Goal: Use online tool/utility: Utilize a website feature to perform a specific function

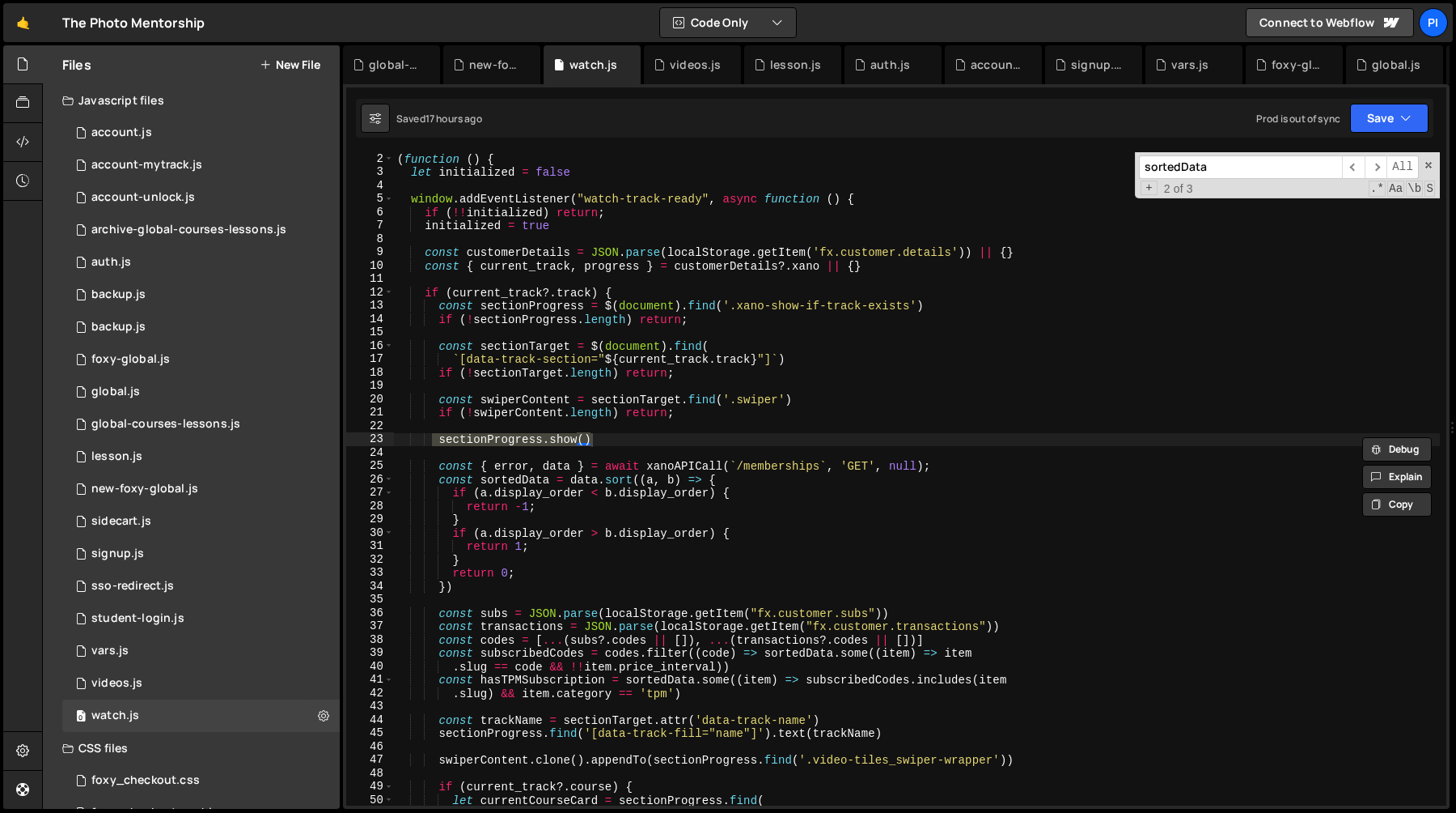
scroll to position [14, 0]
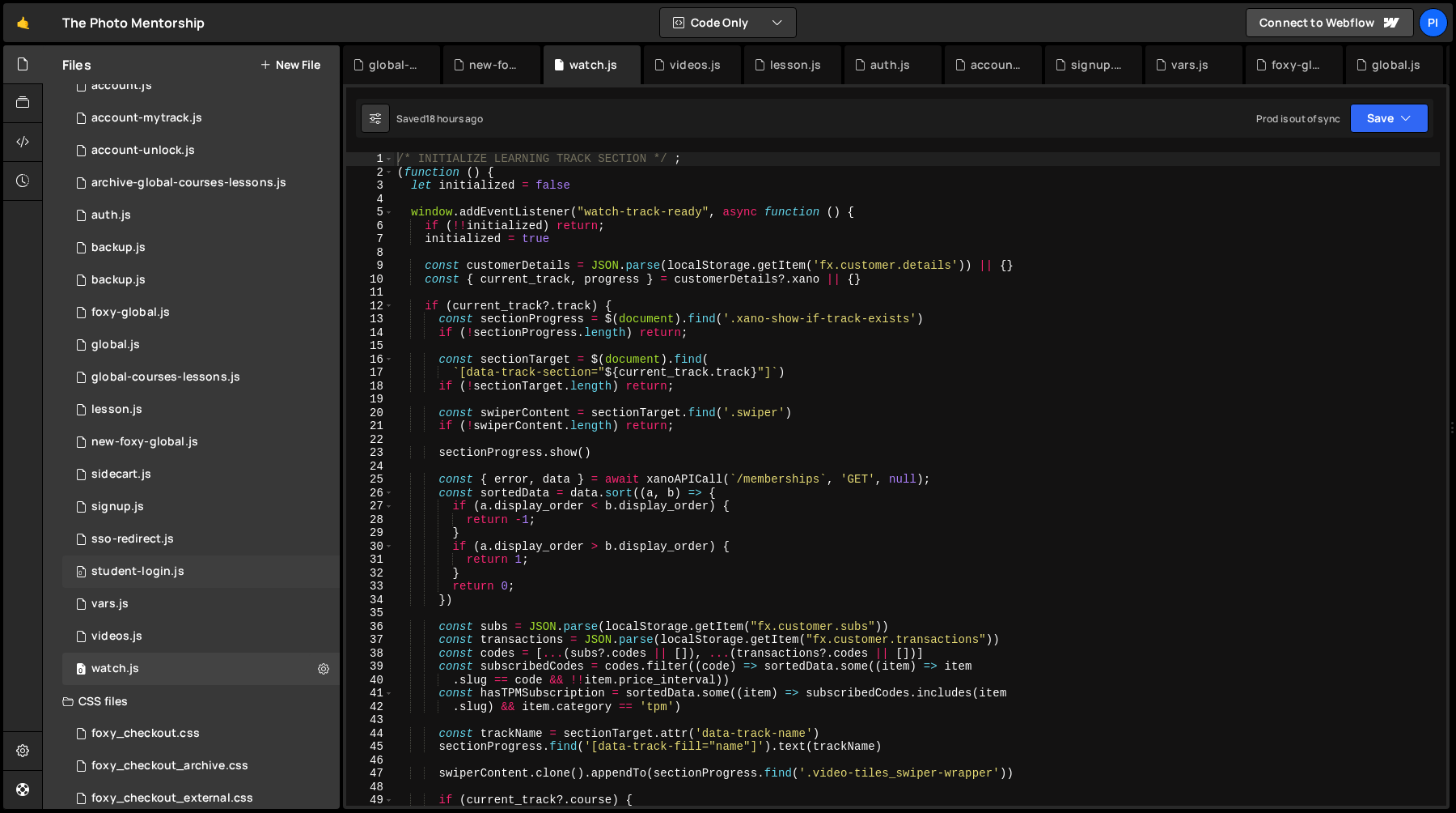
scroll to position [50, 0]
click at [177, 469] on div "0 sidecart.js 0" at bounding box center [201, 471] width 278 height 33
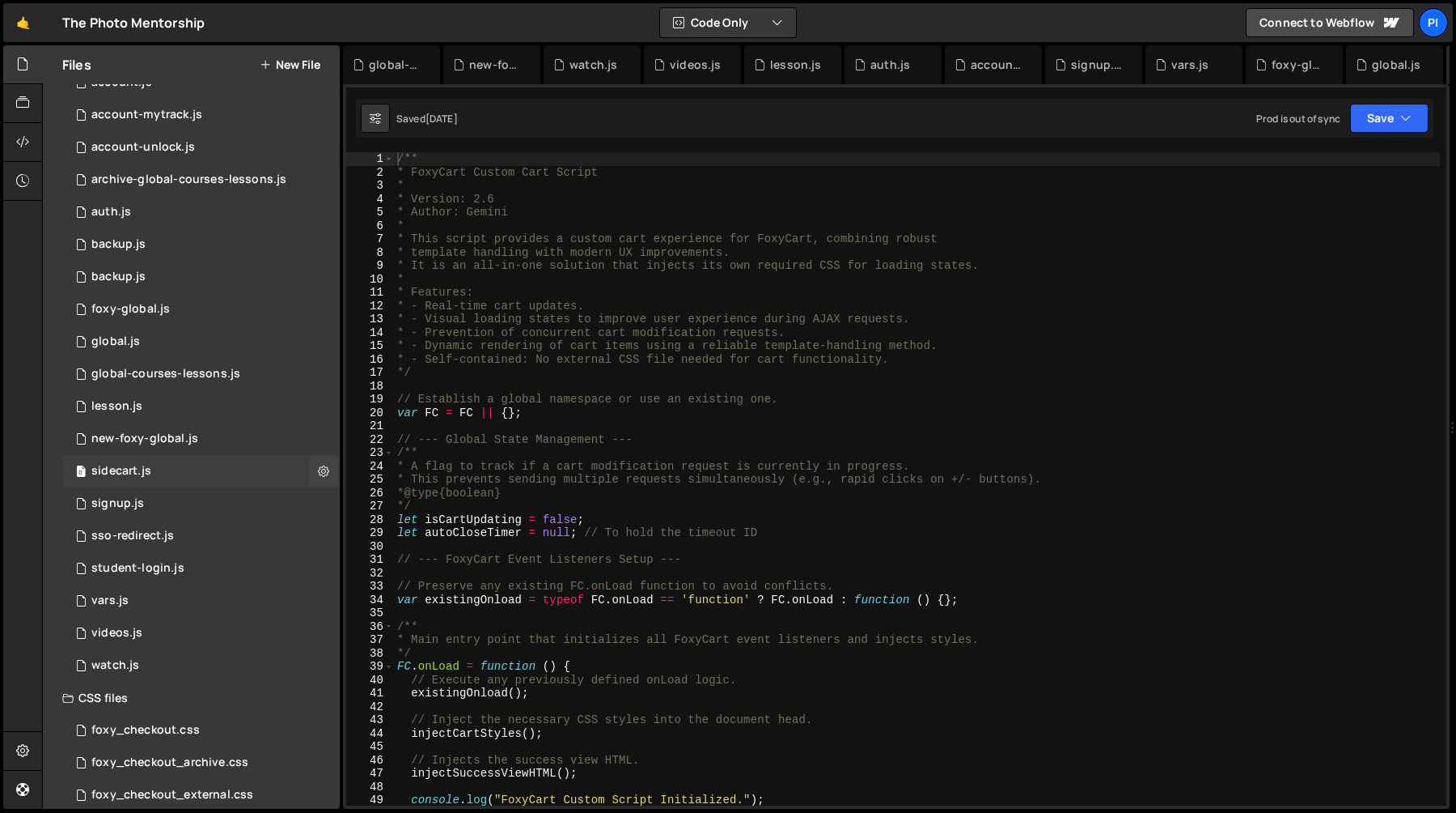
scroll to position [429, 0]
click at [640, 478] on div "/** * FoxyCart Custom Cart Script * * Version: 2.6 * Author: Gemini * * This sc…" at bounding box center [917, 493] width 1046 height 680
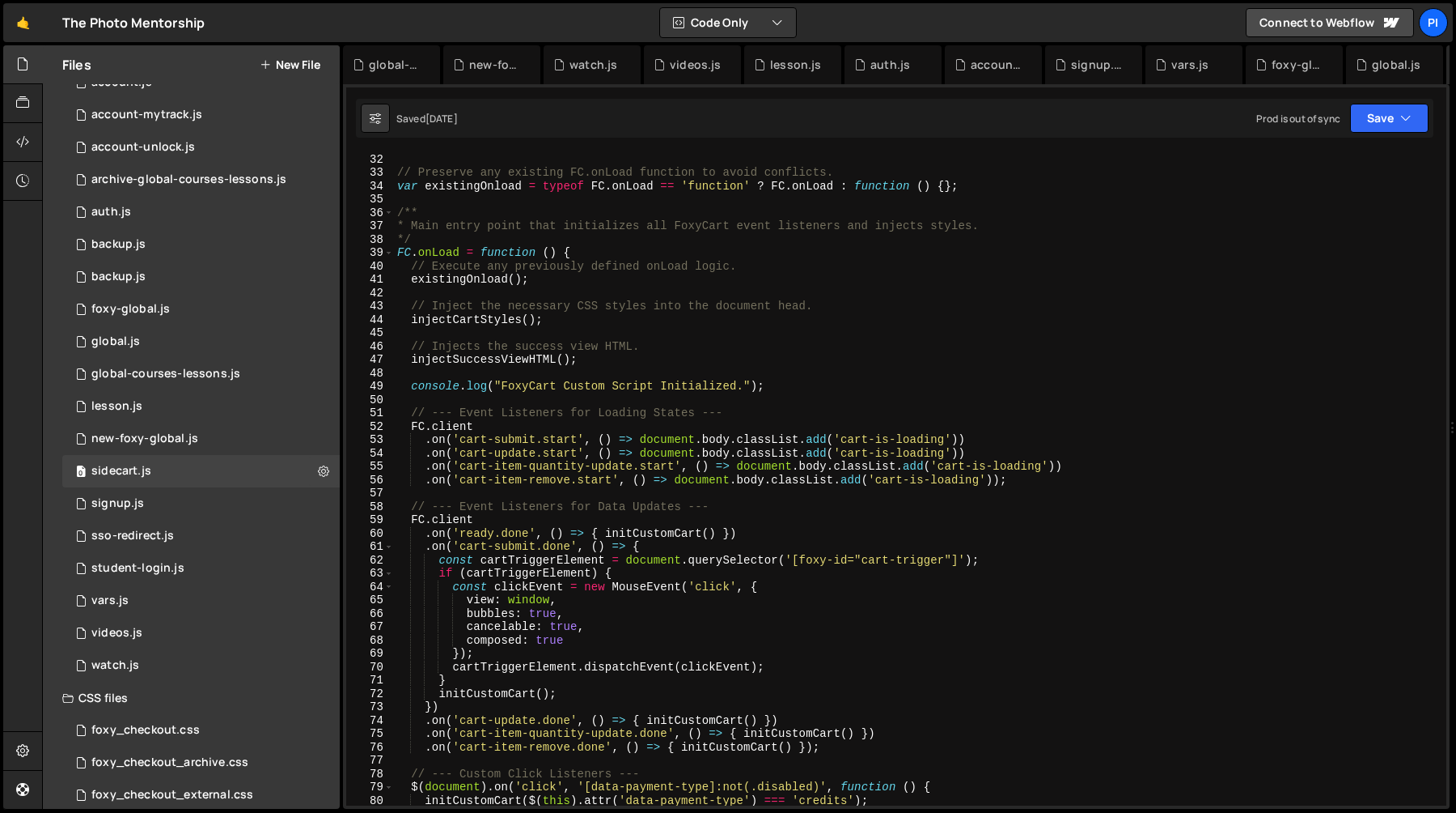
scroll to position [413, 0]
click at [435, 252] on div "// --- FoxyCart Event Listeners Setup --- // Preserve any existing FC.onLoad fu…" at bounding box center [917, 480] width 1046 height 680
click at [589, 256] on div "// --- FoxyCart Event Listeners Setup --- // Preserve any existing FC.onLoad fu…" at bounding box center [917, 480] width 1046 height 680
click at [480, 281] on div "// --- FoxyCart Event Listeners Setup --- // Preserve any existing FC.onLoad fu…" at bounding box center [917, 480] width 1046 height 680
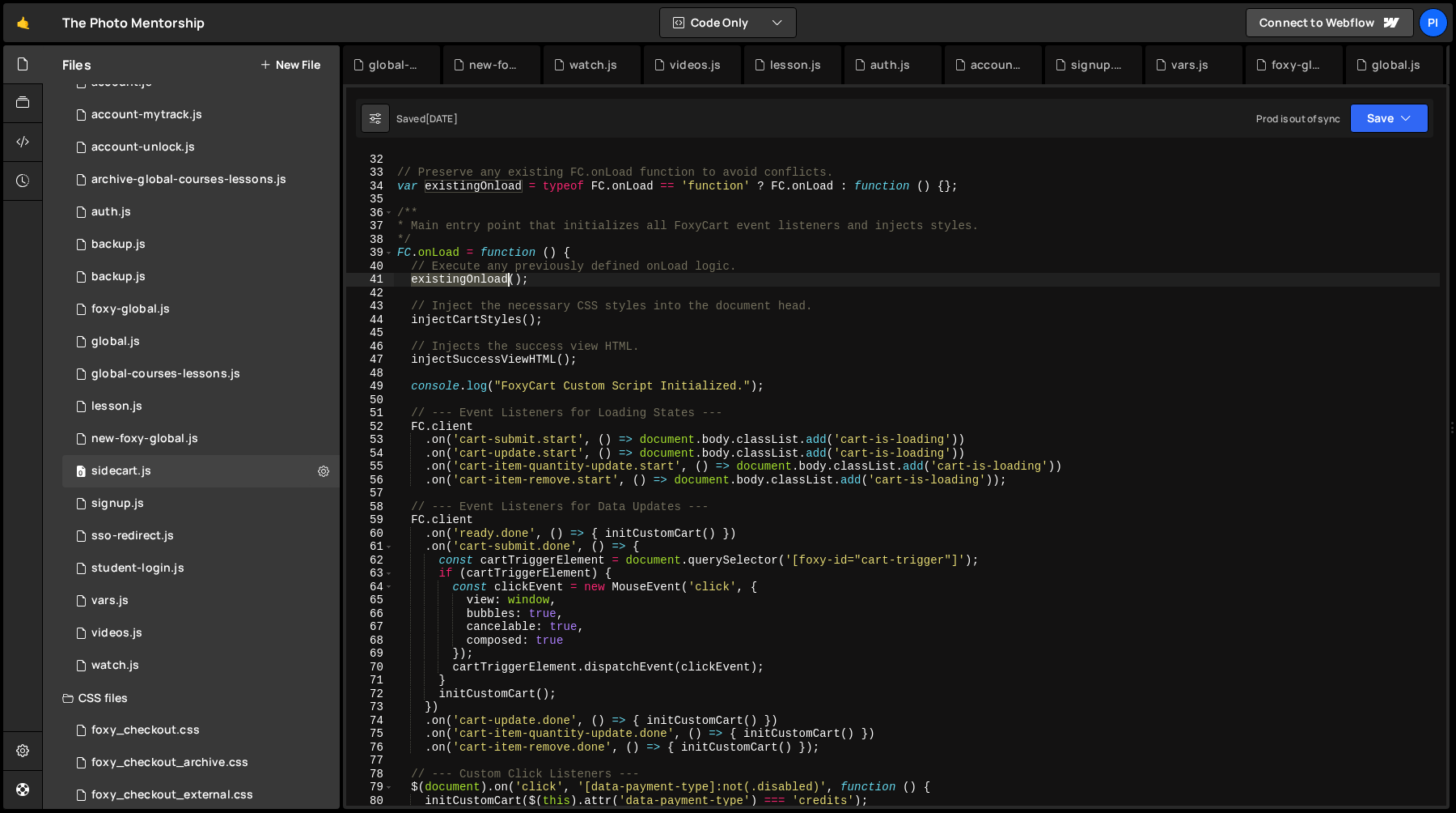
click at [480, 281] on div "// --- FoxyCart Event Listeners Setup --- // Preserve any existing FC.onLoad fu…" at bounding box center [917, 480] width 1046 height 680
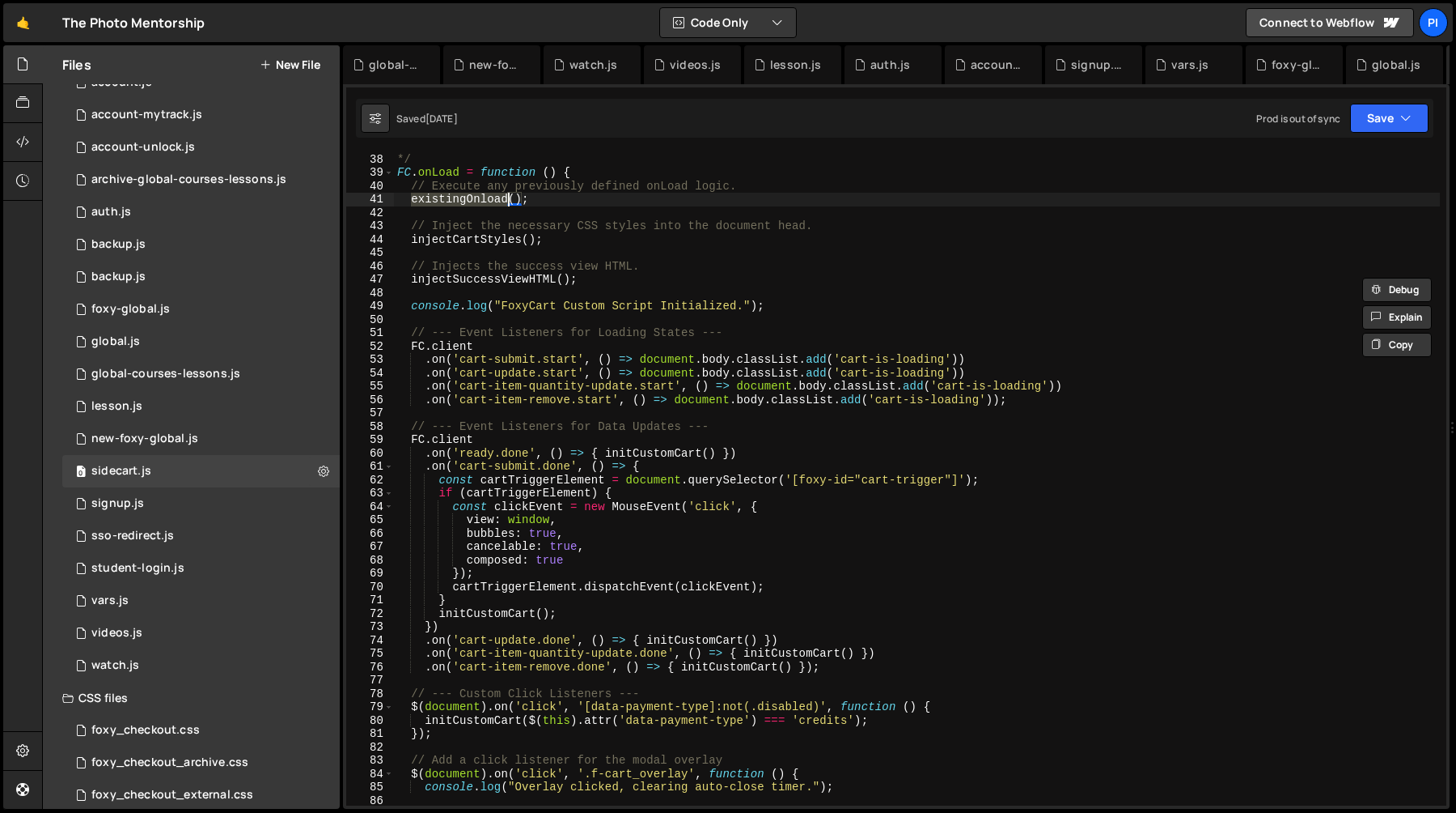
scroll to position [493, 0]
click at [718, 362] on div "* Main entry point that initializes all FoxyCart event listeners and injects st…" at bounding box center [917, 481] width 1046 height 680
type textarea ".on('cart-submit.start', () => document.body.classList.add('cart-is-loading'))"
click at [718, 362] on div "* Main entry point that initializes all FoxyCart event listeners and injects st…" at bounding box center [917, 481] width 1046 height 680
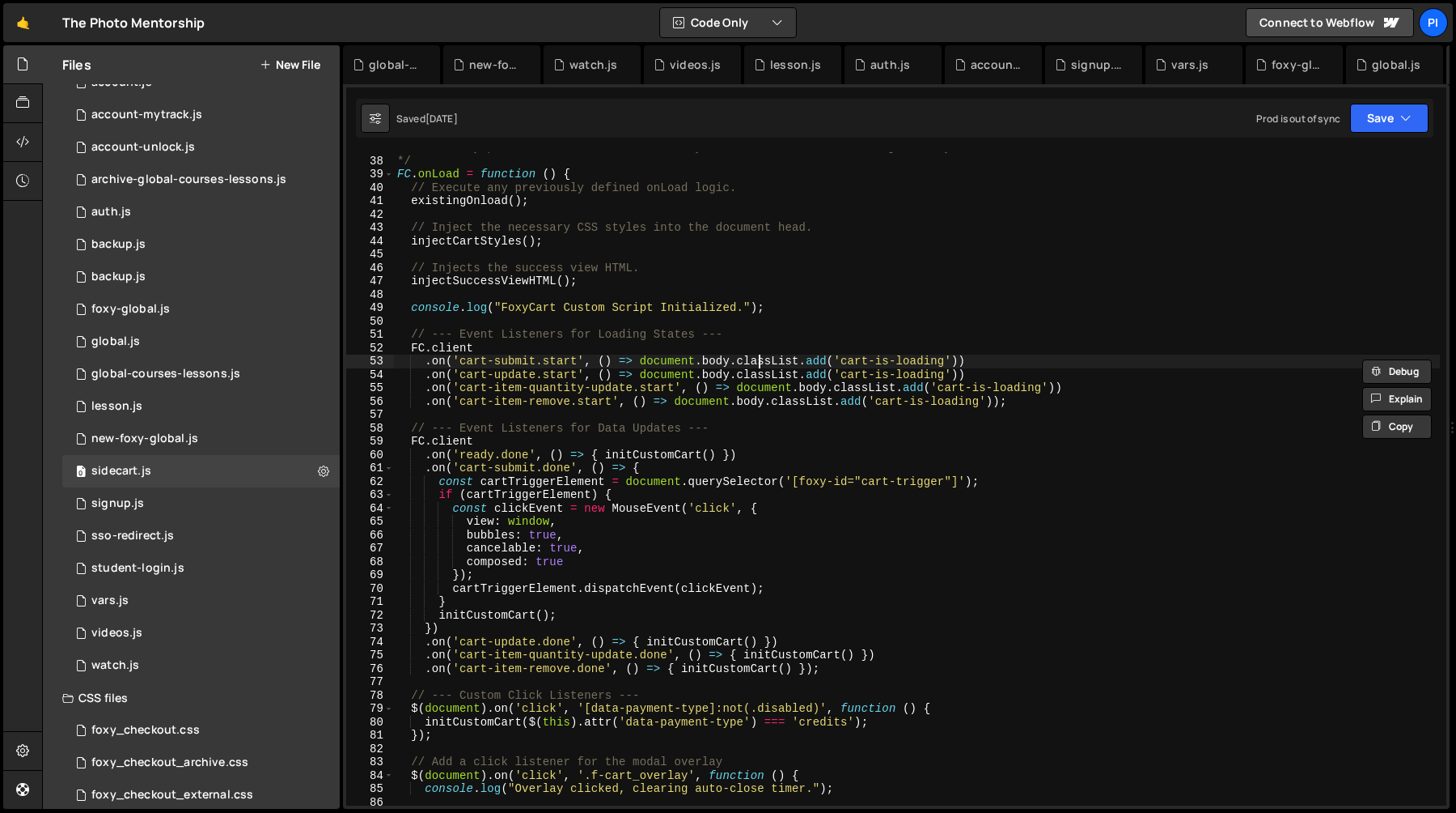
click at [759, 363] on div "* Main entry point that initializes all FoxyCart event listeners and injects st…" at bounding box center [917, 481] width 1046 height 680
click at [653, 363] on div "* Main entry point that initializes all FoxyCart event listeners and injects st…" at bounding box center [917, 481] width 1046 height 680
click at [742, 360] on div "* Main entry point that initializes all FoxyCart event listeners and injects st…" at bounding box center [917, 481] width 1046 height 680
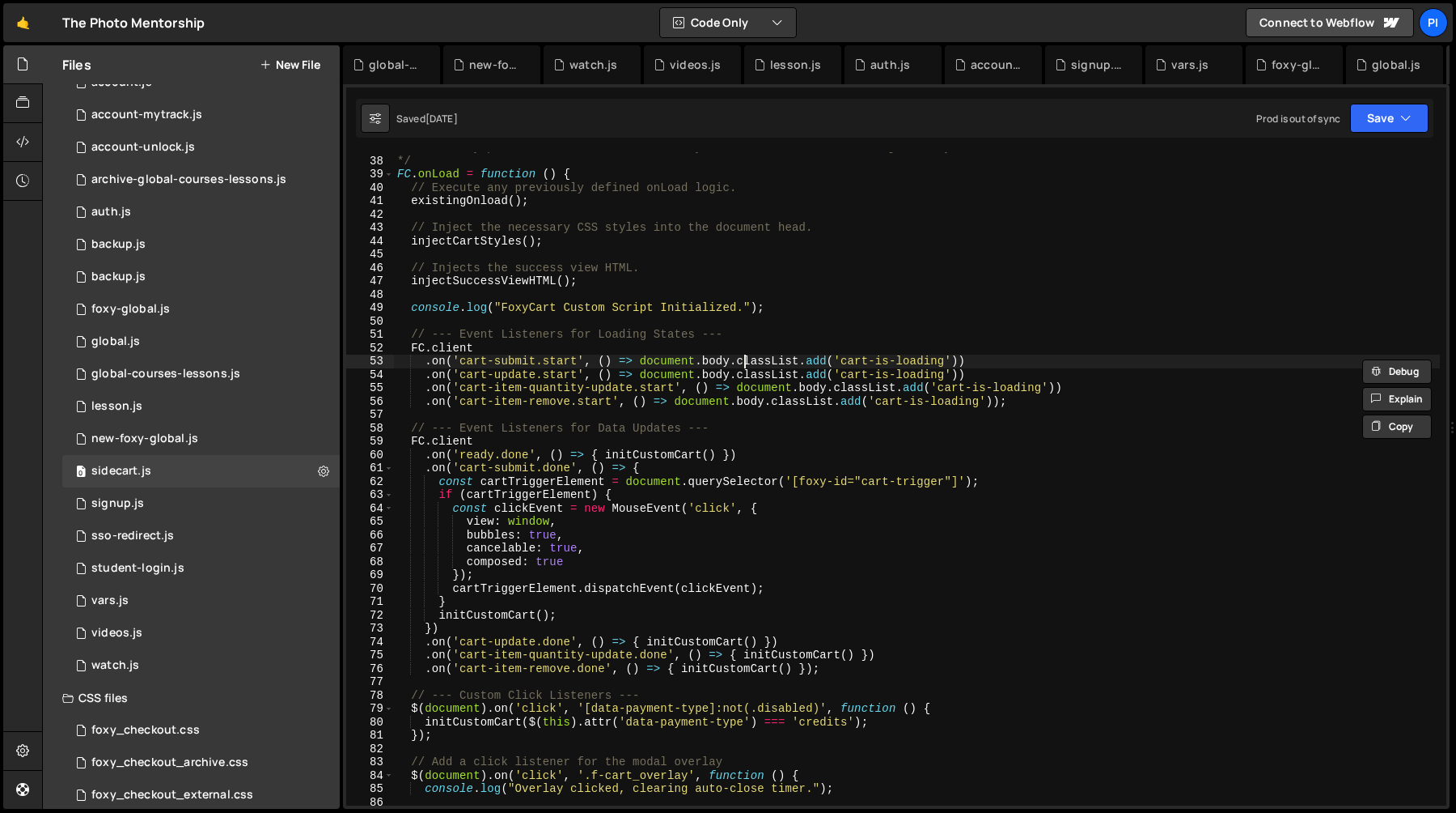
click at [742, 360] on div "* Main entry point that initializes all FoxyCart event listeners and injects st…" at bounding box center [917, 481] width 1046 height 680
click at [848, 365] on div "* Main entry point that initializes all FoxyCart event listeners and injects st…" at bounding box center [917, 481] width 1046 height 680
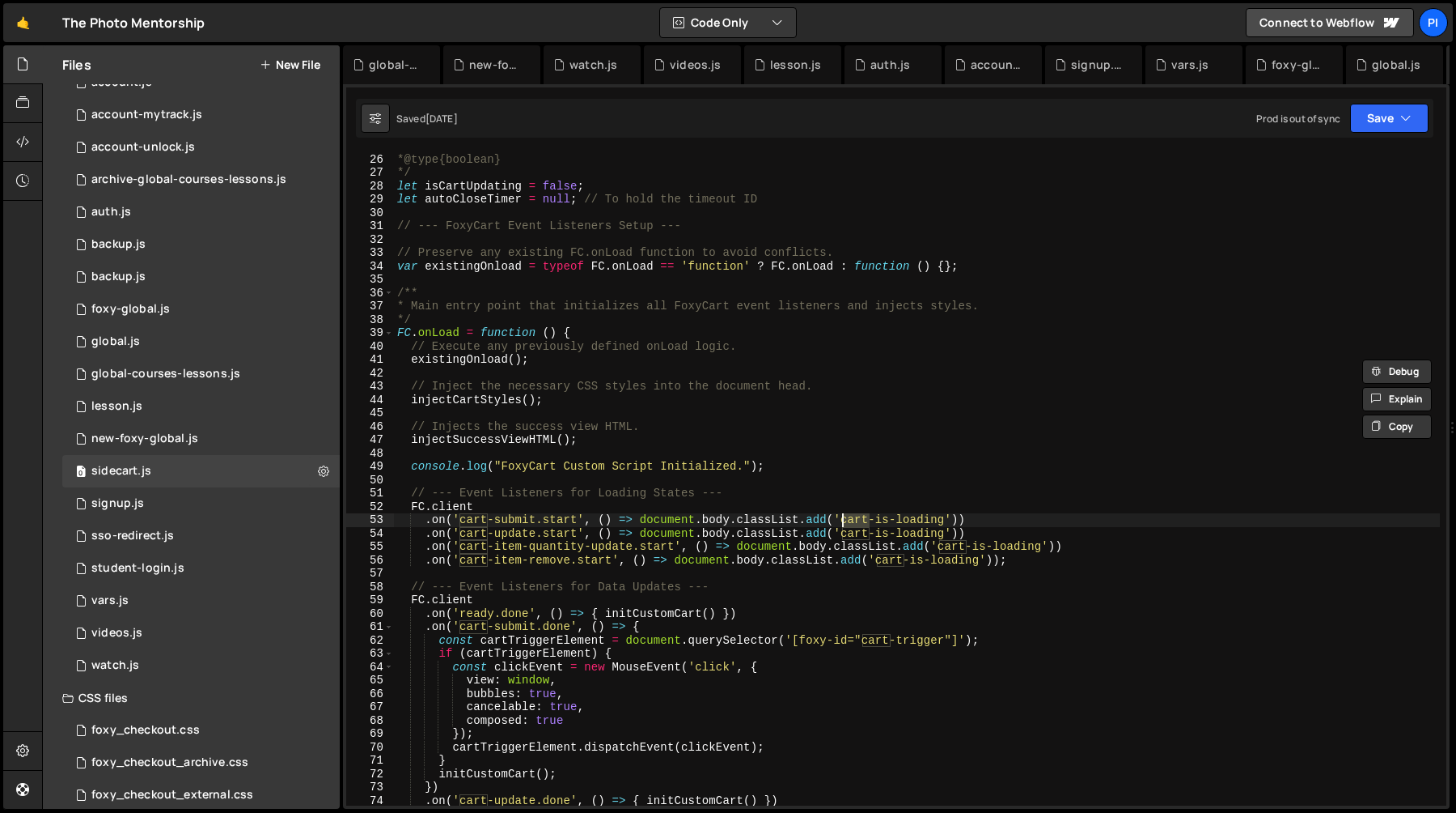
scroll to position [333, 0]
click at [843, 414] on div "* This prevents sending multiple requests simultaneously (e.g., rapid clicks on…" at bounding box center [917, 480] width 1046 height 680
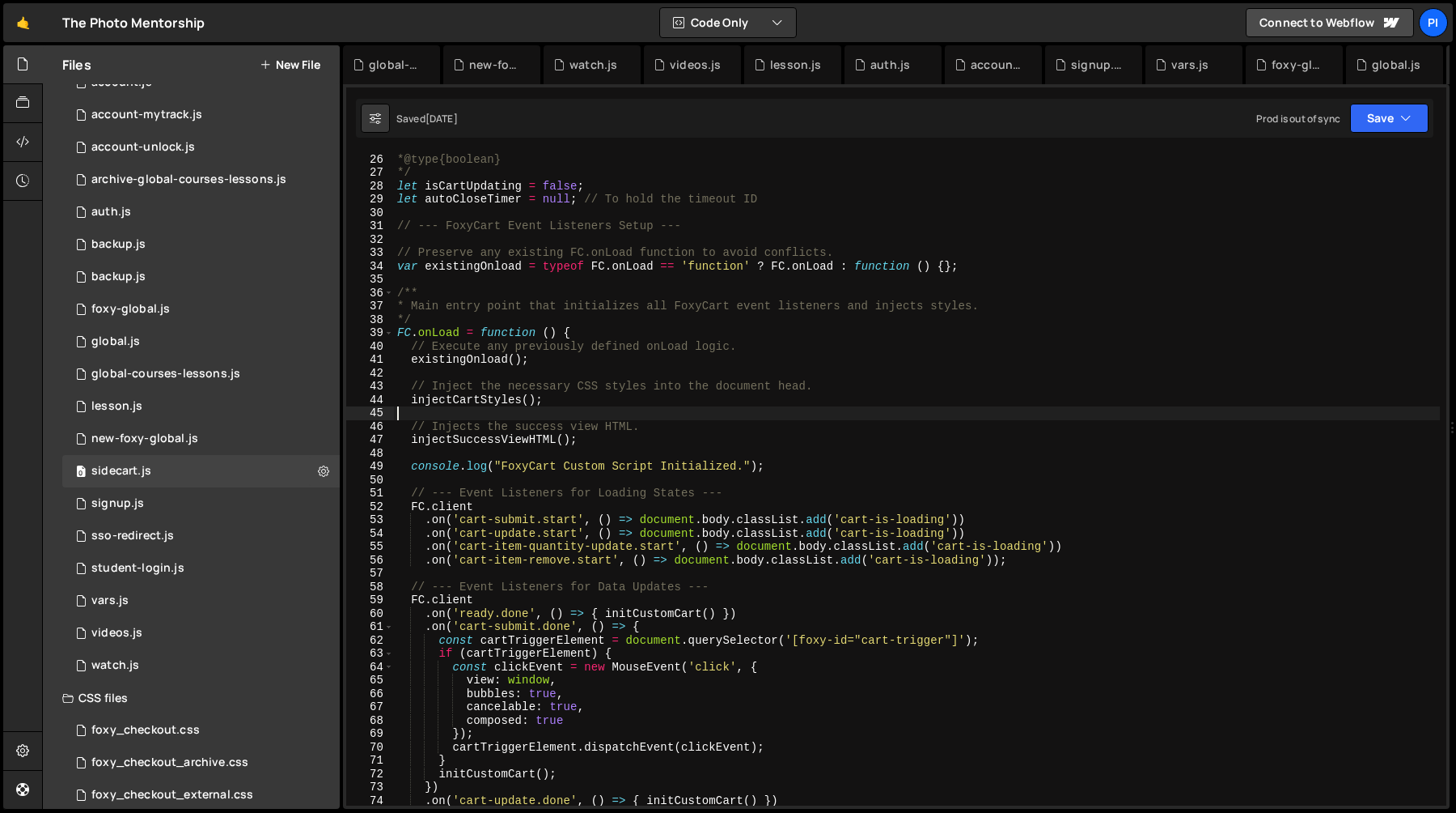
scroll to position [0, 0]
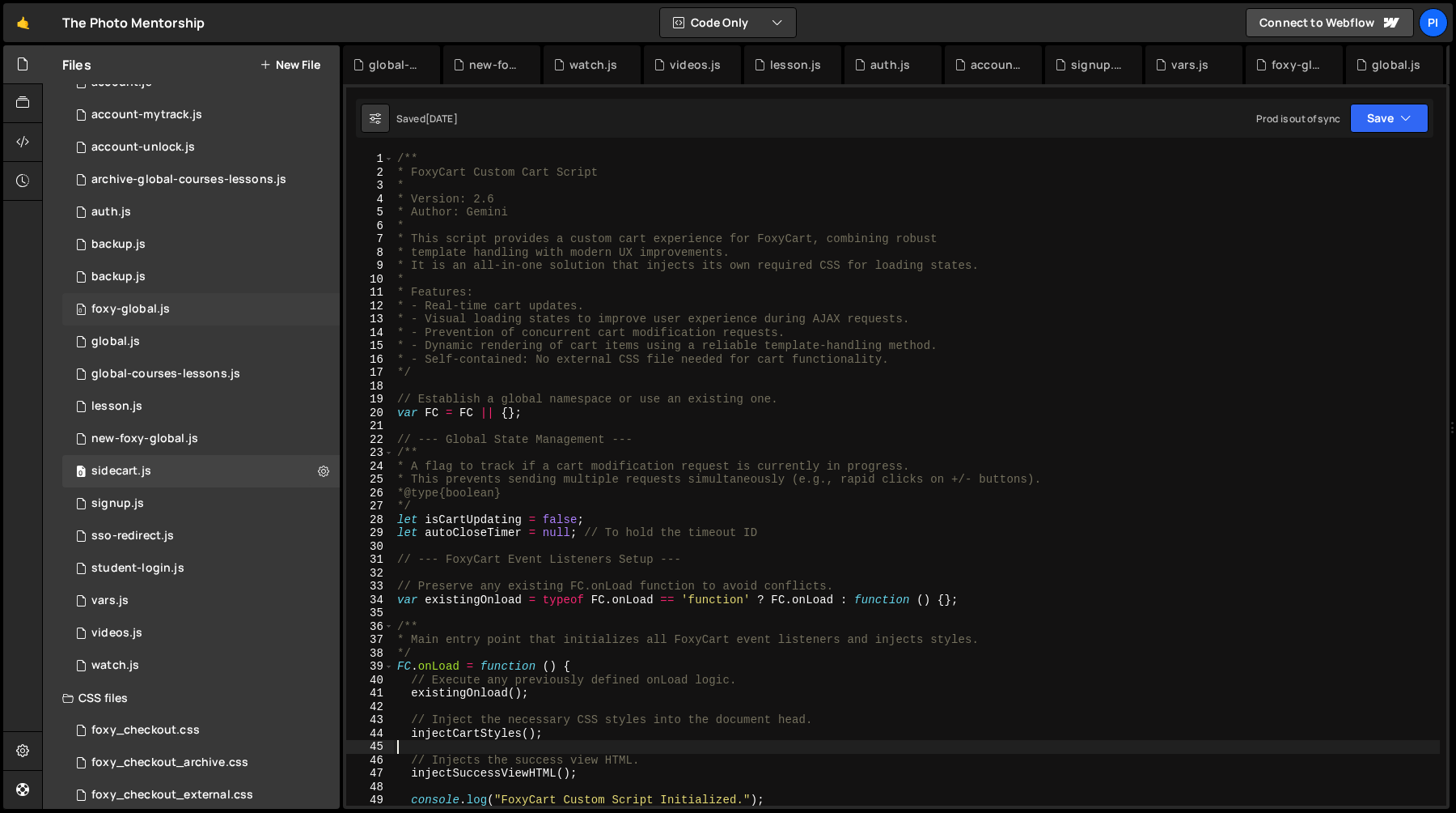
click at [167, 316] on div "0 foxy-global.js 0" at bounding box center [201, 309] width 278 height 33
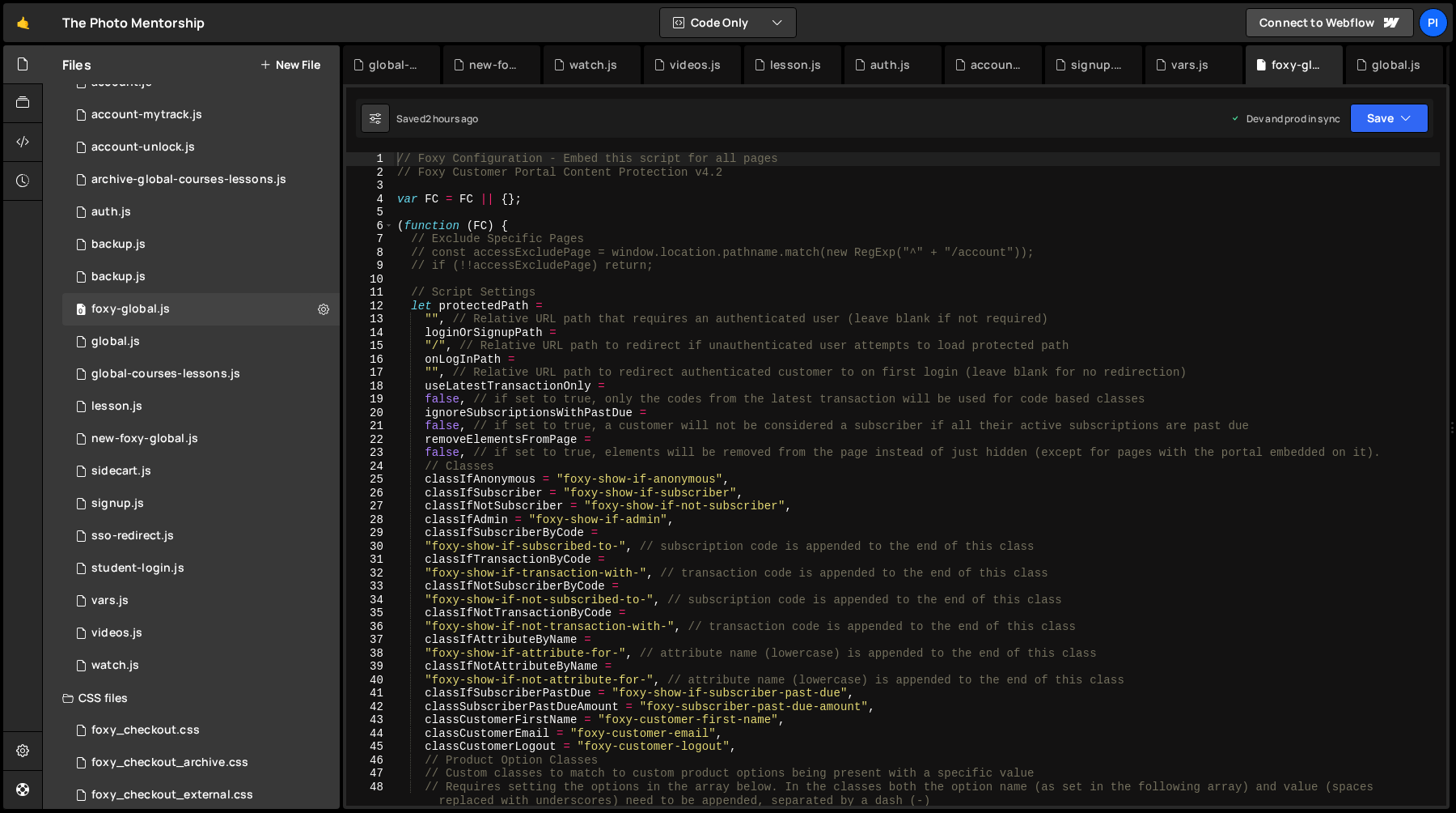
type textarea ""/", // Relative URL path to redirect if unauthenticated user attempts to load …"
click at [522, 343] on div "// Foxy Configuration - Embed this script for all pages // Foxy Customer Portal…" at bounding box center [917, 493] width 1046 height 680
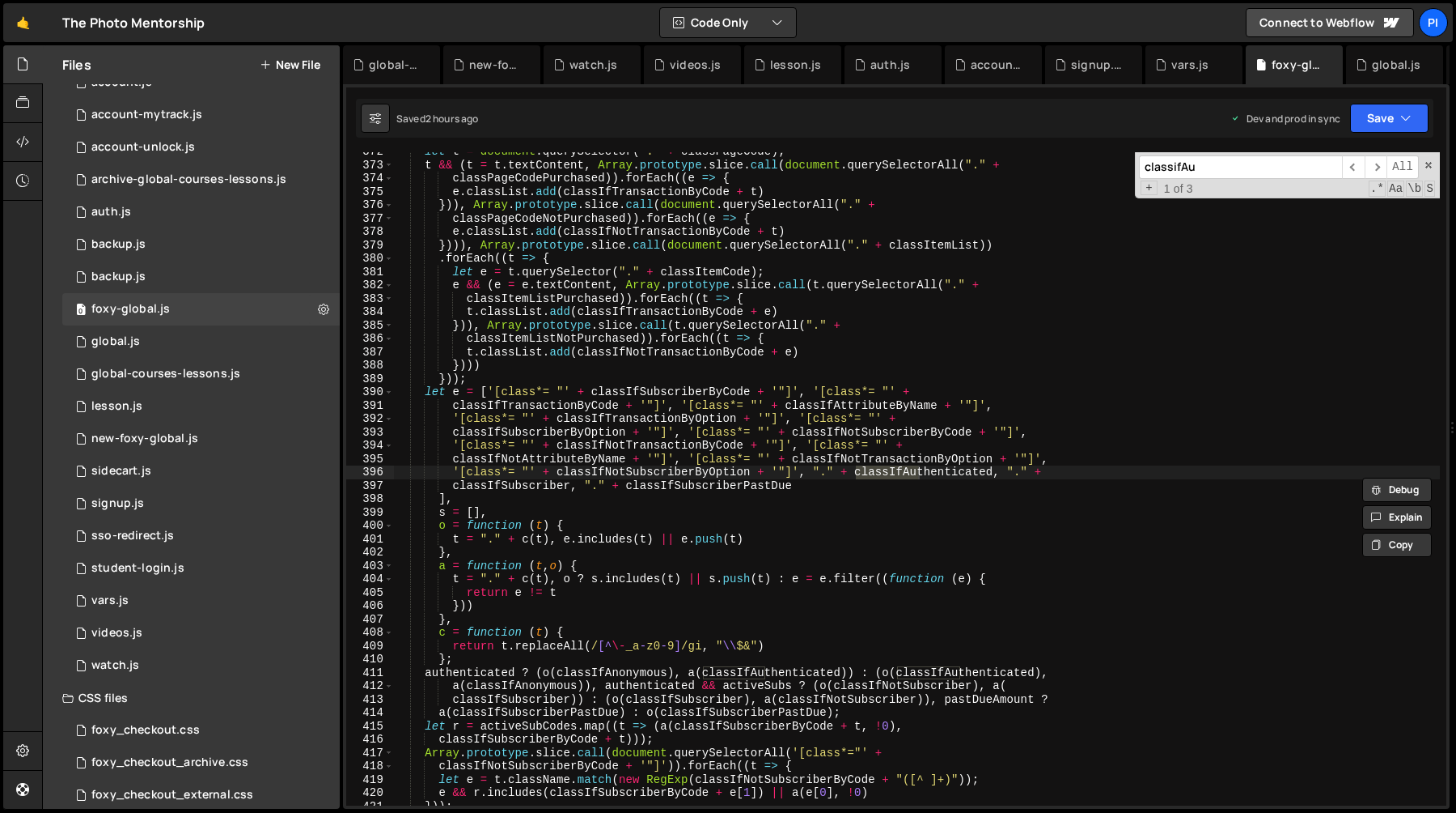
scroll to position [5056, 0]
type input "classifAut"
click at [1351, 168] on span "​" at bounding box center [1353, 167] width 23 height 24
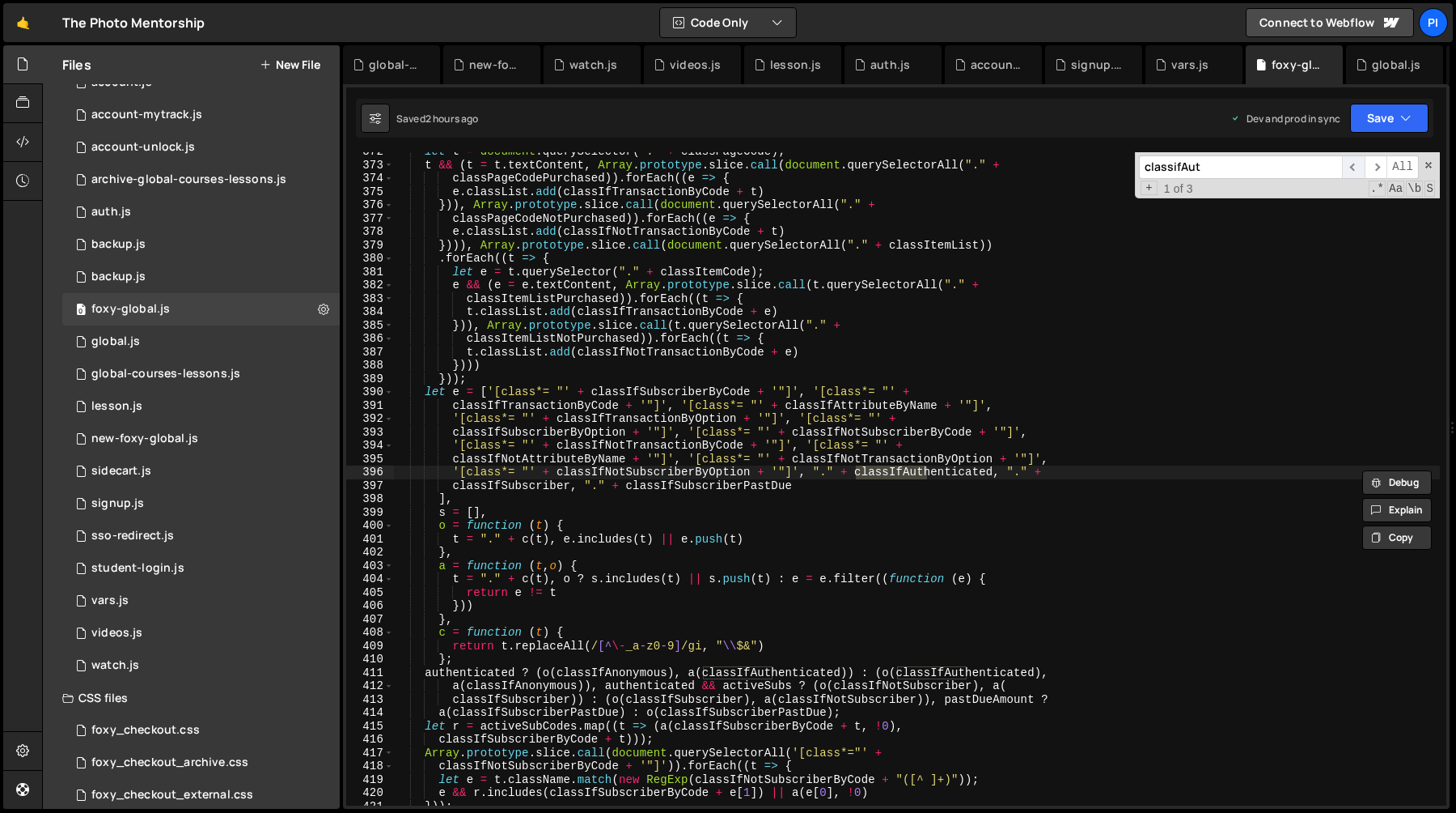
click at [1351, 168] on span "​" at bounding box center [1353, 167] width 23 height 24
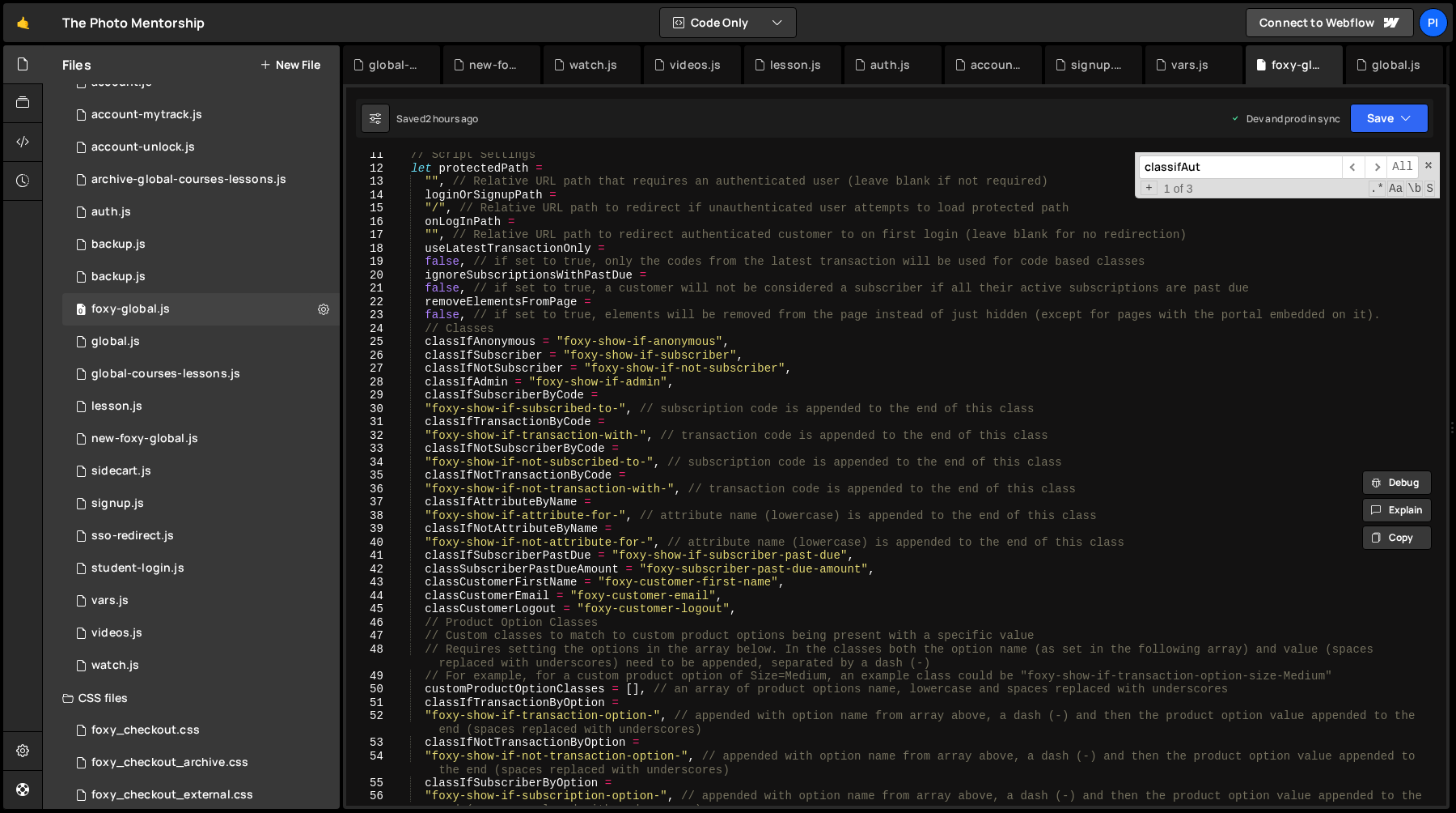
scroll to position [117, 0]
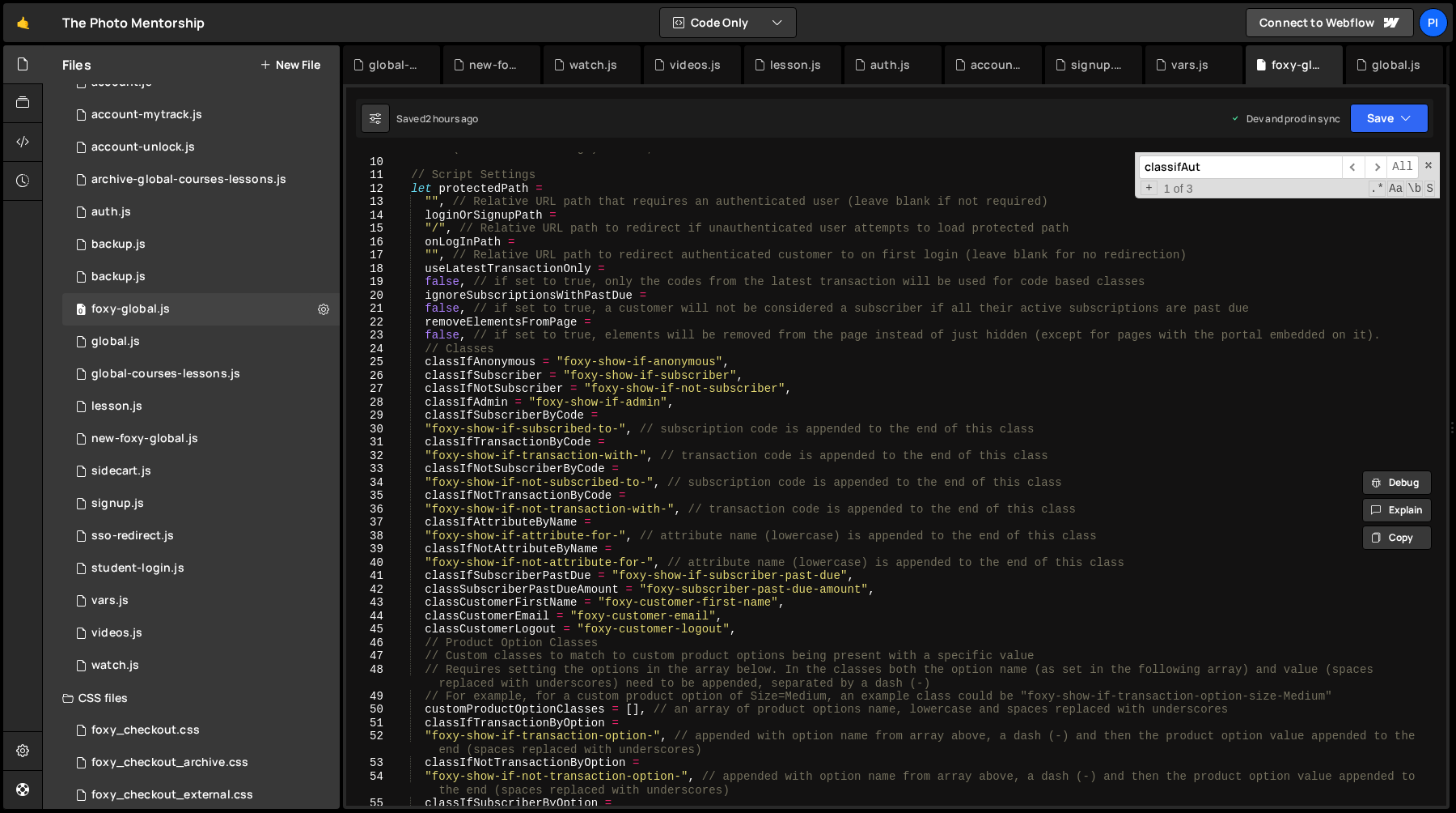
click at [426, 363] on div "// if (!!accessExcludePage) return; // Script Settings let protectedPath = "" ,…" at bounding box center [917, 482] width 1046 height 680
click at [765, 356] on div "// if (!!accessExcludePage) return; // Script Settings let protectedPath = "" ,…" at bounding box center [917, 482] width 1046 height 680
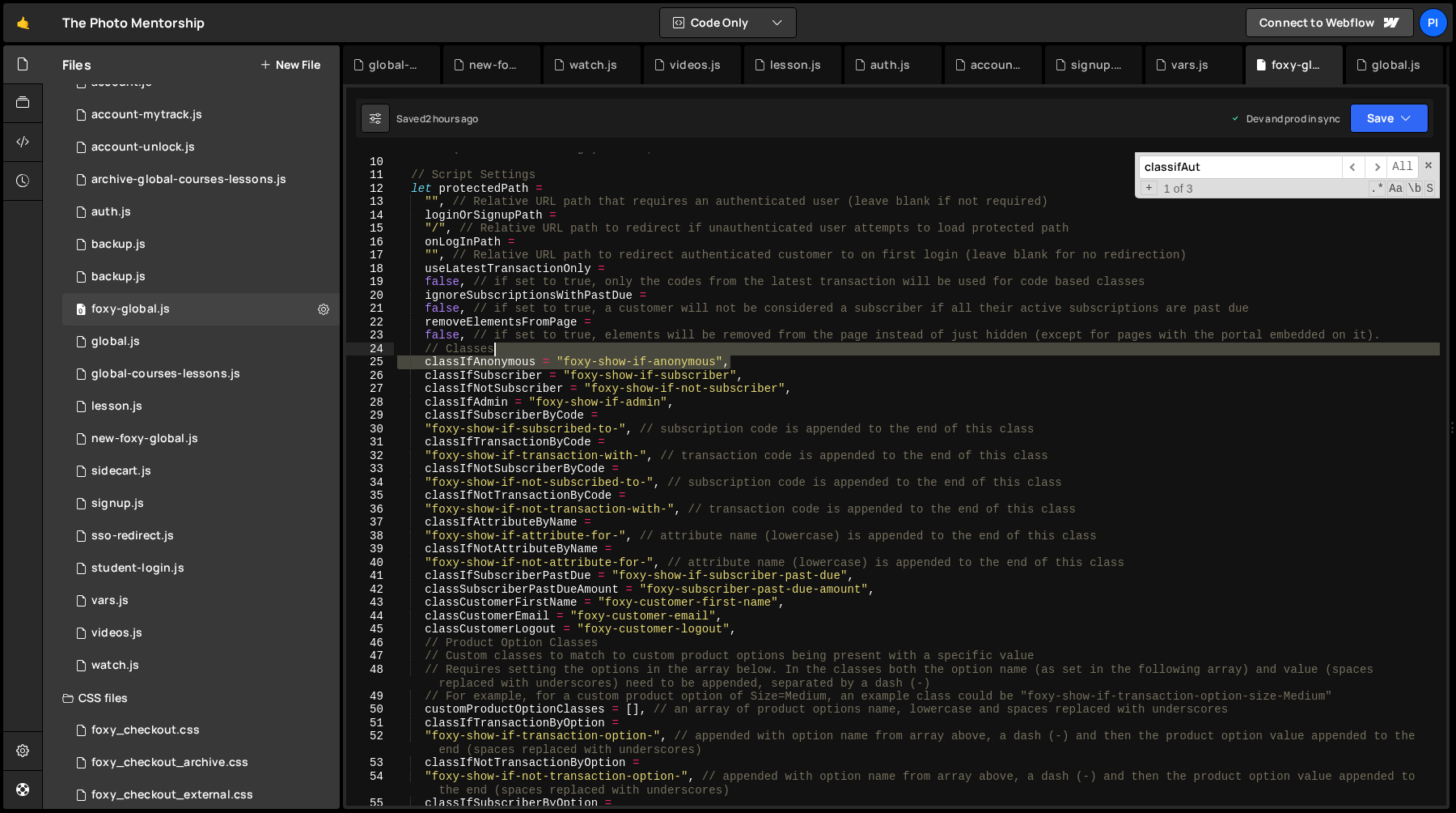
drag, startPoint x: 765, startPoint y: 356, endPoint x: 757, endPoint y: 351, distance: 9.4
click at [757, 351] on div "// if (!!accessExcludePage) return; // Script Settings let protectedPath = "" ,…" at bounding box center [917, 482] width 1046 height 680
type textarea "// Classes"
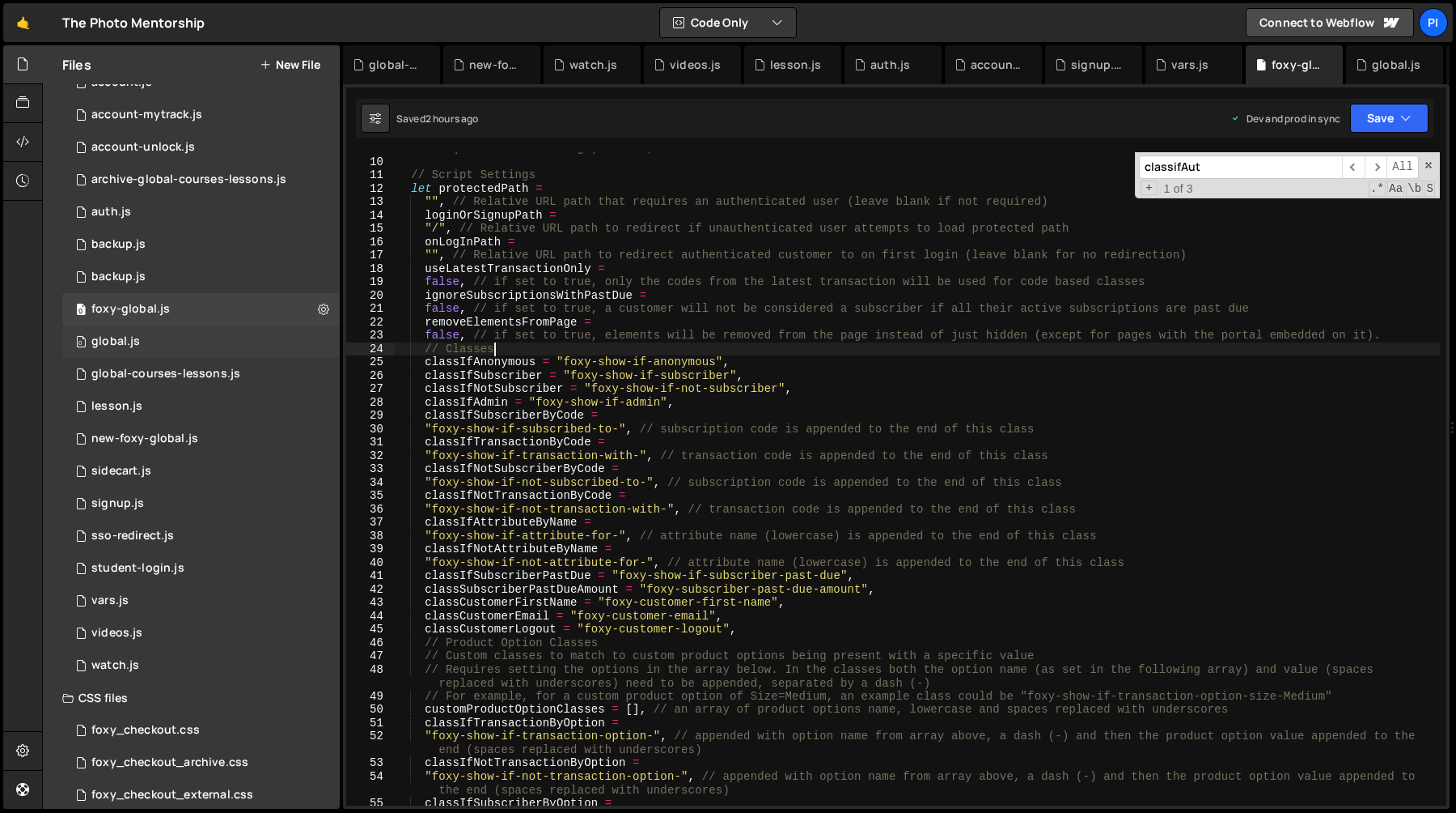
click at [192, 341] on div "0 global.js 0" at bounding box center [201, 341] width 278 height 33
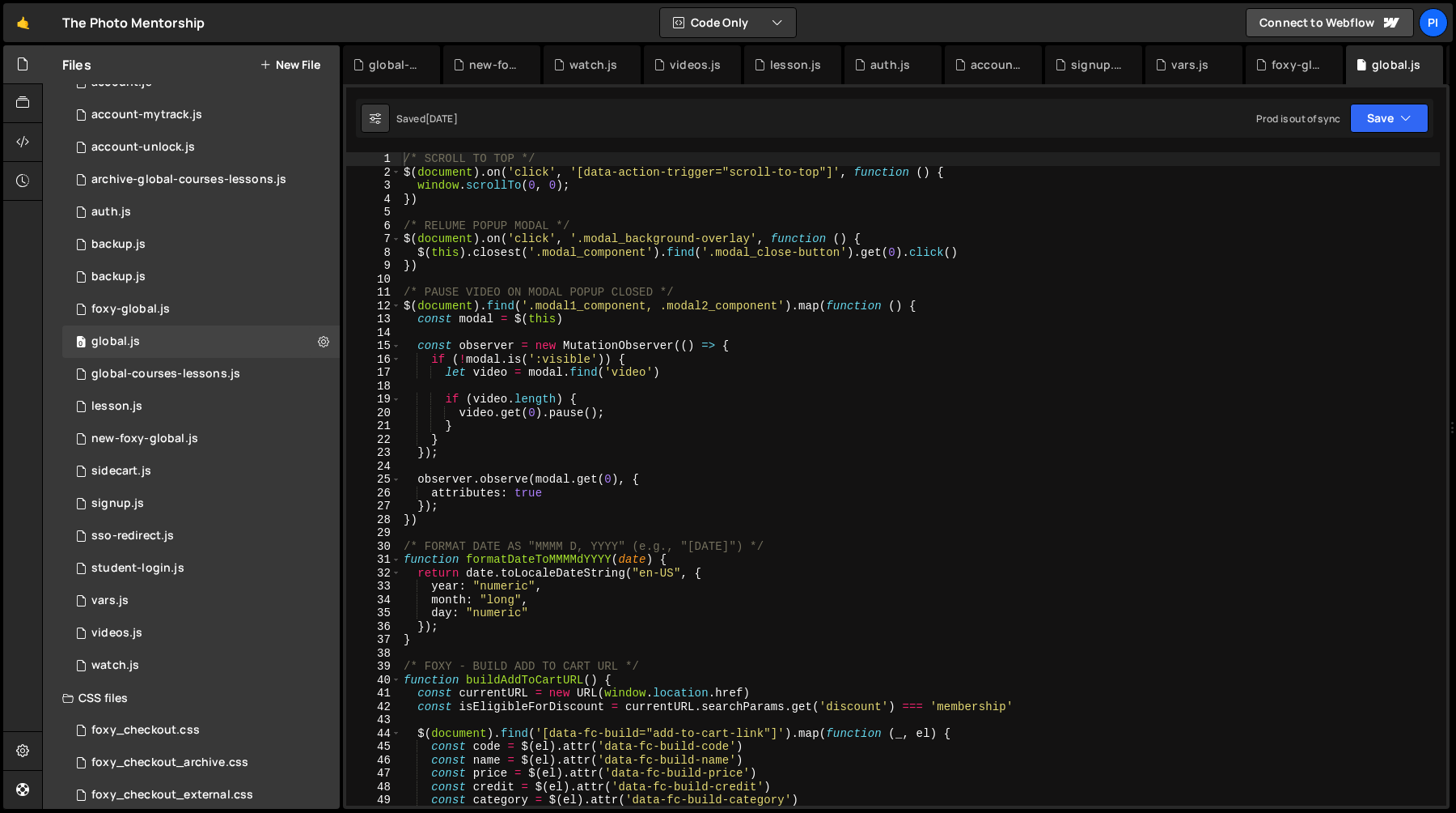
scroll to position [1528, 0]
type textarea "video.get(0).pause();"
click at [576, 409] on div "/* SCROLL TO TOP */ $ ( document ) . on ( 'click' , '[data-action-trigger="scro…" at bounding box center [920, 493] width 1040 height 680
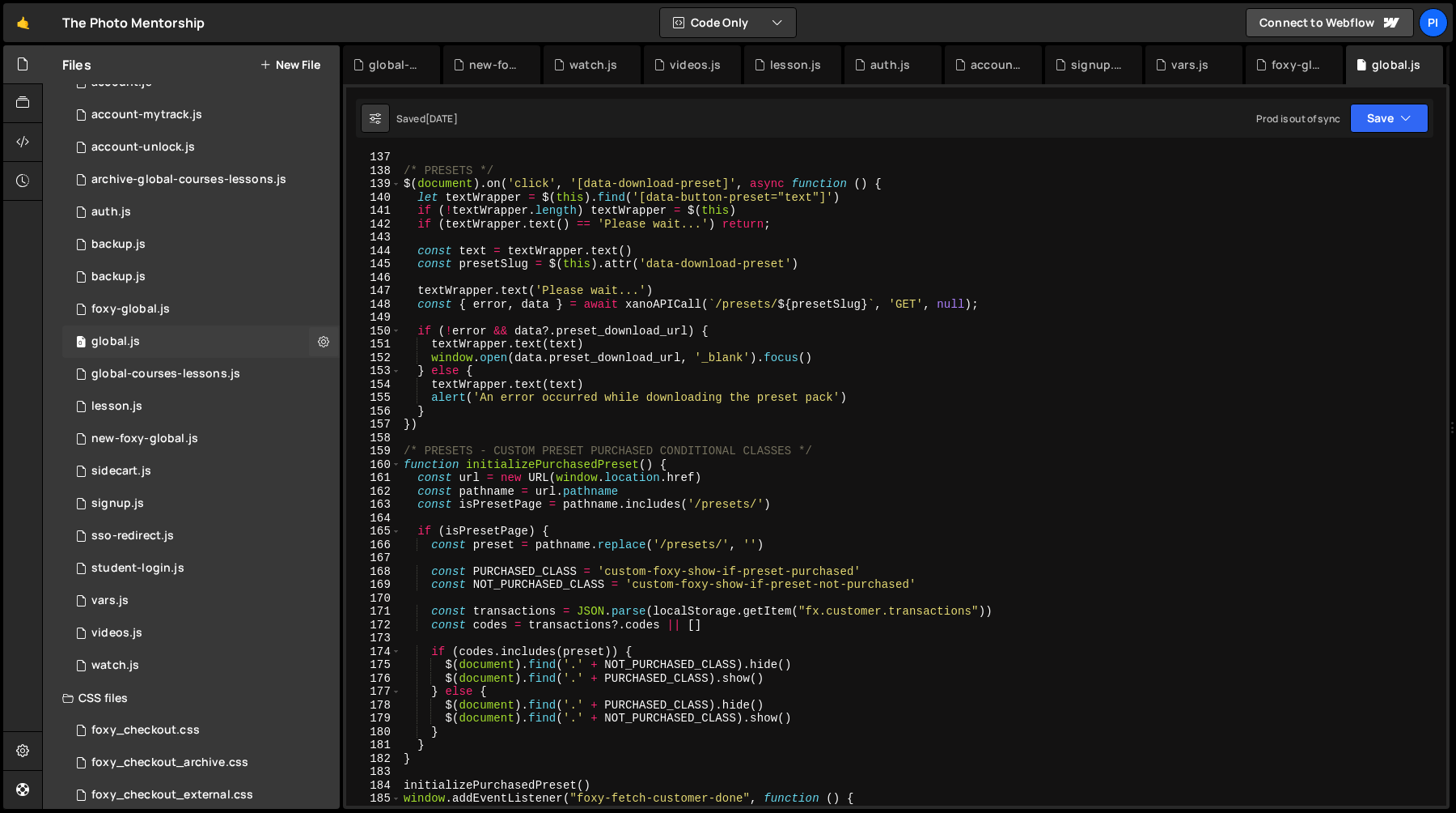
scroll to position [1545, 0]
click at [195, 315] on div "0 foxy-global.js 0" at bounding box center [201, 309] width 278 height 33
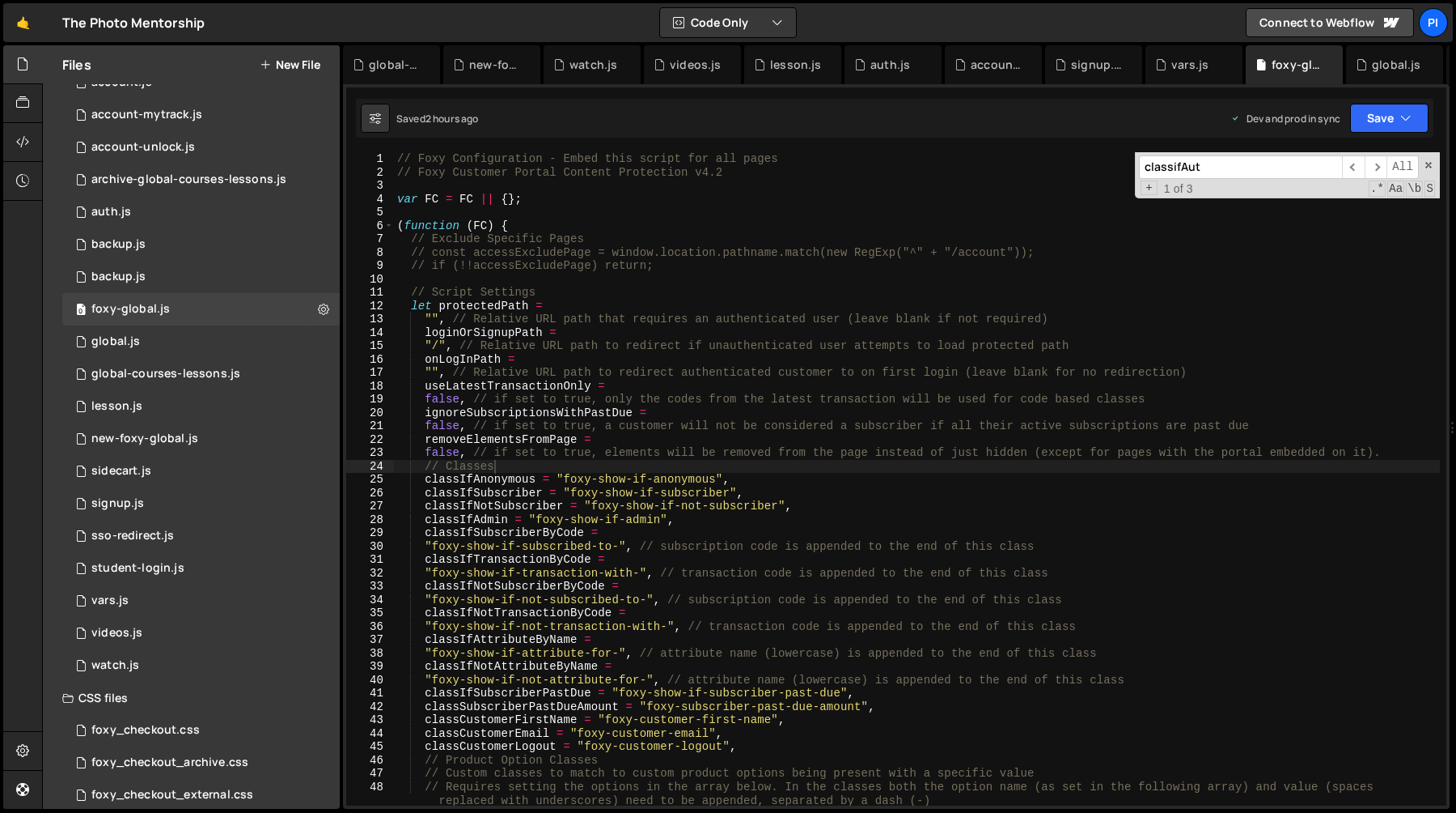
scroll to position [0, 0]
click at [516, 457] on div "// Foxy Configuration - Embed this script for all pages // Foxy Customer Portal…" at bounding box center [917, 493] width 1046 height 680
click at [501, 467] on div "// Foxy Configuration - Embed this script for all pages // Foxy Customer Portal…" at bounding box center [917, 493] width 1046 height 680
click at [757, 480] on div "// Foxy Configuration - Embed this script for all pages // Foxy Customer Portal…" at bounding box center [917, 493] width 1046 height 680
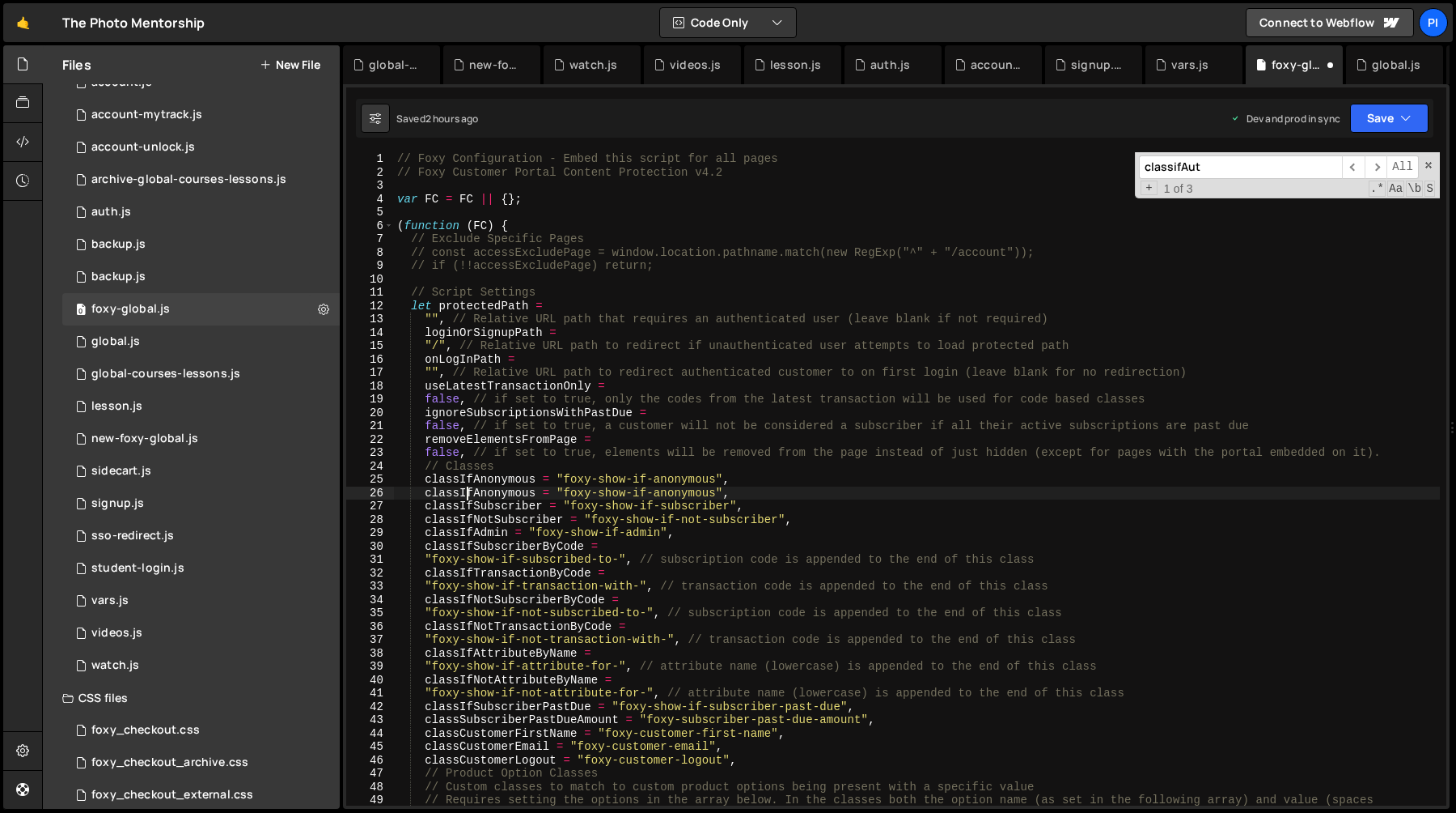
click at [470, 495] on div "// Foxy Configuration - Embed this script for all pages // Foxy Customer Portal…" at bounding box center [917, 498] width 1046 height 693
click at [1382, 169] on span "​" at bounding box center [1376, 167] width 23 height 24
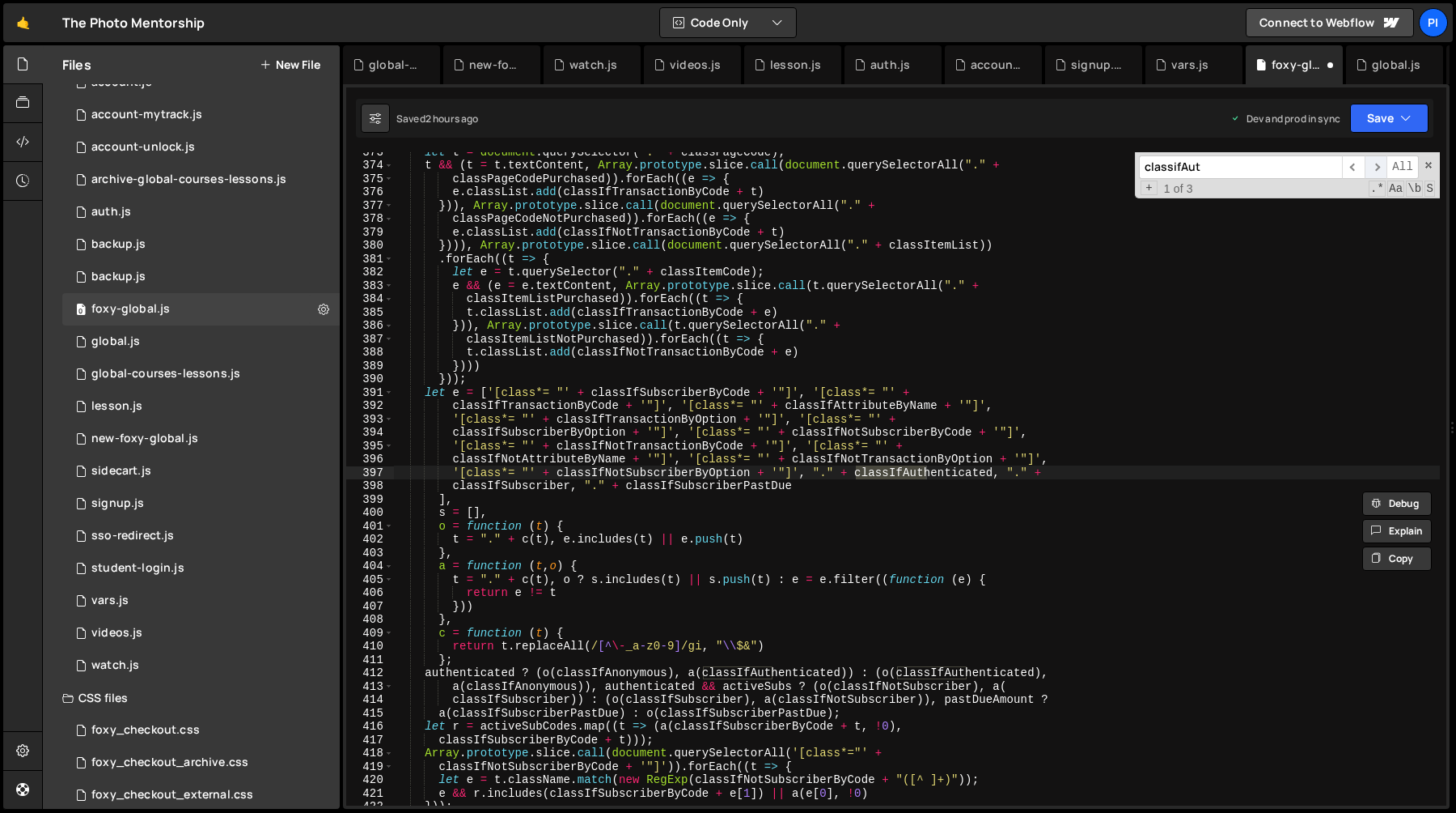
scroll to position [5069, 0]
click at [898, 474] on div "let t = document . querySelector ( "." + classPageCode ) ; t && ( t = t . textC…" at bounding box center [917, 479] width 1046 height 653
click at [898, 474] on div "let t = document . querySelector ( "." + classPageCode ) ; t && ( t = t . textC…" at bounding box center [917, 486] width 1046 height 680
click at [1359, 162] on span "​" at bounding box center [1353, 167] width 23 height 24
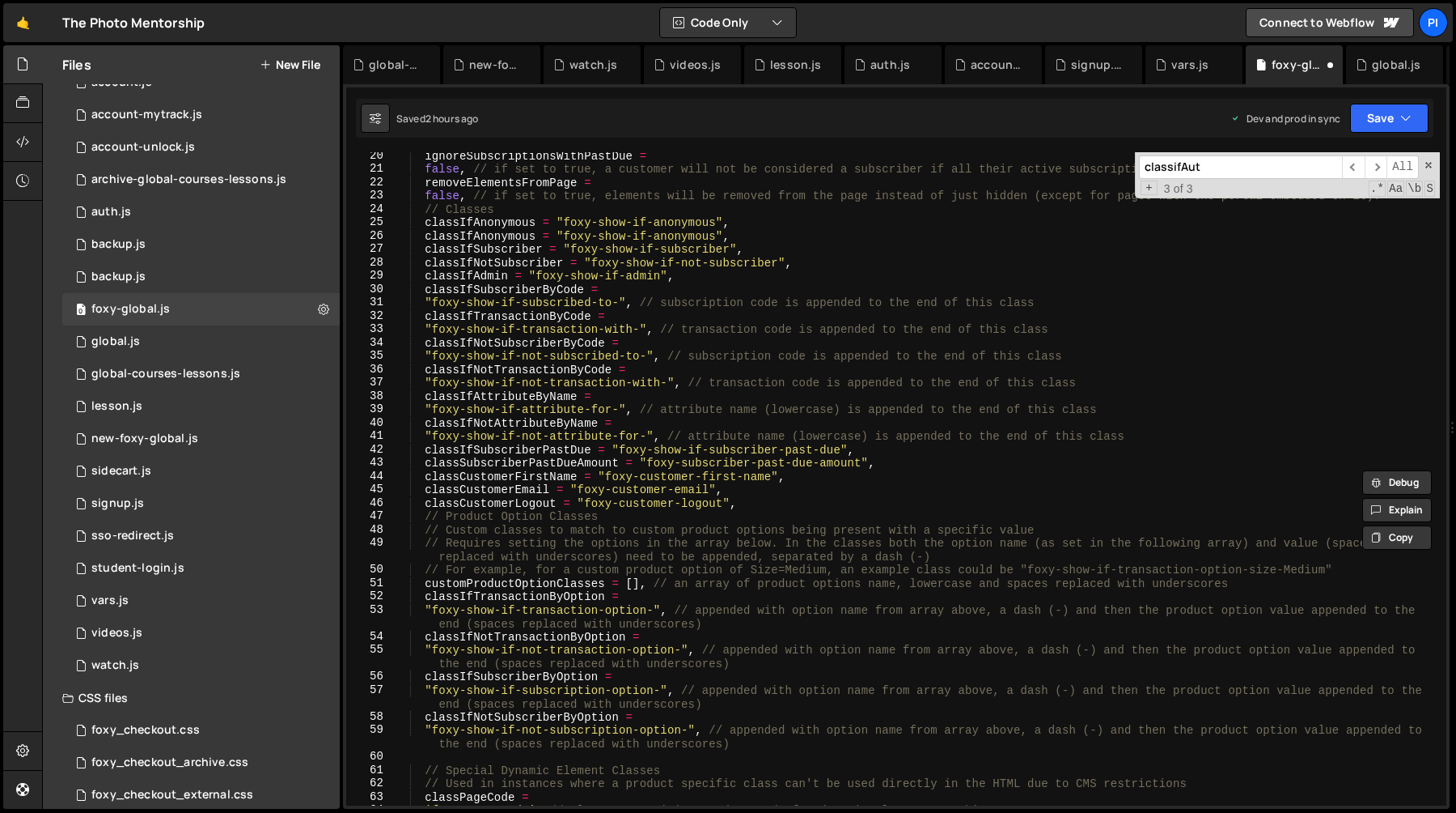
scroll to position [157, 0]
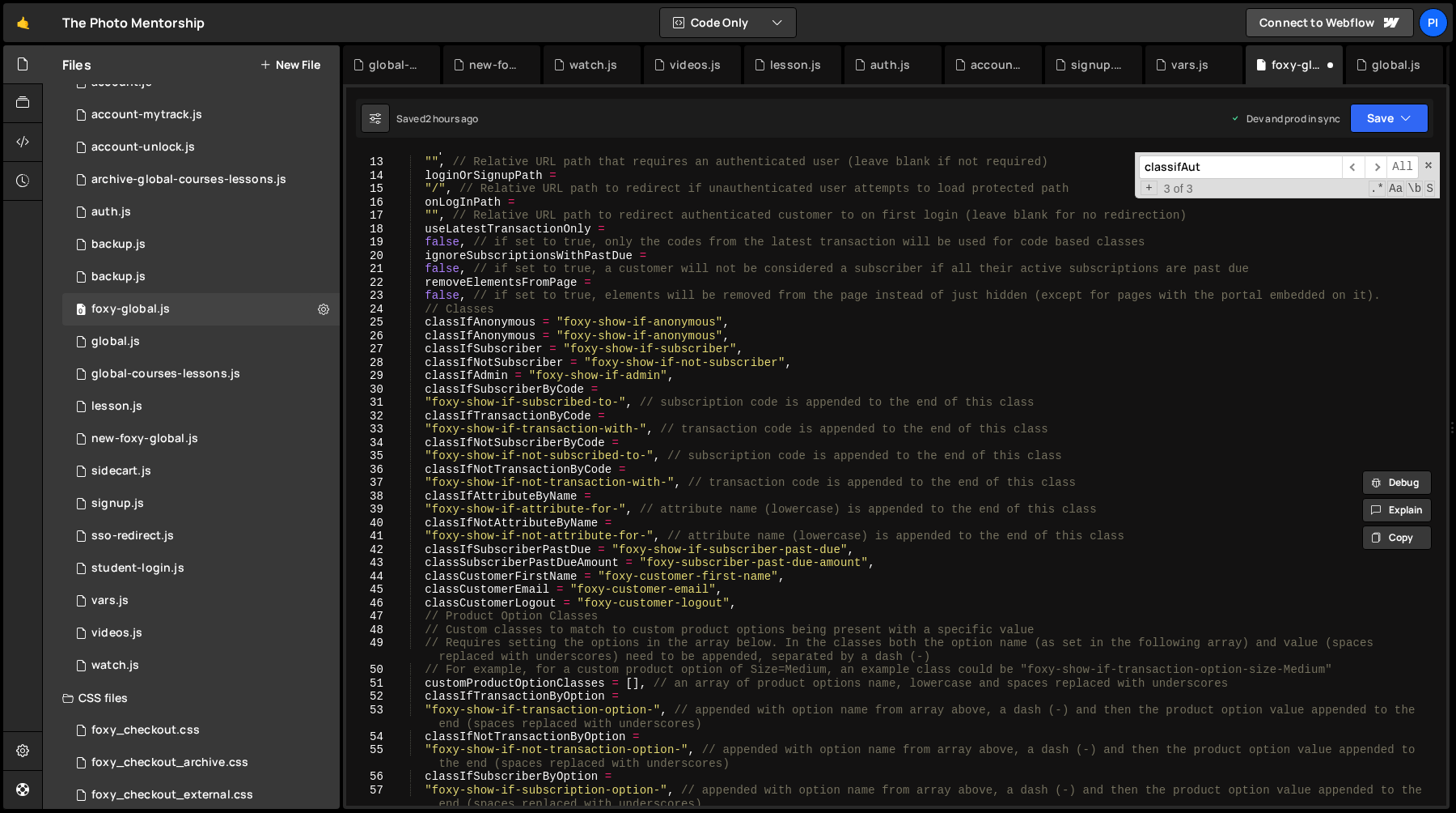
click at [483, 332] on div "let protectedPath = "" , // Relative URL path that requires an authenticated us…" at bounding box center [917, 488] width 1046 height 693
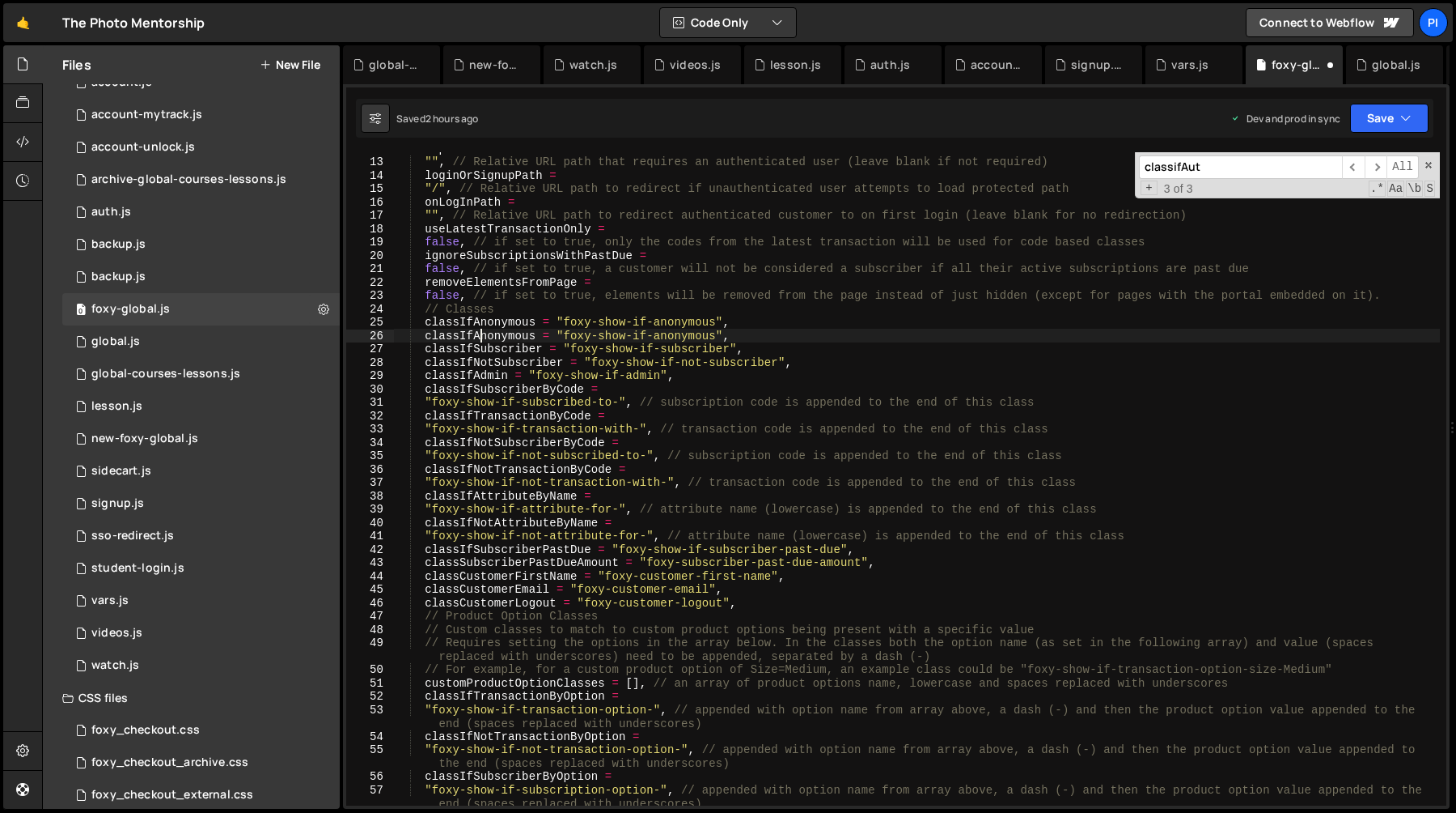
click at [483, 332] on div "let protectedPath = "" , // Relative URL path that requires an authenticated us…" at bounding box center [917, 488] width 1046 height 693
paste textarea "uthenticated"
click at [713, 338] on div "let protectedPath = "" , // Relative URL path that requires an authenticated us…" at bounding box center [917, 488] width 1046 height 693
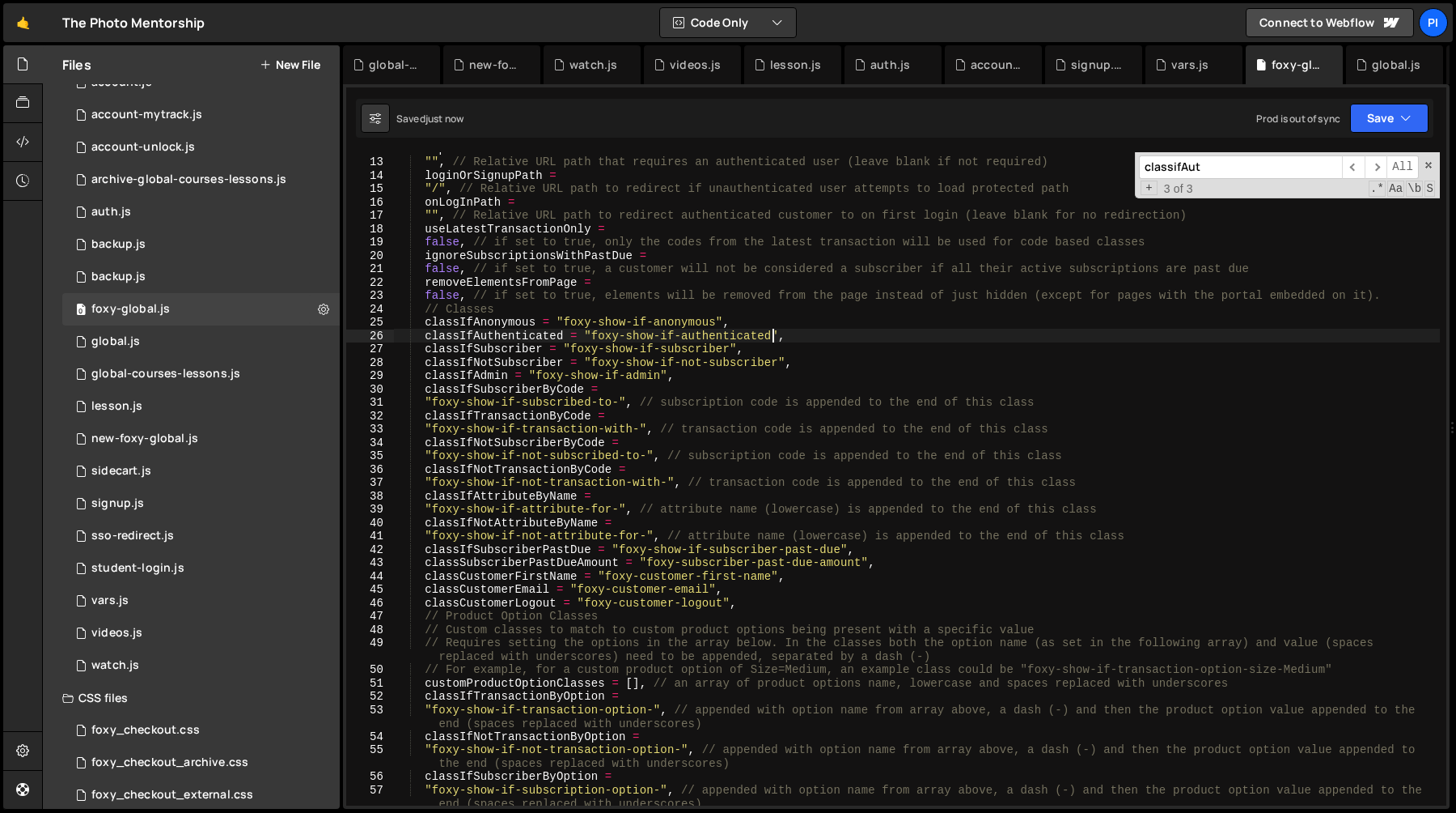
type textarea "classIfAuthenticated = "foxy-show-if-authenticated","
click at [1267, 64] on icon at bounding box center [1264, 64] width 11 height 16
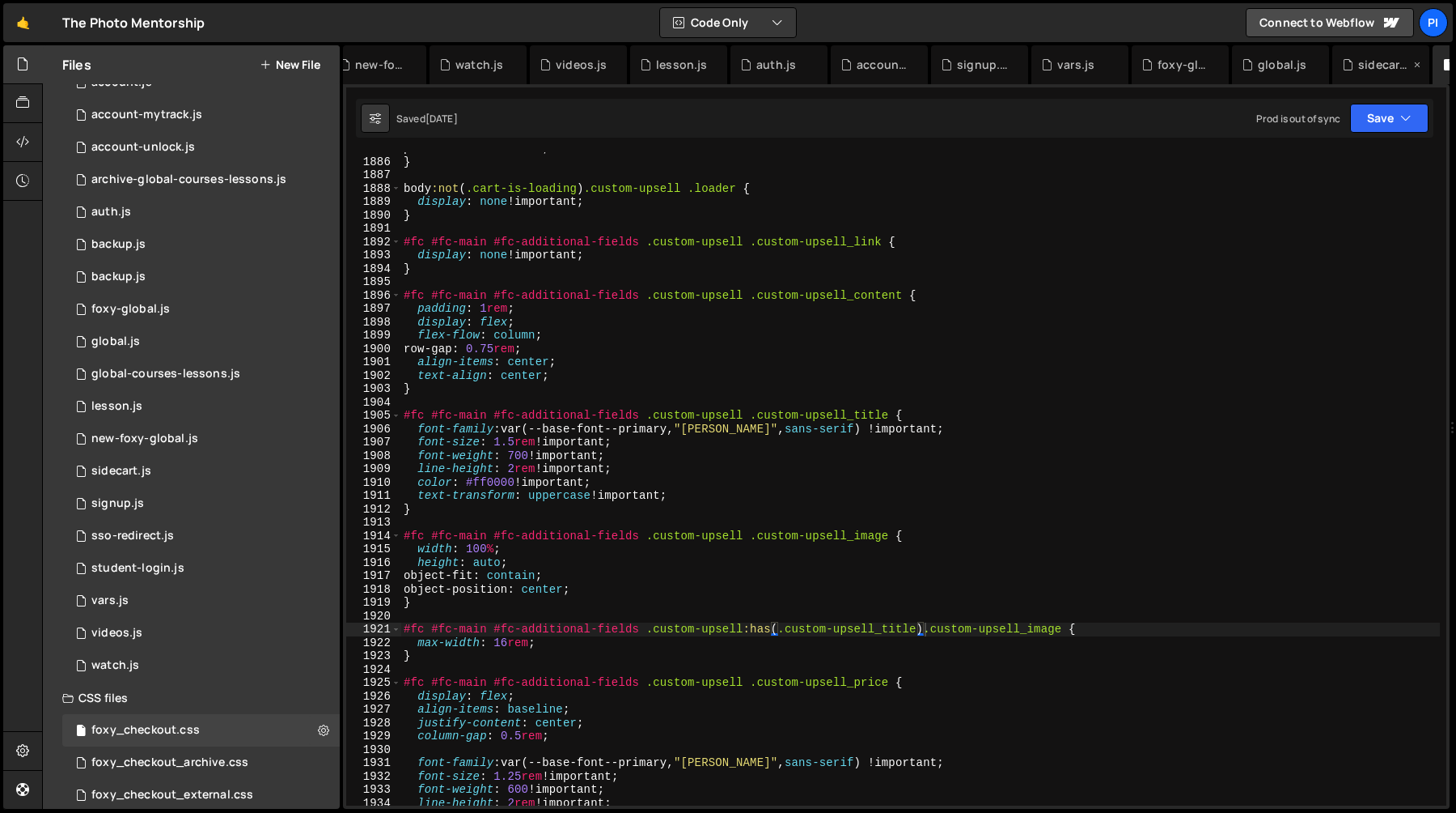
scroll to position [0, 87]
click at [251, 475] on div "0 sidecart.js 0" at bounding box center [201, 471] width 278 height 33
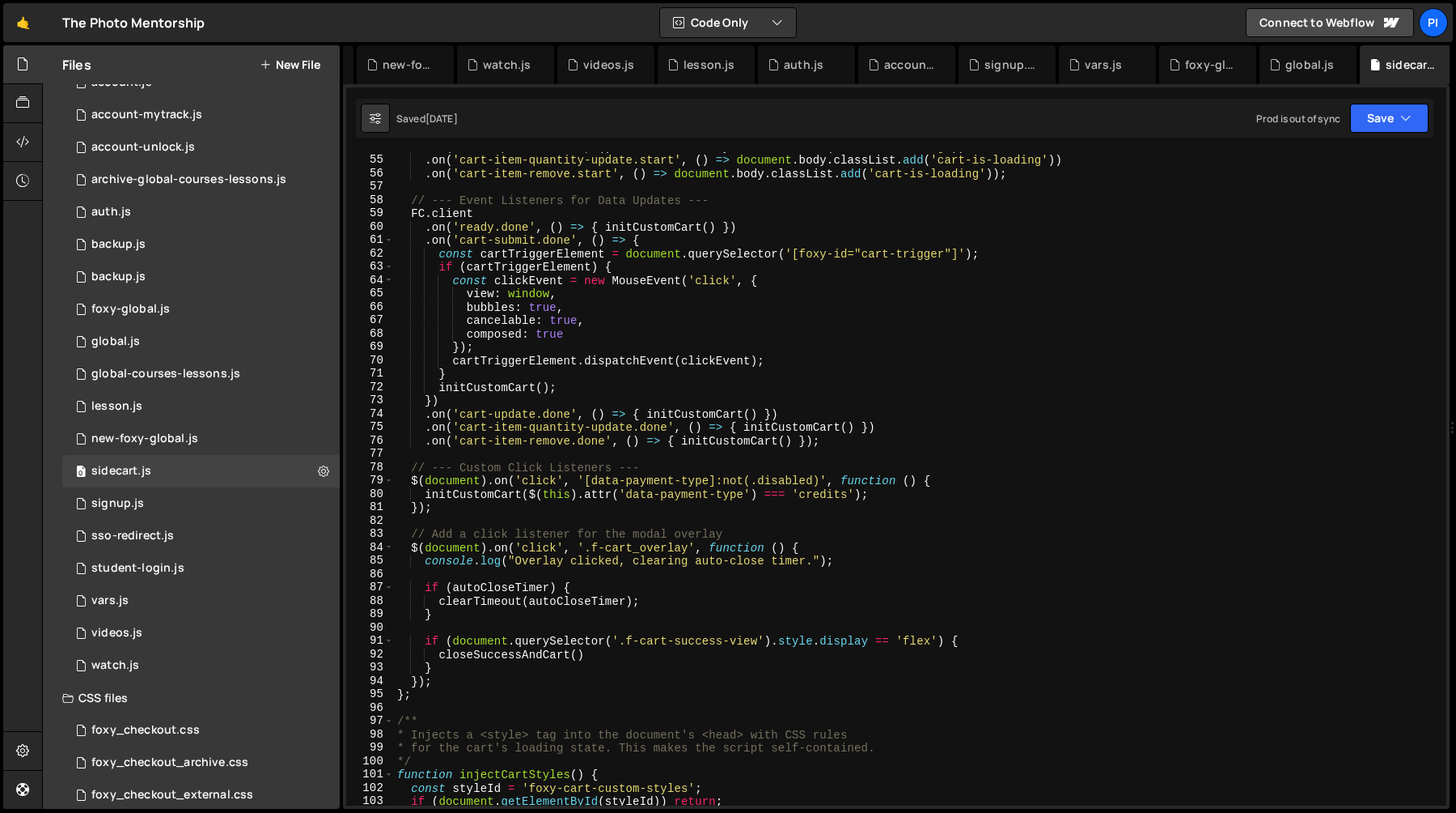
scroll to position [720, 0]
click at [640, 238] on div ". on ( 'cart-update.start' , ( ) => document . body . classList . add ( 'cart-i…" at bounding box center [917, 481] width 1046 height 680
click at [686, 234] on div ". on ( 'cart-update.start' , ( ) => document . body . classList . add ( 'cart-i…" at bounding box center [917, 481] width 1046 height 680
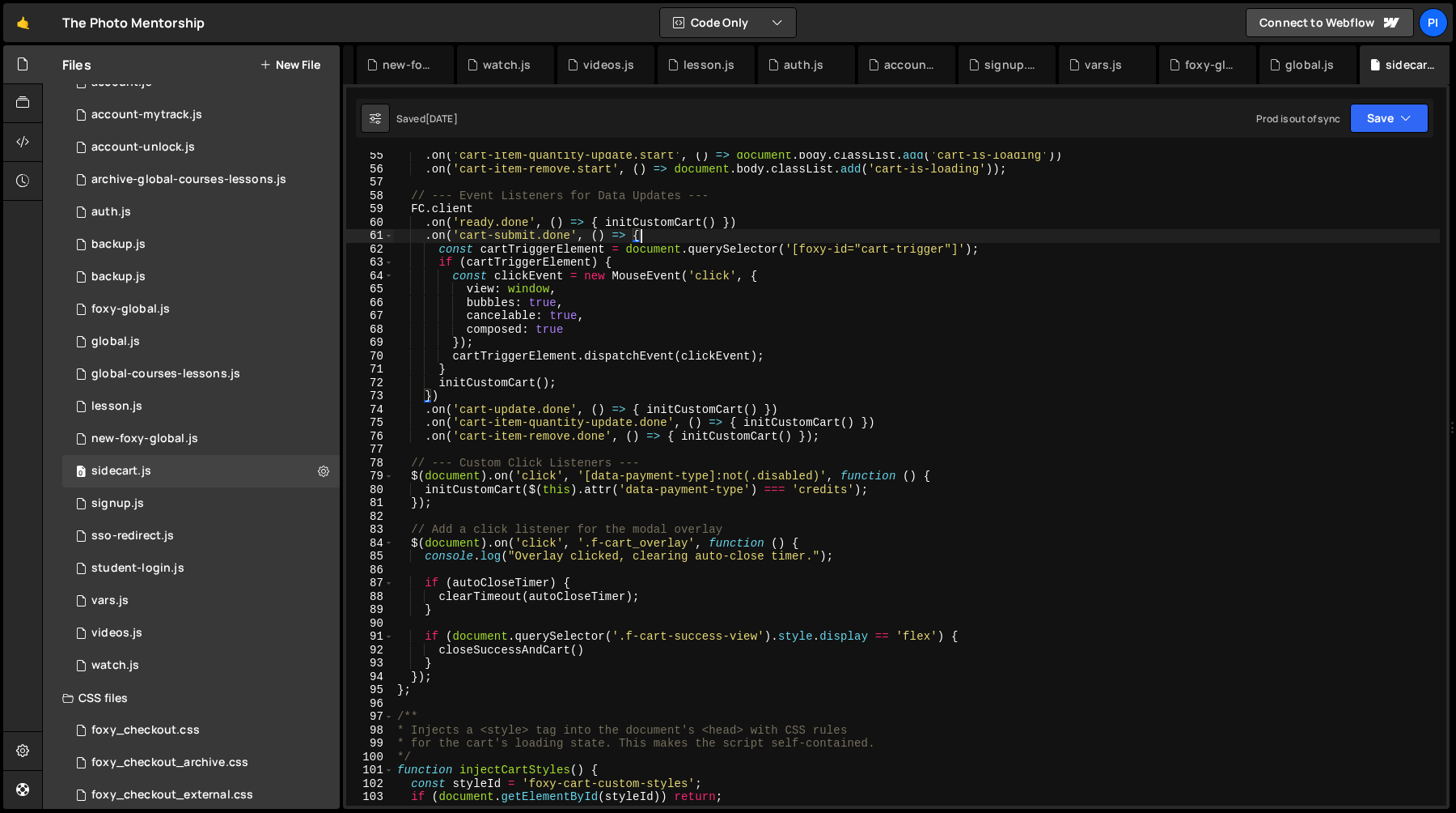
scroll to position [725, 0]
click at [705, 405] on div ". on ( 'cart-item-quantity-update.start' , ( ) => document . body . classList .…" at bounding box center [917, 490] width 1046 height 680
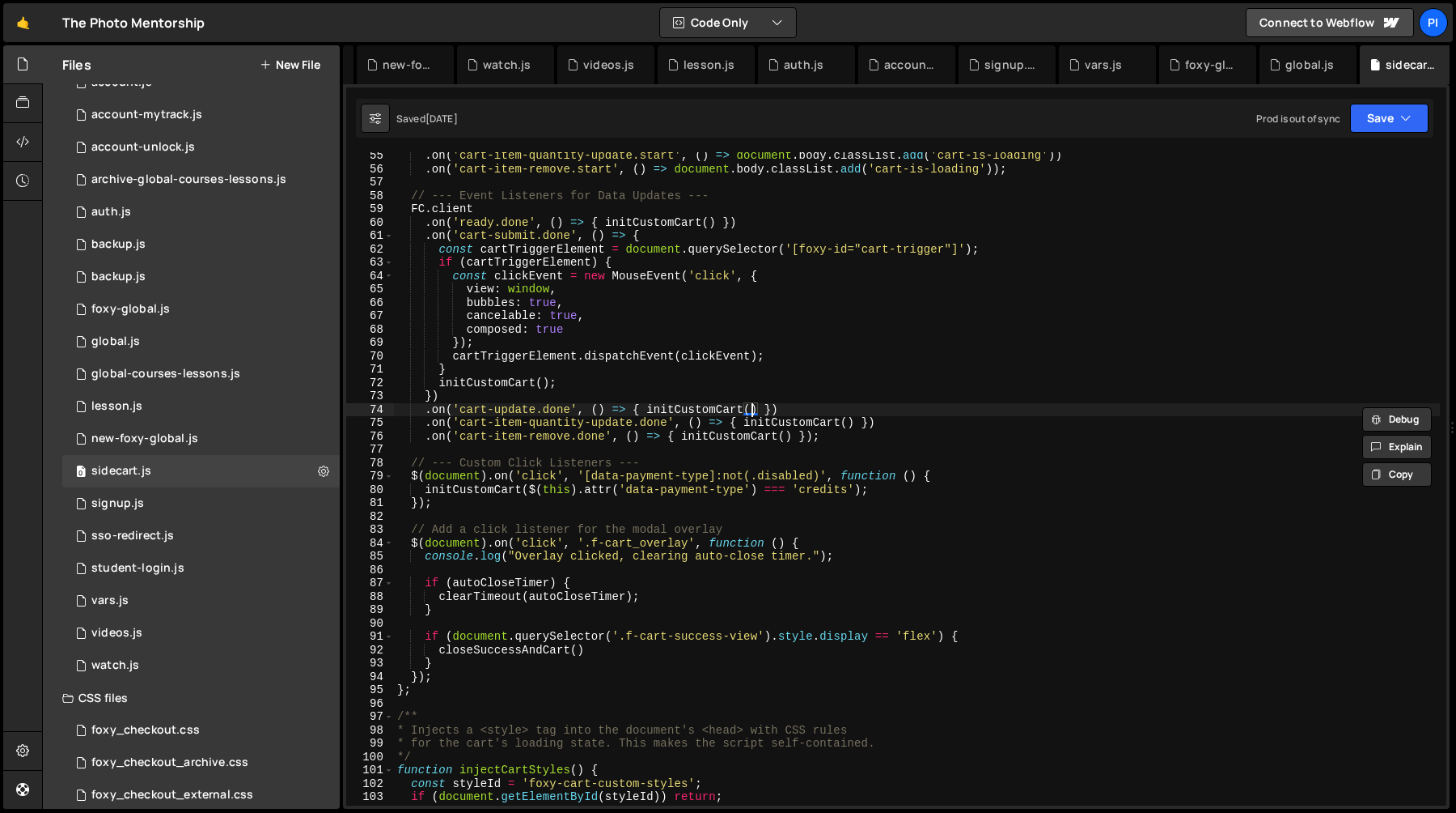
click at [755, 409] on div ". on ( 'cart-item-quantity-update.start' , ( ) => document . body . classList .…" at bounding box center [917, 490] width 1046 height 680
click at [761, 410] on div ". on ( 'cart-item-quantity-update.start' , ( ) => document . body . classList .…" at bounding box center [917, 490] width 1046 height 680
click at [768, 389] on div ". on ( 'cart-item-quantity-update.start' , ( ) => document . body . classList .…" at bounding box center [917, 490] width 1046 height 680
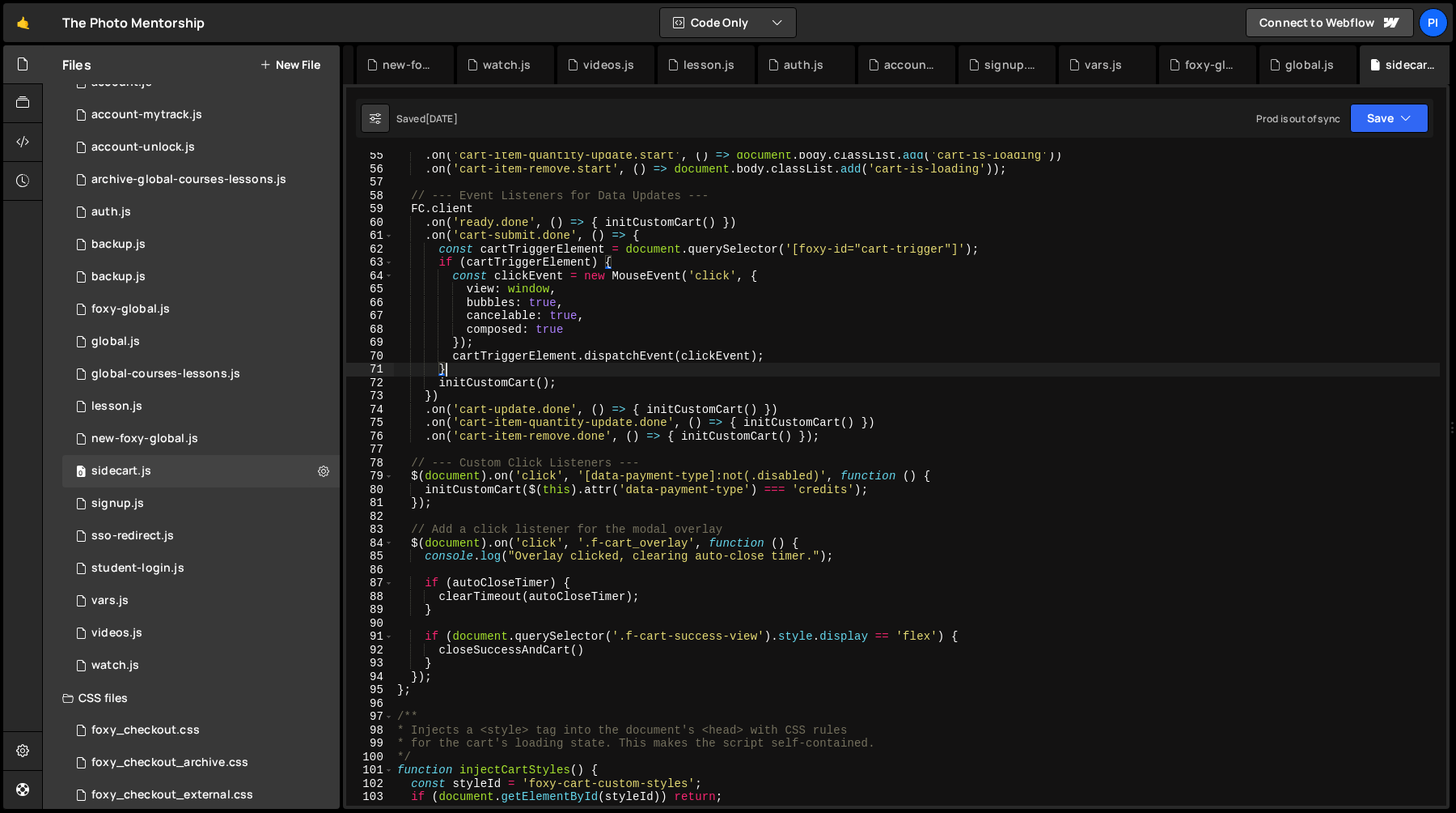
click at [720, 373] on div ". on ( 'cart-item-quantity-update.start' , ( ) => document . body . classList .…" at bounding box center [917, 490] width 1046 height 680
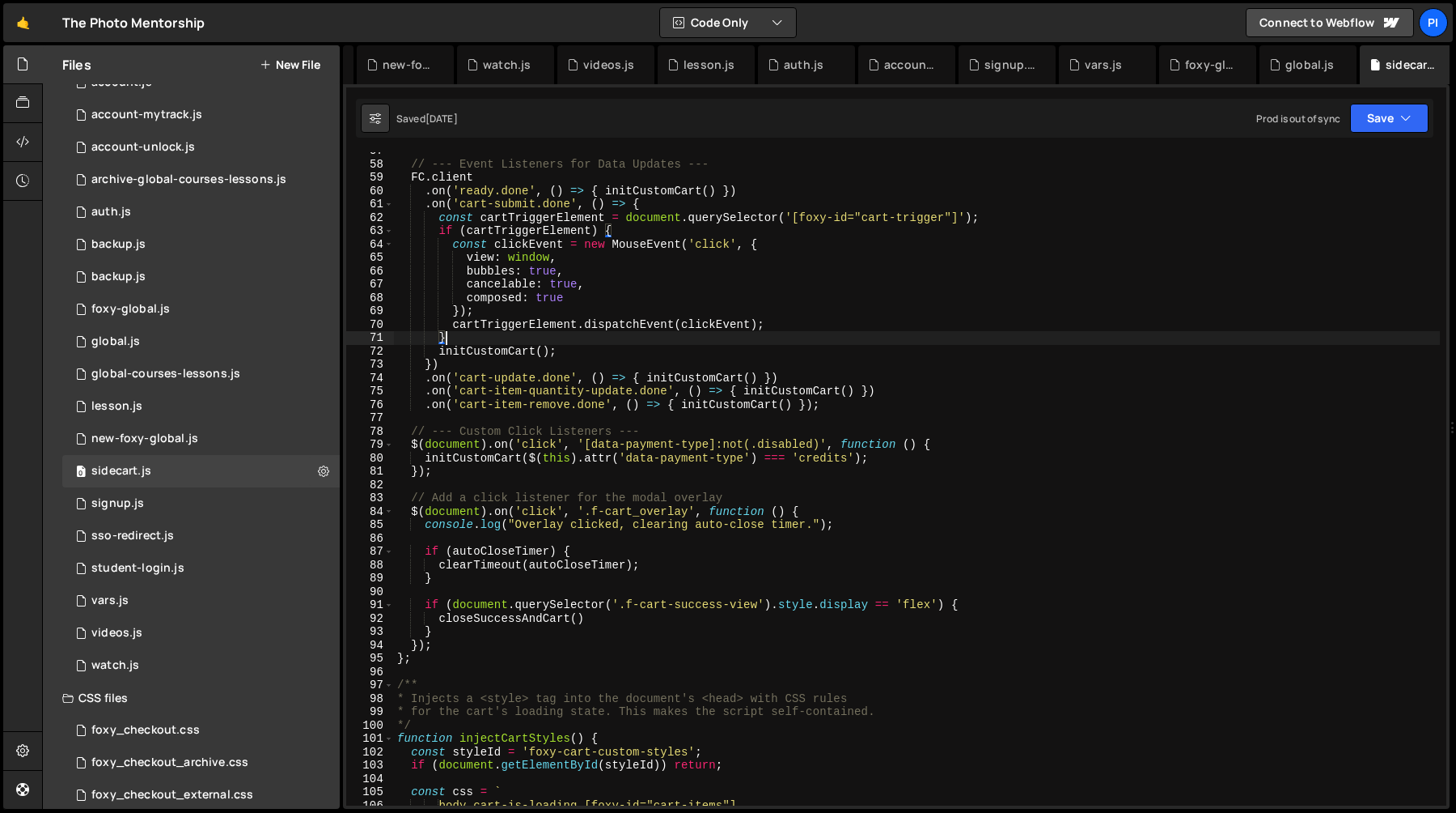
scroll to position [765, 0]
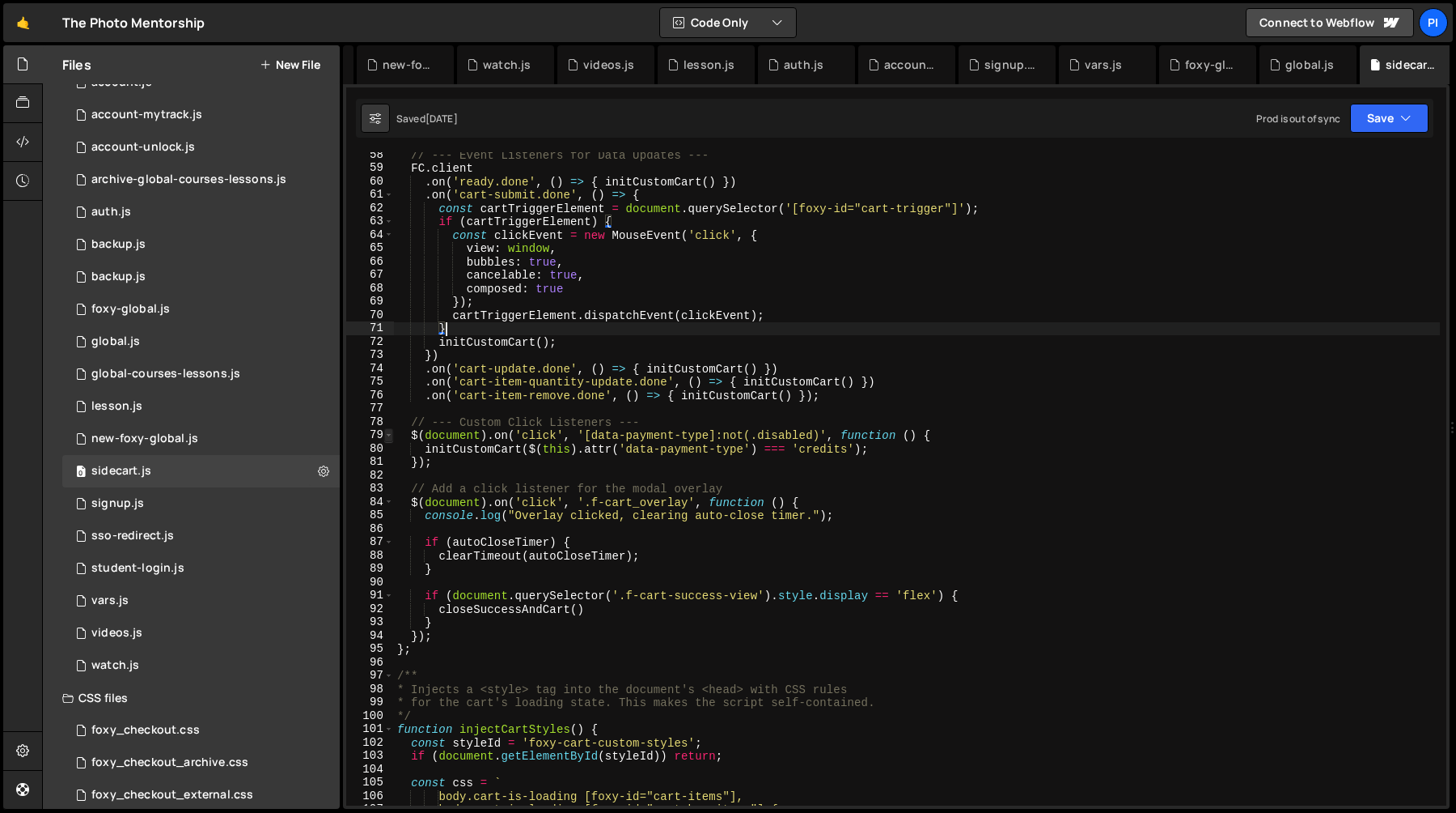
click at [387, 439] on span at bounding box center [388, 435] width 9 height 14
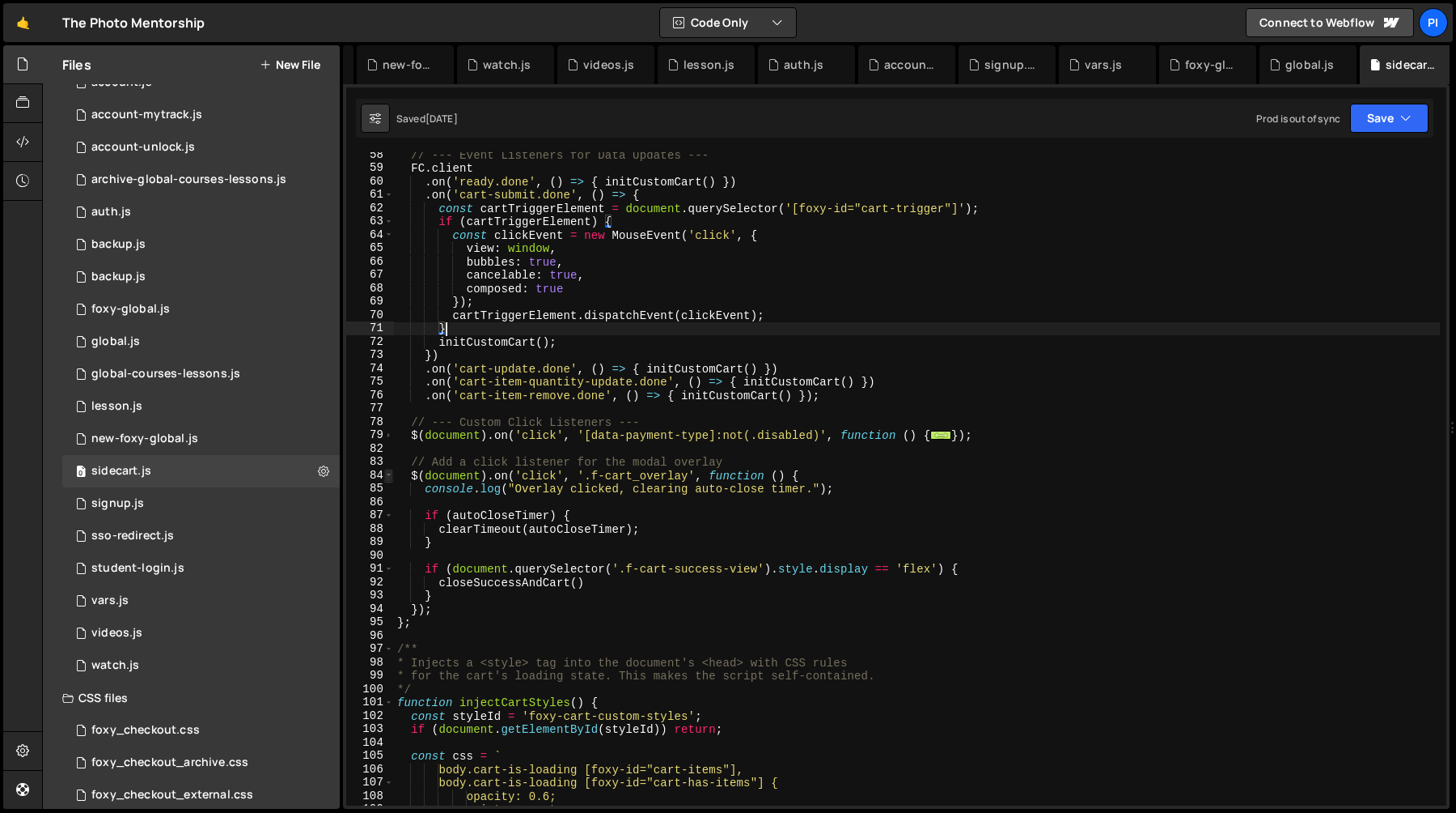
click at [385, 478] on span at bounding box center [388, 476] width 9 height 14
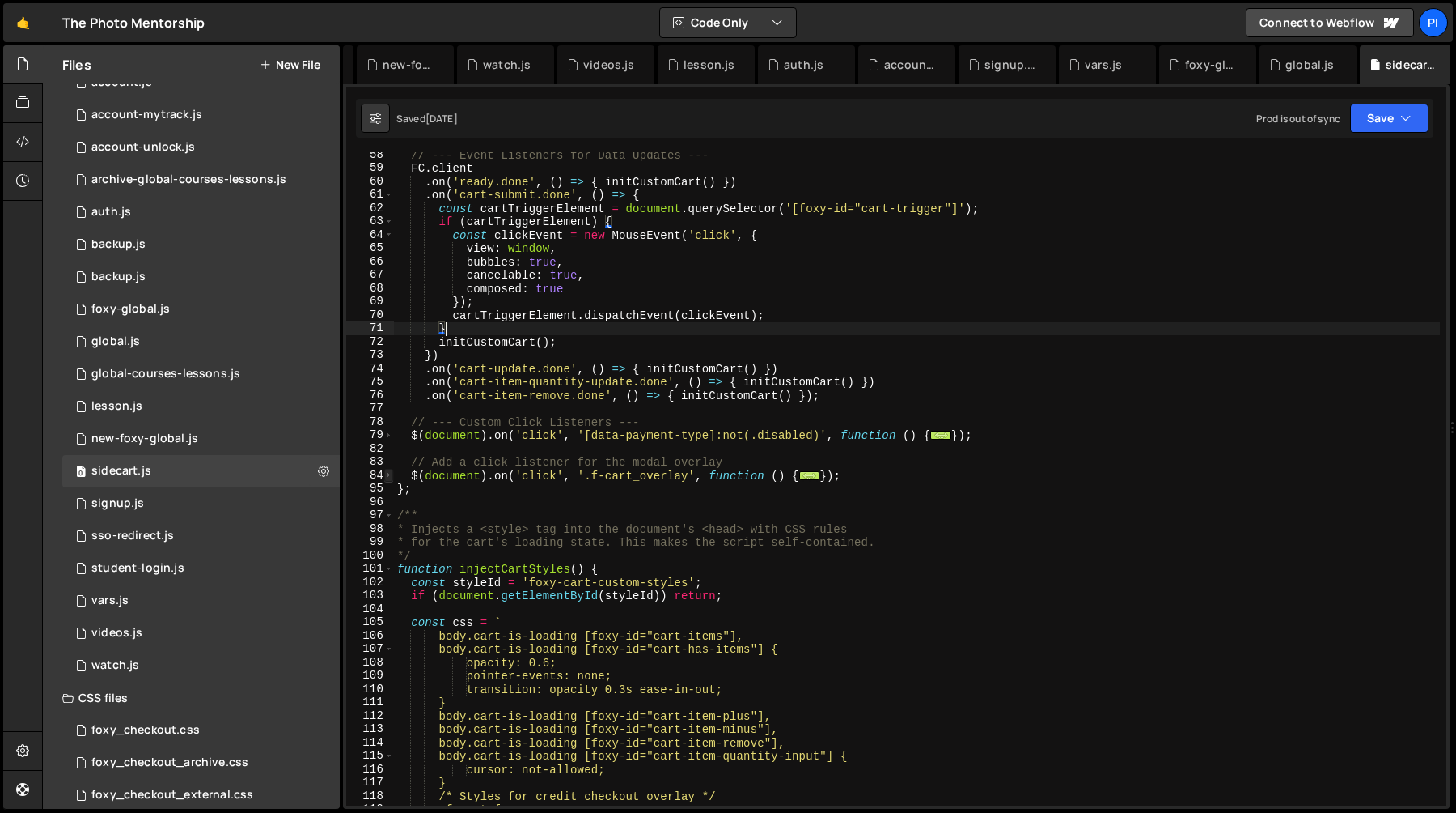
click at [385, 478] on span at bounding box center [388, 476] width 9 height 14
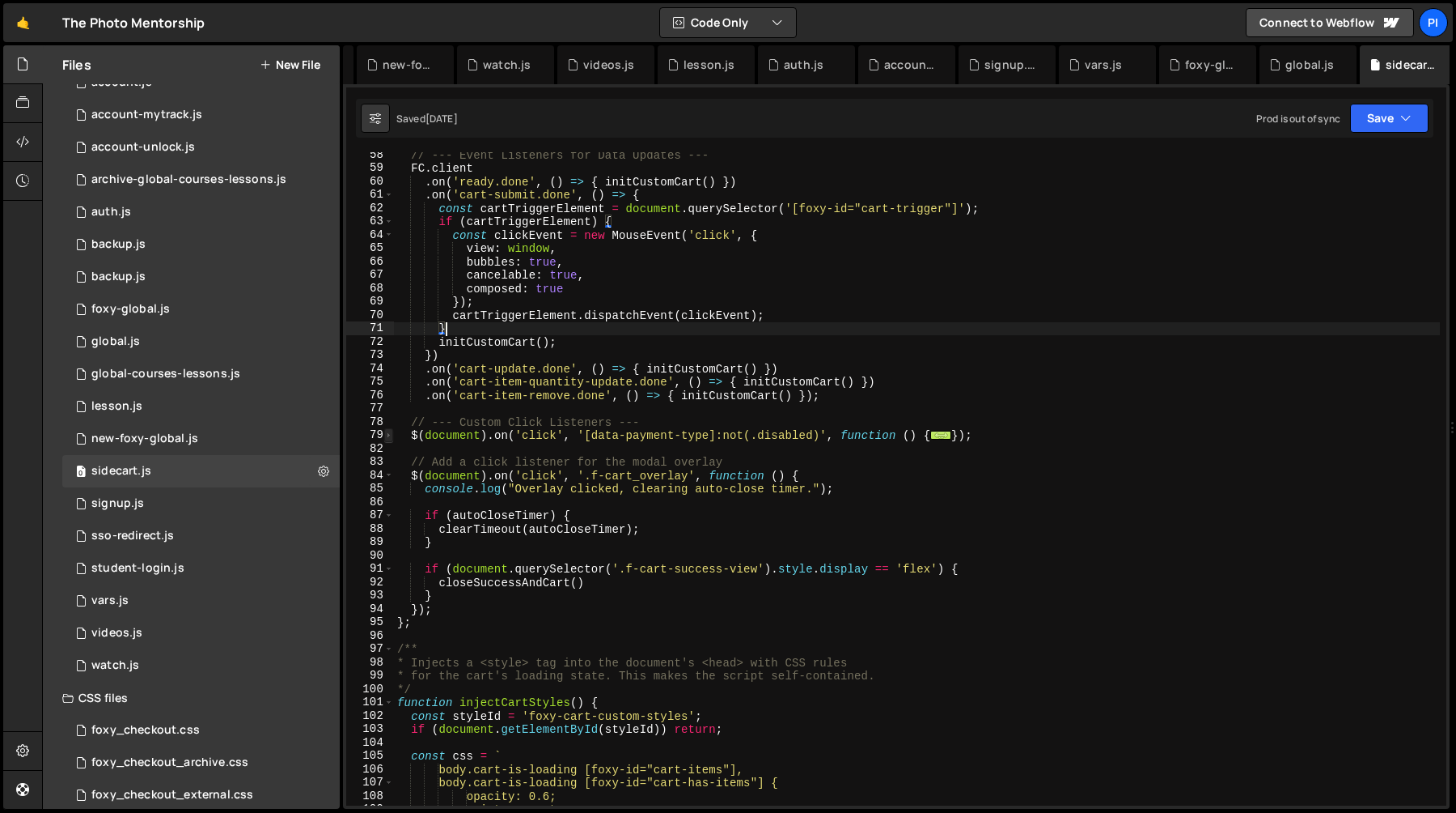
click at [389, 437] on span at bounding box center [388, 435] width 9 height 14
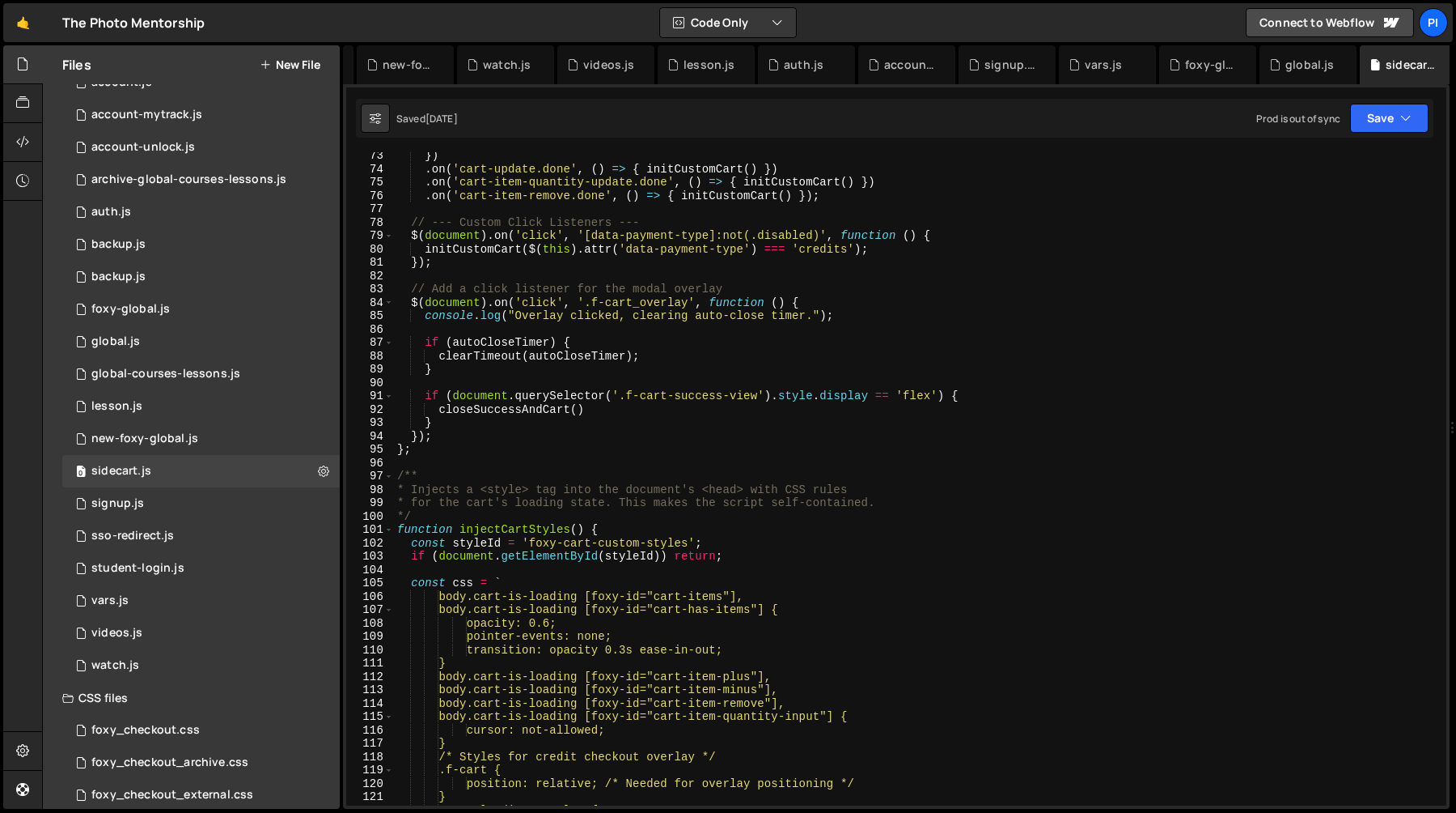
scroll to position [969, 0]
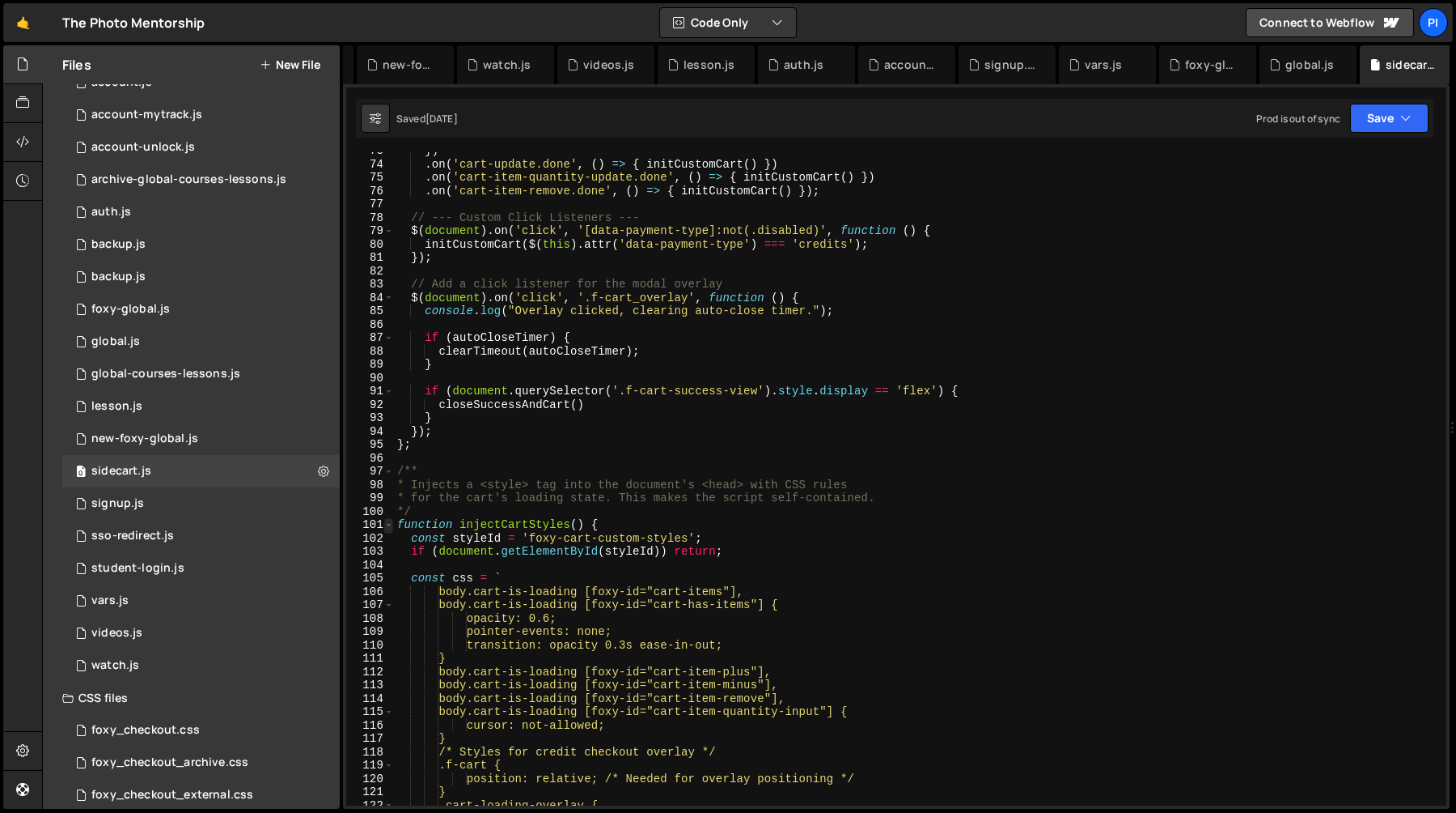
click at [388, 526] on span at bounding box center [388, 525] width 9 height 14
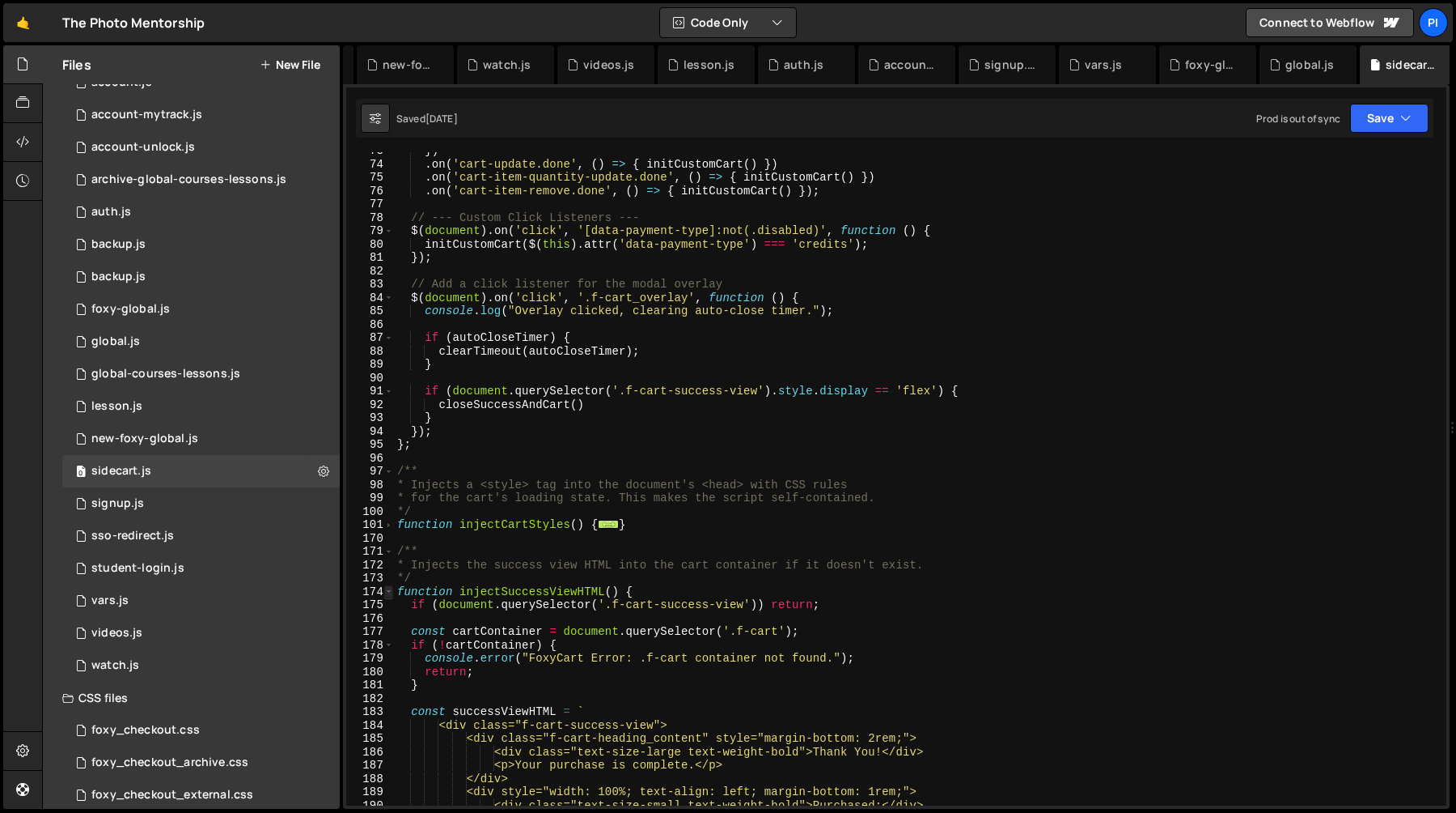
click at [385, 592] on span at bounding box center [388, 592] width 9 height 14
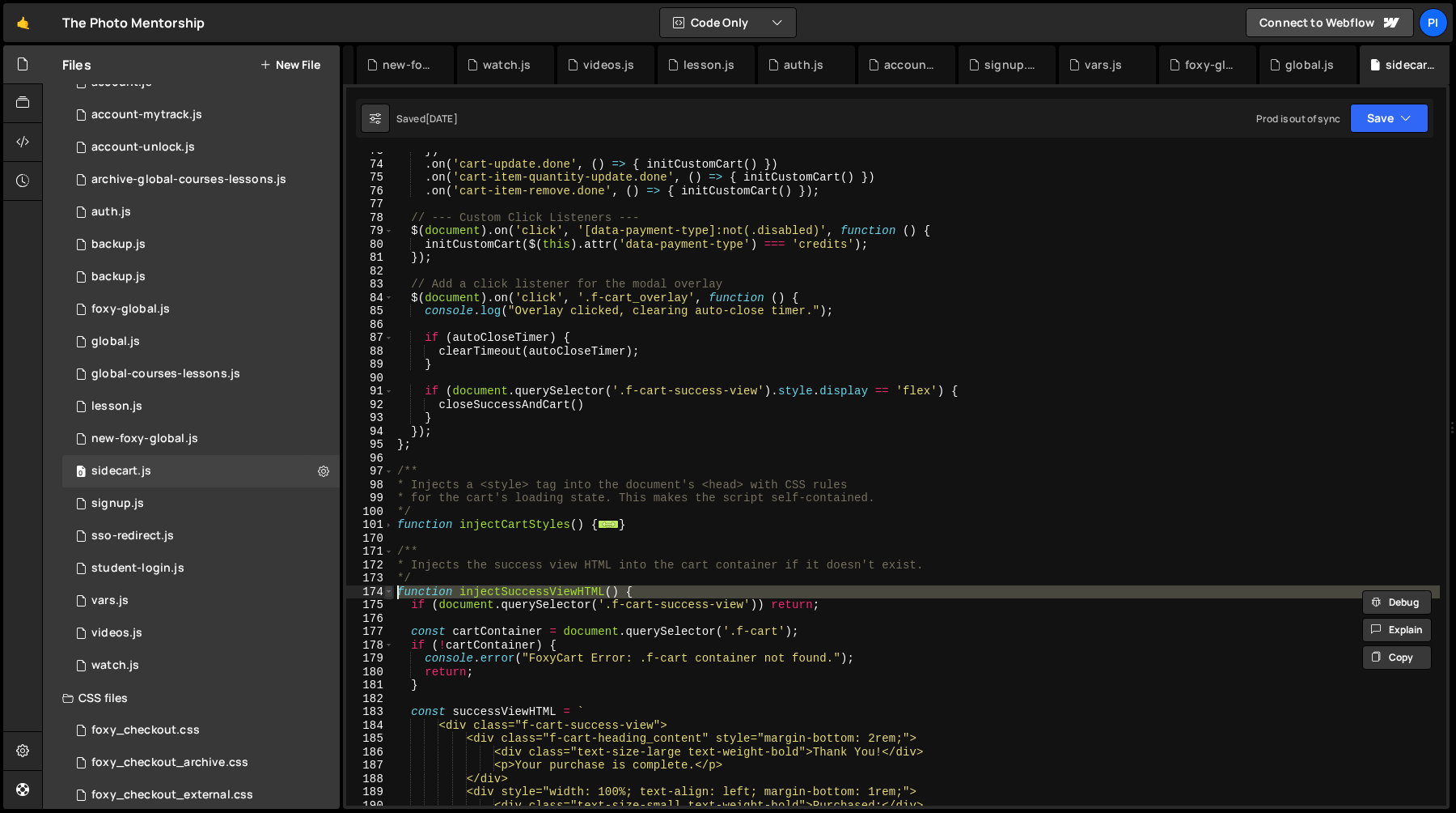
click at [385, 592] on span at bounding box center [388, 592] width 9 height 14
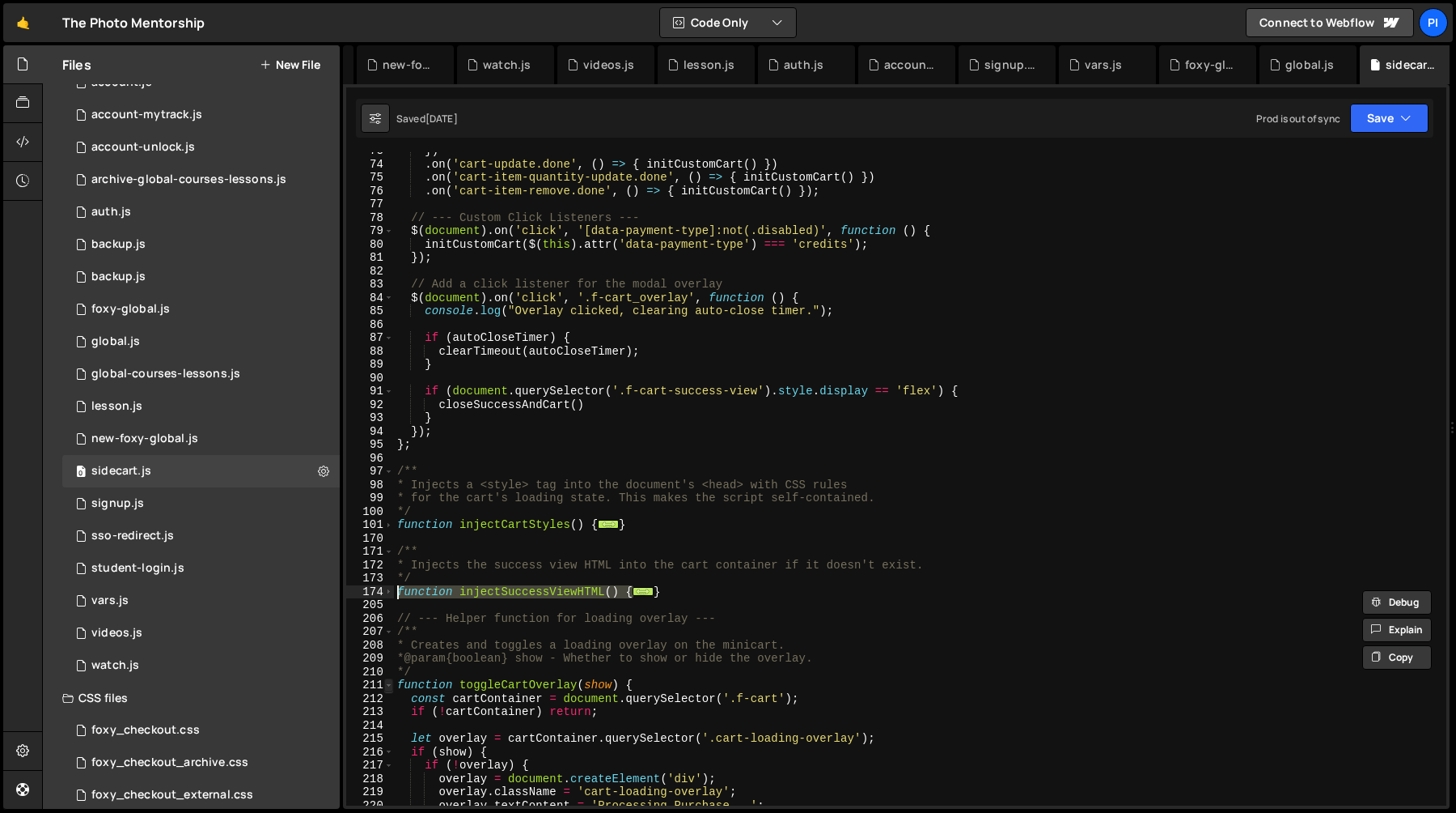
click at [389, 684] on span at bounding box center [388, 685] width 9 height 14
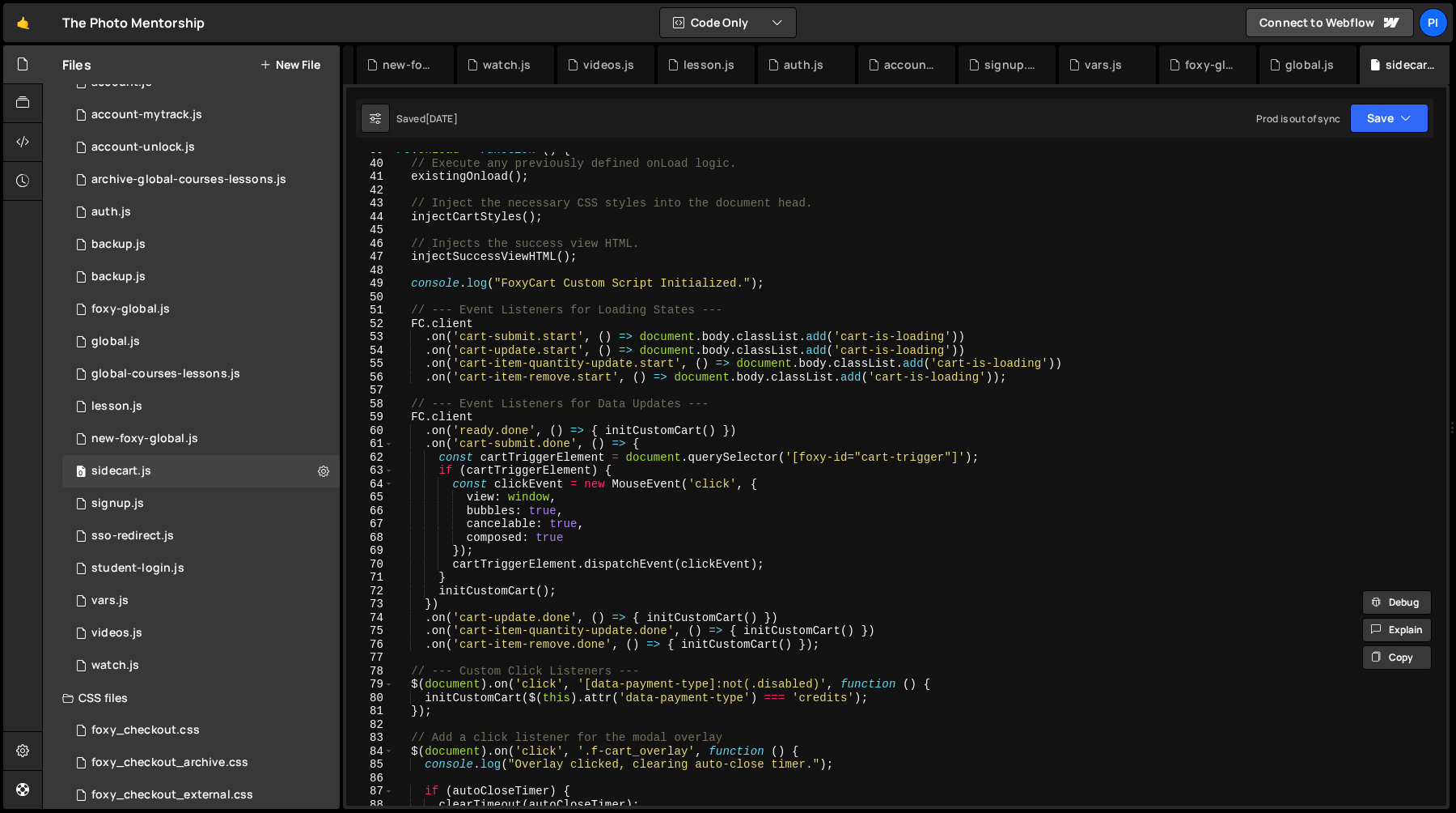
scroll to position [517, 0]
click at [661, 429] on div "FC . onLoad = function ( ) { // Execute any previously defined onLoad logic. ex…" at bounding box center [917, 483] width 1046 height 680
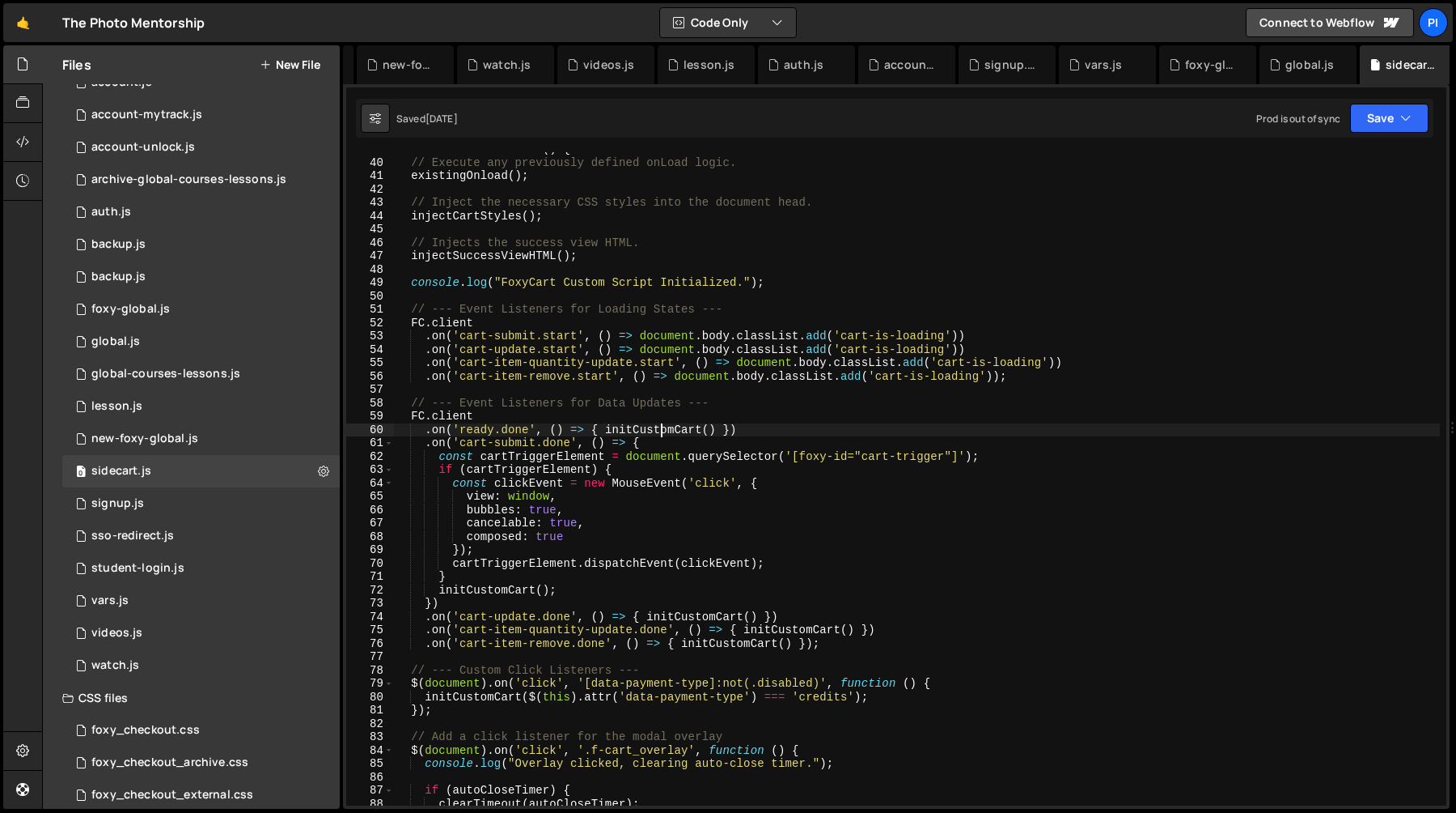
click at [661, 429] on div "FC . onLoad = function ( ) { // Execute any previously defined onLoad logic. ex…" at bounding box center [917, 483] width 1046 height 680
click at [719, 430] on div "FC . onLoad = function ( ) { // Execute any previously defined onLoad logic. ex…" at bounding box center [917, 483] width 1046 height 680
click at [630, 427] on div "FC . onLoad = function ( ) { // Execute any previously defined onLoad logic. ex…" at bounding box center [917, 479] width 1046 height 653
click at [630, 421] on div "FC . onLoad = function ( ) { // Execute any previously defined onLoad logic. ex…" at bounding box center [917, 483] width 1046 height 680
click at [633, 431] on div "FC . onLoad = function ( ) { // Execute any previously defined onLoad logic. ex…" at bounding box center [917, 483] width 1046 height 680
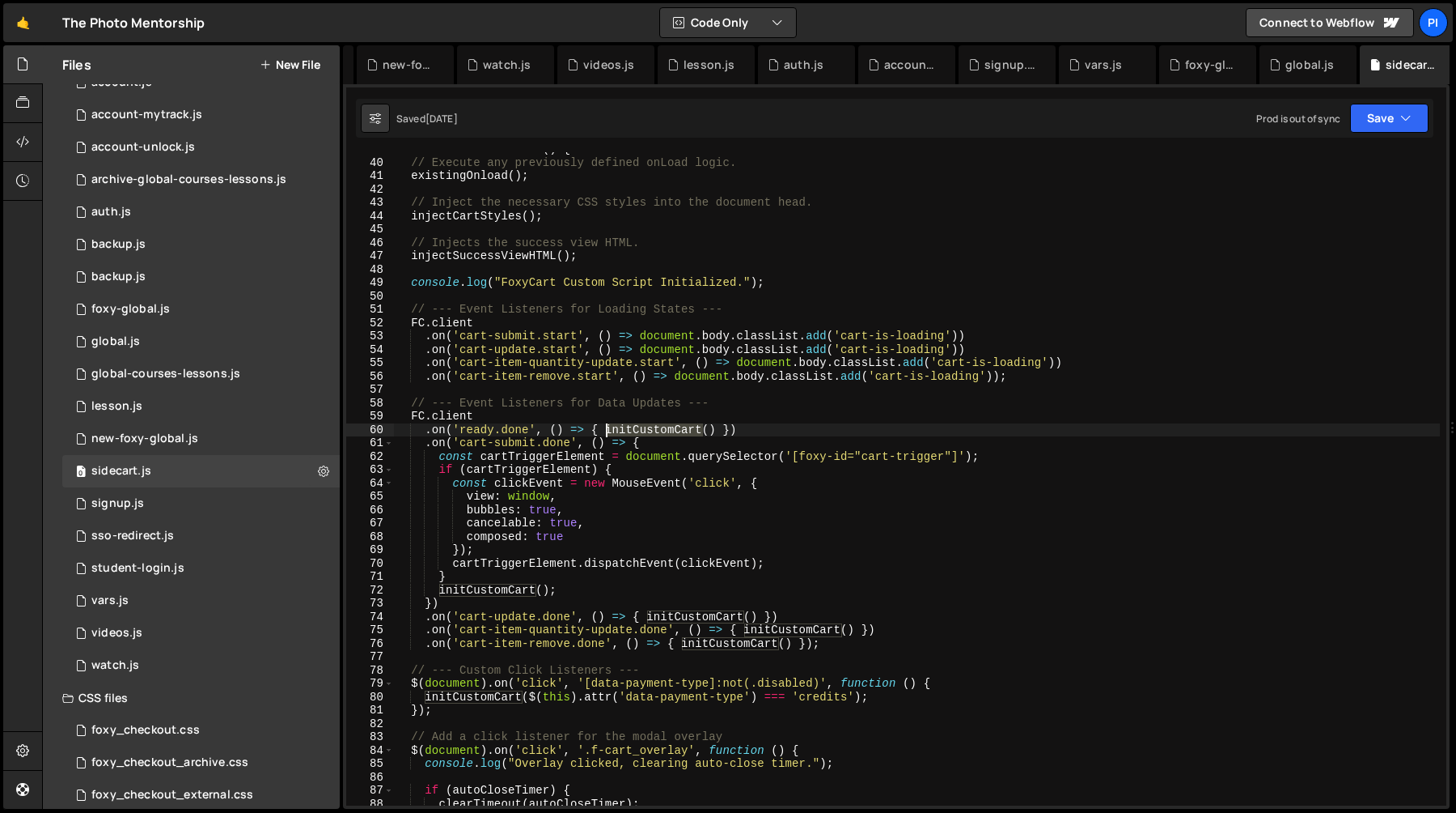
click at [633, 431] on div "FC . onLoad = function ( ) { // Execute any previously defined onLoad logic. ex…" at bounding box center [917, 483] width 1046 height 680
click at [717, 430] on div "FC . onLoad = function ( ) { // Execute any previously defined onLoad logic. ex…" at bounding box center [917, 483] width 1046 height 680
click at [604, 432] on div "FC . onLoad = function ( ) { // Execute any previously defined onLoad logic. ex…" at bounding box center [917, 483] width 1046 height 680
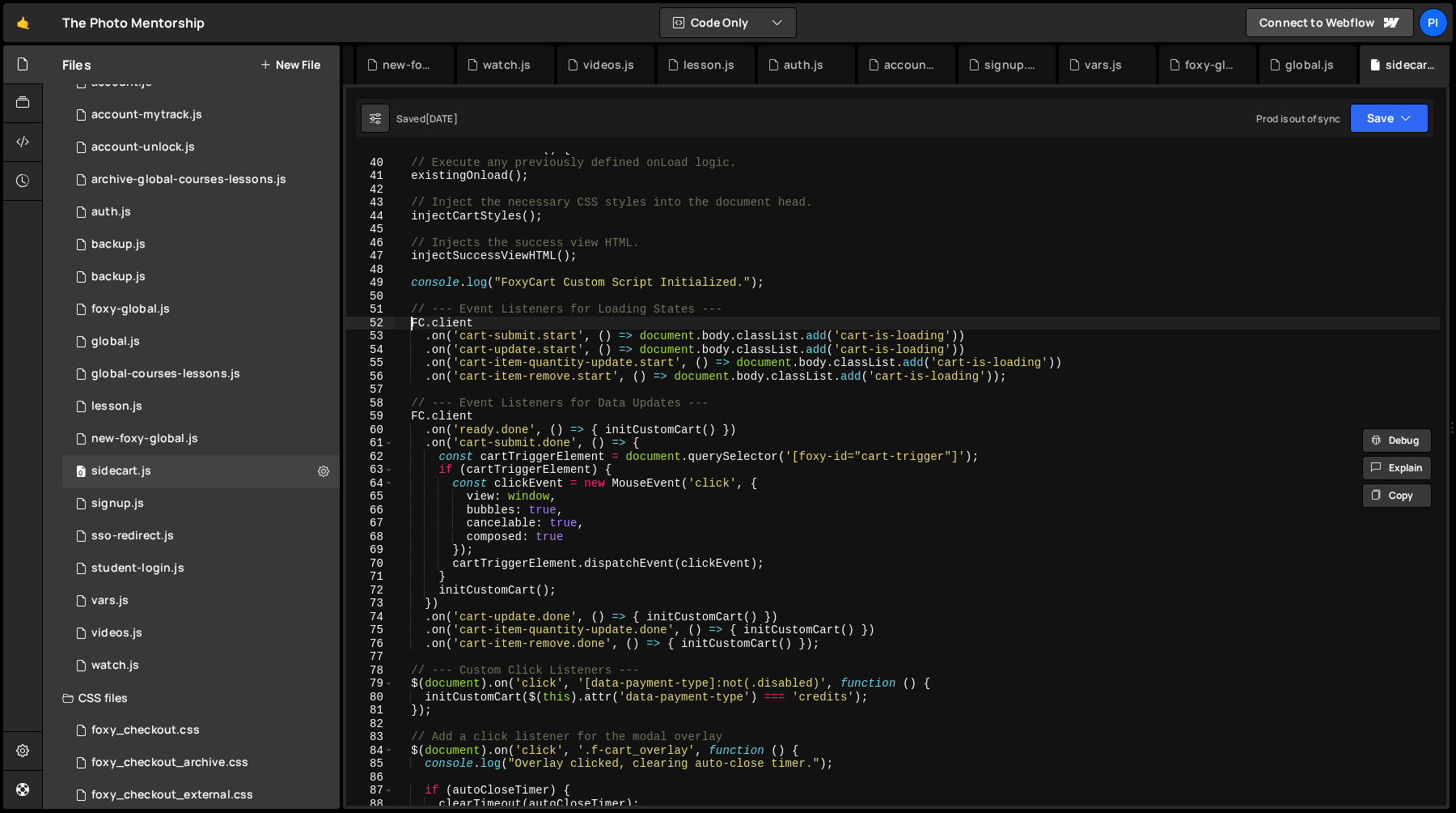
click at [414, 328] on div "FC . onLoad = function ( ) { // Execute any previously defined onLoad logic. ex…" at bounding box center [917, 483] width 1046 height 680
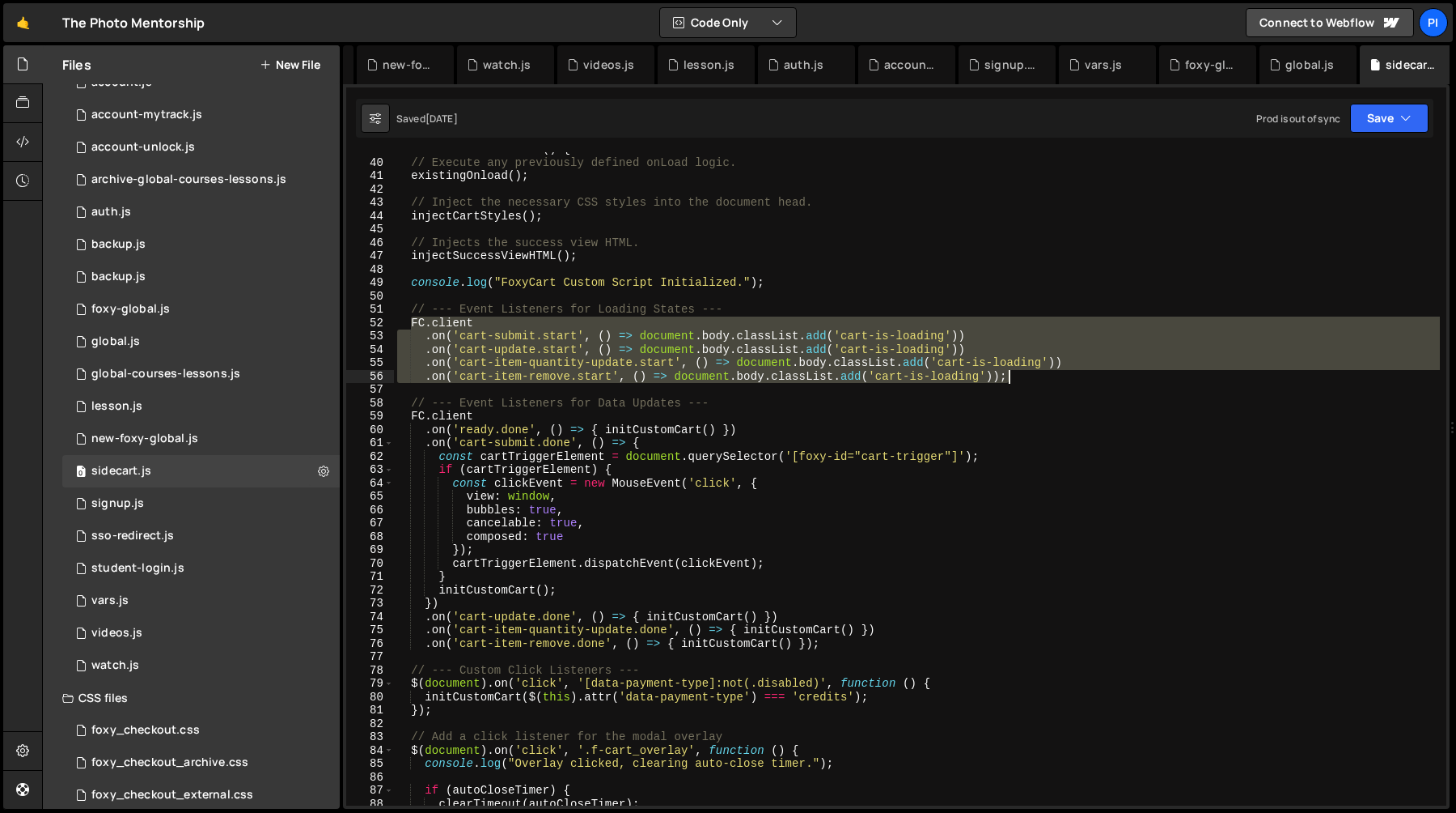
click at [1056, 377] on div "FC . onLoad = function ( ) { // Execute any previously defined onLoad logic. ex…" at bounding box center [917, 483] width 1046 height 680
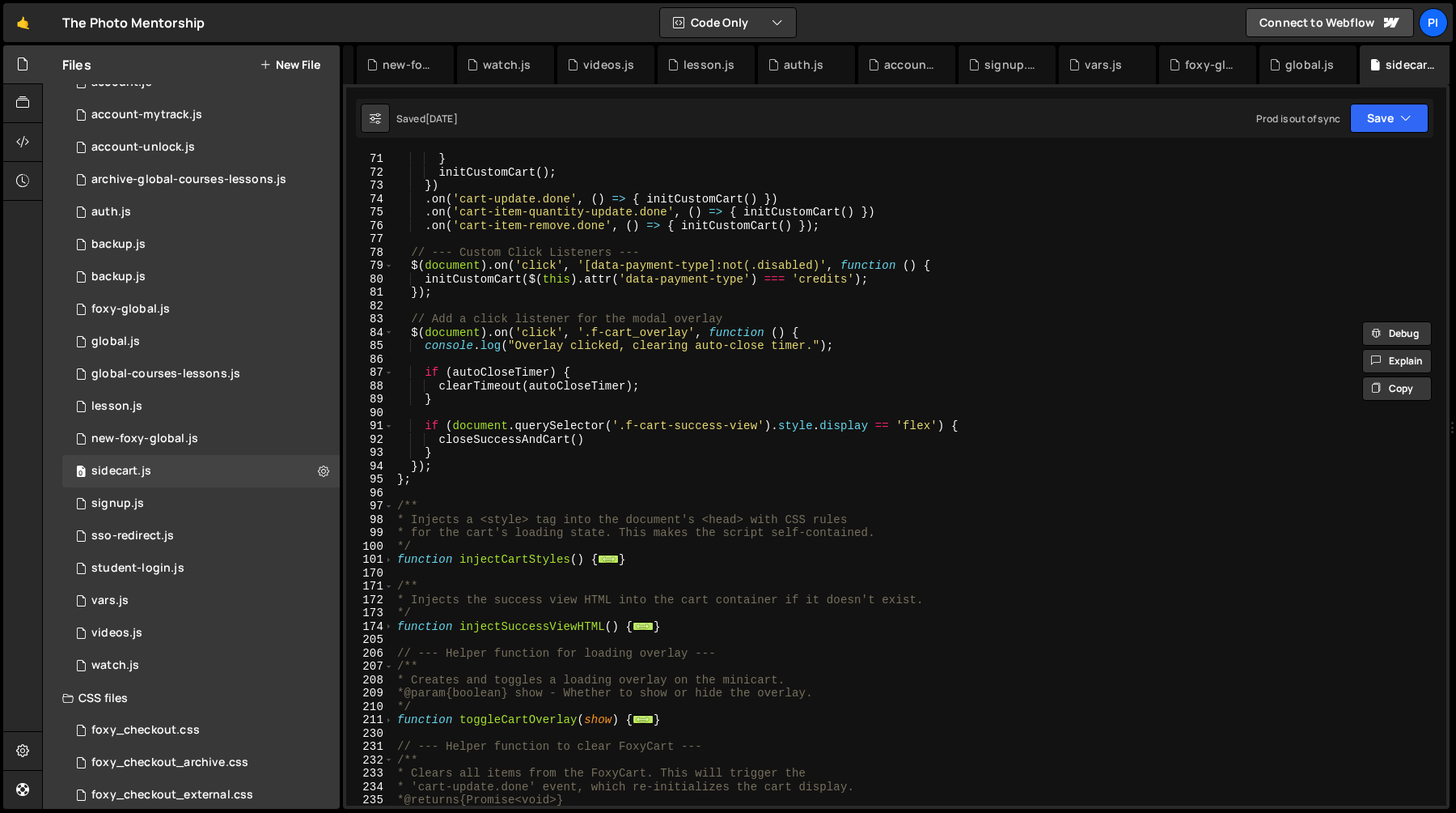
scroll to position [935, 0]
click at [514, 440] on div "} initCustomCart ( ) ; }) . on ( 'cart-update.done' , ( ) => { initCustomCart (…" at bounding box center [917, 493] width 1046 height 680
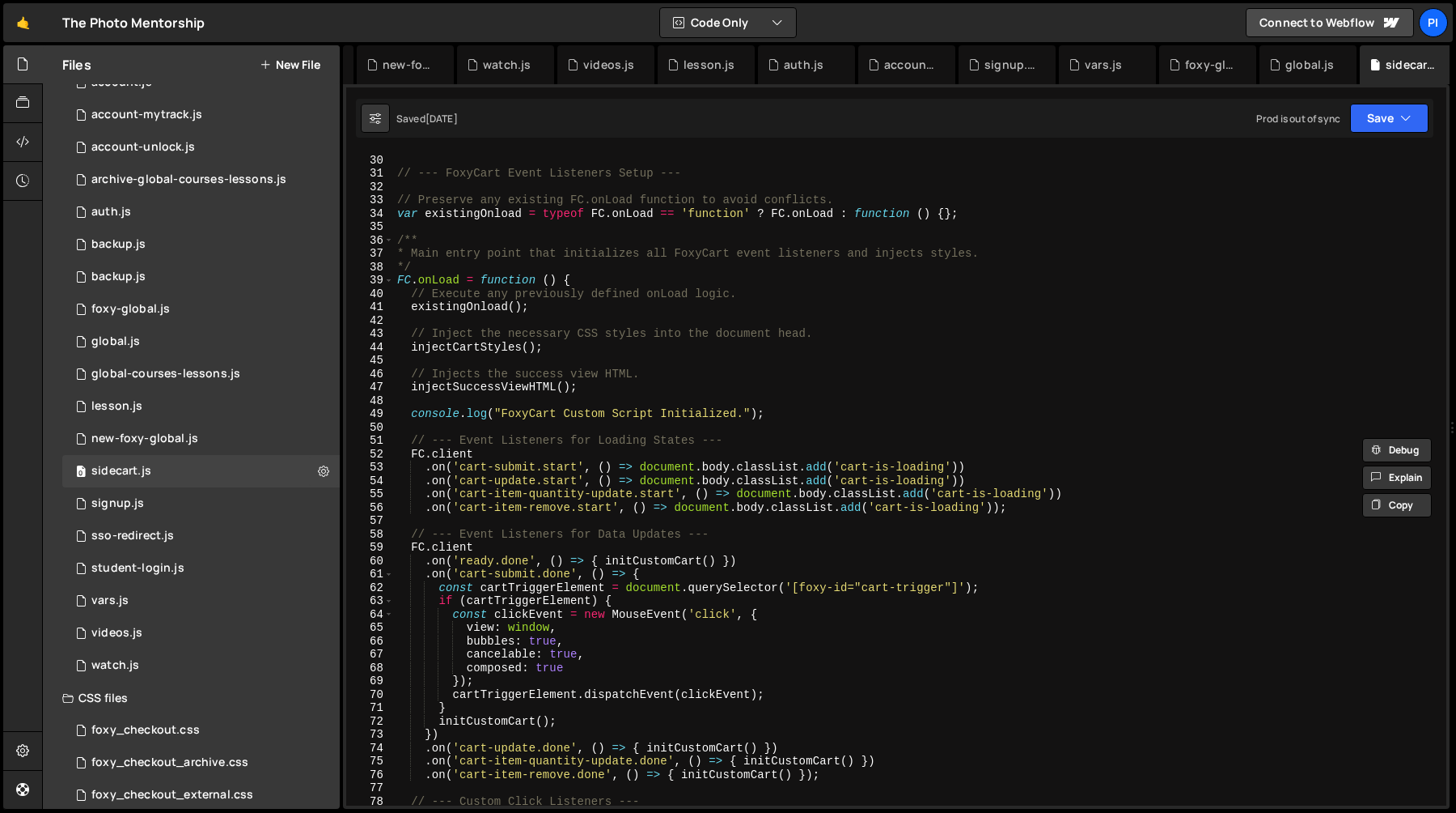
scroll to position [401, 0]
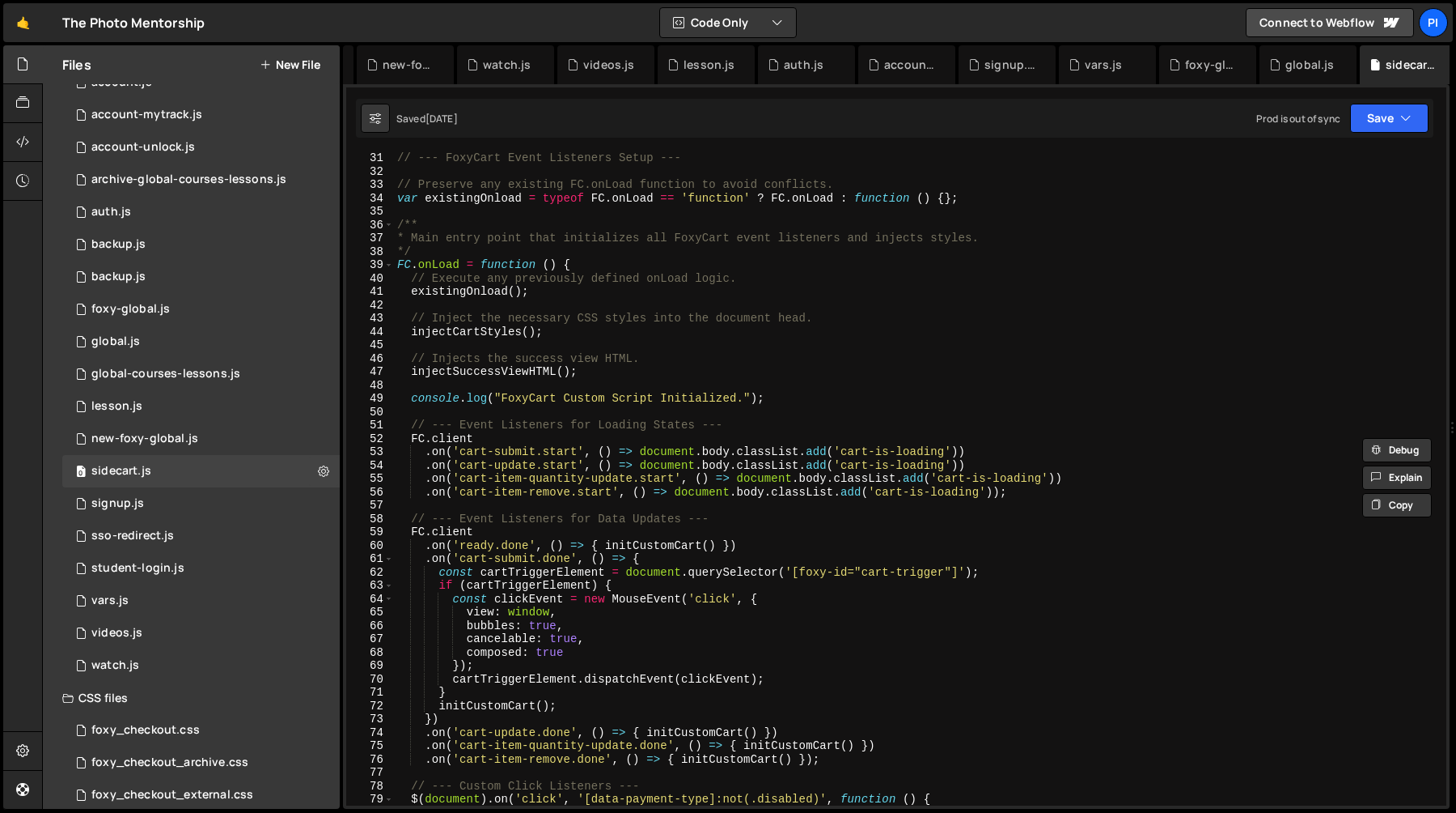
click at [852, 453] on div "// --- FoxyCart Event Listeners Setup --- // Preserve any existing FC.onLoad fu…" at bounding box center [917, 492] width 1046 height 680
type textarea ".on('cart-submit.start', () => document.body.classList.add('cart-is-loading'))"
click at [852, 453] on div "// --- FoxyCart Event Listeners Setup --- // Preserve any existing FC.onLoad fu…" at bounding box center [917, 492] width 1046 height 680
click at [948, 453] on div "// --- FoxyCart Event Listeners Setup --- // Preserve any existing FC.onLoad fu…" at bounding box center [917, 492] width 1046 height 680
click at [844, 455] on div "// --- FoxyCart Event Listeners Setup --- // Preserve any existing FC.onLoad fu…" at bounding box center [917, 492] width 1046 height 680
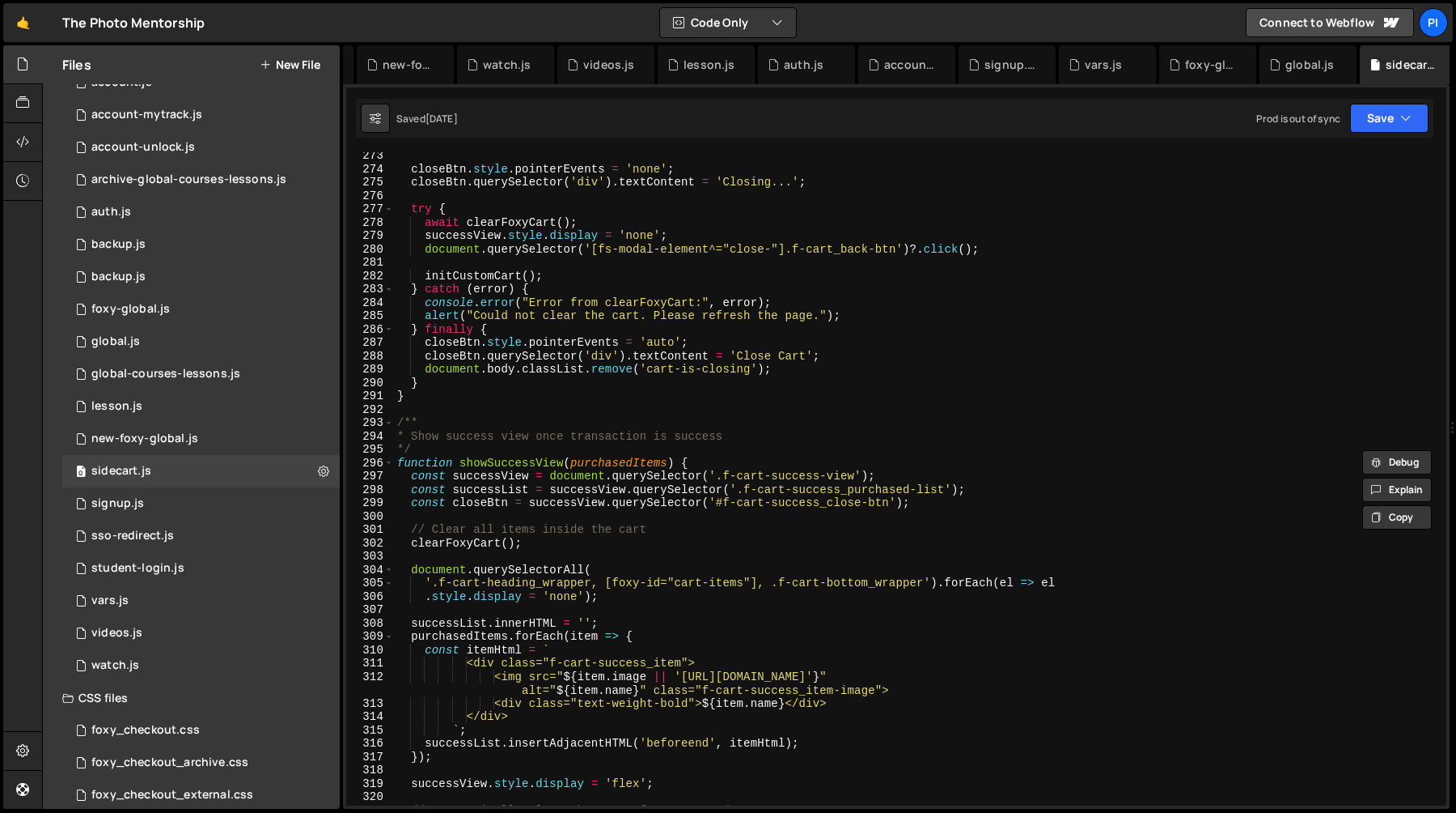
scroll to position [2061, 0]
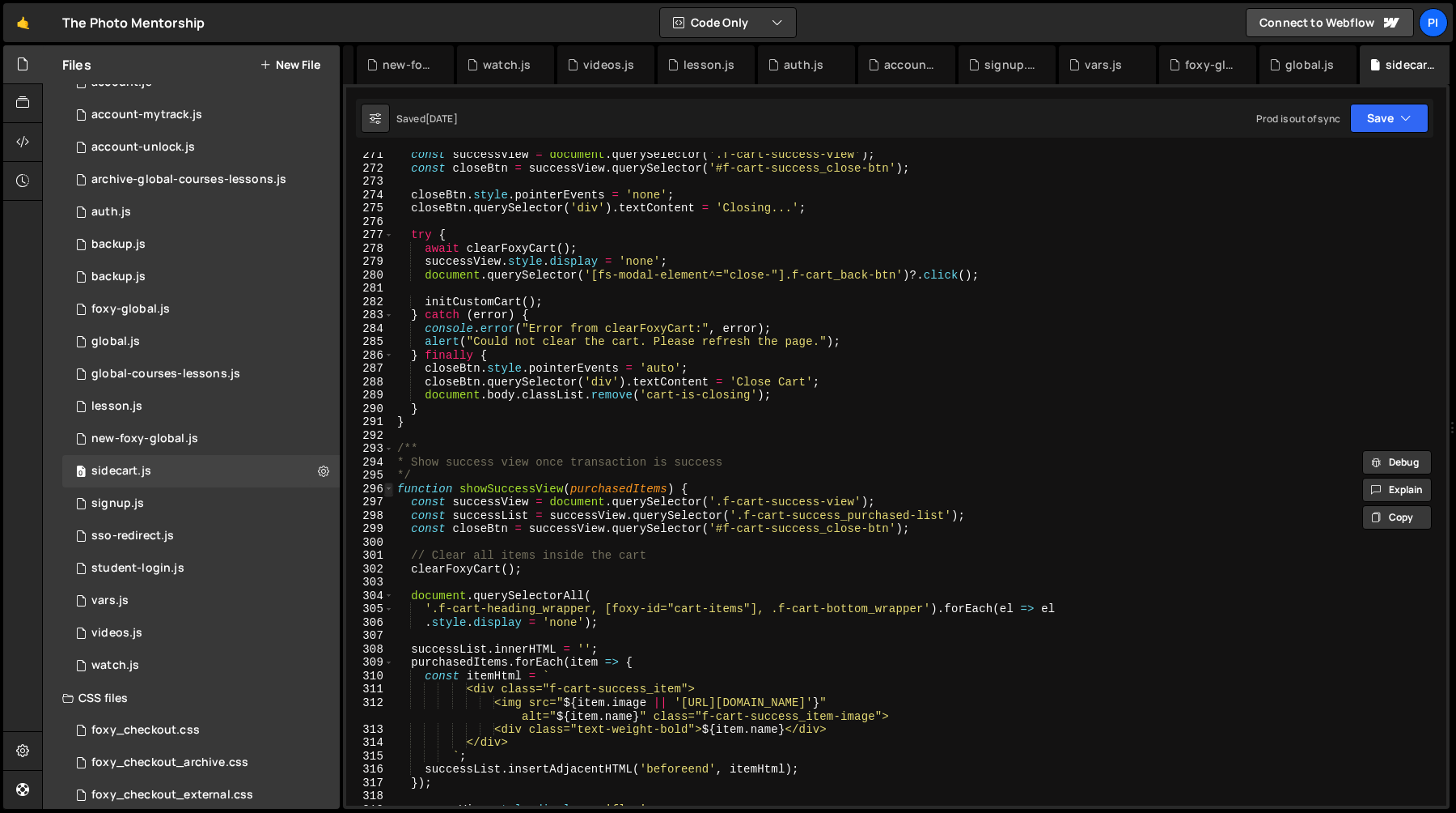
click at [388, 492] on span at bounding box center [388, 490] width 9 height 14
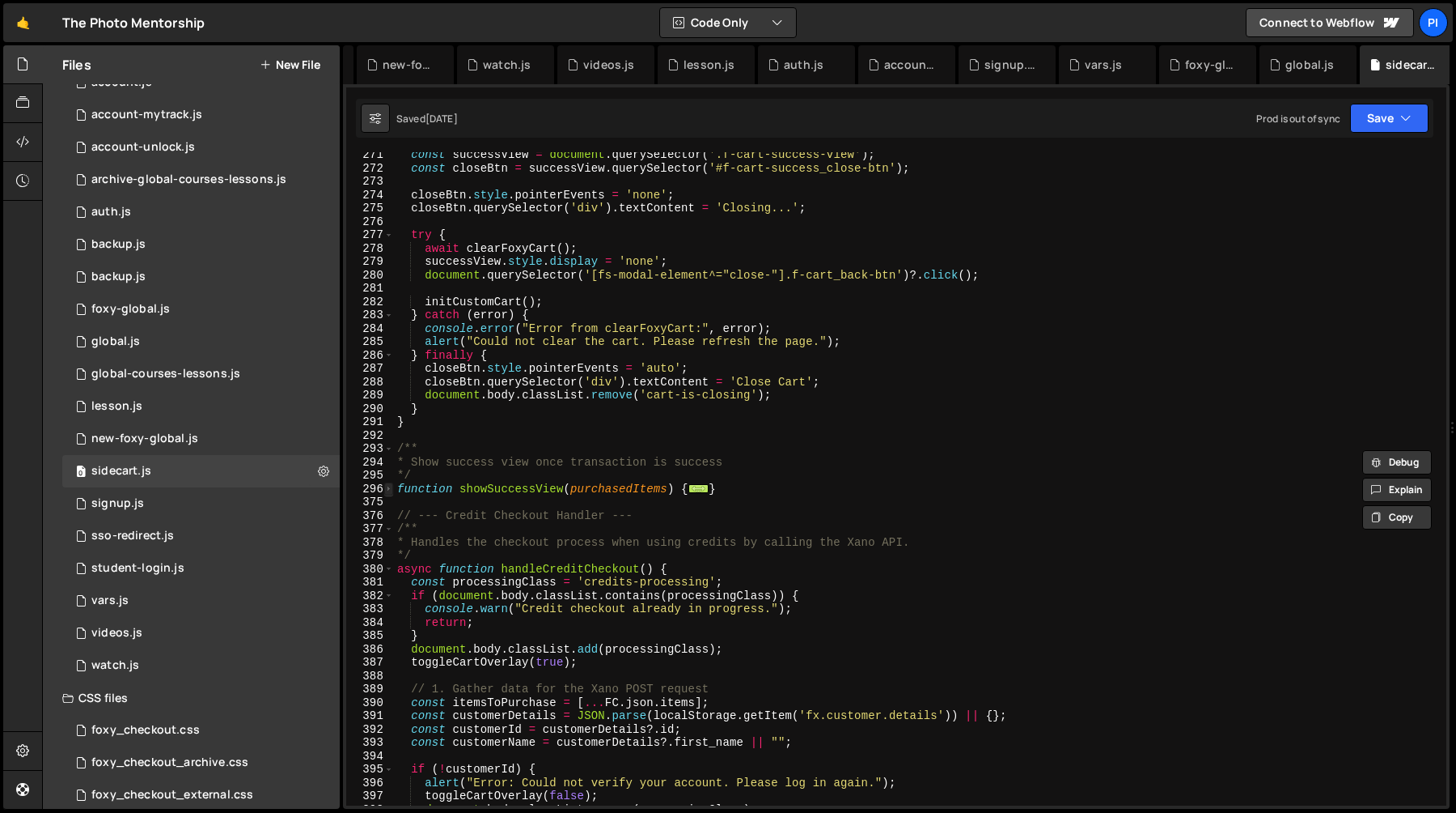
click at [388, 492] on span at bounding box center [388, 490] width 9 height 14
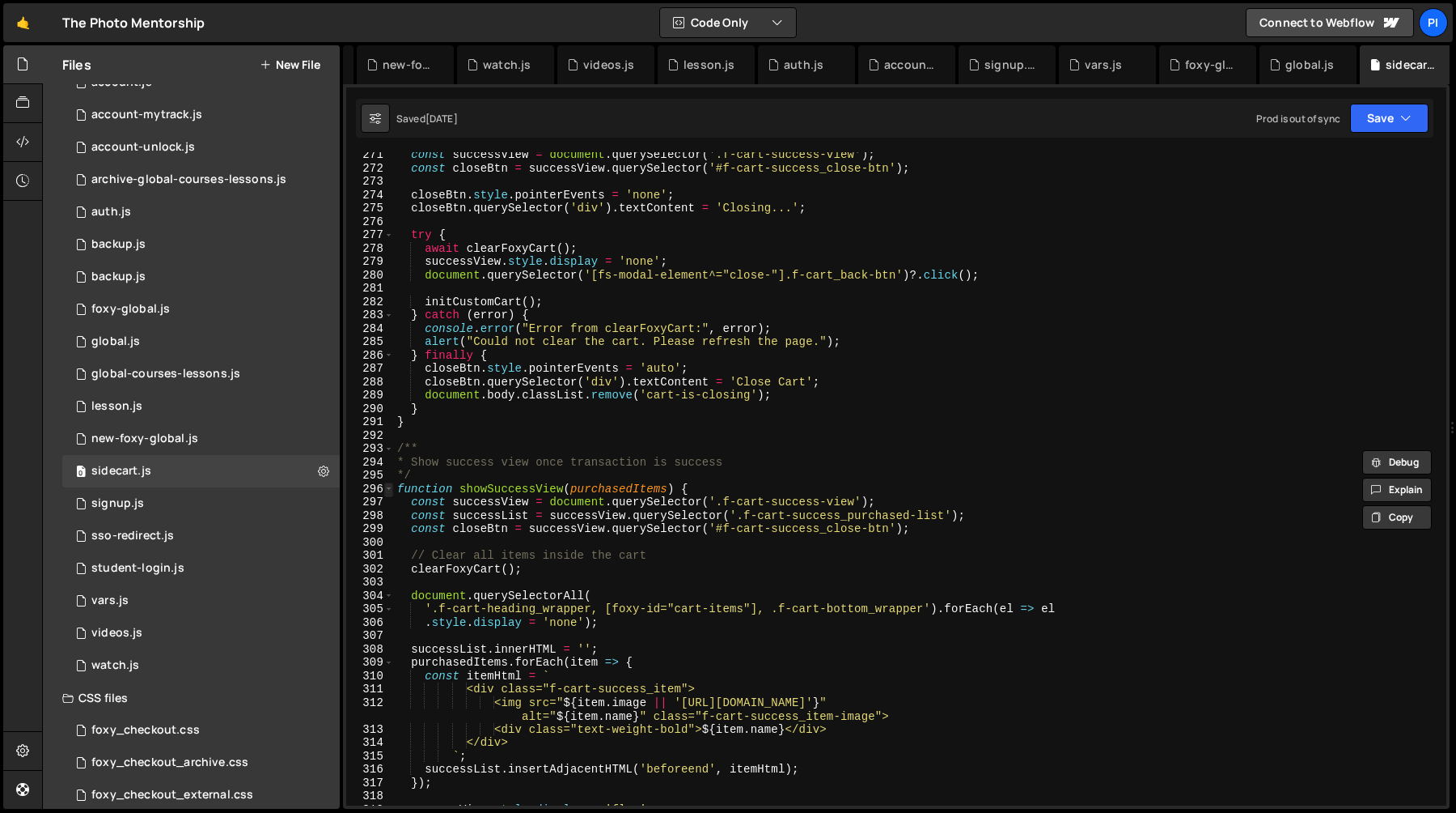
click at [388, 490] on span at bounding box center [388, 490] width 9 height 14
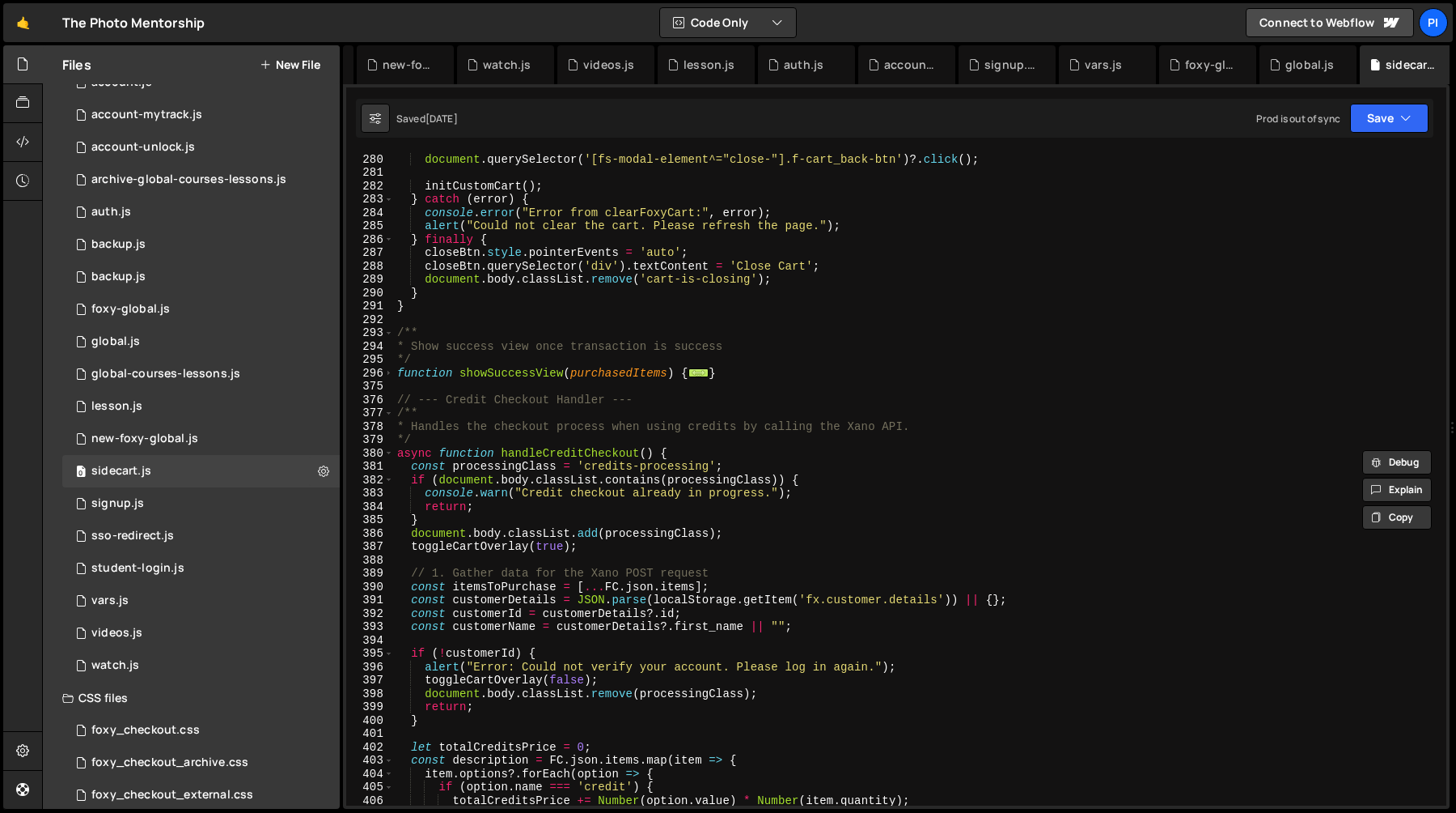
scroll to position [2272, 0]
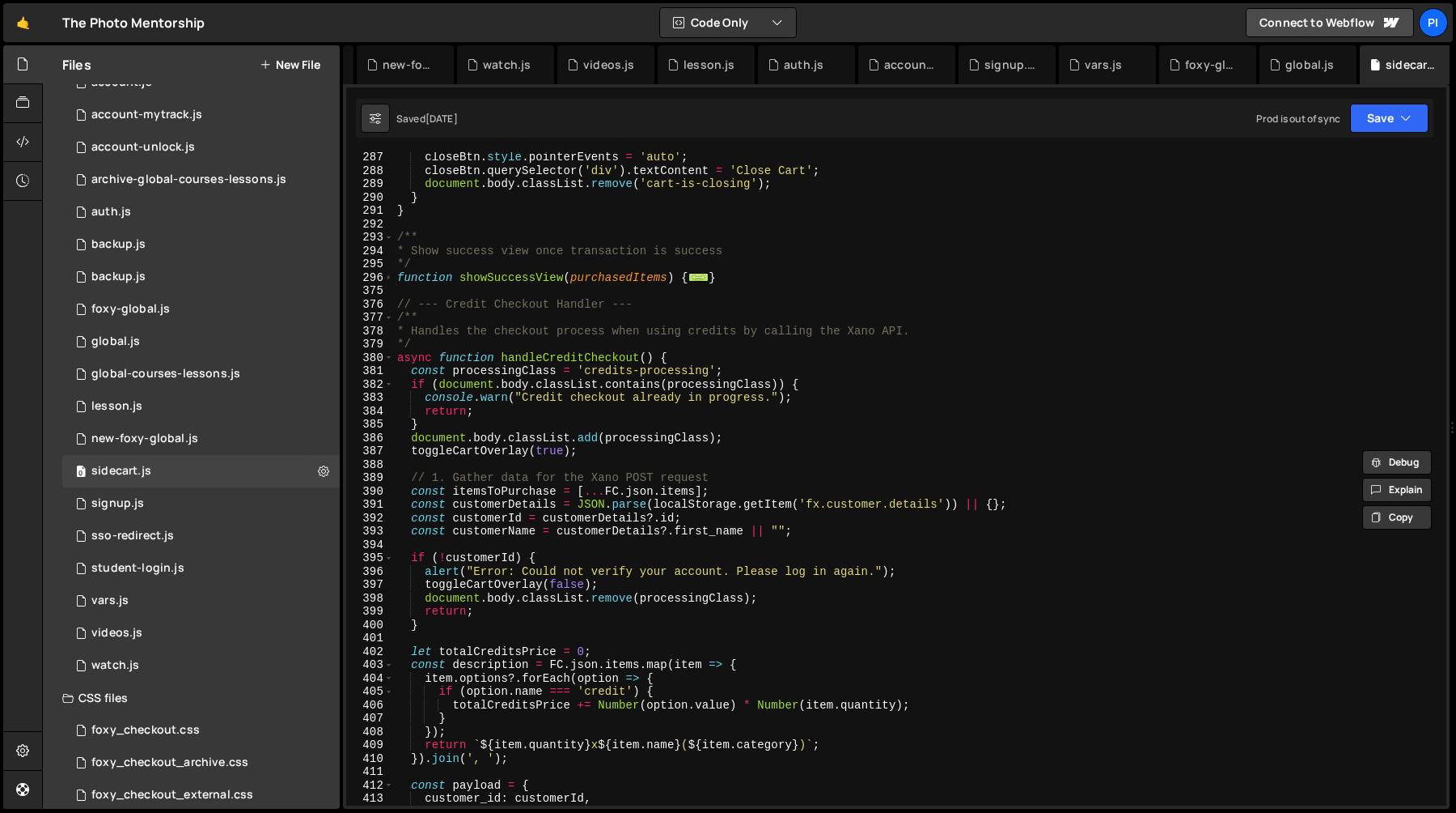
click at [563, 467] on div "closeBtn . style . pointerEvents = 'auto' ; closeBtn . querySelector ( 'div' ) …" at bounding box center [917, 491] width 1046 height 680
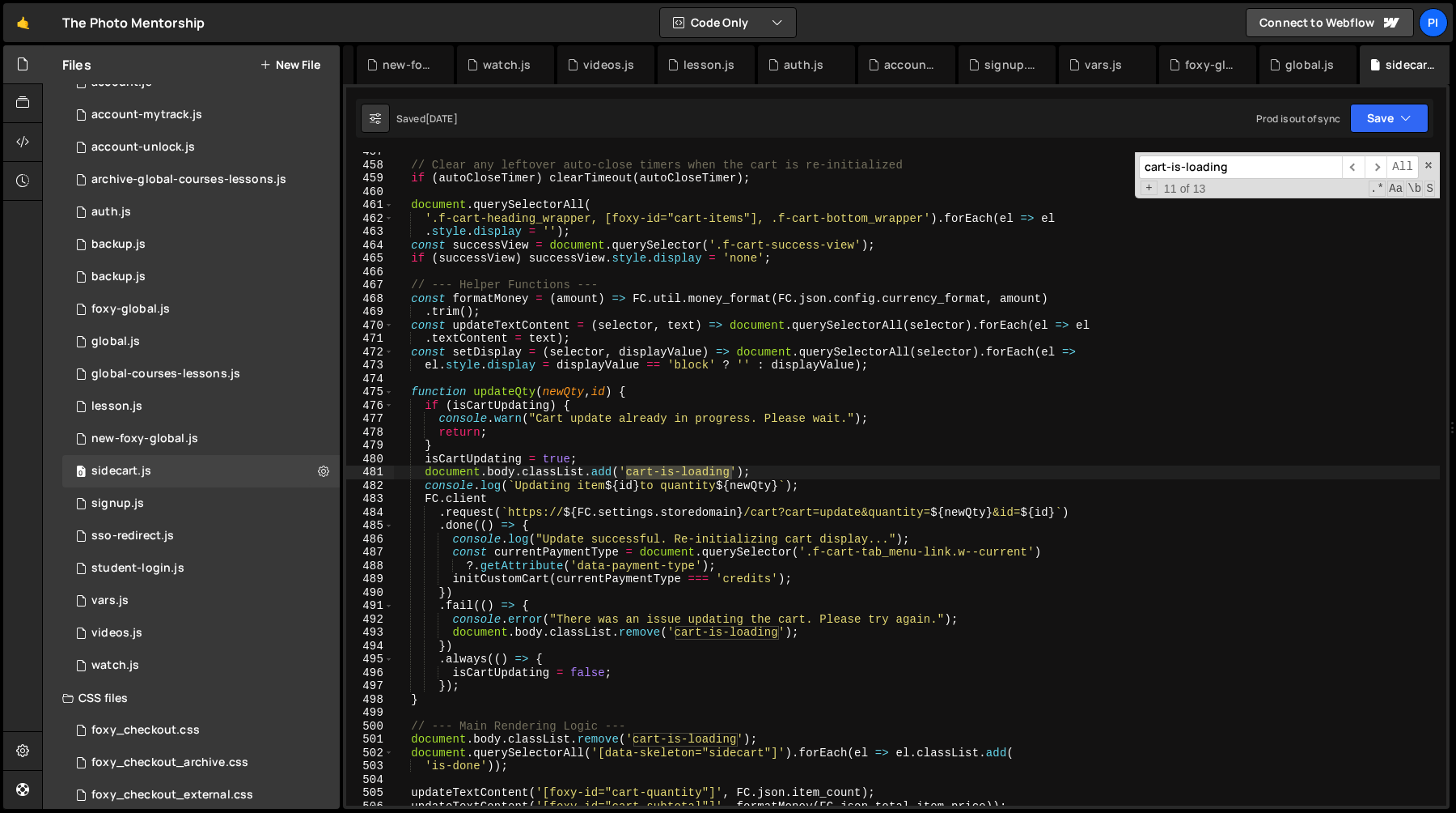
scroll to position [3507, 0]
type input "cart-is-loading"
click at [1375, 169] on span "​" at bounding box center [1376, 167] width 23 height 24
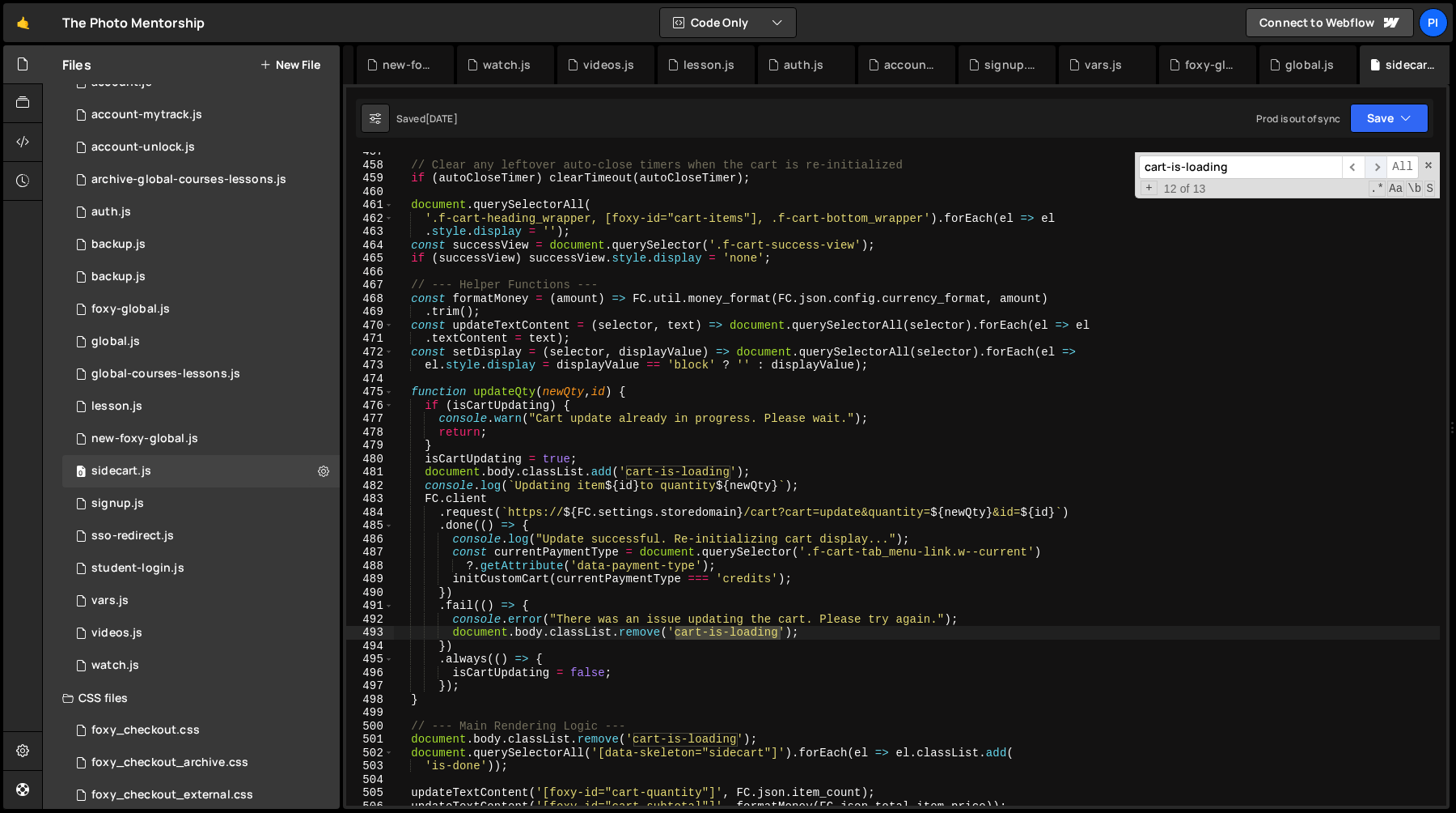
click at [1375, 169] on span "​" at bounding box center [1376, 167] width 23 height 24
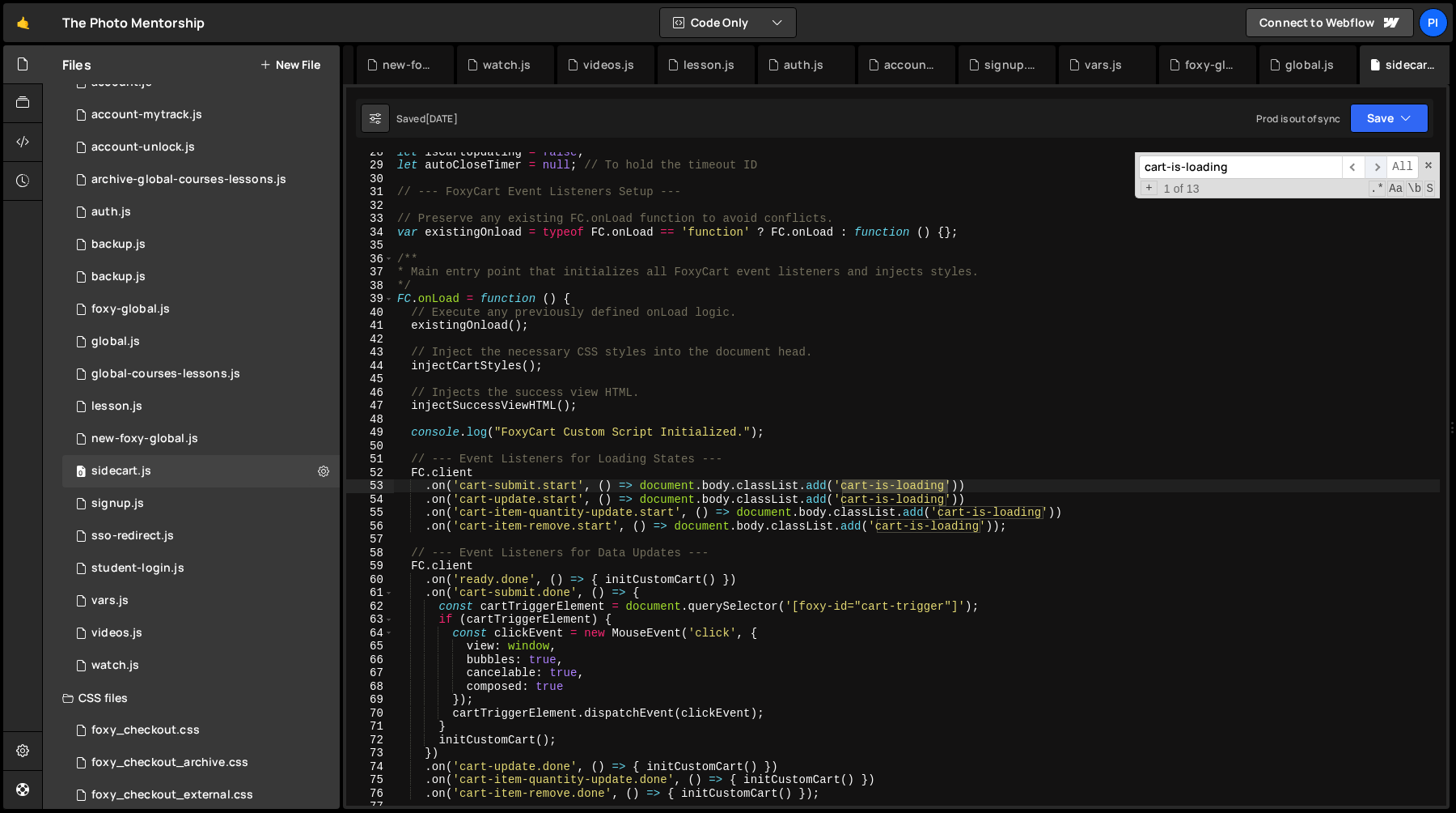
scroll to position [368, 0]
click at [1375, 169] on span "​" at bounding box center [1376, 167] width 23 height 24
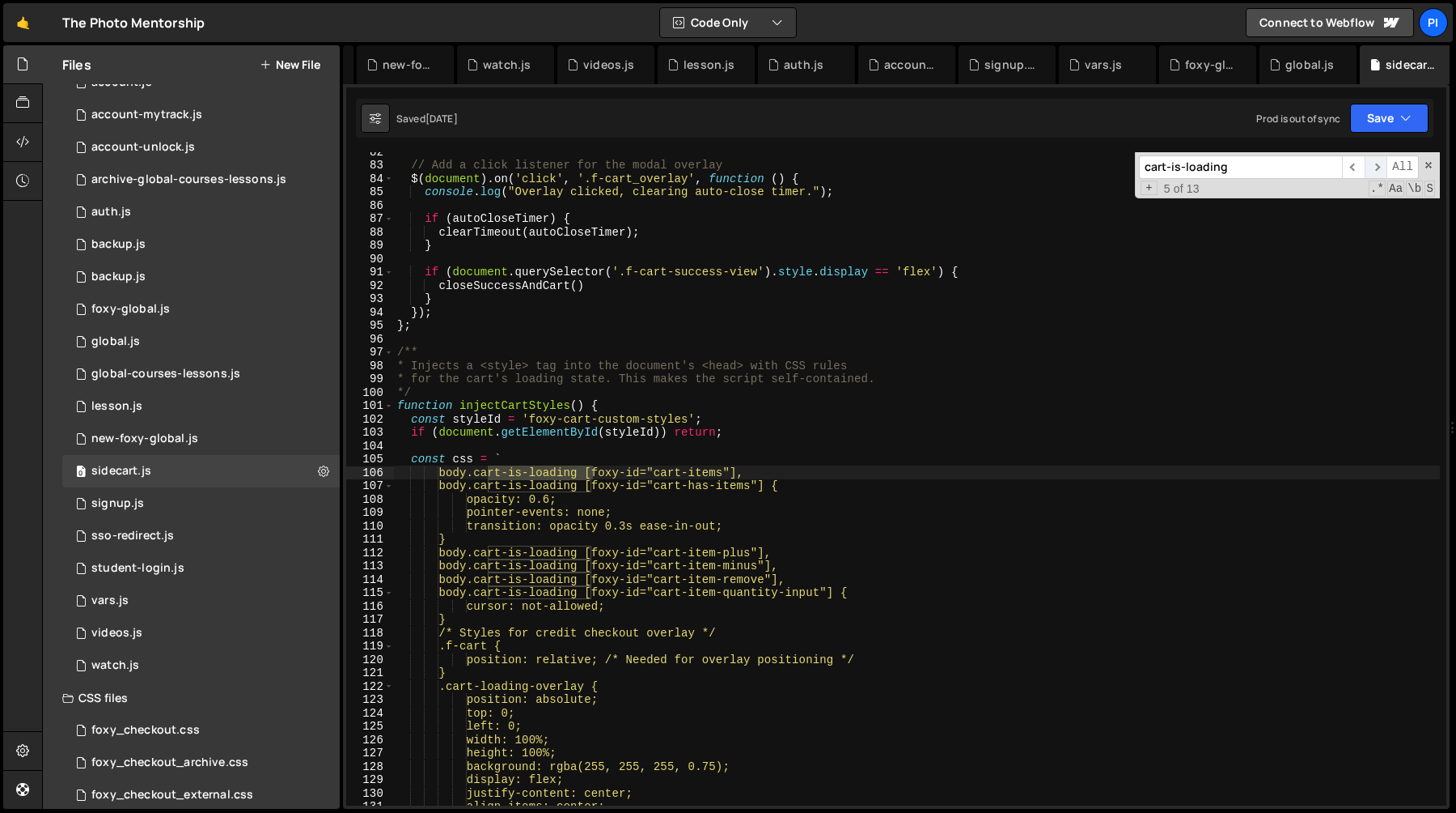
scroll to position [1089, 0]
click at [1375, 169] on span "​" at bounding box center [1376, 167] width 23 height 24
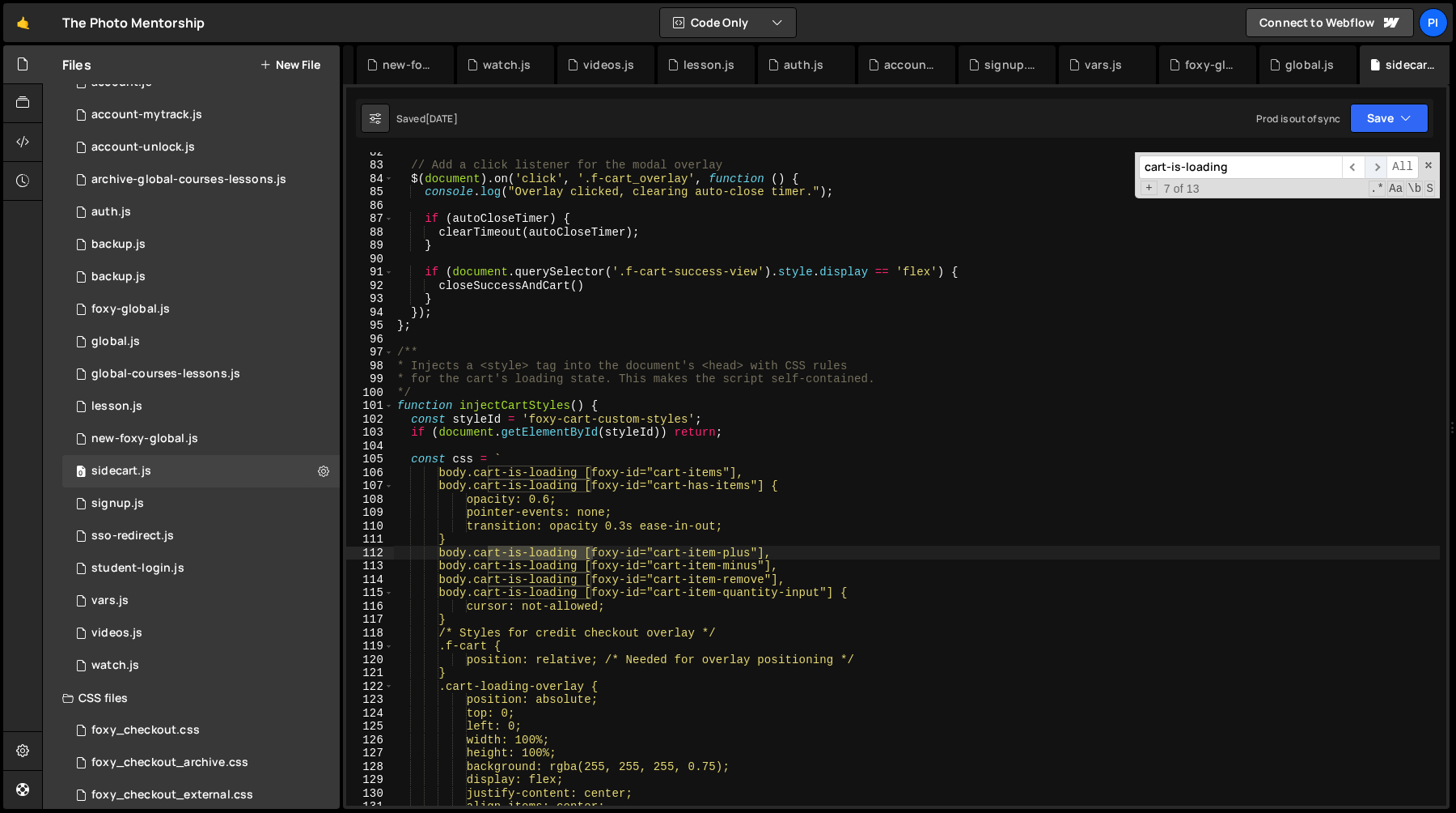
click at [1375, 169] on span "​" at bounding box center [1376, 167] width 23 height 24
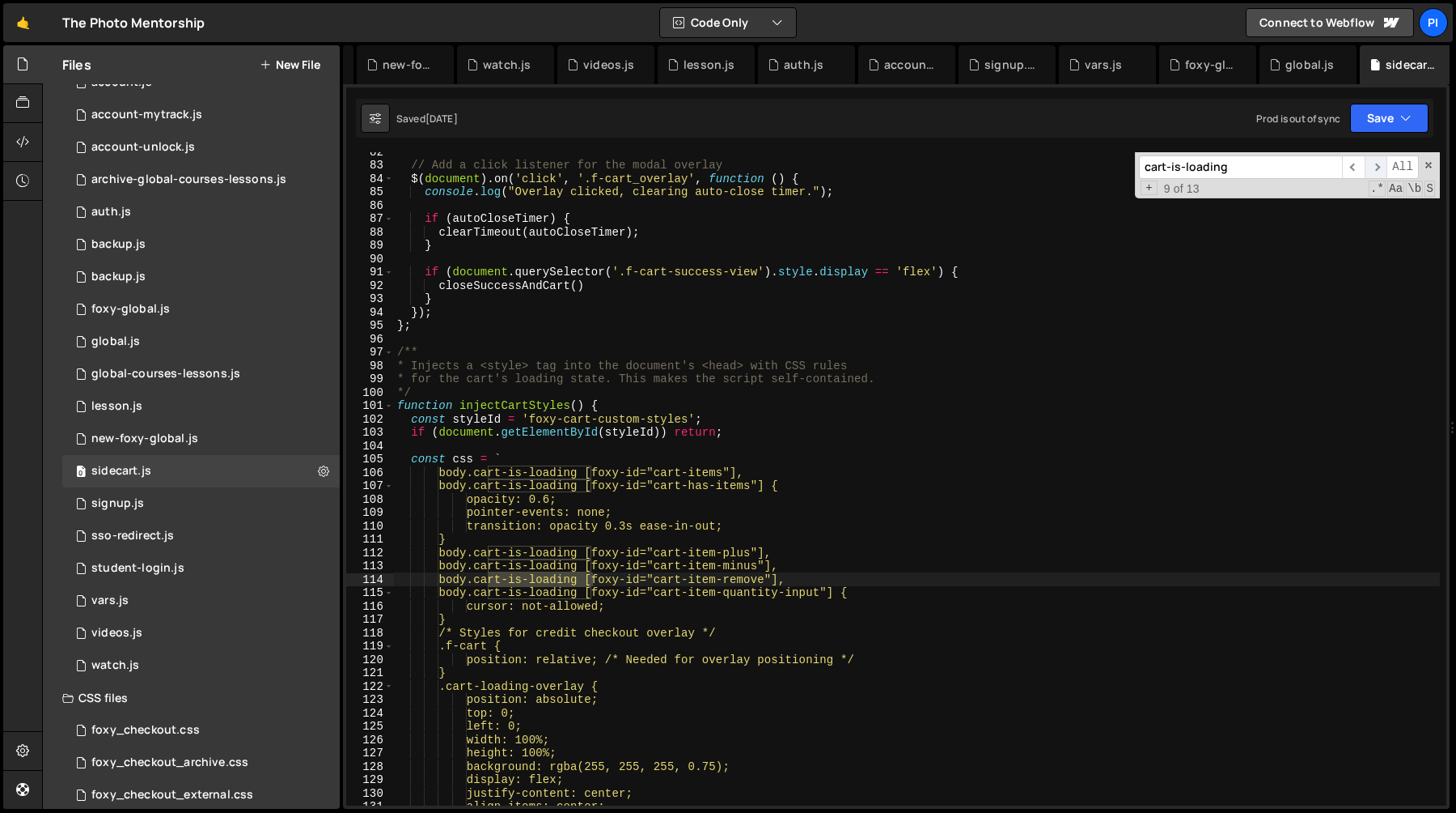
click at [1375, 169] on span "​" at bounding box center [1376, 167] width 23 height 24
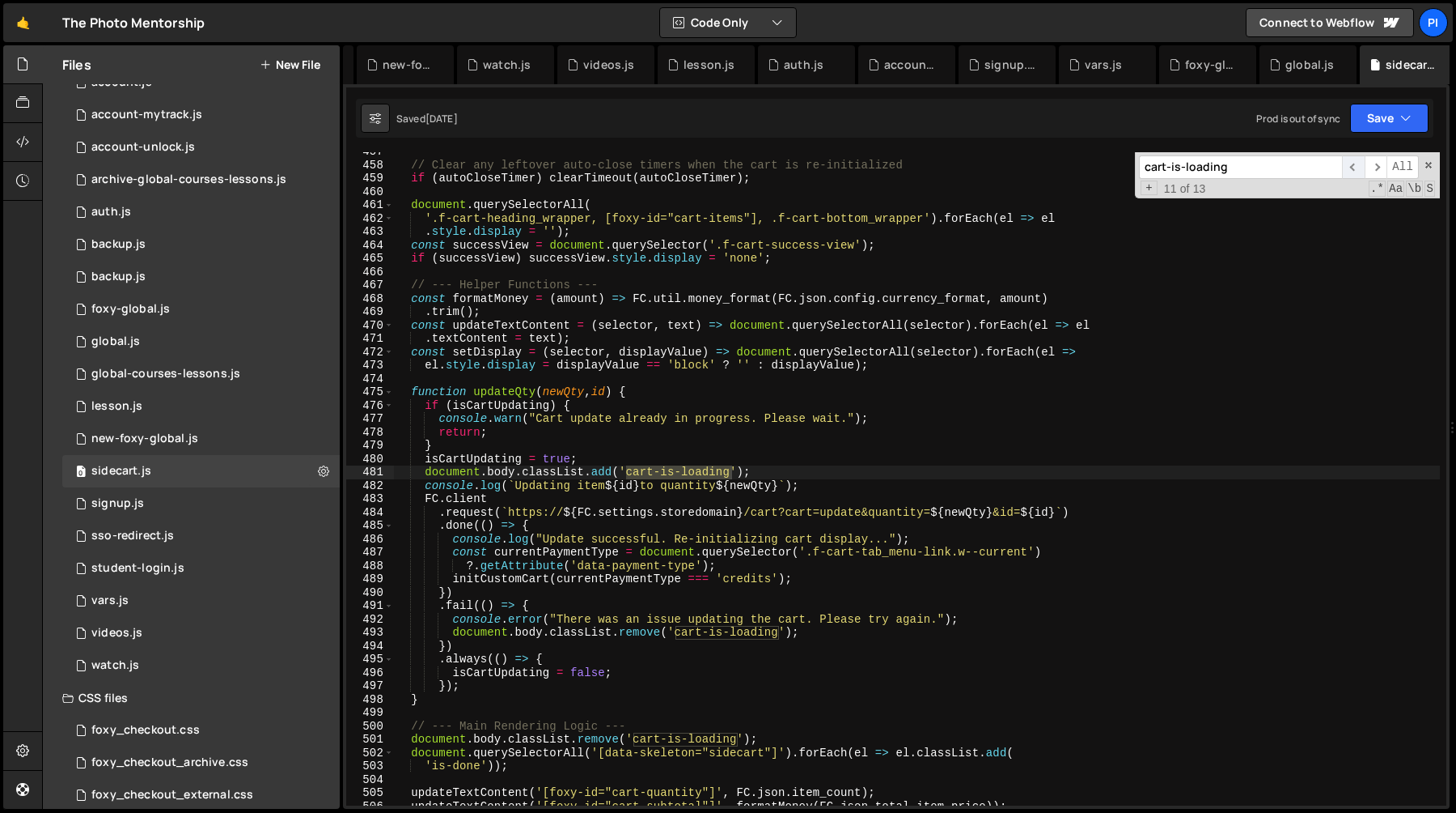
click at [1357, 165] on span "​" at bounding box center [1353, 167] width 23 height 24
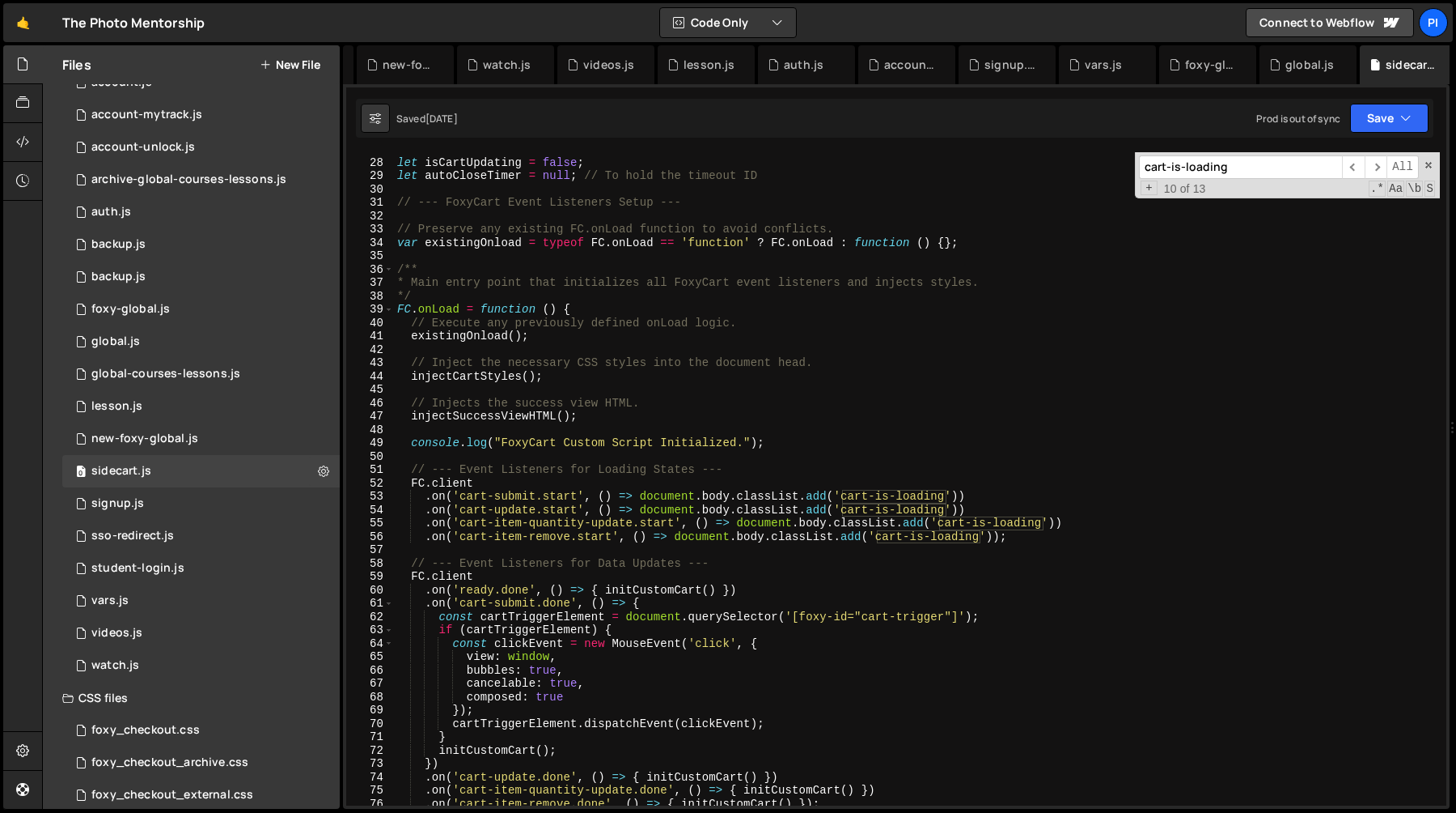
scroll to position [357, 0]
click at [1424, 162] on span at bounding box center [1428, 164] width 11 height 11
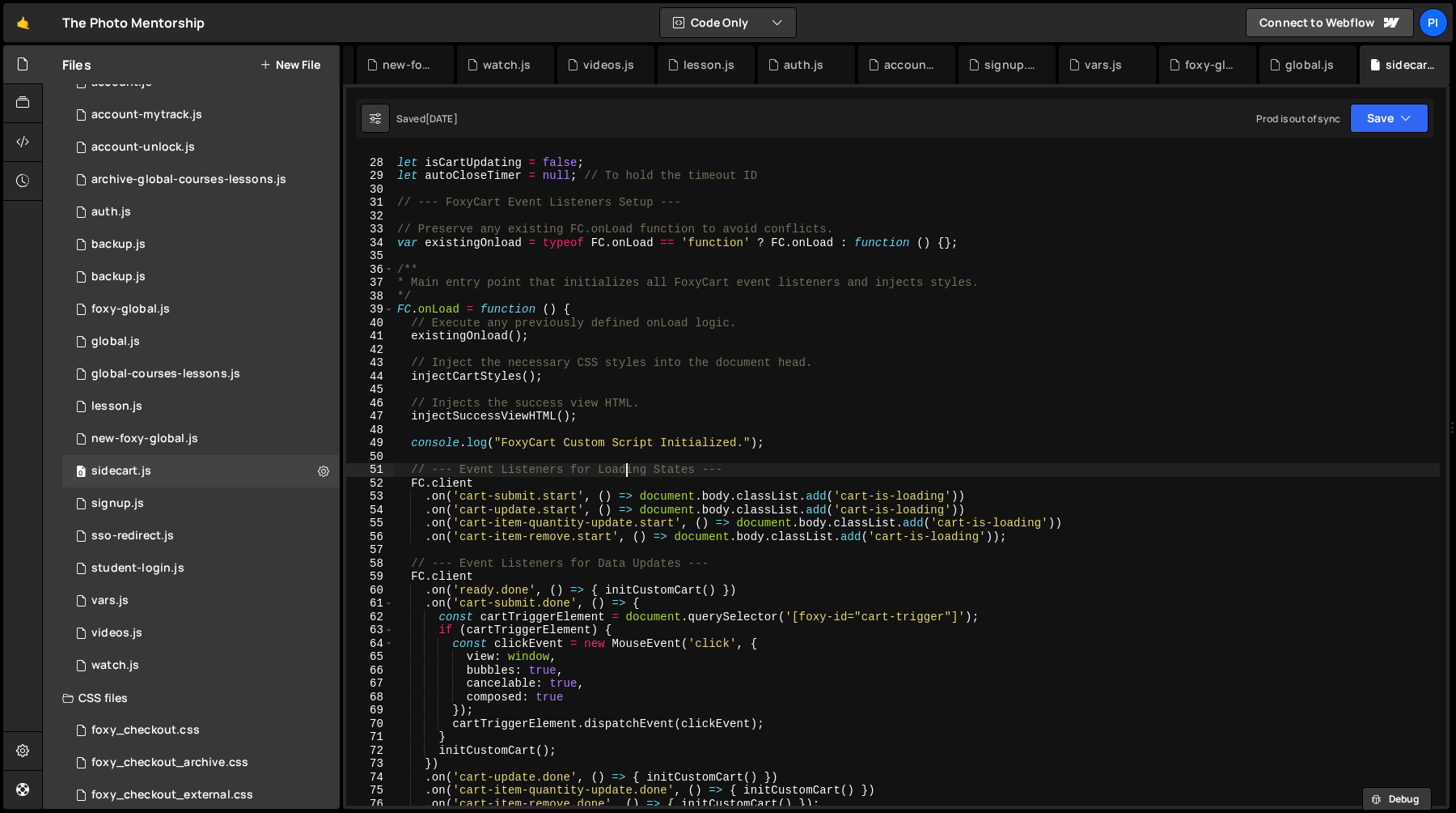
click at [630, 466] on div "*/ let isCartUpdating = false ; let autoCloseTimer = null ; // To hold the time…" at bounding box center [917, 483] width 1046 height 680
click at [567, 447] on div "*/ let isCartUpdating = false ; let autoCloseTimer = null ; // To hold the time…" at bounding box center [917, 483] width 1046 height 680
click at [524, 447] on div "*/ let isCartUpdating = false ; let autoCloseTimer = null ; // To hold the time…" at bounding box center [917, 483] width 1046 height 680
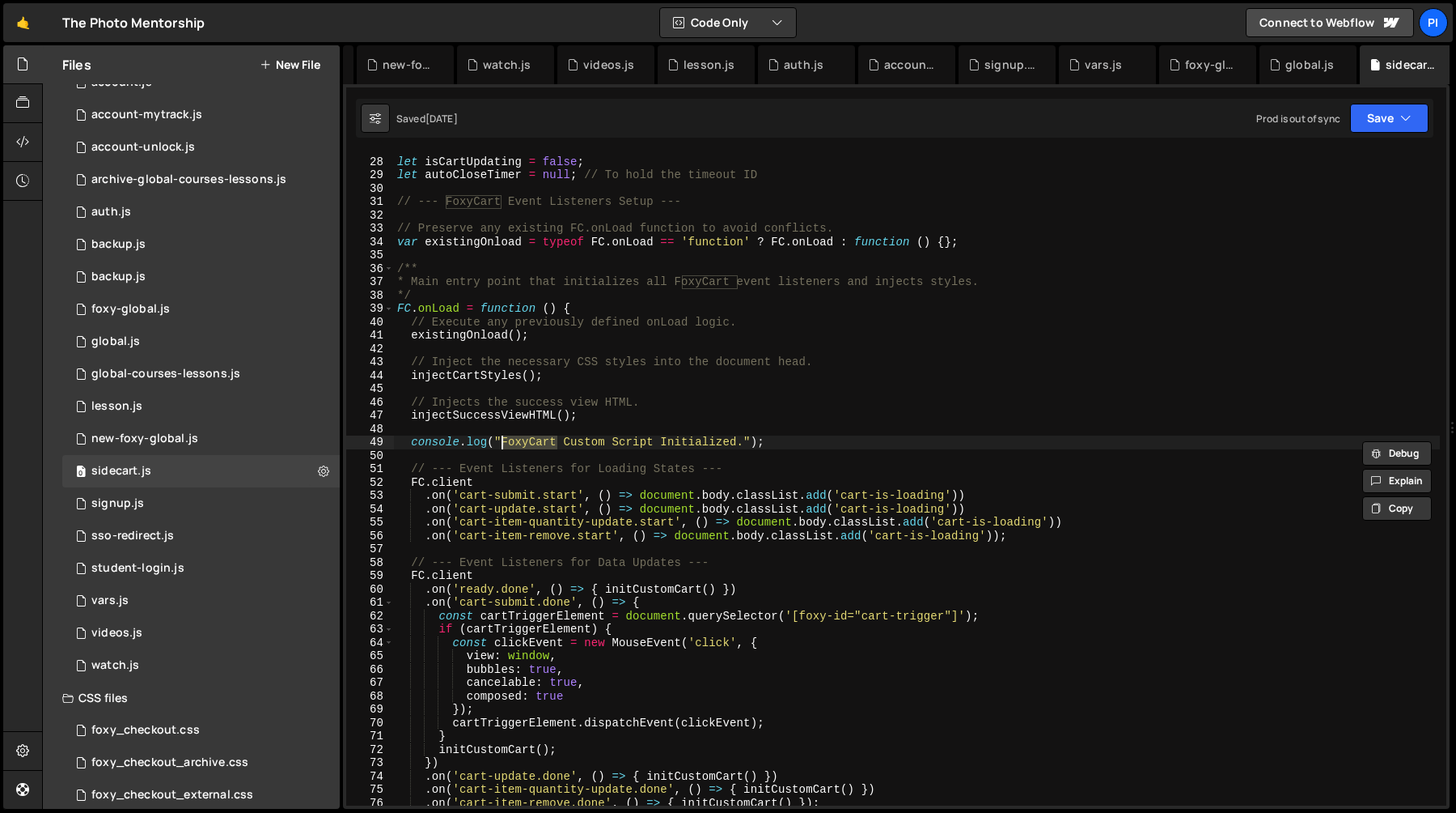
scroll to position [376, 0]
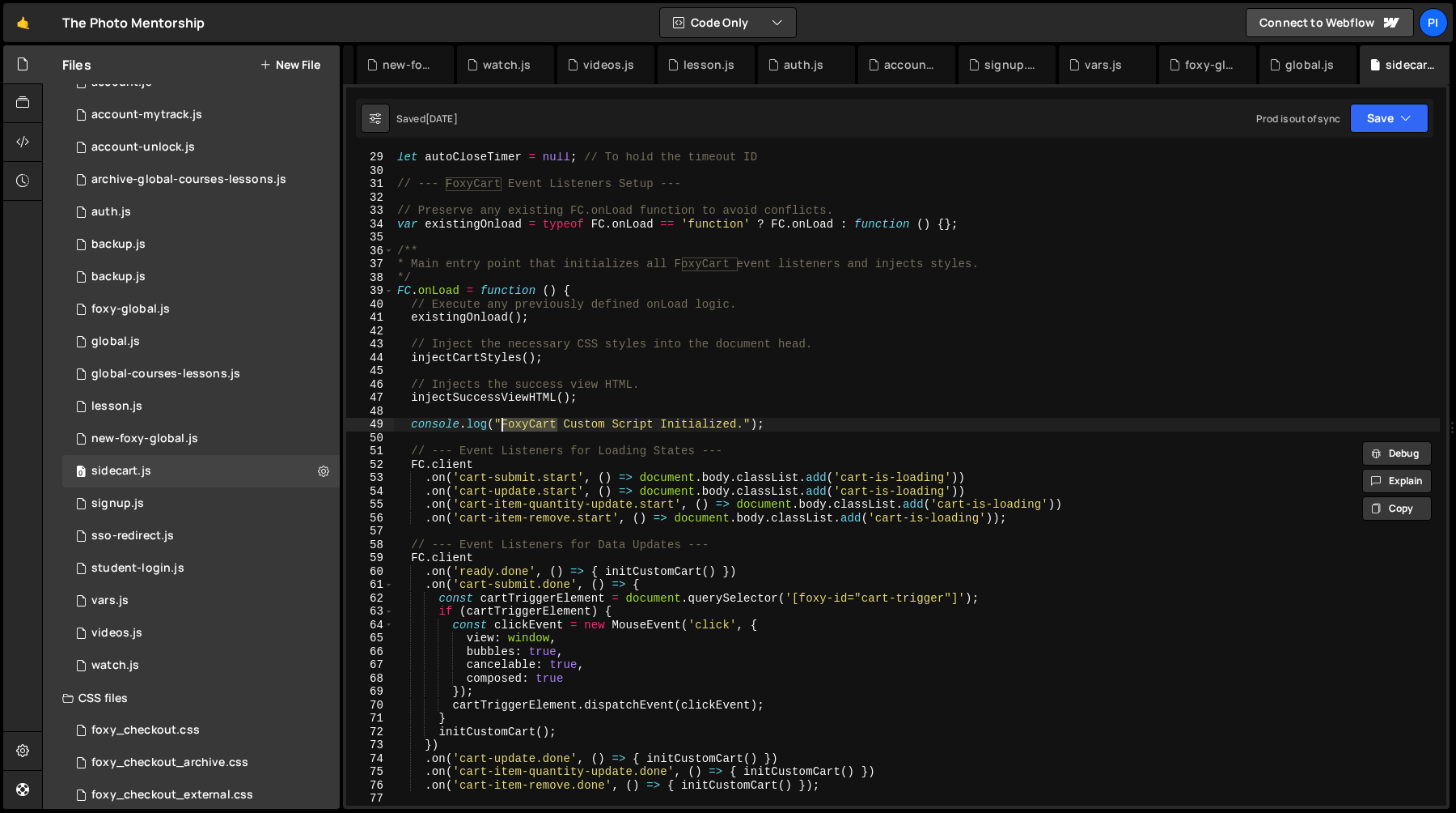
click at [652, 459] on div "let autoCloseTimer = null ; // To hold the timeout ID // --- FoxyCart Event Lis…" at bounding box center [917, 491] width 1046 height 680
click at [791, 457] on div "let autoCloseTimer = null ; // To hold the timeout ID // --- FoxyCart Event Lis…" at bounding box center [917, 491] width 1046 height 680
click at [491, 483] on div "let autoCloseTimer = null ; // To hold the timeout ID // --- FoxyCart Event Lis…" at bounding box center [917, 491] width 1046 height 680
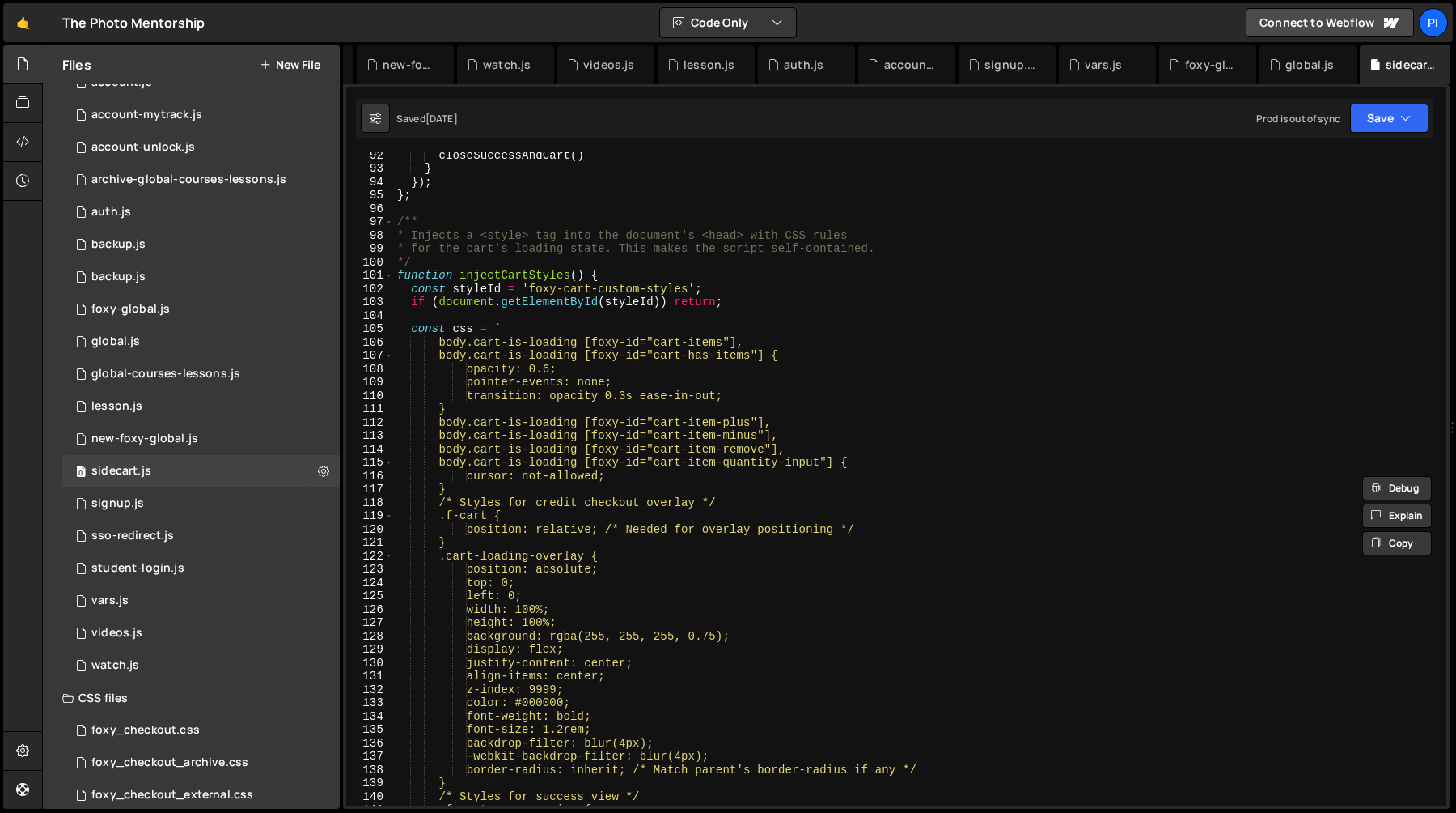
scroll to position [1343, 0]
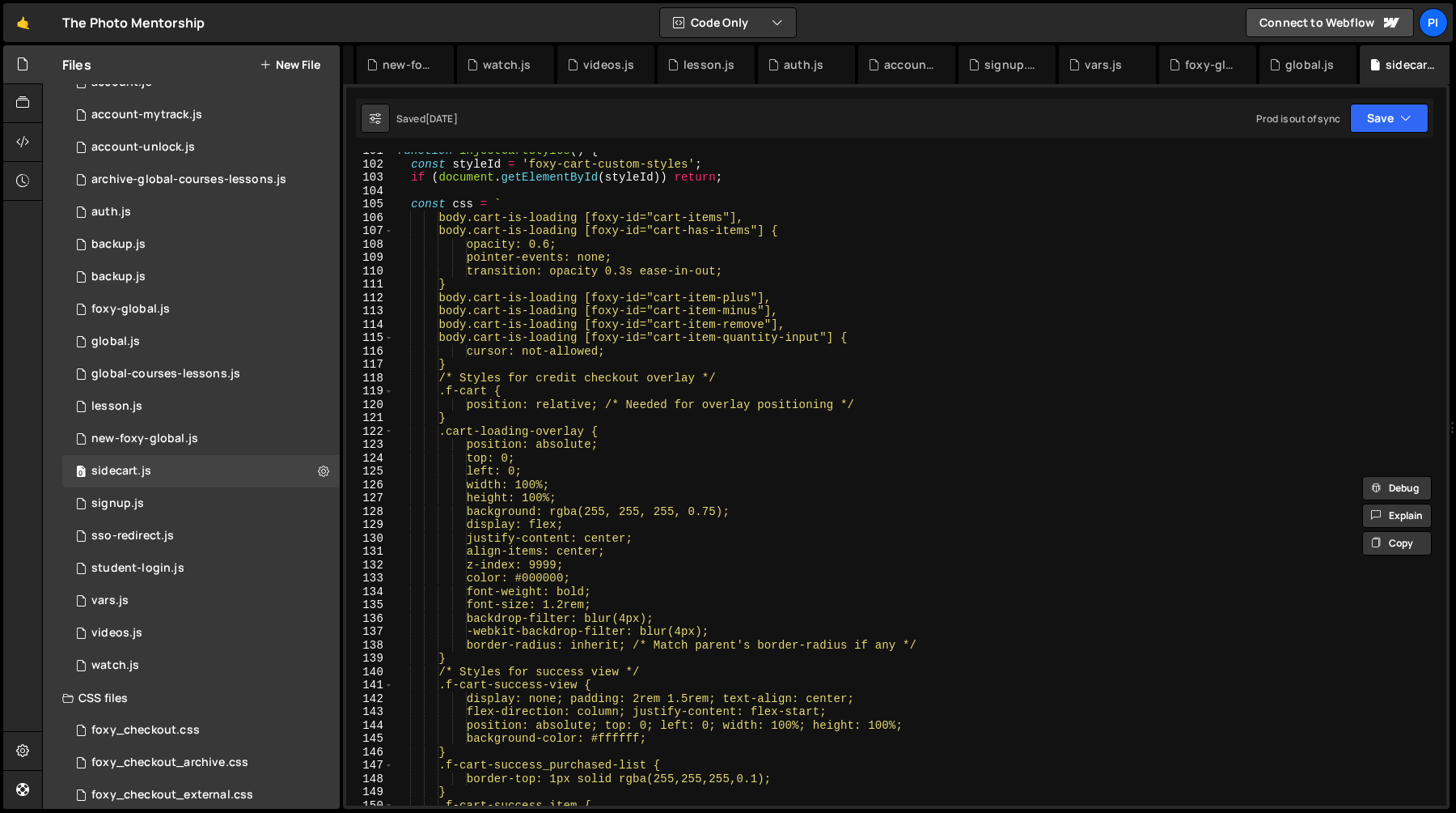
click at [506, 261] on div "function injectCartStyles ( ) { const styleId = 'foxy-cart-custom-styles' ; if …" at bounding box center [917, 485] width 1046 height 680
click at [635, 269] on div "function injectCartStyles ( ) { const styleId = 'foxy-cart-custom-styles' ; if …" at bounding box center [917, 485] width 1046 height 680
click at [799, 284] on div "function injectCartStyles ( ) { const styleId = 'foxy-cart-custom-styles' ; if …" at bounding box center [917, 485] width 1046 height 680
click at [775, 277] on div "function injectCartStyles ( ) { const styleId = 'foxy-cart-custom-styles' ; if …" at bounding box center [917, 485] width 1046 height 680
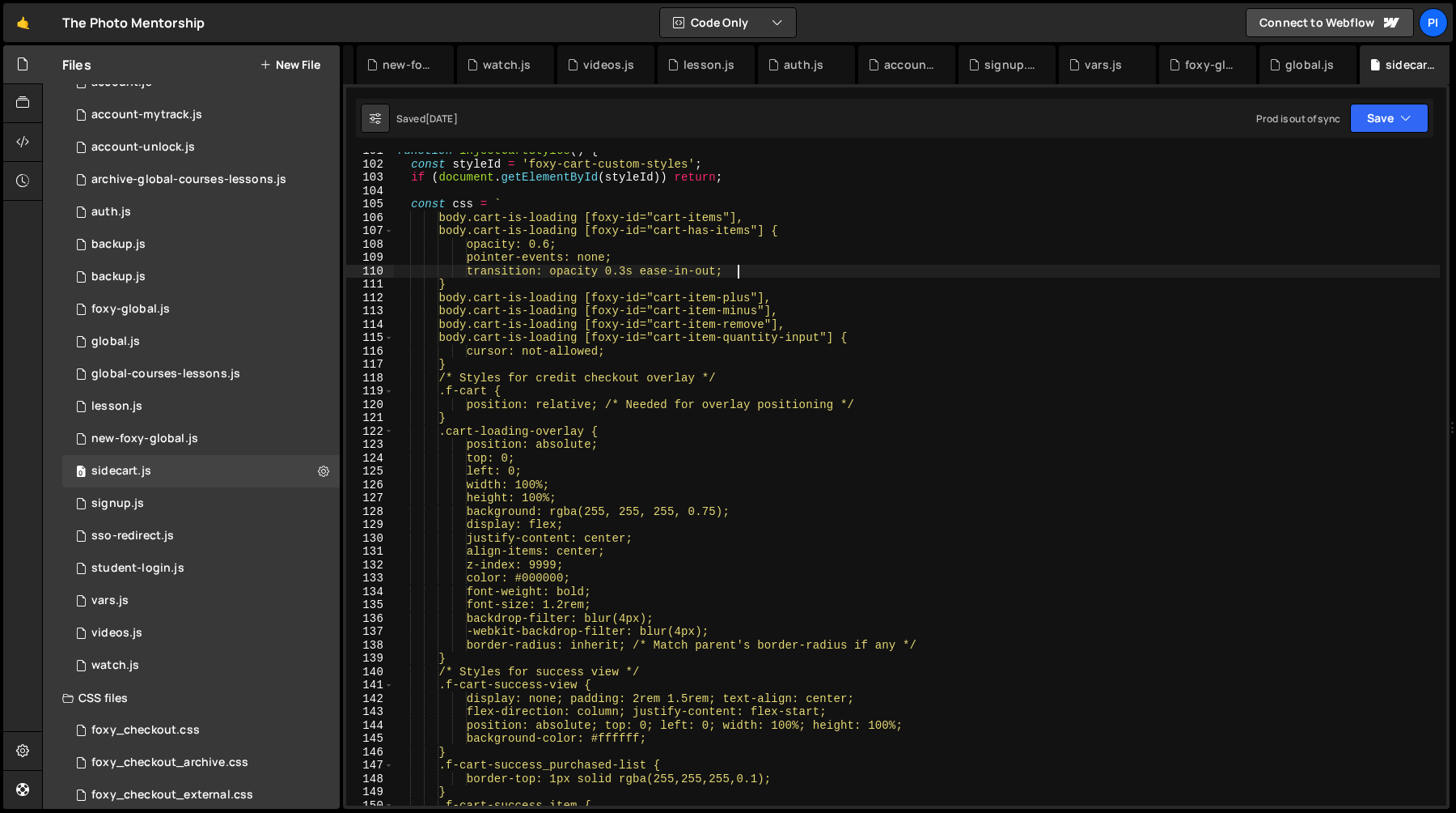
click at [710, 236] on div "function injectCartStyles ( ) { const styleId = 'foxy-cart-custom-styles' ; if …" at bounding box center [917, 485] width 1046 height 680
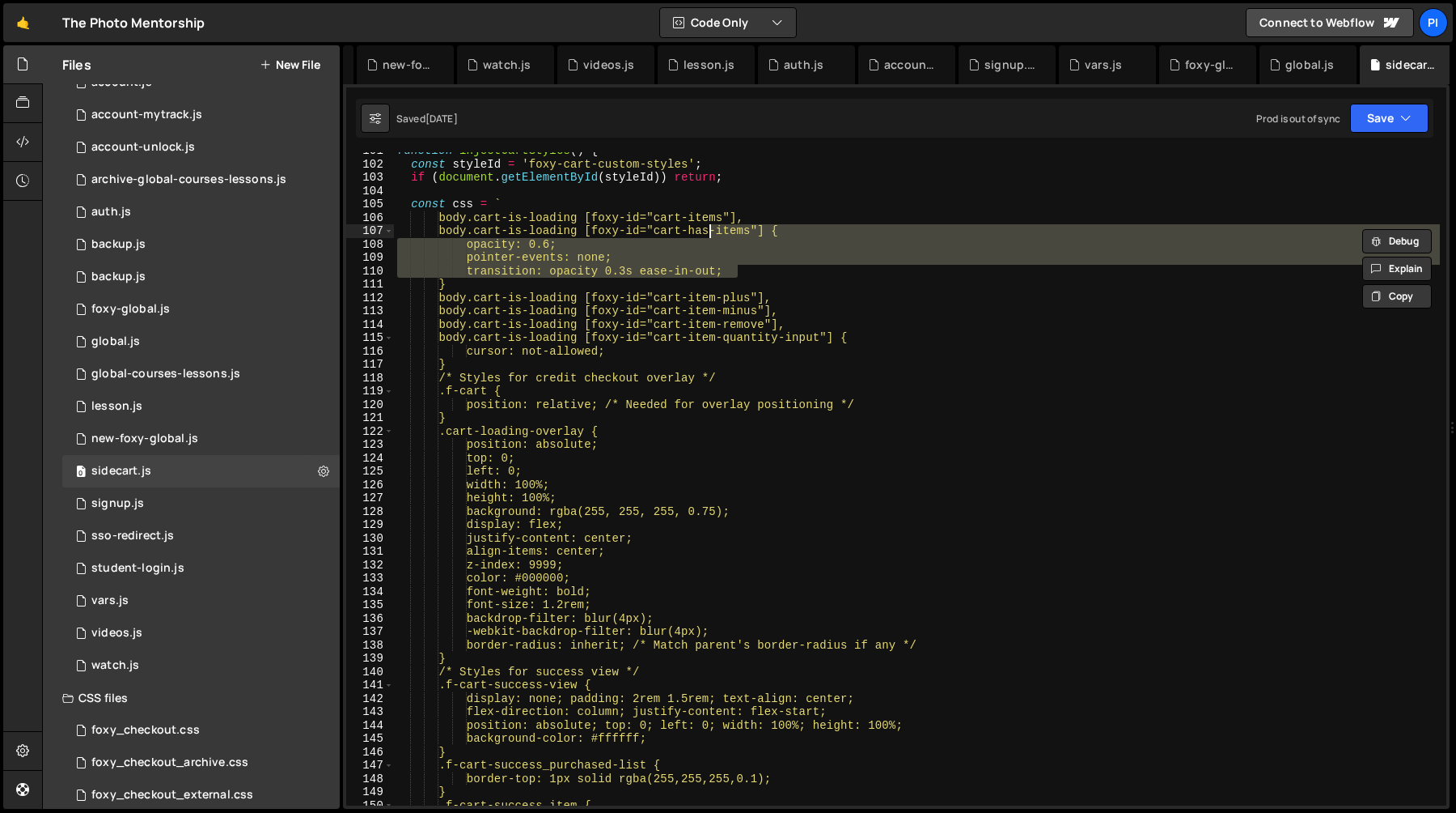
click at [676, 245] on div "function injectCartStyles ( ) { const styleId = 'foxy-cart-custom-styles' ; if …" at bounding box center [917, 485] width 1046 height 680
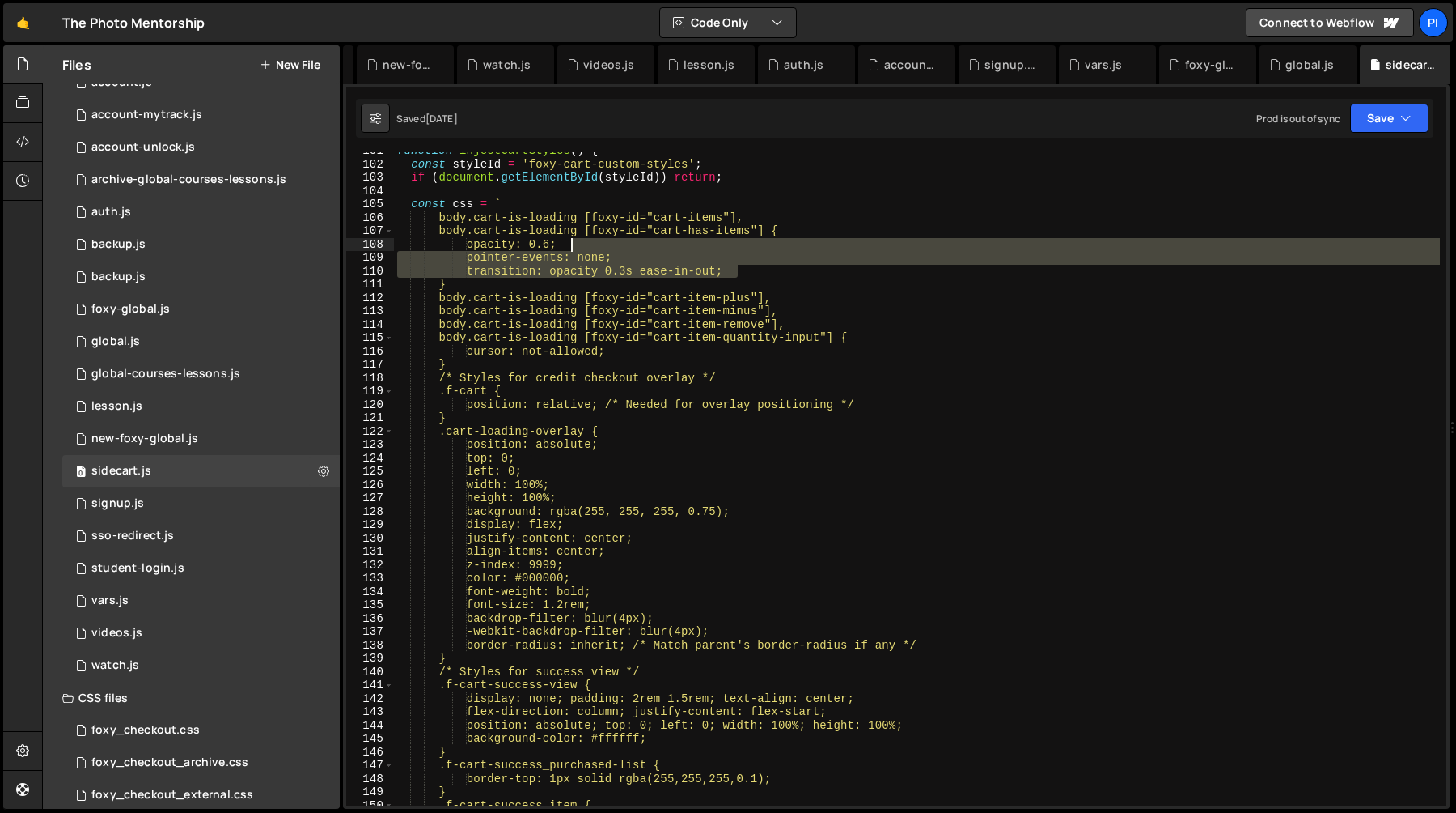
click at [481, 232] on div "function injectCartStyles ( ) { const styleId = 'foxy-cart-custom-styles' ; if …" at bounding box center [917, 485] width 1046 height 680
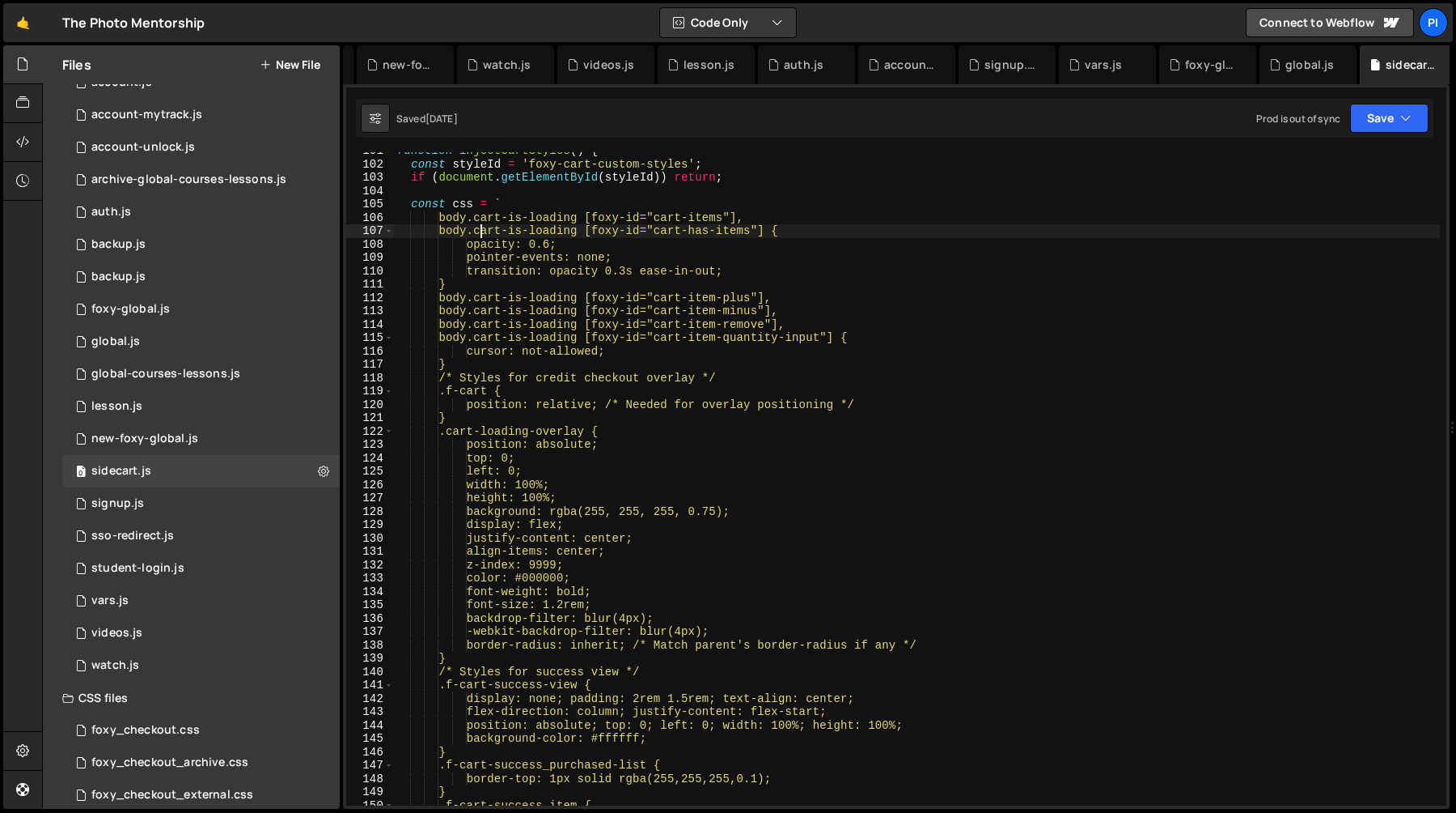
click at [596, 230] on div "function injectCartStyles ( ) { const styleId = 'foxy-cart-custom-styles' ; if …" at bounding box center [917, 485] width 1046 height 680
click at [484, 233] on div "function injectCartStyles ( ) { const styleId = 'foxy-cart-custom-styles' ; if …" at bounding box center [917, 485] width 1046 height 680
click at [591, 231] on div "function injectCartStyles ( ) { const styleId = 'foxy-cart-custom-styles' ; if …" at bounding box center [917, 485] width 1046 height 680
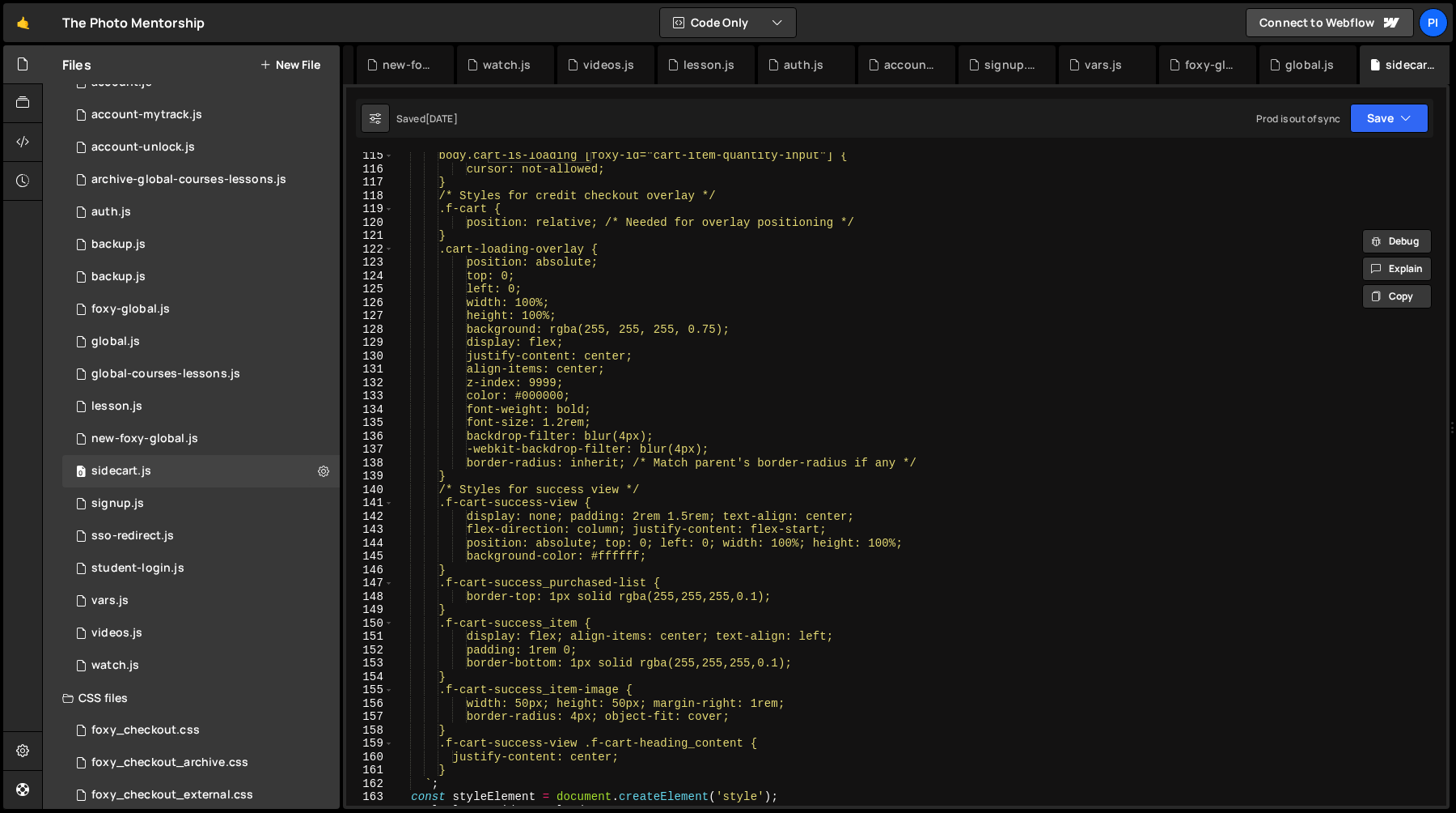
scroll to position [1526, 0]
click at [458, 251] on div "body.cart-is-loading [foxy-id="cart-item-quantity-input"] { cursor: not-allowed…" at bounding box center [917, 490] width 1046 height 680
type textarea ".cart-loading-overlay {"
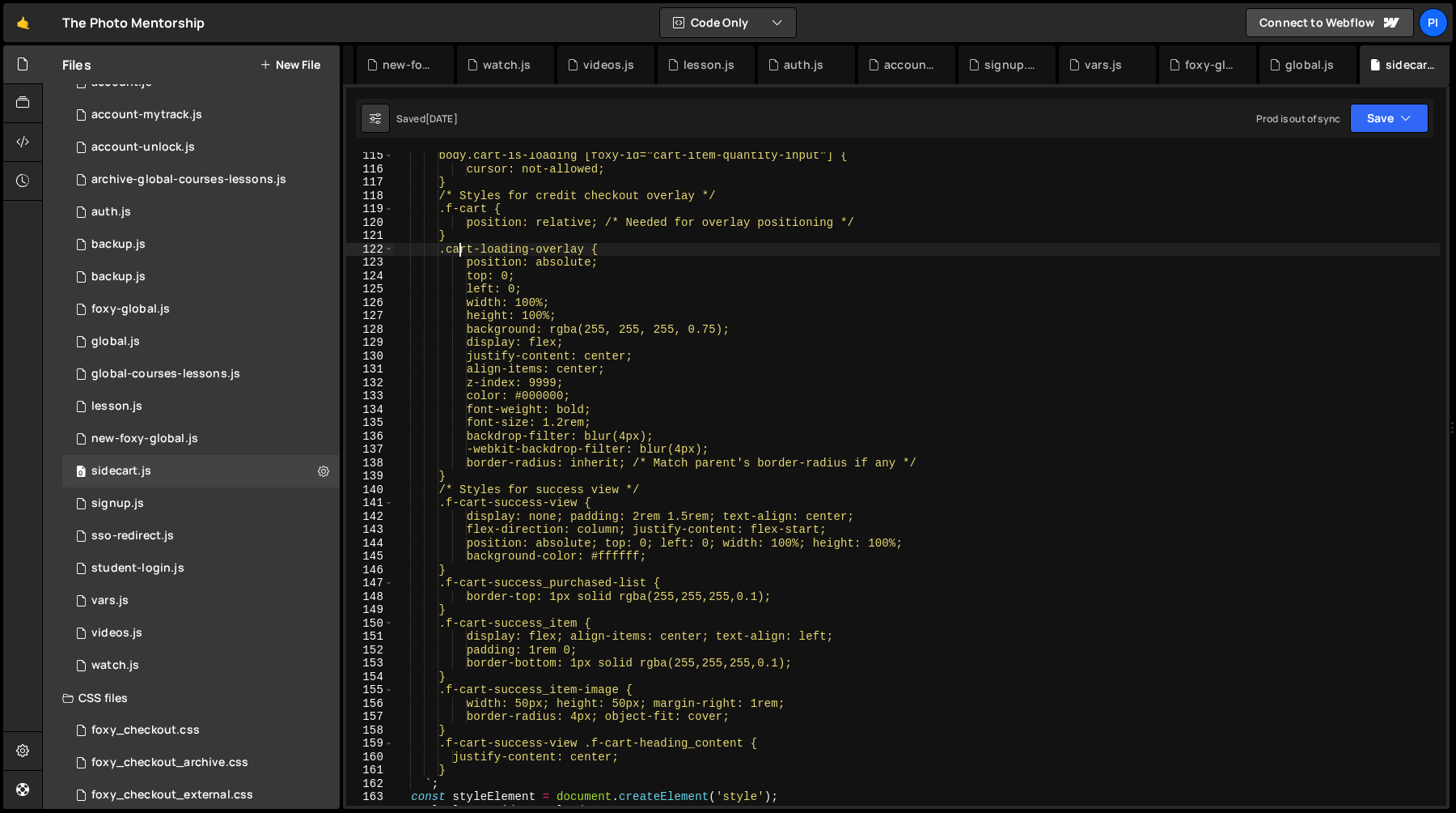
click at [599, 252] on div "body.cart-is-loading [foxy-id="cart-item-quantity-input"] { cursor: not-allowed…" at bounding box center [917, 490] width 1046 height 680
type input "cart-loading-overlay"
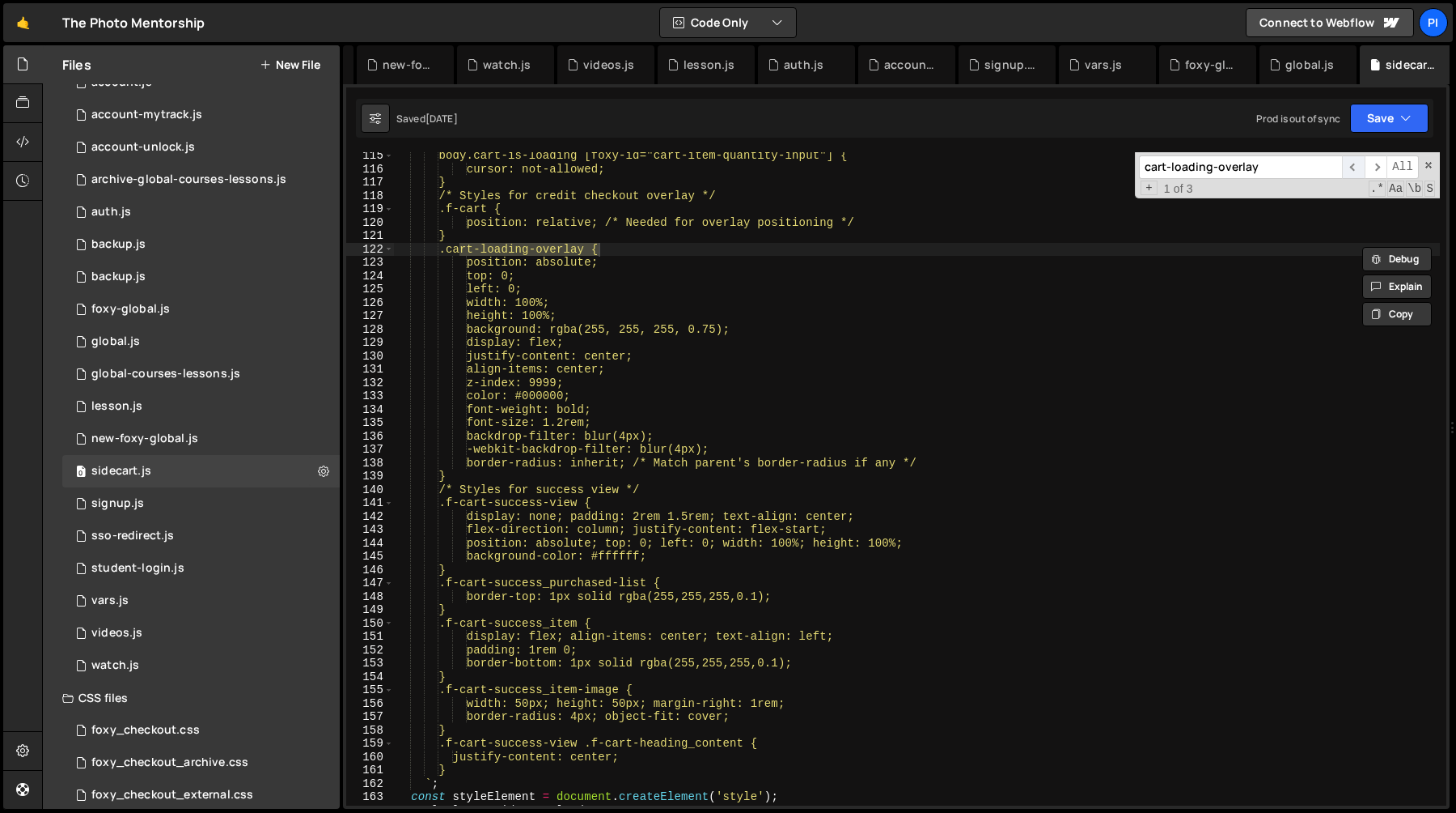
click at [1353, 165] on span "​" at bounding box center [1353, 167] width 23 height 24
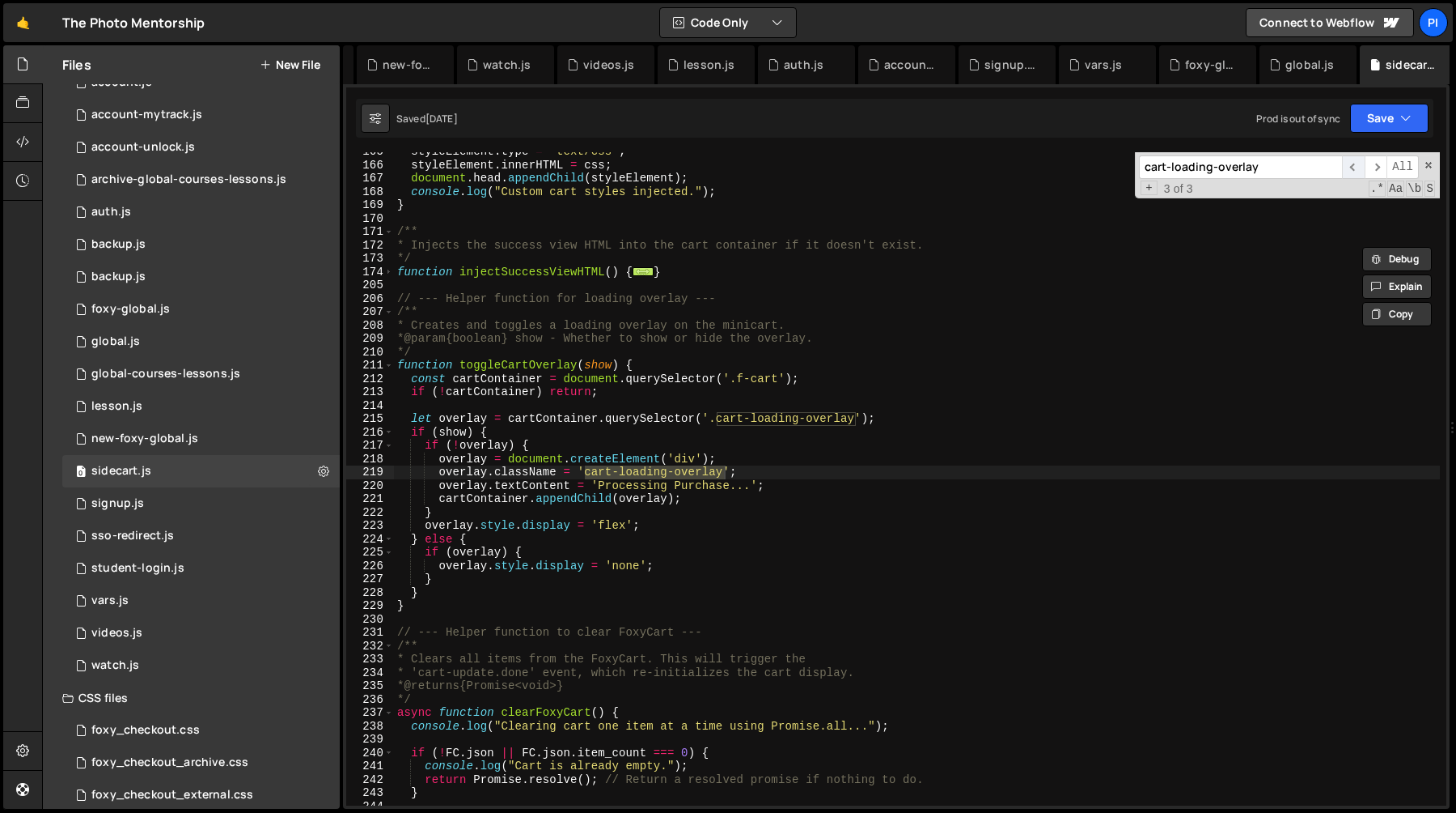
scroll to position [2198, 0]
type textarea "function toggleCartOverlay(show) {"
click at [546, 366] on div "styleElement . type = 'text/css' ; styleElement . innerHTML = css ; document . …" at bounding box center [917, 486] width 1046 height 680
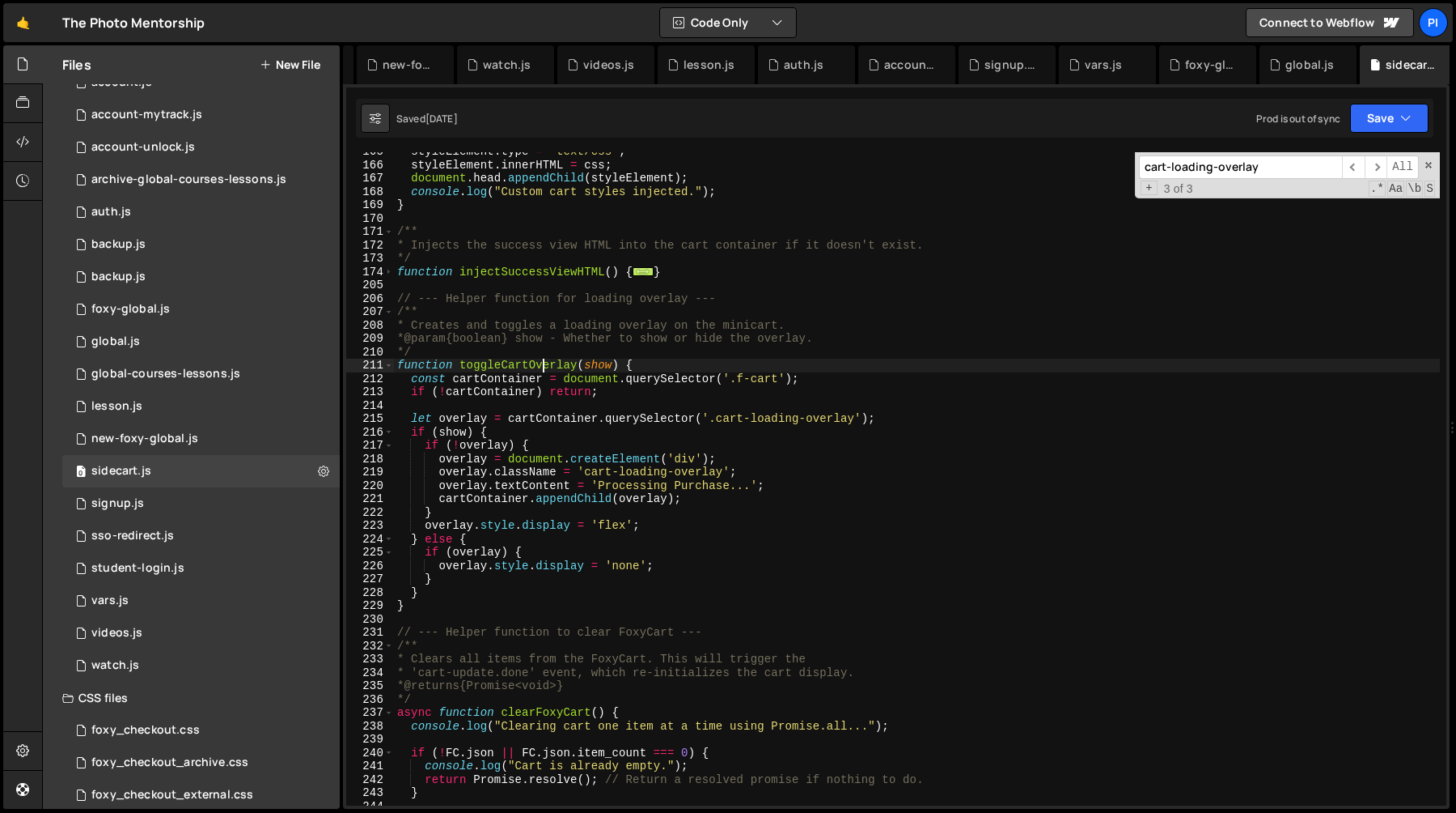
click at [546, 366] on div "styleElement . type = 'text/css' ; styleElement . innerHTML = css ; document . …" at bounding box center [917, 486] width 1046 height 680
type input "toggleCartOverlay"
click at [1347, 168] on span "​" at bounding box center [1353, 167] width 23 height 24
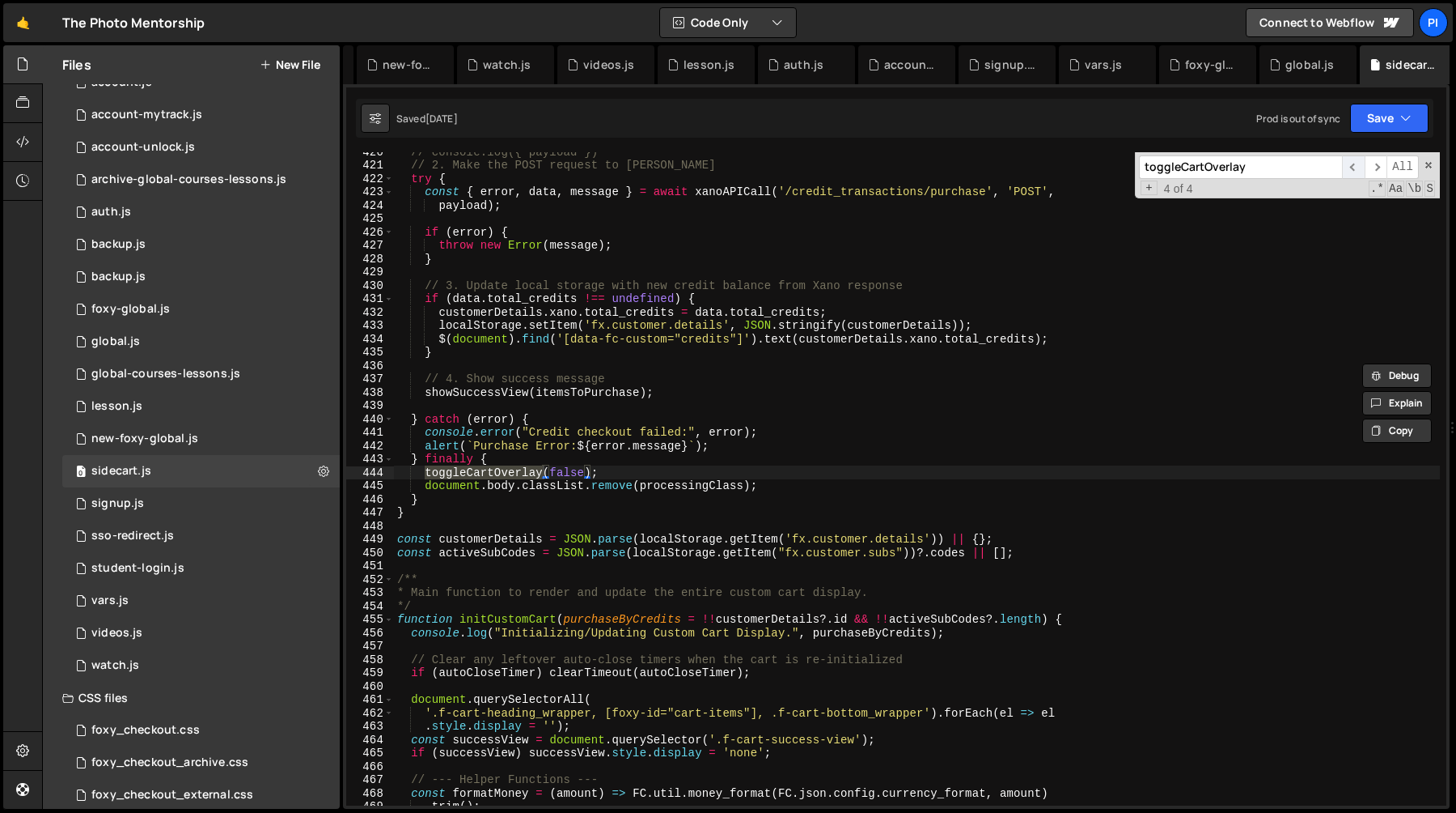
click at [1347, 168] on span "​" at bounding box center [1353, 167] width 23 height 24
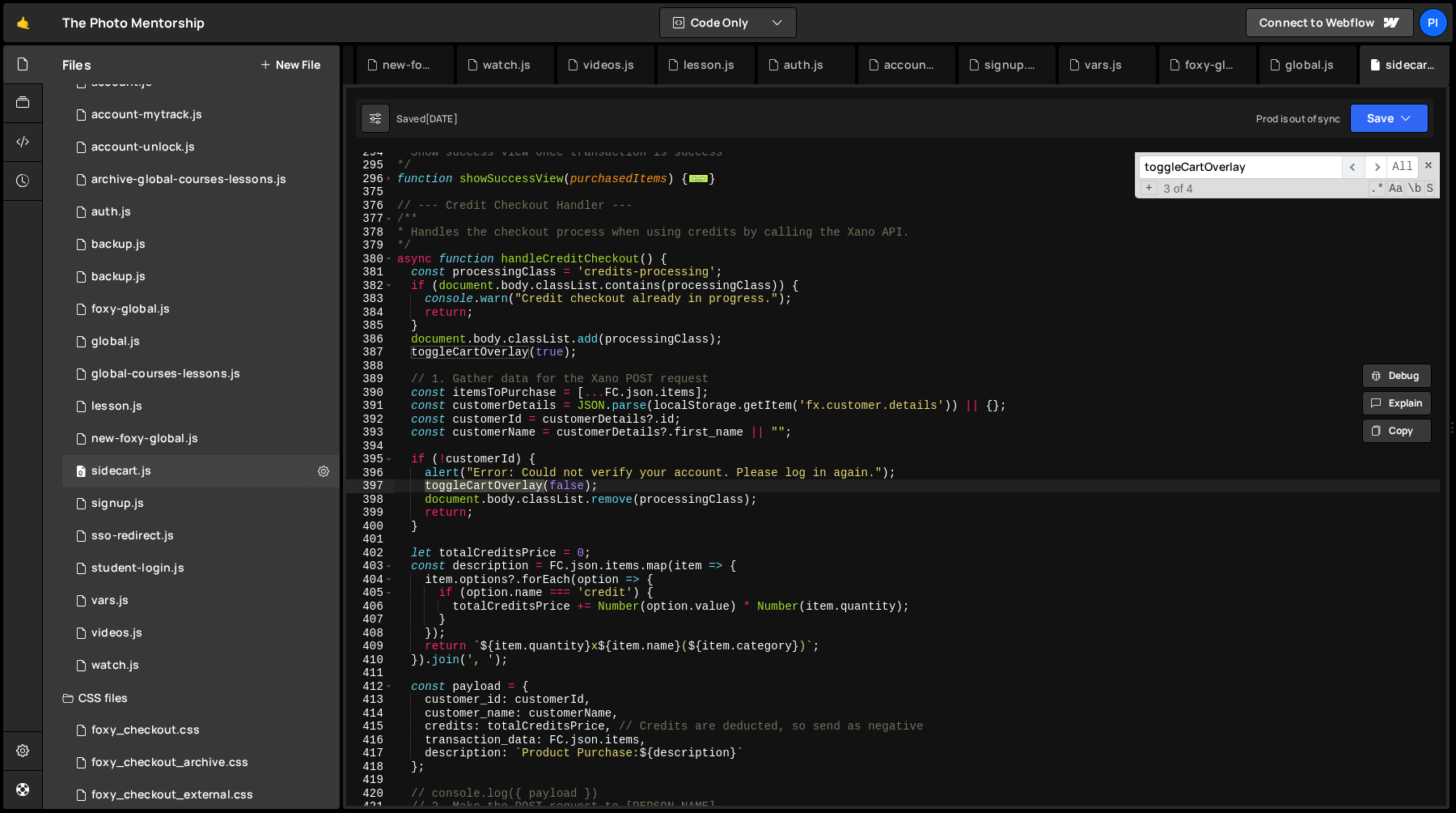
scroll to position [3520, 0]
click at [1347, 168] on span "​" at bounding box center [1353, 167] width 23 height 24
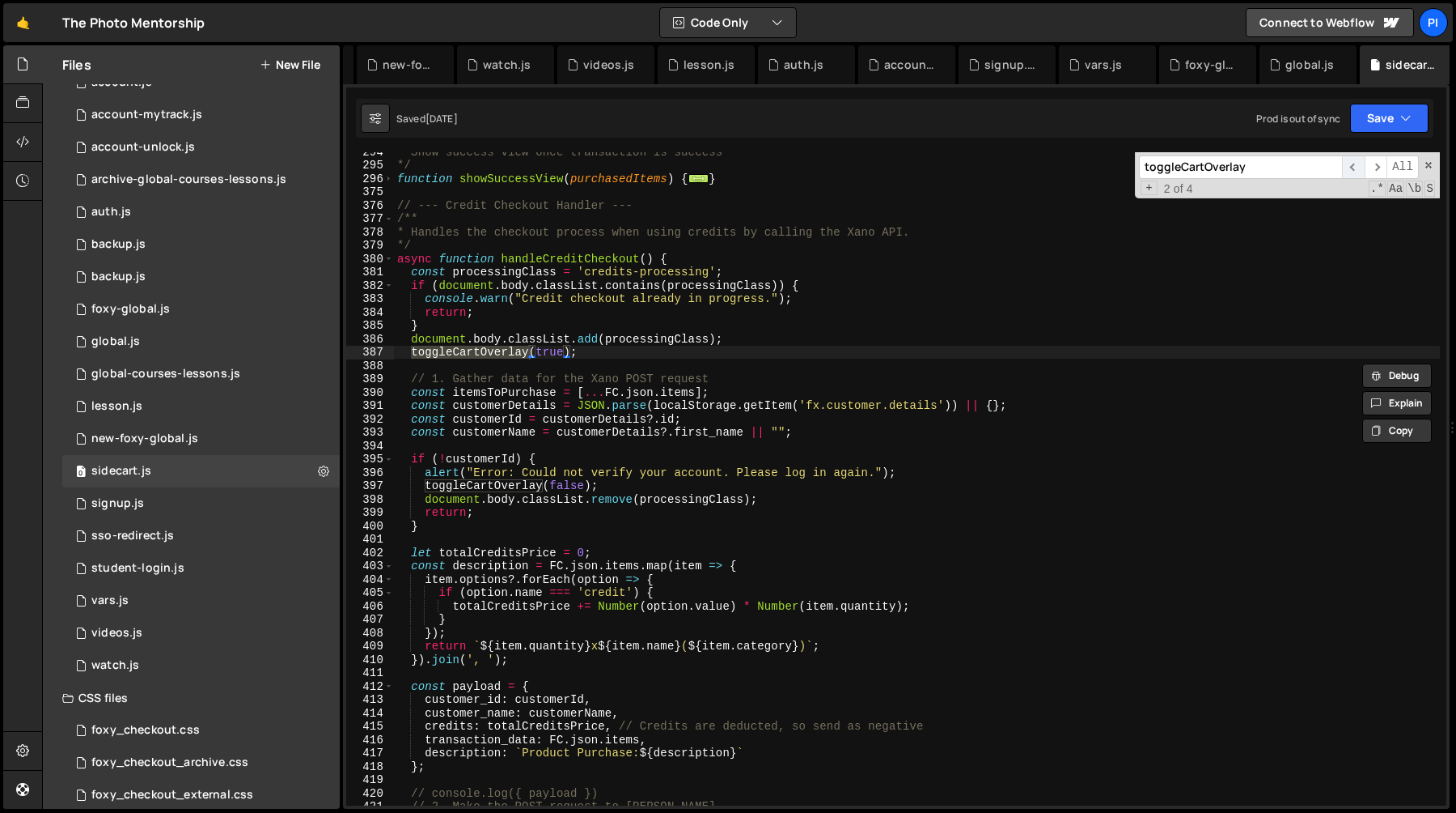
click at [1347, 168] on span "​" at bounding box center [1353, 167] width 23 height 24
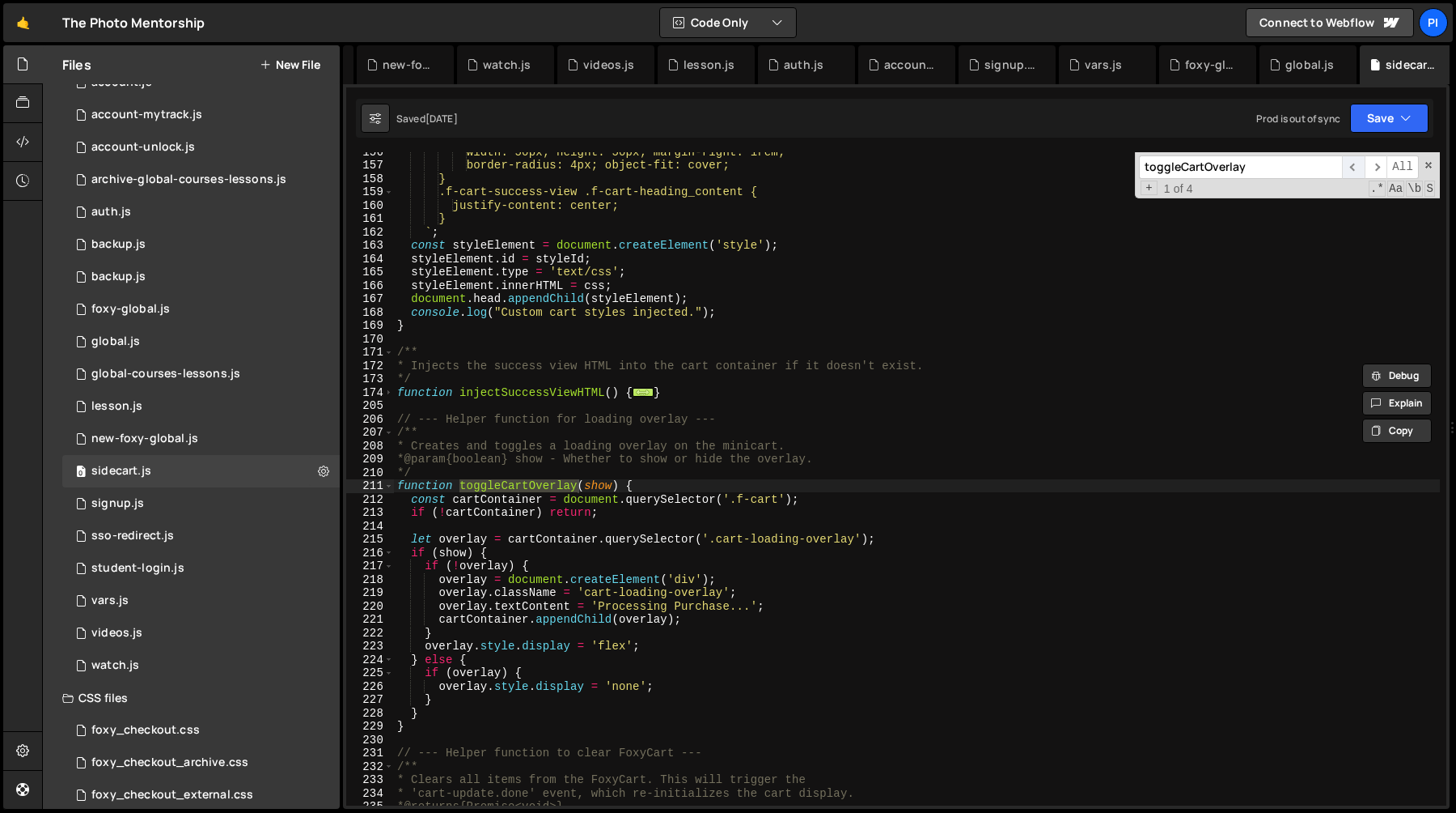
scroll to position [2077, 0]
click at [1347, 168] on span "​" at bounding box center [1353, 167] width 23 height 24
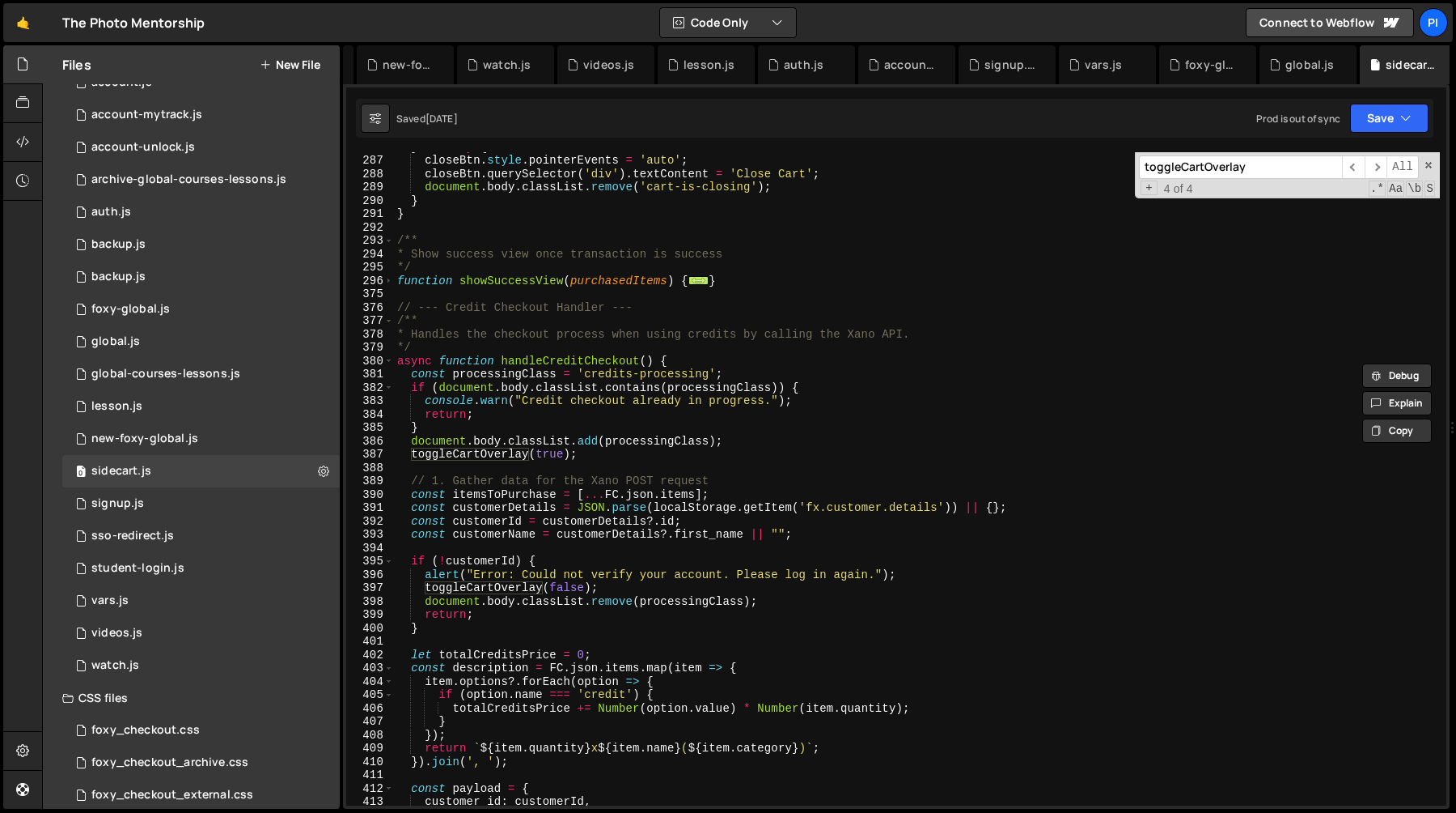
scroll to position [3418, 0]
click at [1385, 169] on span "​" at bounding box center [1376, 167] width 23 height 24
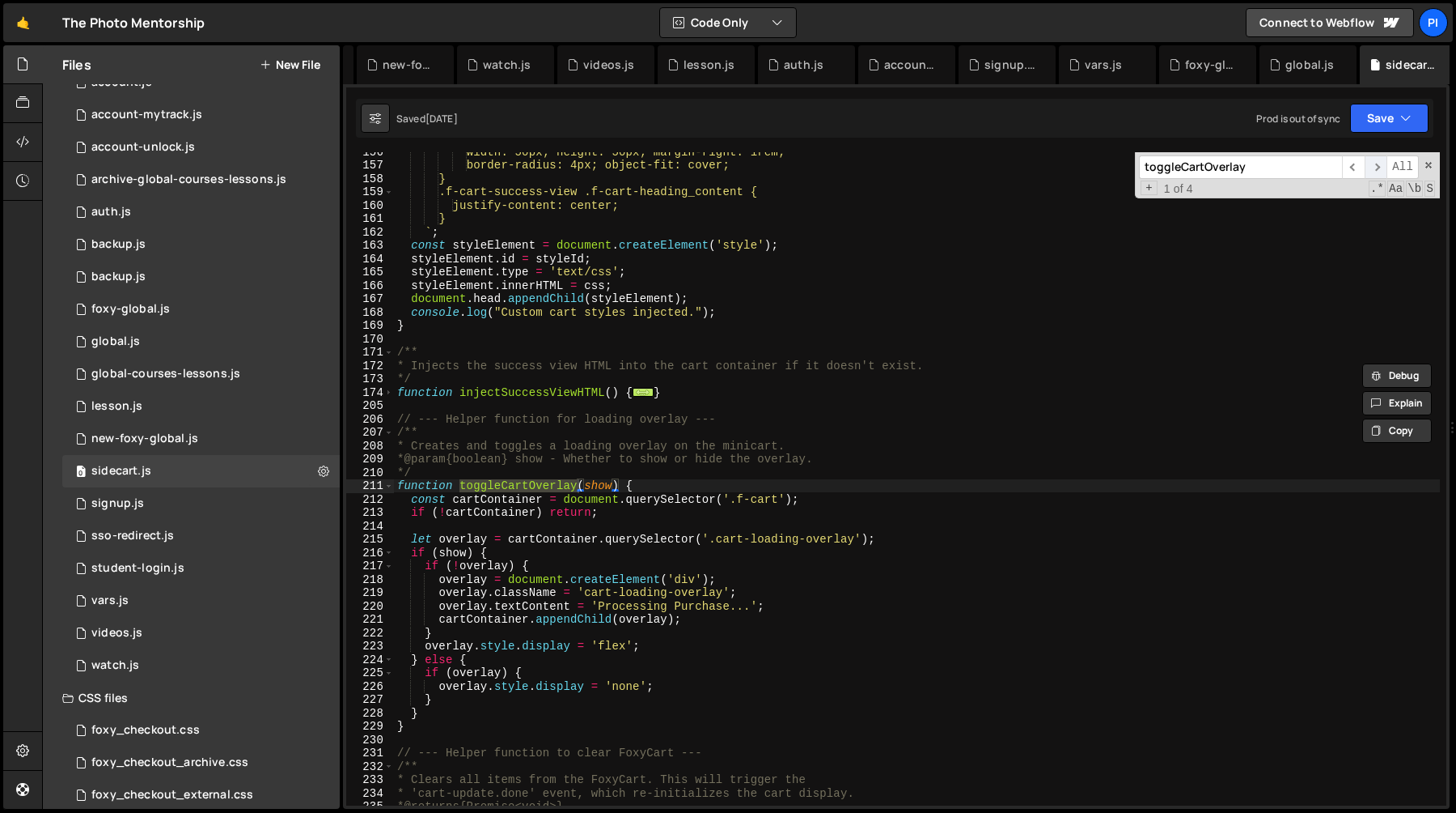
scroll to position [2077, 0]
click at [1377, 168] on span "​" at bounding box center [1376, 167] width 23 height 24
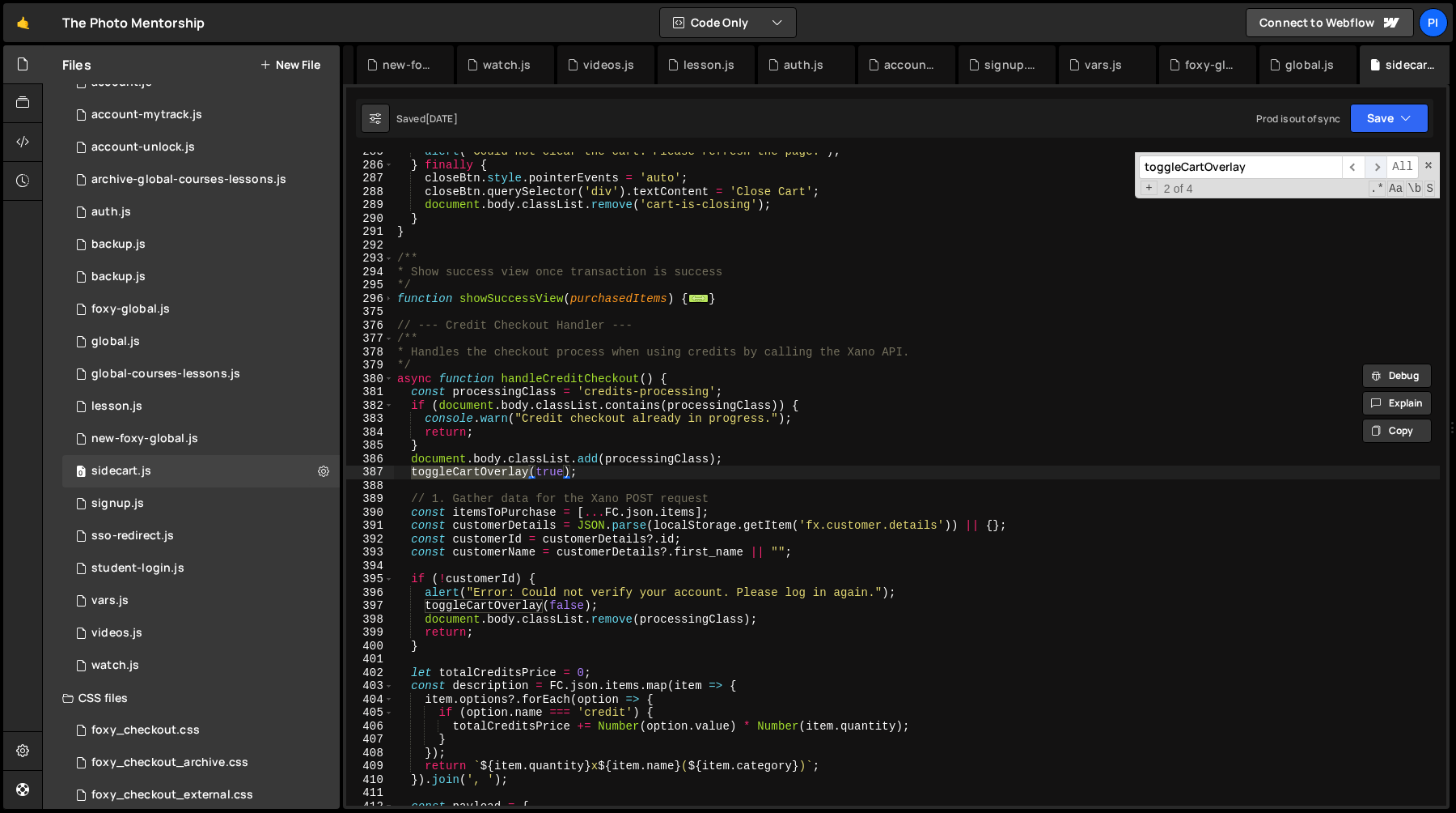
scroll to position [3400, 0]
click at [1380, 172] on span "​" at bounding box center [1376, 167] width 23 height 24
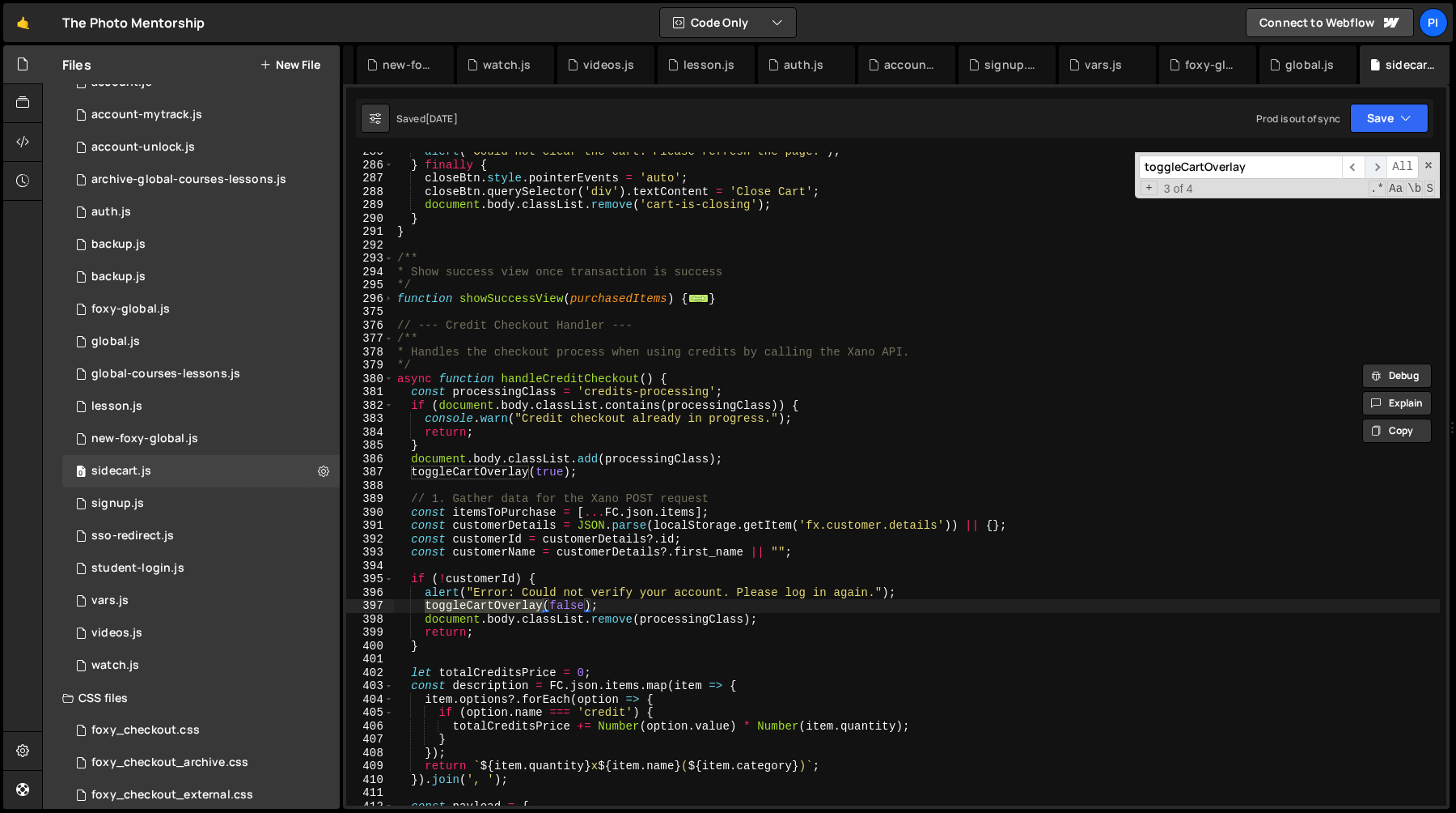
click at [1383, 173] on span "​" at bounding box center [1376, 167] width 23 height 24
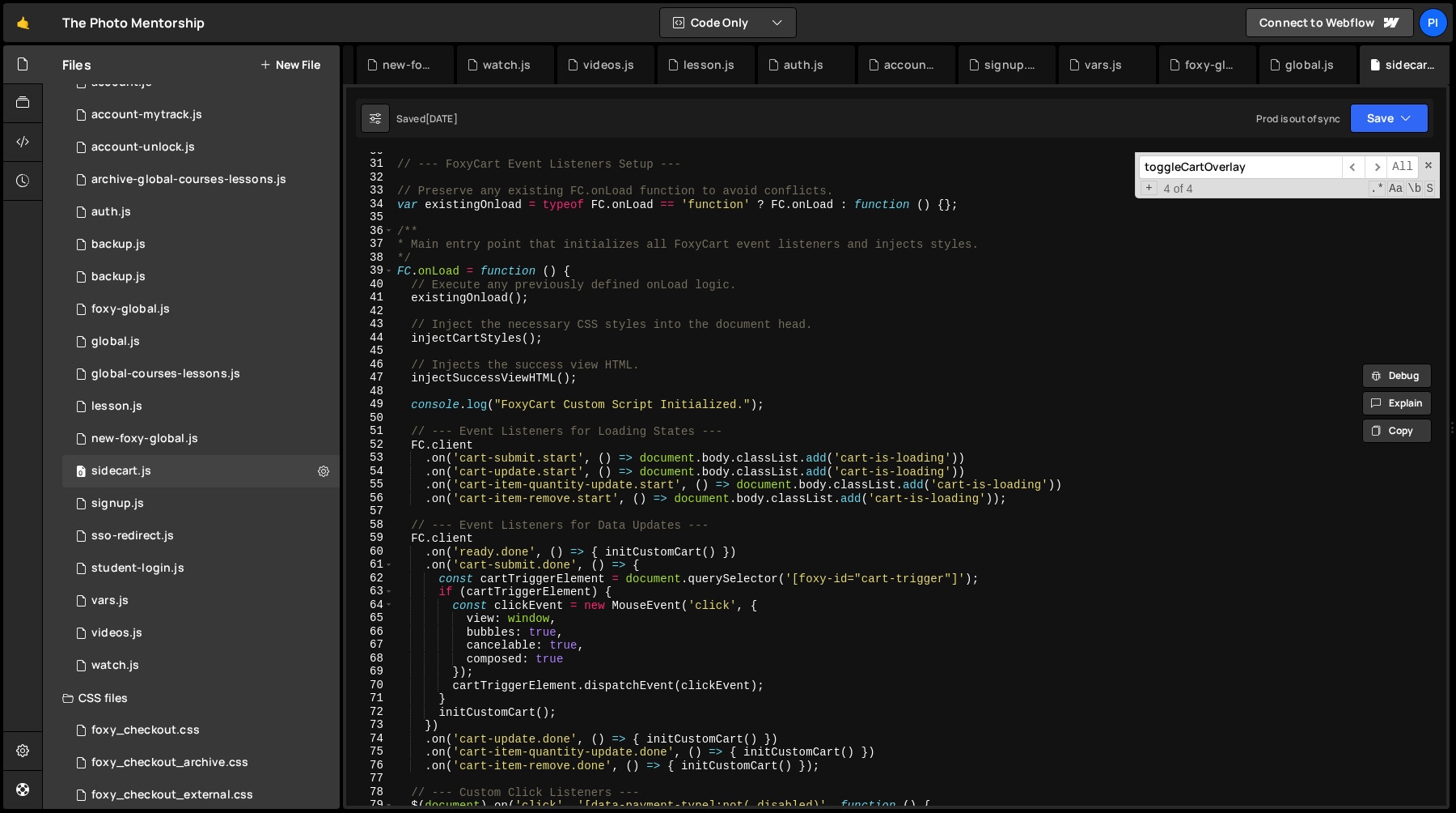
scroll to position [396, 0]
click at [407, 444] on div "// --- FoxyCart Event Listeners Setup --- // Preserve any existing FC.onLoad fu…" at bounding box center [917, 485] width 1046 height 680
click at [407, 432] on div "// --- FoxyCart Event Listeners Setup --- // Preserve any existing FC.onLoad fu…" at bounding box center [917, 485] width 1046 height 680
click at [1034, 500] on div "// --- FoxyCart Event Listeners Setup --- // Preserve any existing FC.onLoad fu…" at bounding box center [917, 485] width 1046 height 680
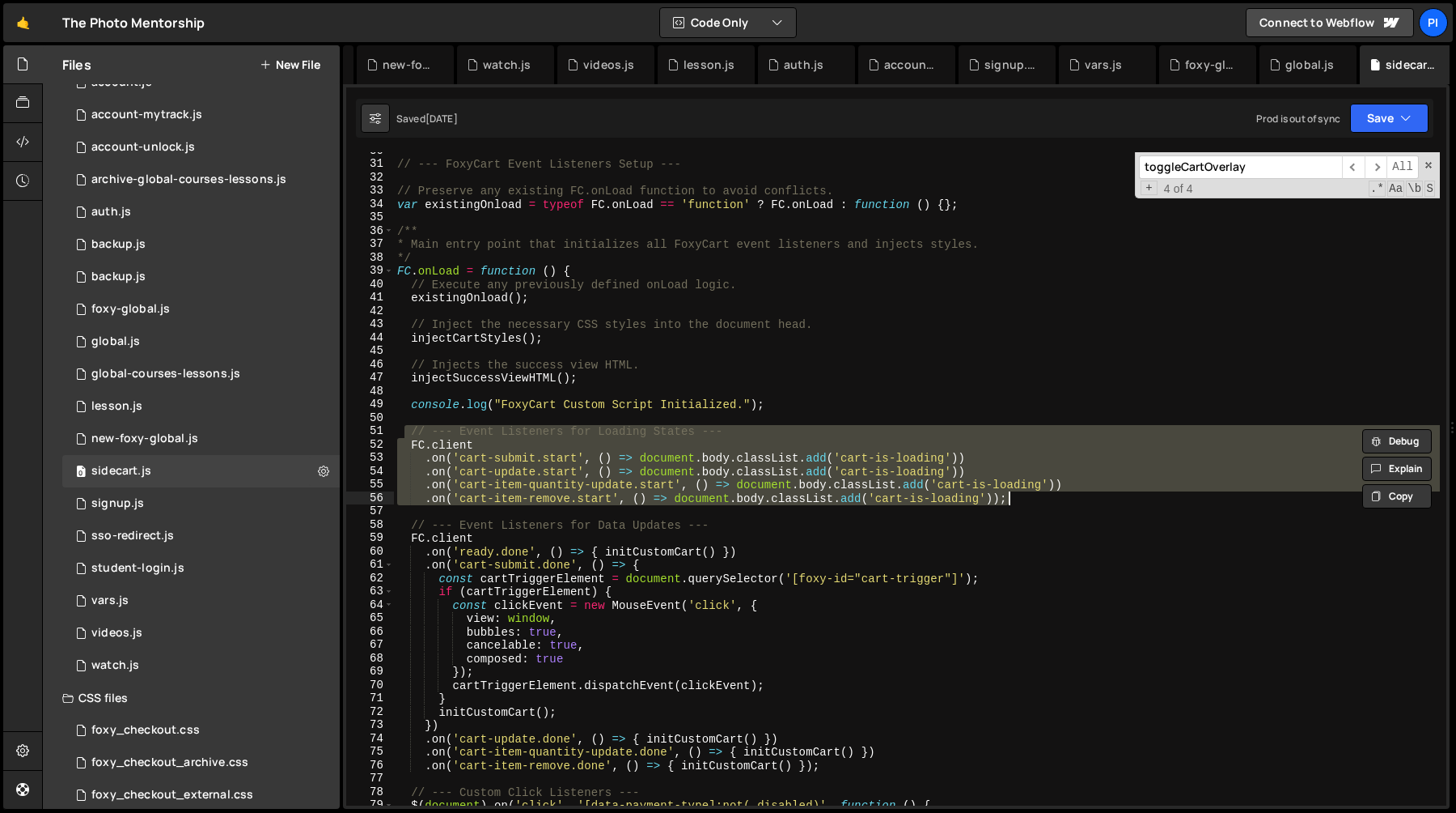
click at [1030, 501] on div "// --- FoxyCart Event Listeners Setup --- // Preserve any existing FC.onLoad fu…" at bounding box center [917, 479] width 1046 height 653
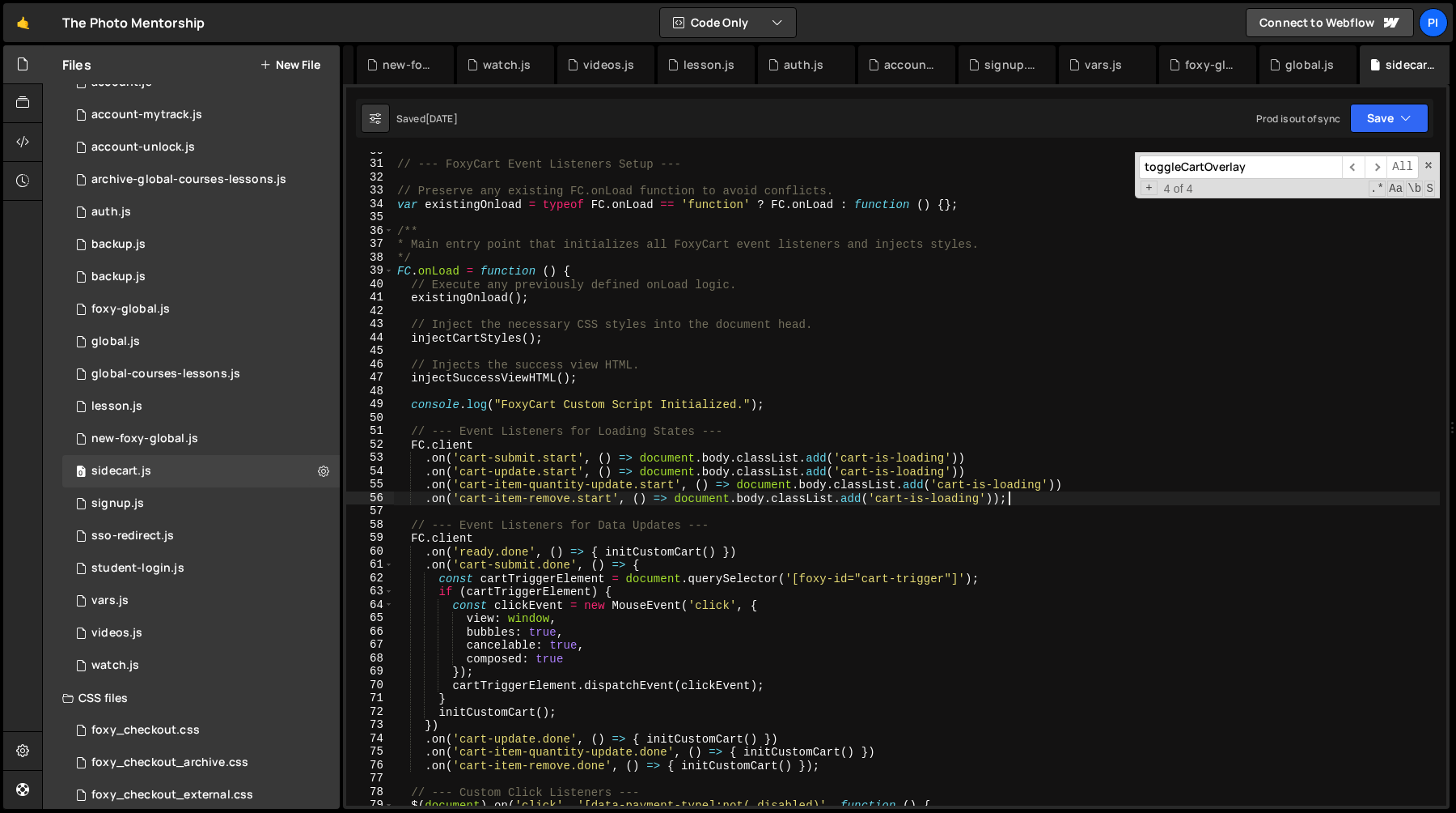
click at [663, 460] on div "// --- FoxyCart Event Listeners Setup --- // Preserve any existing FC.onLoad fu…" at bounding box center [917, 485] width 1046 height 680
click at [448, 443] on div "// --- FoxyCart Event Listeners Setup --- // Preserve any existing FC.onLoad fu…" at bounding box center [917, 485] width 1046 height 680
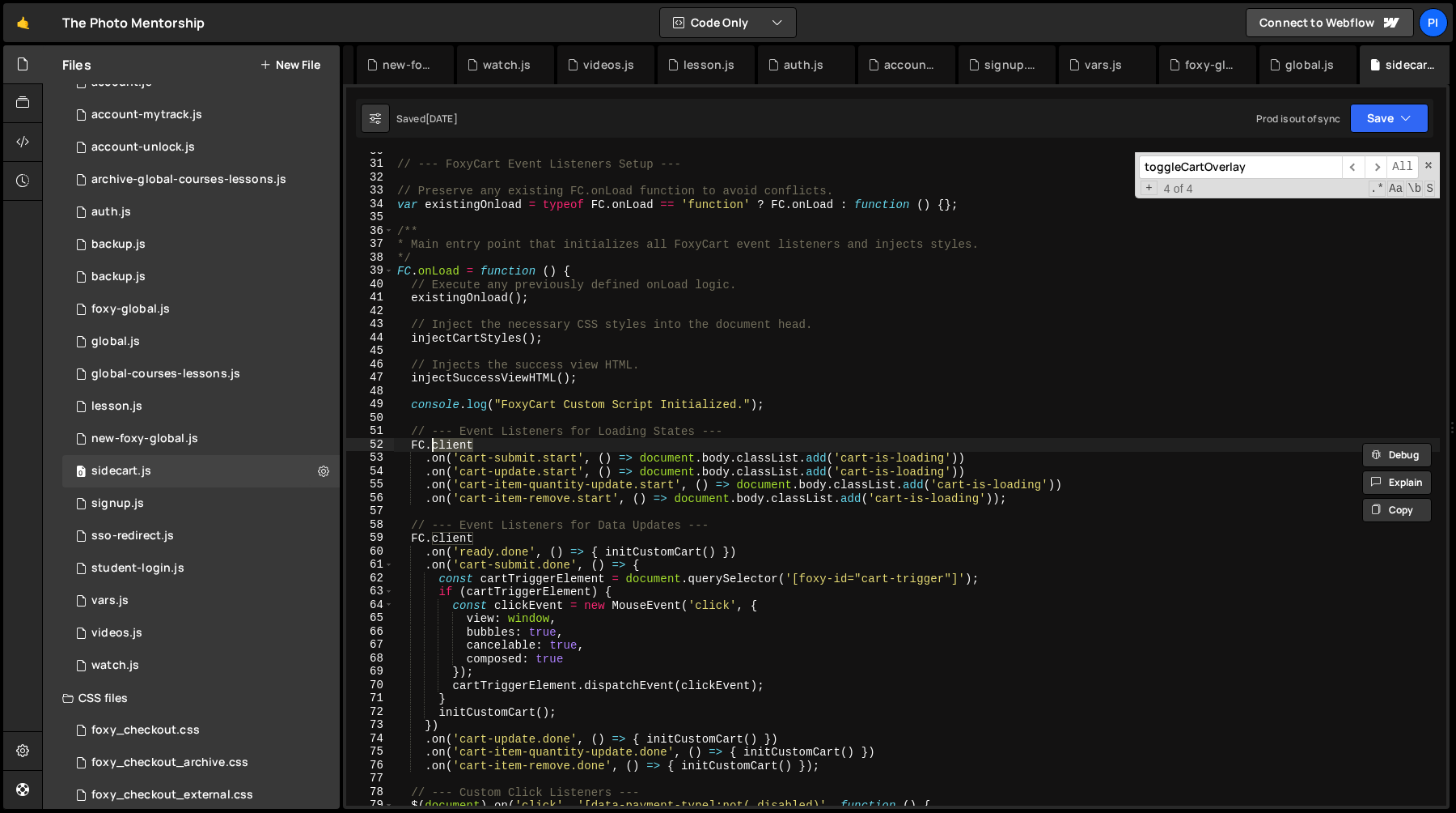
click at [448, 263] on div "// --- FoxyCart Event Listeners Setup --- // Preserve any existing FC.onLoad fu…" at bounding box center [917, 485] width 1046 height 680
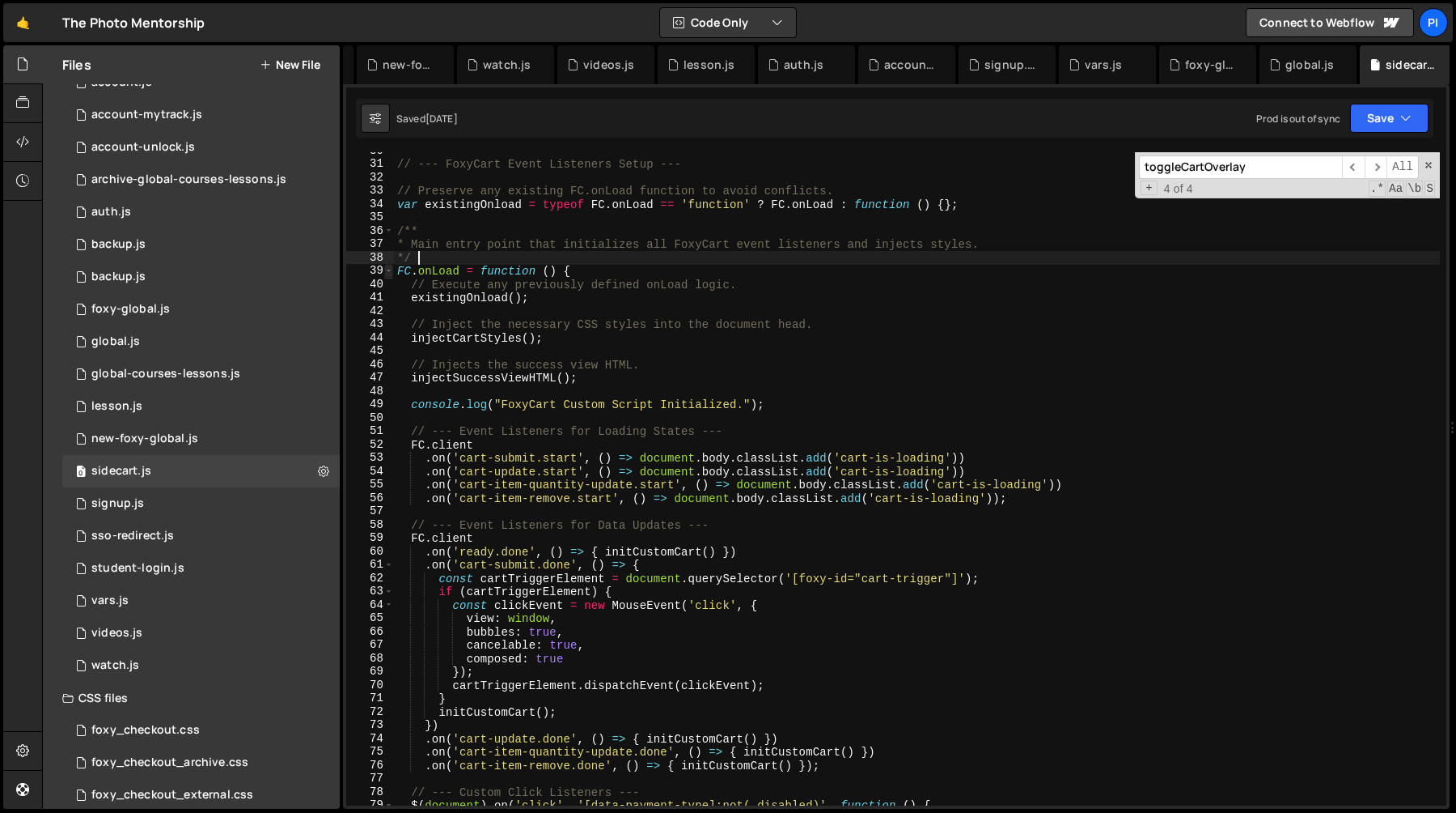
click at [389, 271] on span at bounding box center [388, 271] width 9 height 14
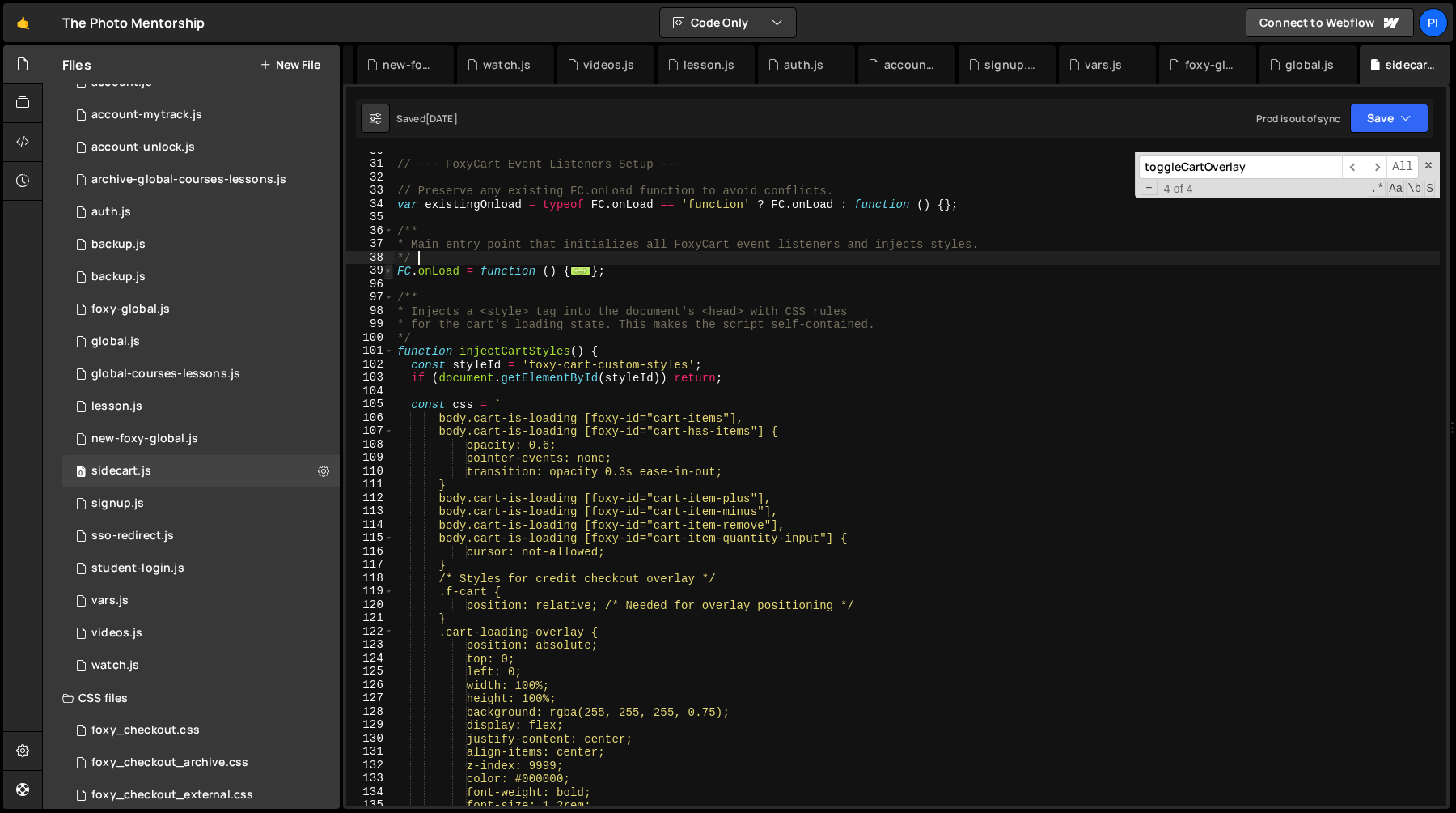
click at [387, 272] on span at bounding box center [388, 271] width 9 height 14
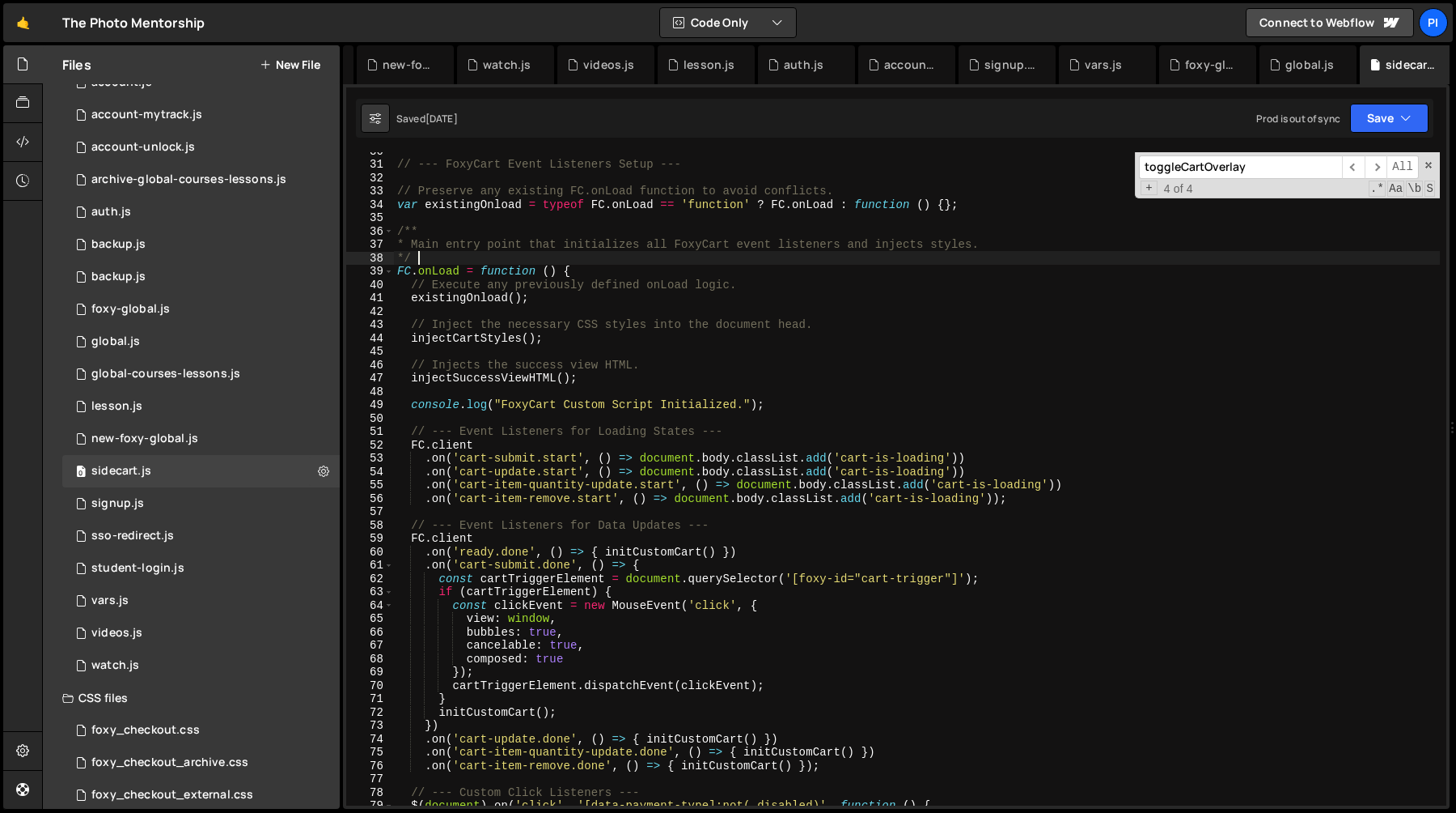
scroll to position [395, 0]
click at [481, 294] on div "// --- FoxyCart Event Listeners Setup --- // Preserve any existing FC.onLoad fu…" at bounding box center [917, 485] width 1046 height 680
click at [1238, 172] on input "toggleCartOverlay" at bounding box center [1240, 167] width 203 height 24
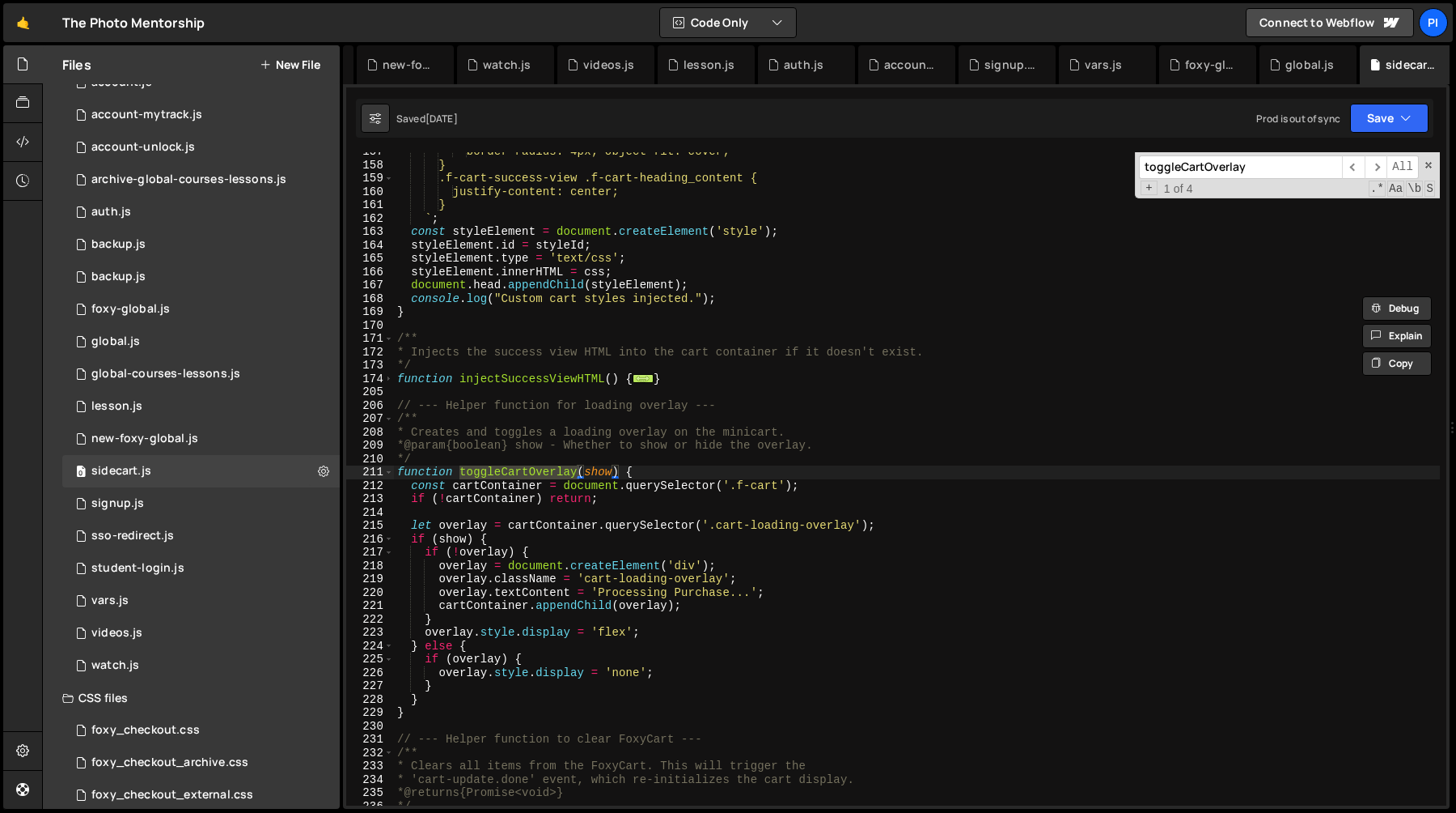
scroll to position [2091, 0]
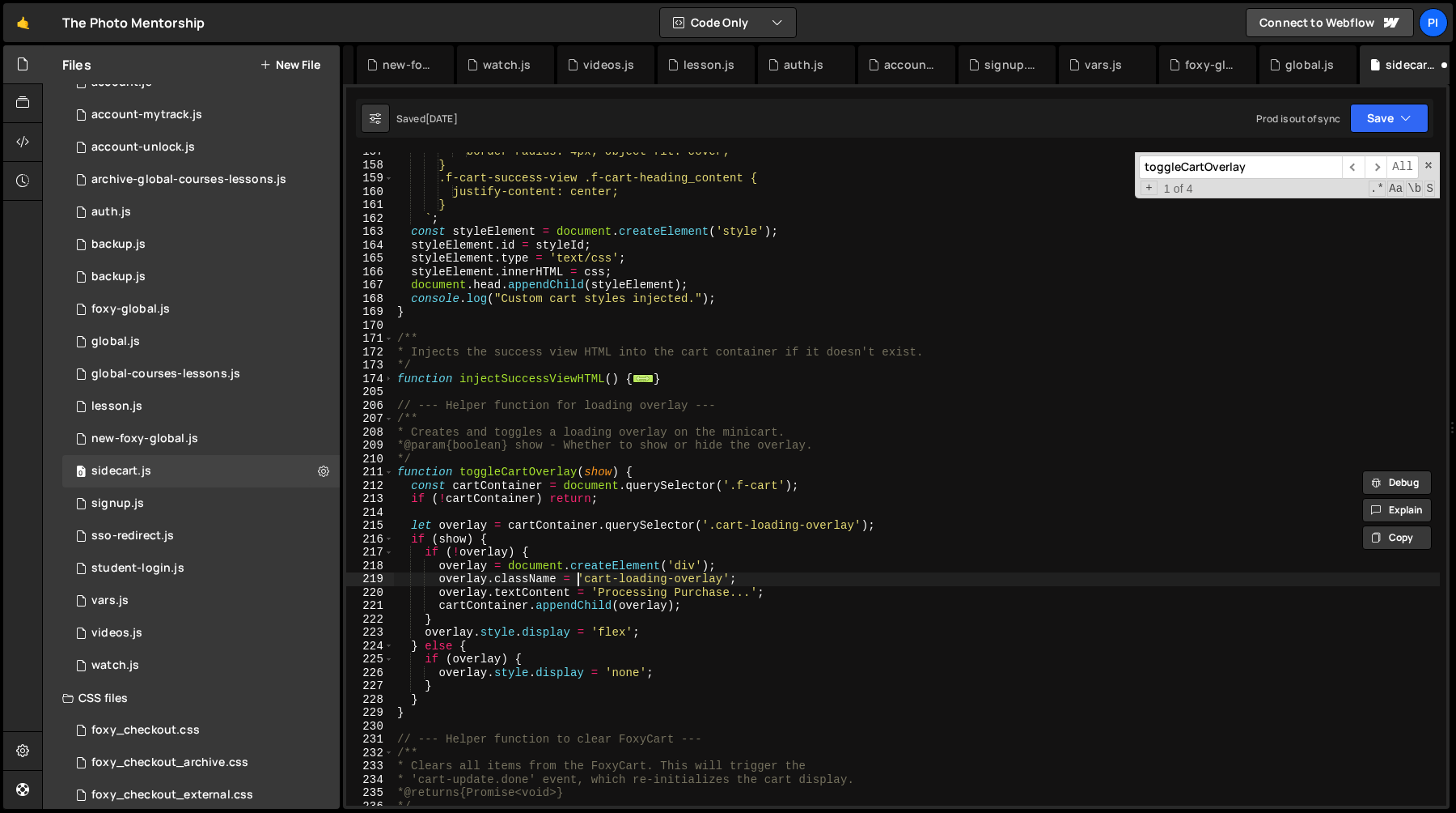
click at [581, 582] on div "border-radius: 4px; object-fit: cover; } .f-cart-success-view .f-cart-heading_c…" at bounding box center [917, 486] width 1046 height 680
click at [586, 580] on div "border-radius: 4px; object-fit: cover; } .f-cart-success-view .f-cart-heading_c…" at bounding box center [917, 486] width 1046 height 680
click at [725, 584] on div "border-radius: 4px; object-fit: cover; } .f-cart-success-view .f-cart-heading_c…" at bounding box center [917, 486] width 1046 height 680
click at [574, 450] on div "border-radius: 4px; object-fit: cover; } .f-cart-success-view .f-cart-heading_c…" at bounding box center [917, 486] width 1046 height 680
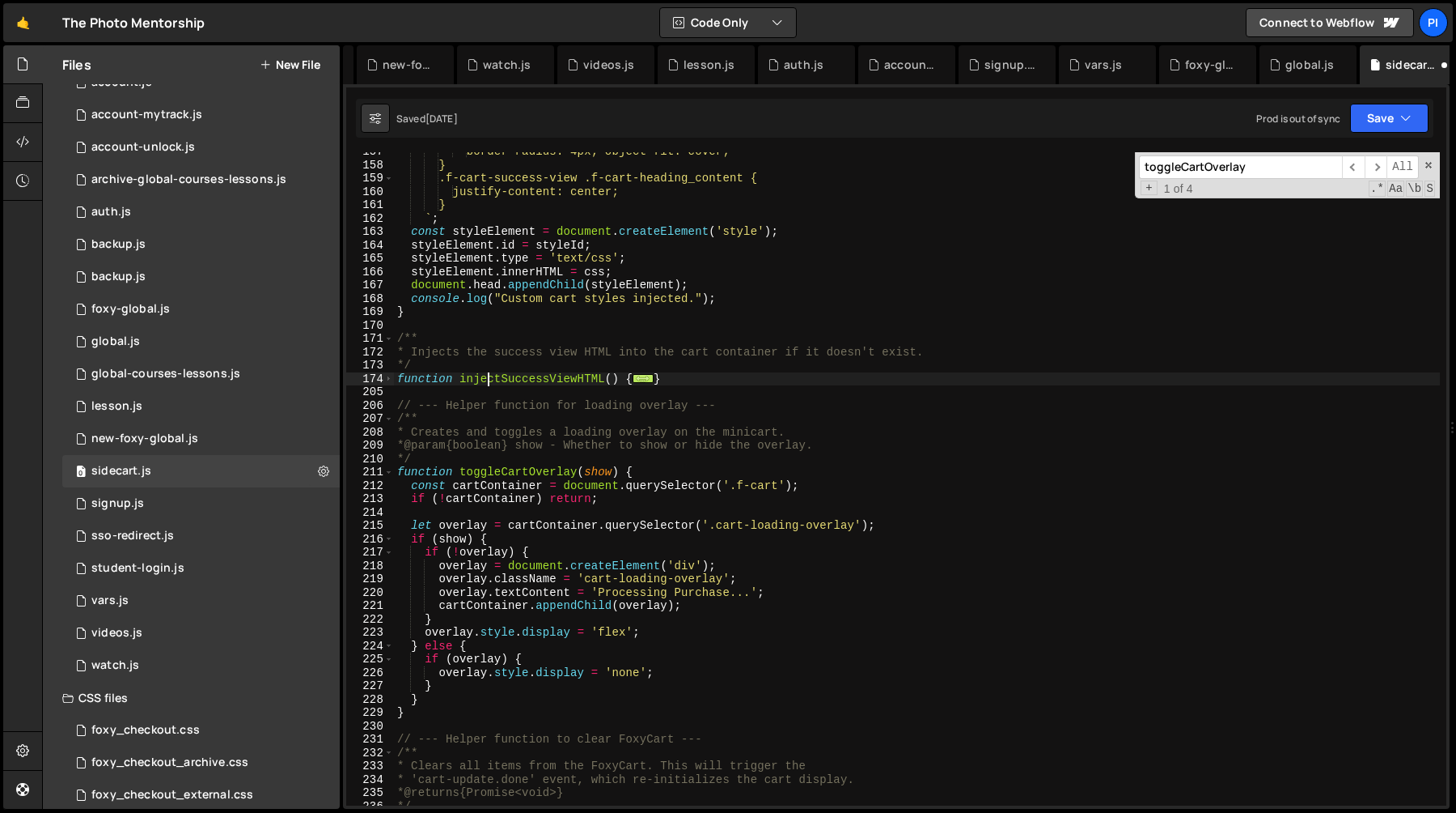
click at [488, 381] on div "border-radius: 4px; object-fit: cover; } .f-cart-success-view .f-cart-heading_c…" at bounding box center [917, 486] width 1046 height 680
click at [532, 377] on div "border-radius: 4px; object-fit: cover; } .f-cart-success-view .f-cart-heading_c…" at bounding box center [917, 479] width 1046 height 653
click at [532, 377] on div "border-radius: 4px; object-fit: cover; } .f-cart-success-view .f-cart-heading_c…" at bounding box center [917, 486] width 1046 height 680
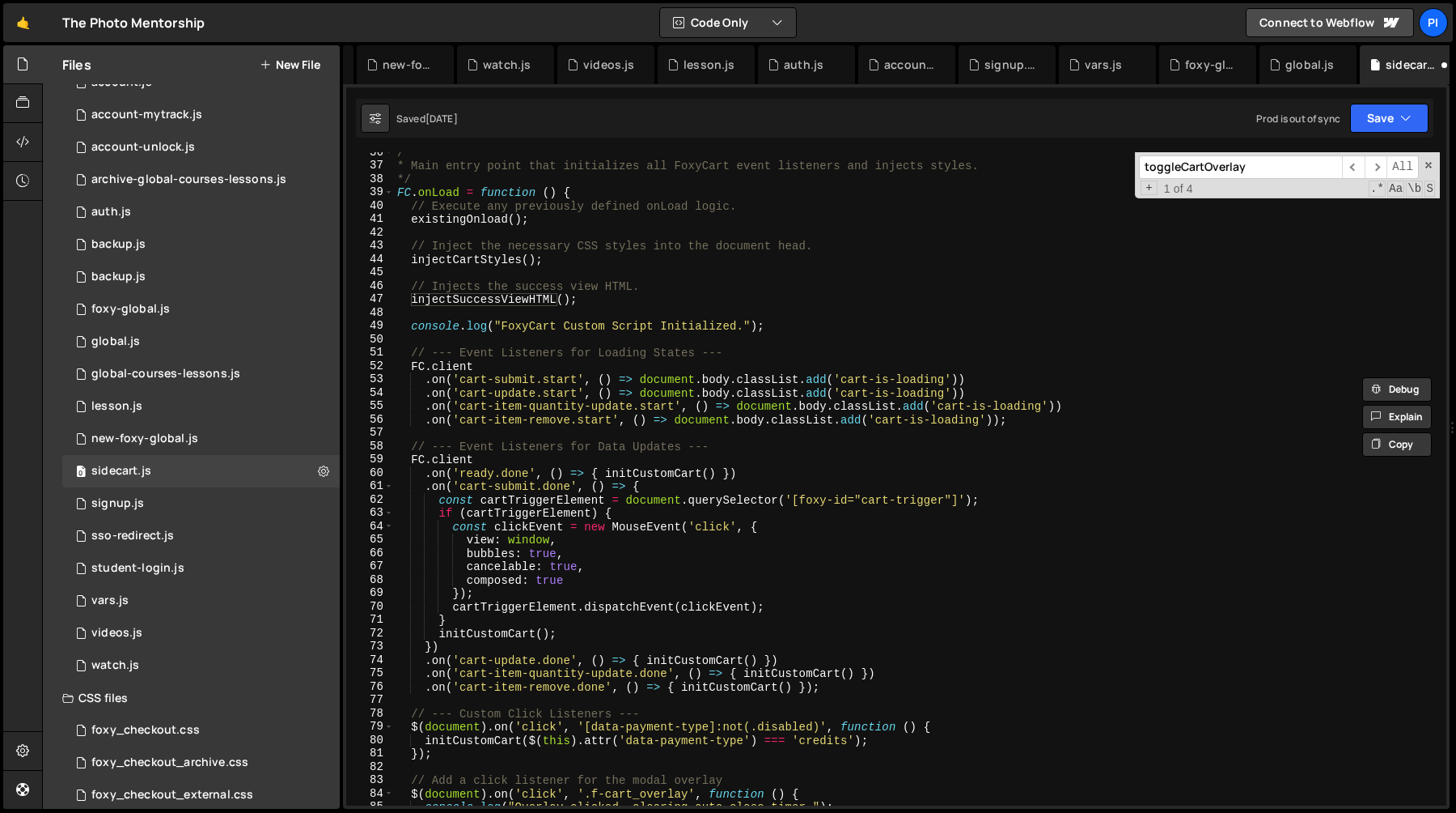
scroll to position [474, 0]
click at [654, 213] on div "/** * Main entry point that initializes all FoxyCart event listeners and inject…" at bounding box center [917, 486] width 1046 height 680
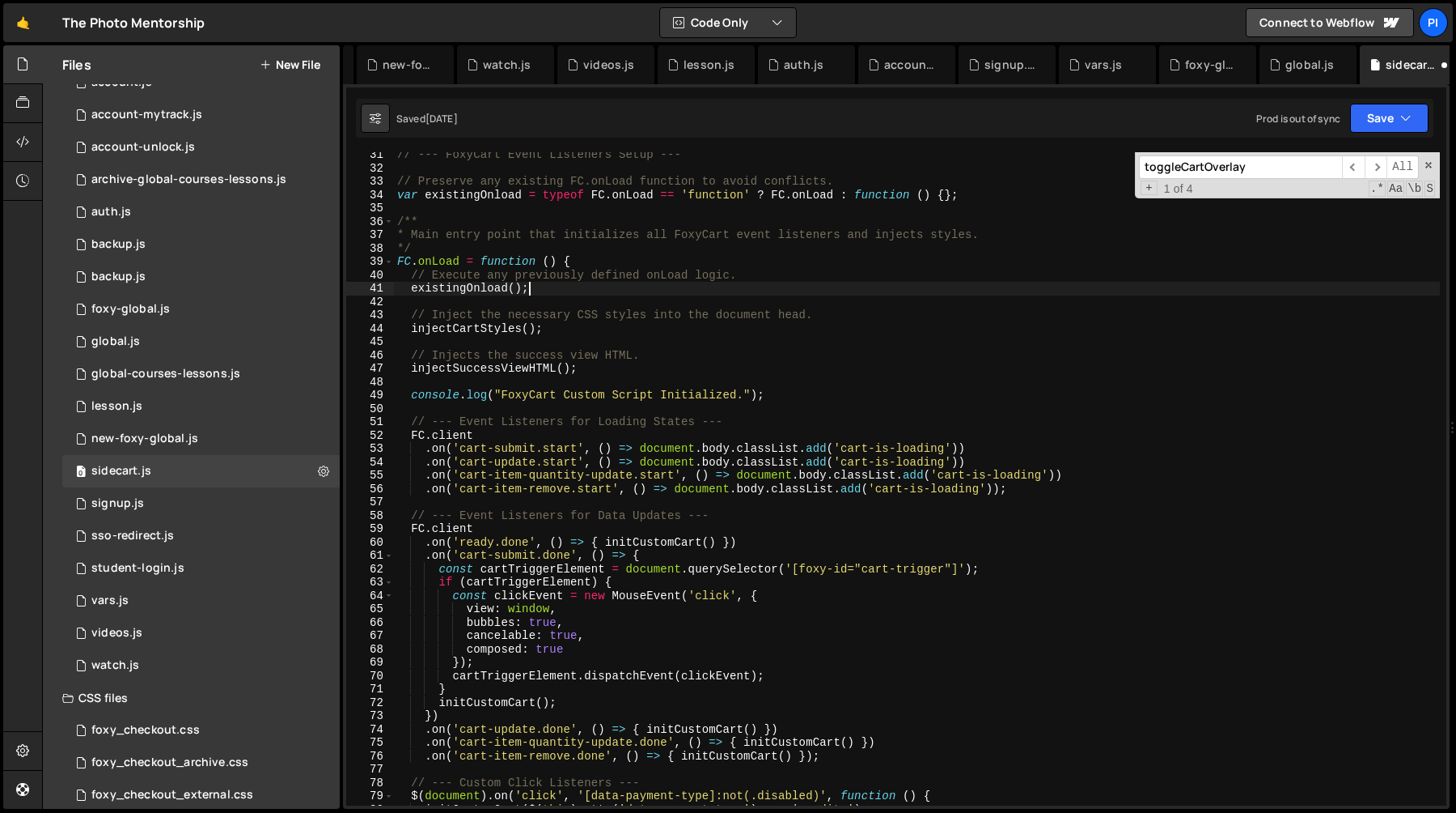
scroll to position [423, 0]
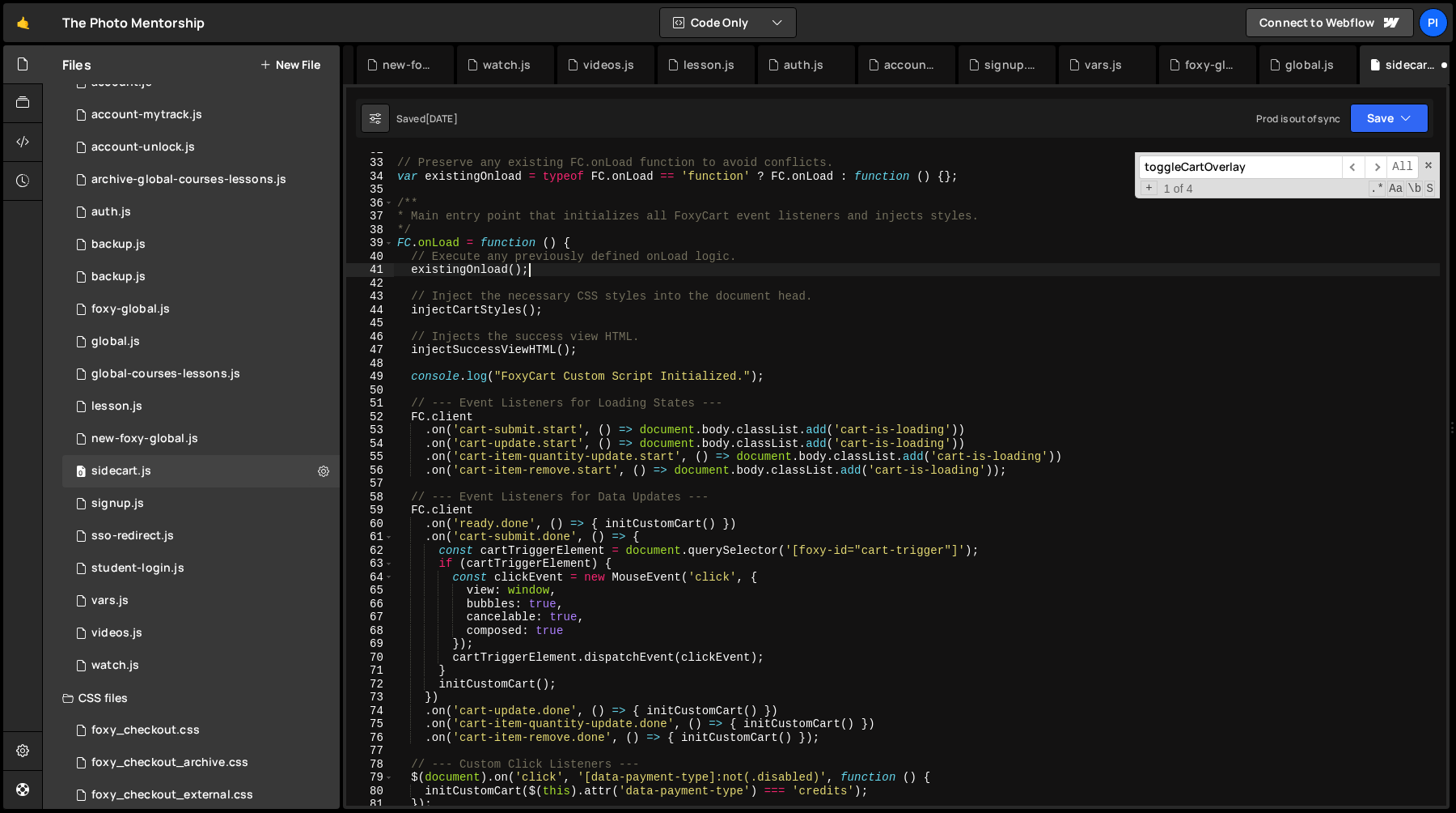
click at [411, 260] on div "// Preserve any existing FC.onLoad function to avoid conflicts. var existingOnl…" at bounding box center [917, 483] width 1046 height 680
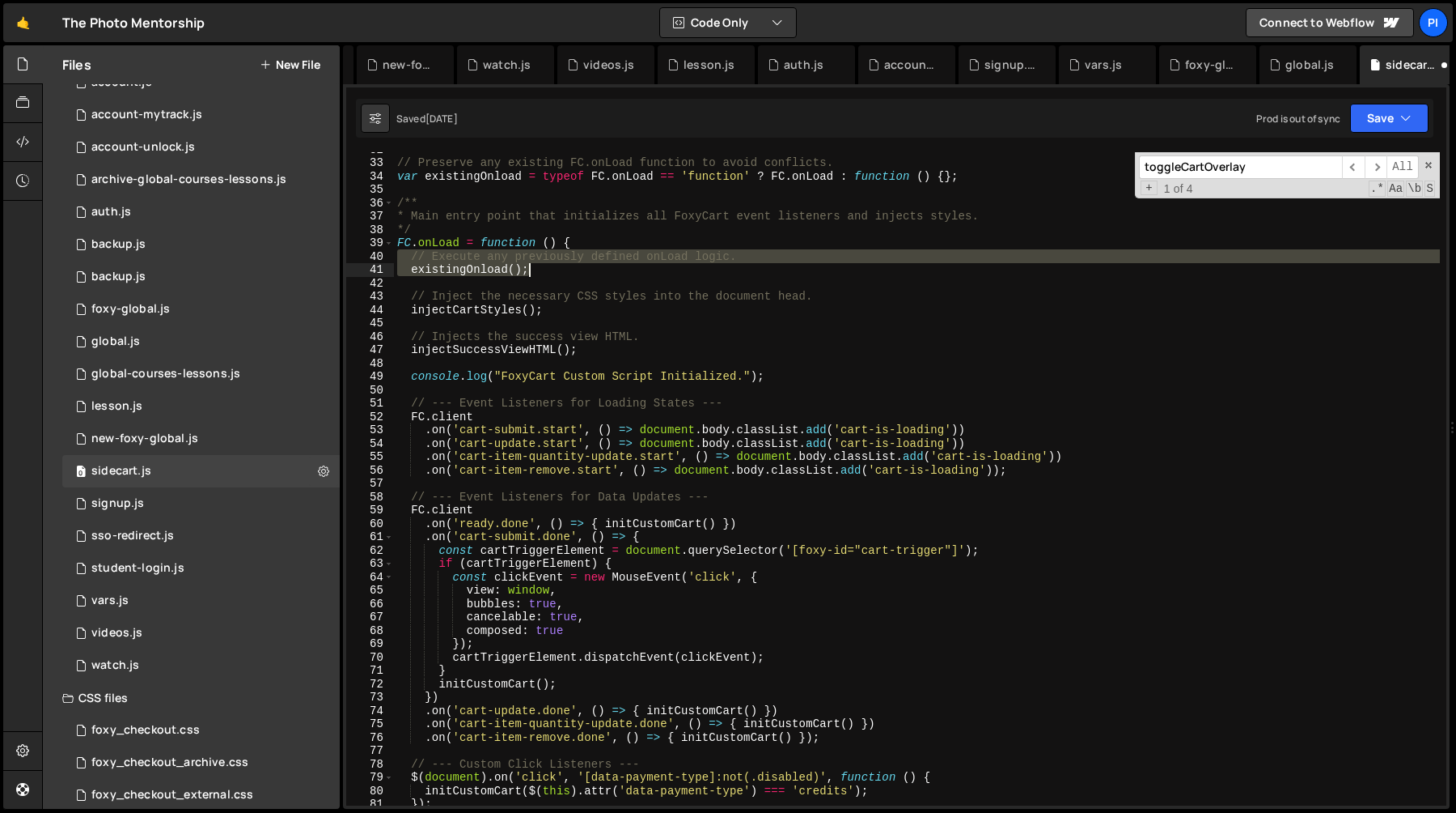
drag, startPoint x: 411, startPoint y: 260, endPoint x: 538, endPoint y: 273, distance: 127.7
click at [538, 273] on div "// Preserve any existing FC.onLoad function to avoid conflicts. var existingOnl…" at bounding box center [917, 483] width 1046 height 680
click at [562, 274] on div "// Preserve any existing FC.onLoad function to avoid conflicts. var existingOnl…" at bounding box center [917, 479] width 1046 height 653
drag, startPoint x: 562, startPoint y: 274, endPoint x: 403, endPoint y: 257, distance: 159.9
click at [403, 257] on div "// Preserve any existing FC.onLoad function to avoid conflicts. var existingOnl…" at bounding box center [917, 483] width 1046 height 680
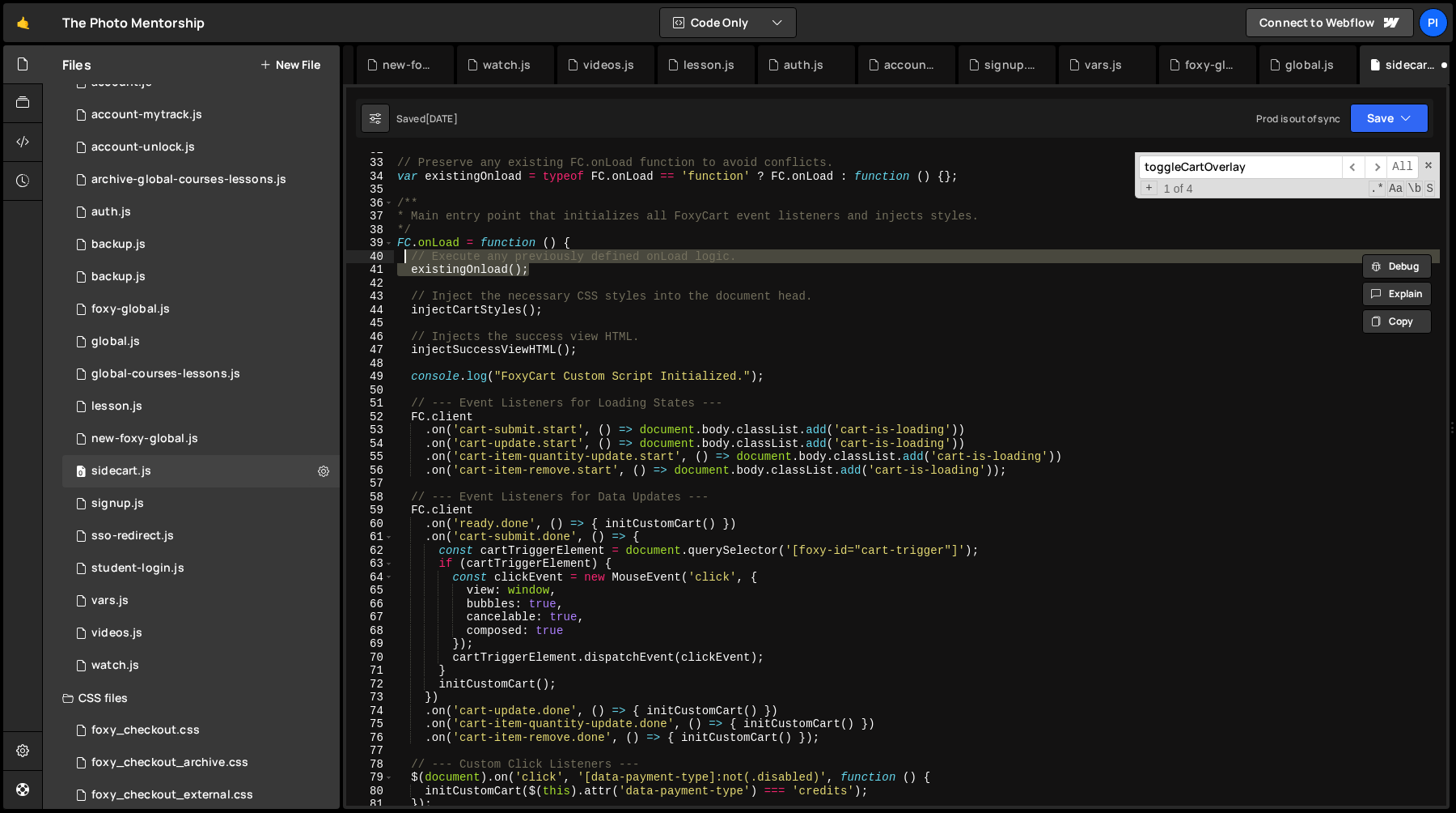
click at [408, 258] on div "// Preserve any existing FC.onLoad function to avoid conflicts. var existingOnl…" at bounding box center [917, 479] width 1046 height 653
drag, startPoint x: 408, startPoint y: 258, endPoint x: 582, endPoint y: 273, distance: 174.6
click at [582, 273] on div "// Preserve any existing FC.onLoad function to avoid conflicts. var existingOnl…" at bounding box center [917, 483] width 1046 height 680
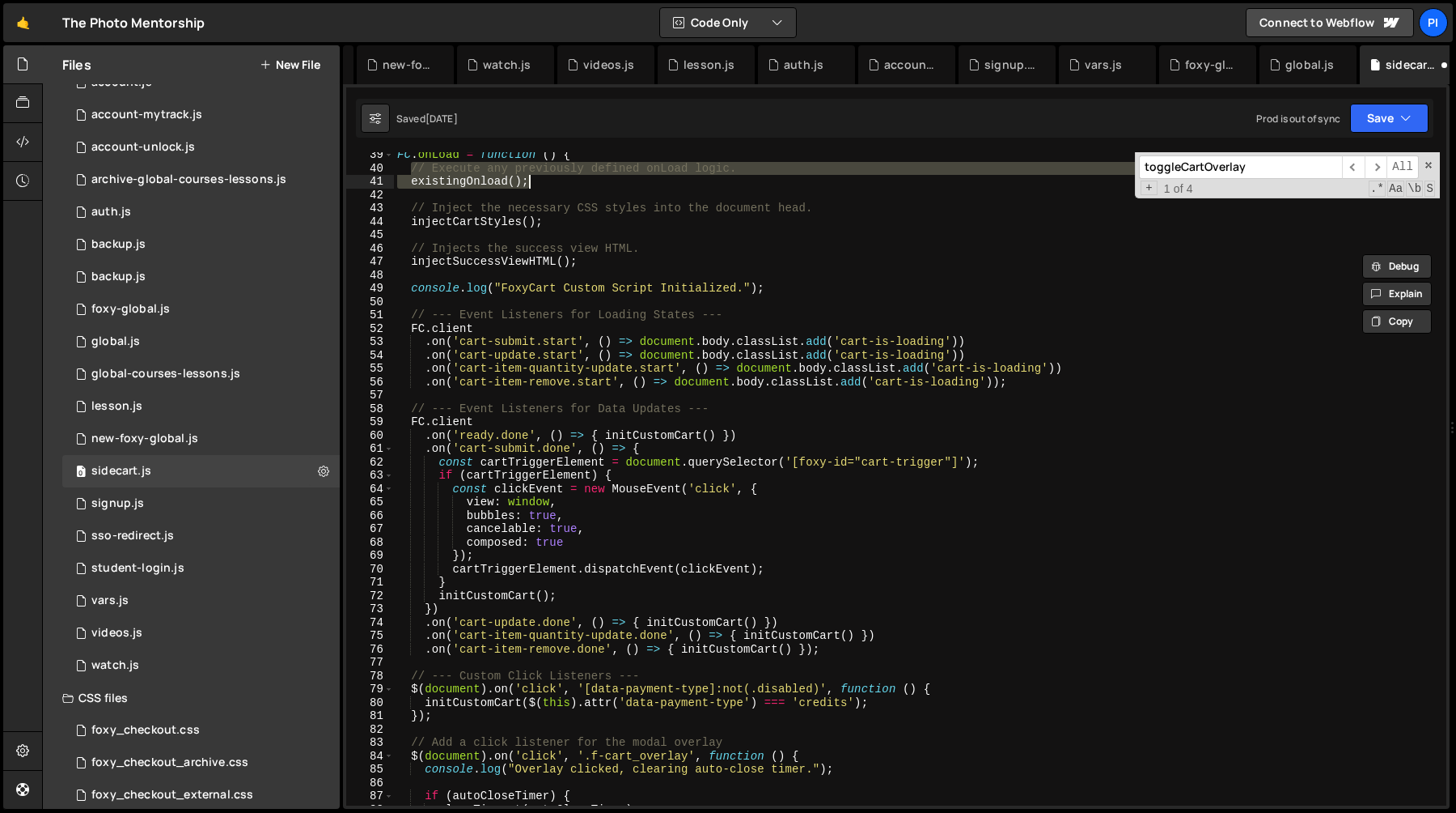
scroll to position [511, 0]
click at [409, 330] on div "FC . onLoad = function ( ) { // Execute any previously defined onLoad logic. ex…" at bounding box center [917, 489] width 1046 height 680
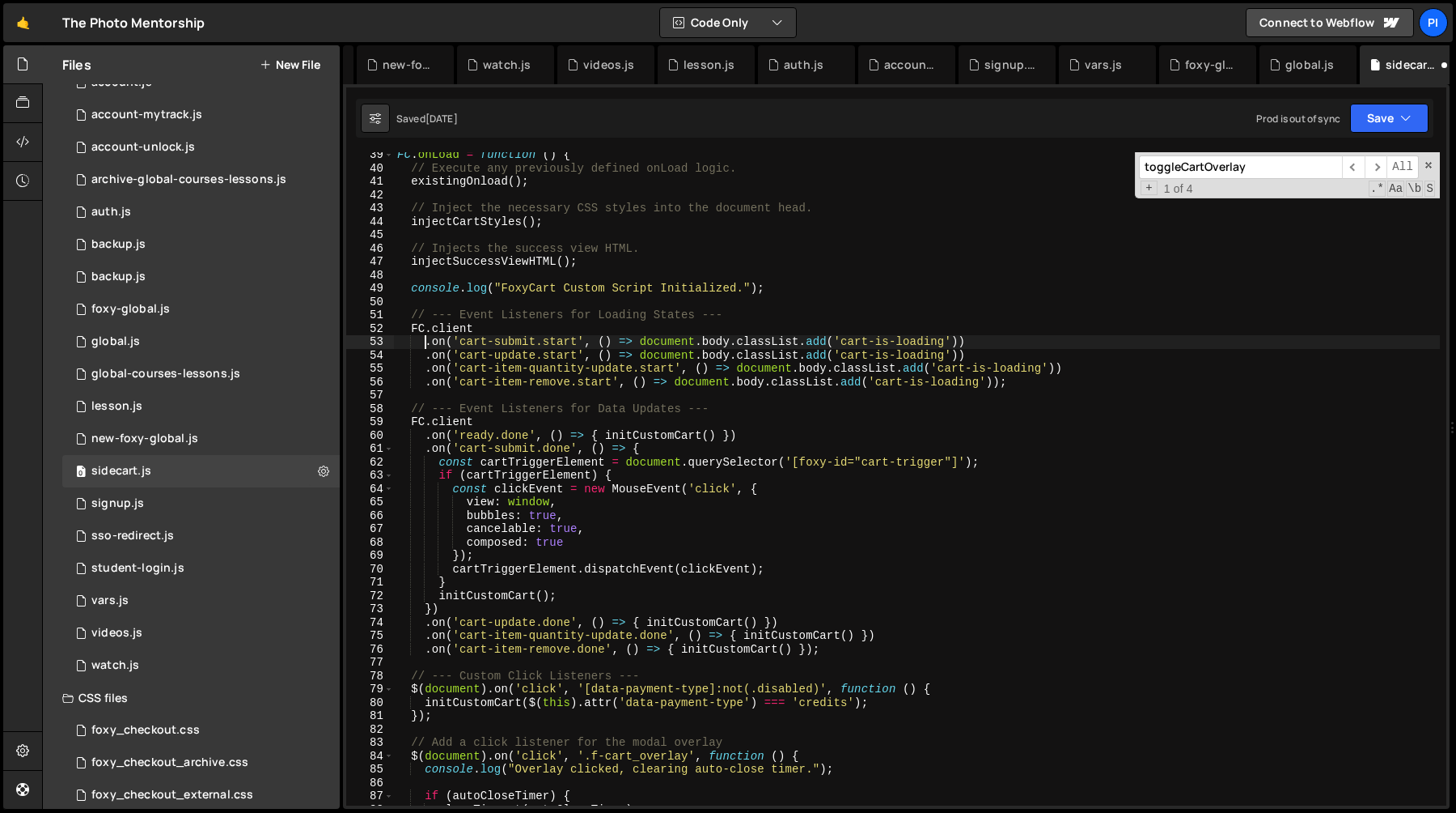
click at [422, 344] on div "FC . onLoad = function ( ) { // Execute any previously defined onLoad logic. ex…" at bounding box center [917, 489] width 1046 height 680
click at [636, 359] on div "FC . onLoad = function ( ) { // Execute any previously defined onLoad logic. ex…" at bounding box center [917, 489] width 1046 height 680
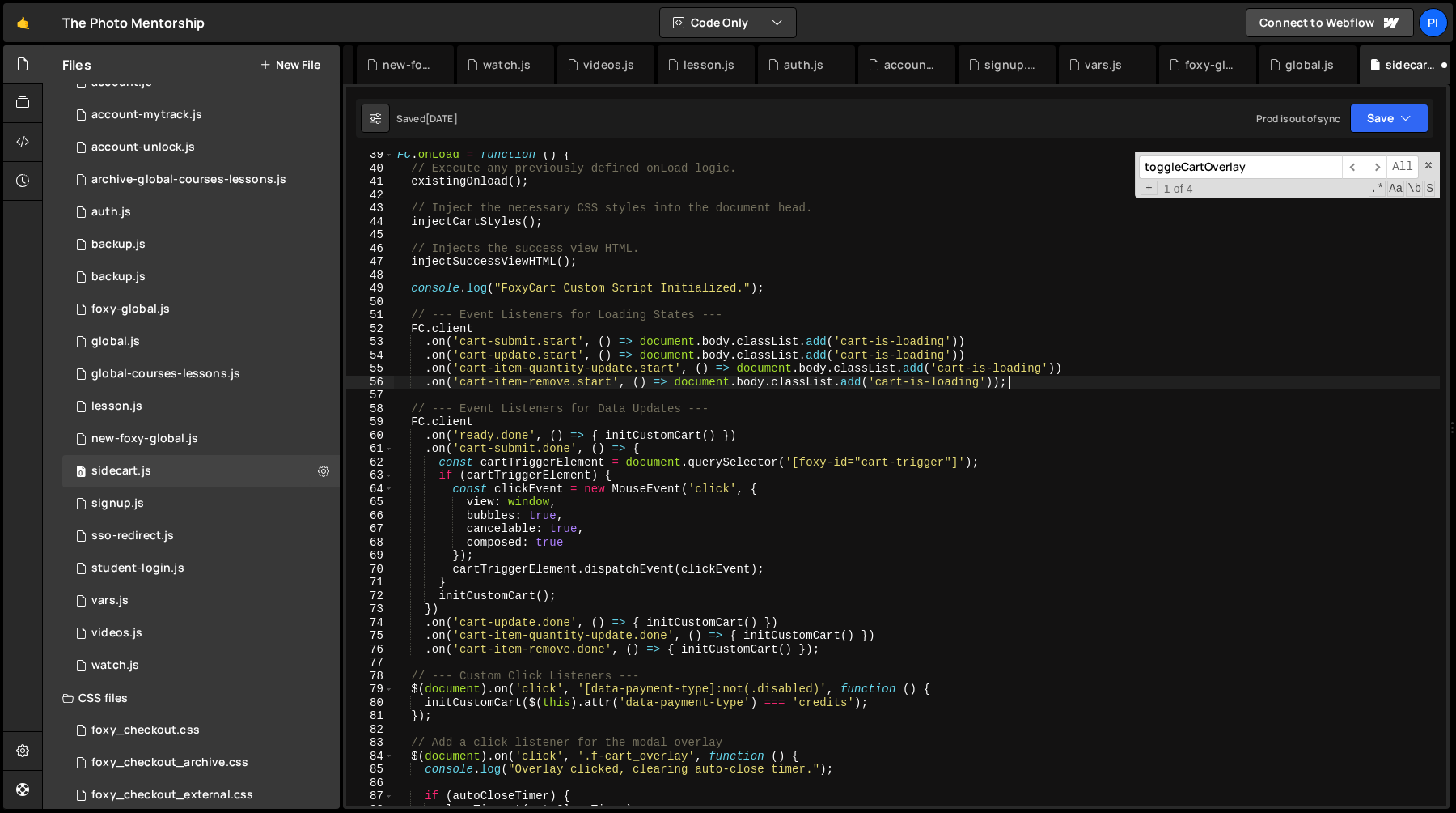
click at [1115, 378] on div "FC . onLoad = function ( ) { // Execute any previously defined onLoad logic. ex…" at bounding box center [917, 489] width 1046 height 680
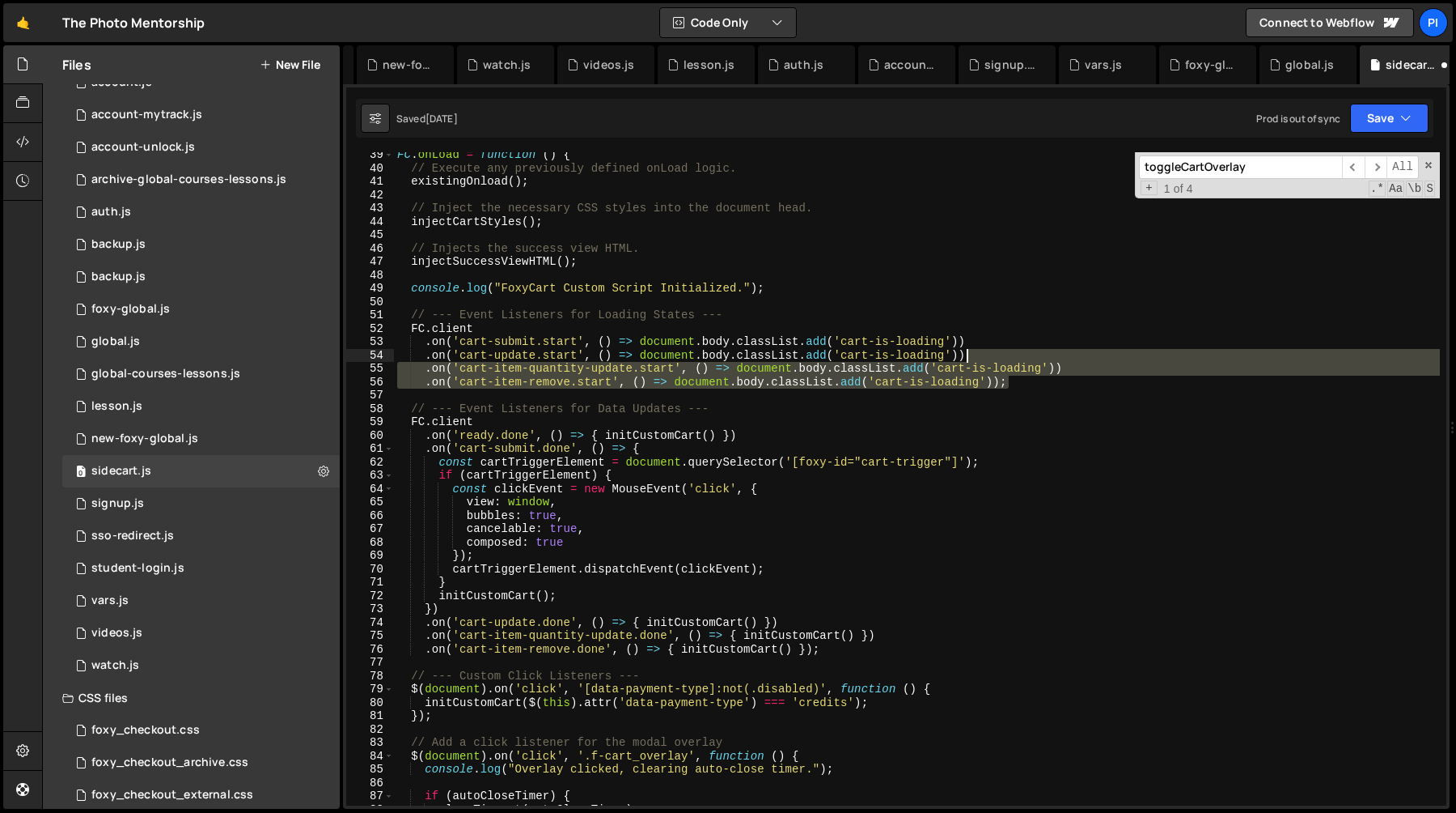
click at [1055, 358] on div "FC . onLoad = function ( ) { // Execute any previously defined onLoad logic. ex…" at bounding box center [917, 489] width 1046 height 680
click at [1037, 355] on div "FC . onLoad = function ( ) { // Execute any previously defined onLoad logic. ex…" at bounding box center [917, 479] width 1046 height 653
type textarea ".on('cart-update.start', () => document.body.classList.add('cart-is-loading'))"
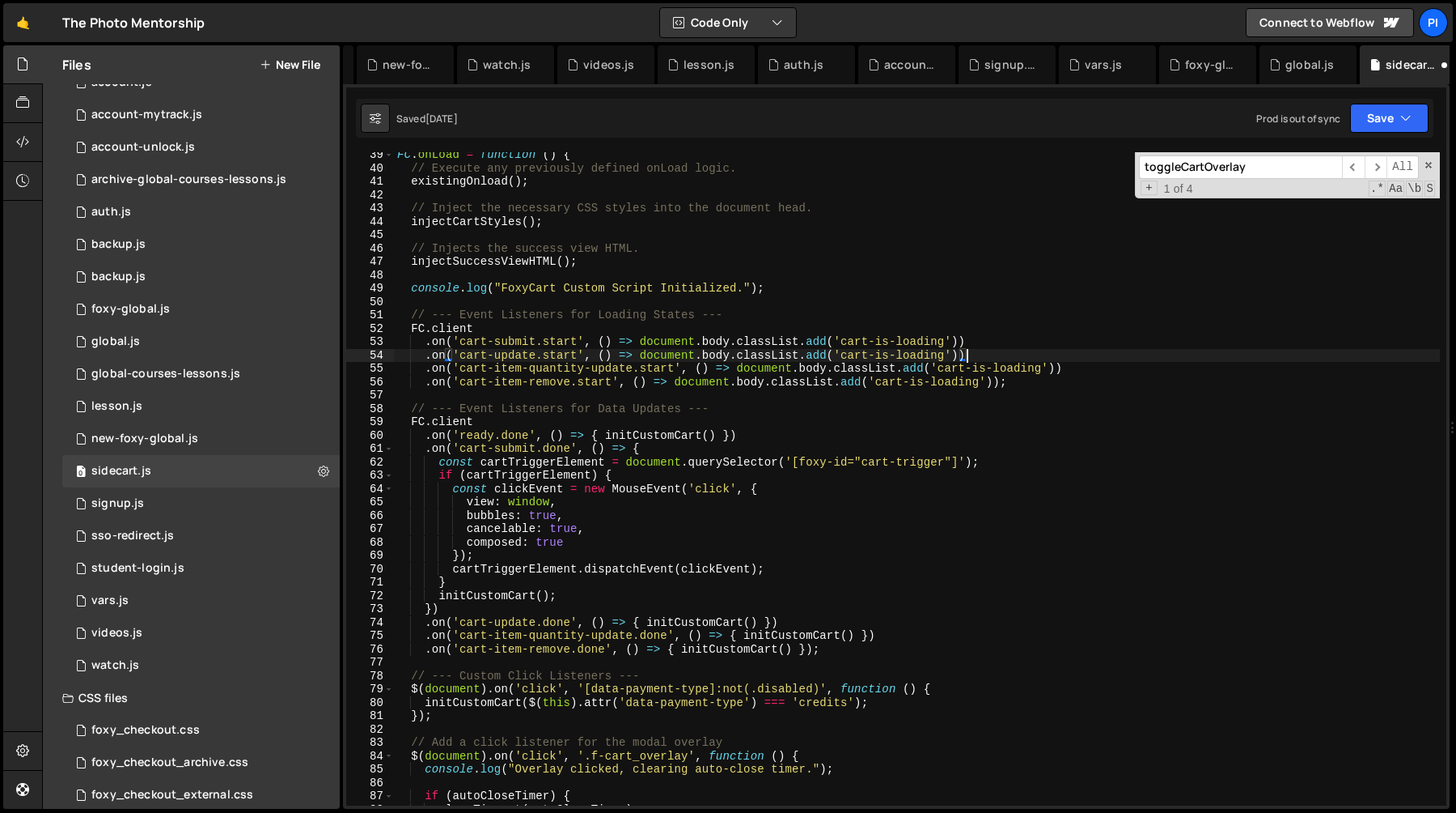
click at [1035, 389] on div "FC . onLoad = function ( ) { // Execute any previously defined onLoad logic. ex…" at bounding box center [917, 489] width 1046 height 680
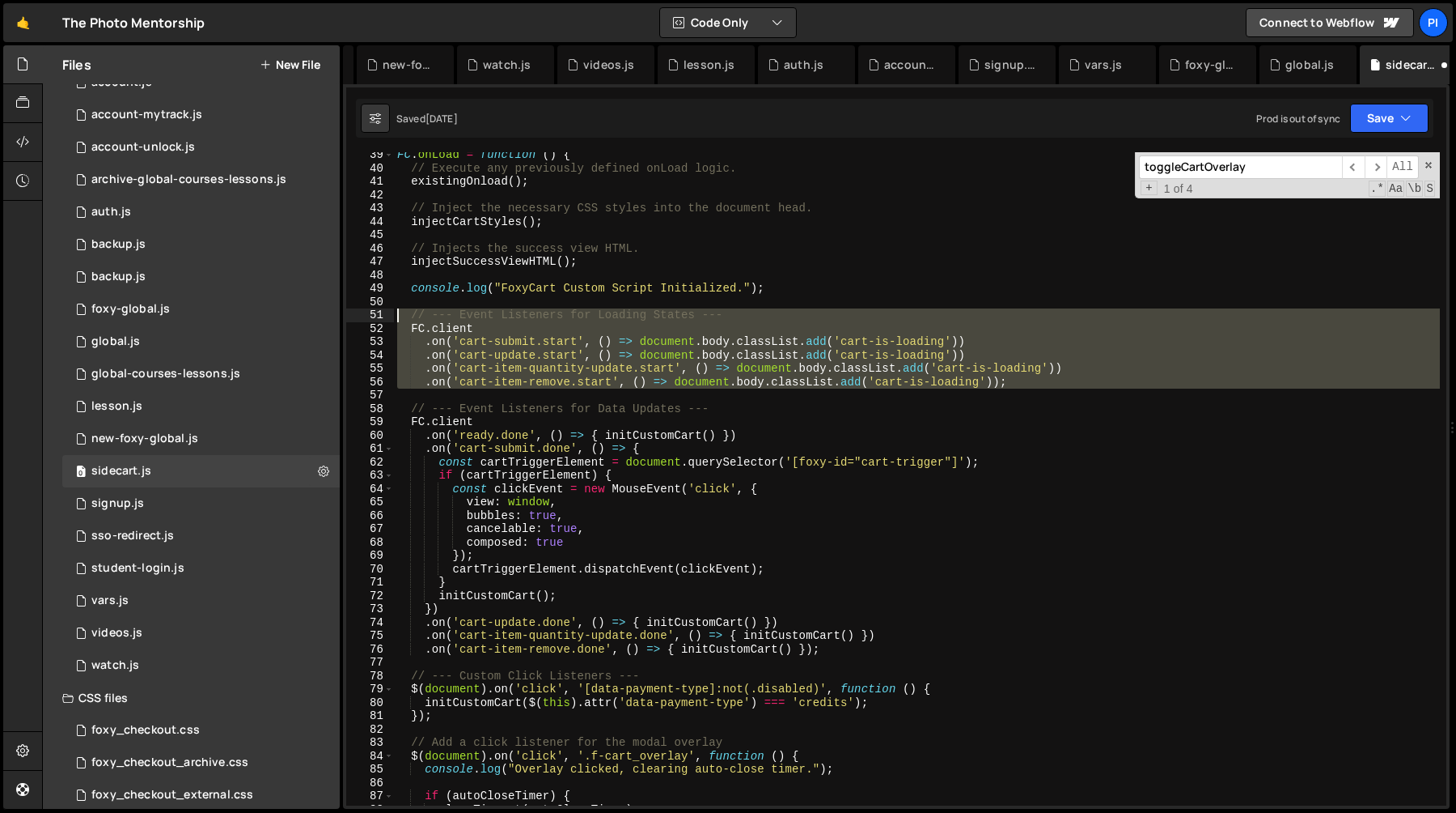
drag, startPoint x: 1035, startPoint y: 389, endPoint x: 359, endPoint y: 318, distance: 679.7
click at [359, 318] on div "39 40 41 42 43 44 45 46 47 48 49 50 51 52 53 54 55 56 57 58 59 60 61 62 63 64 6…" at bounding box center [896, 479] width 1100 height 653
type textarea "// --- Event Listeners for Loading States --- FC.client"
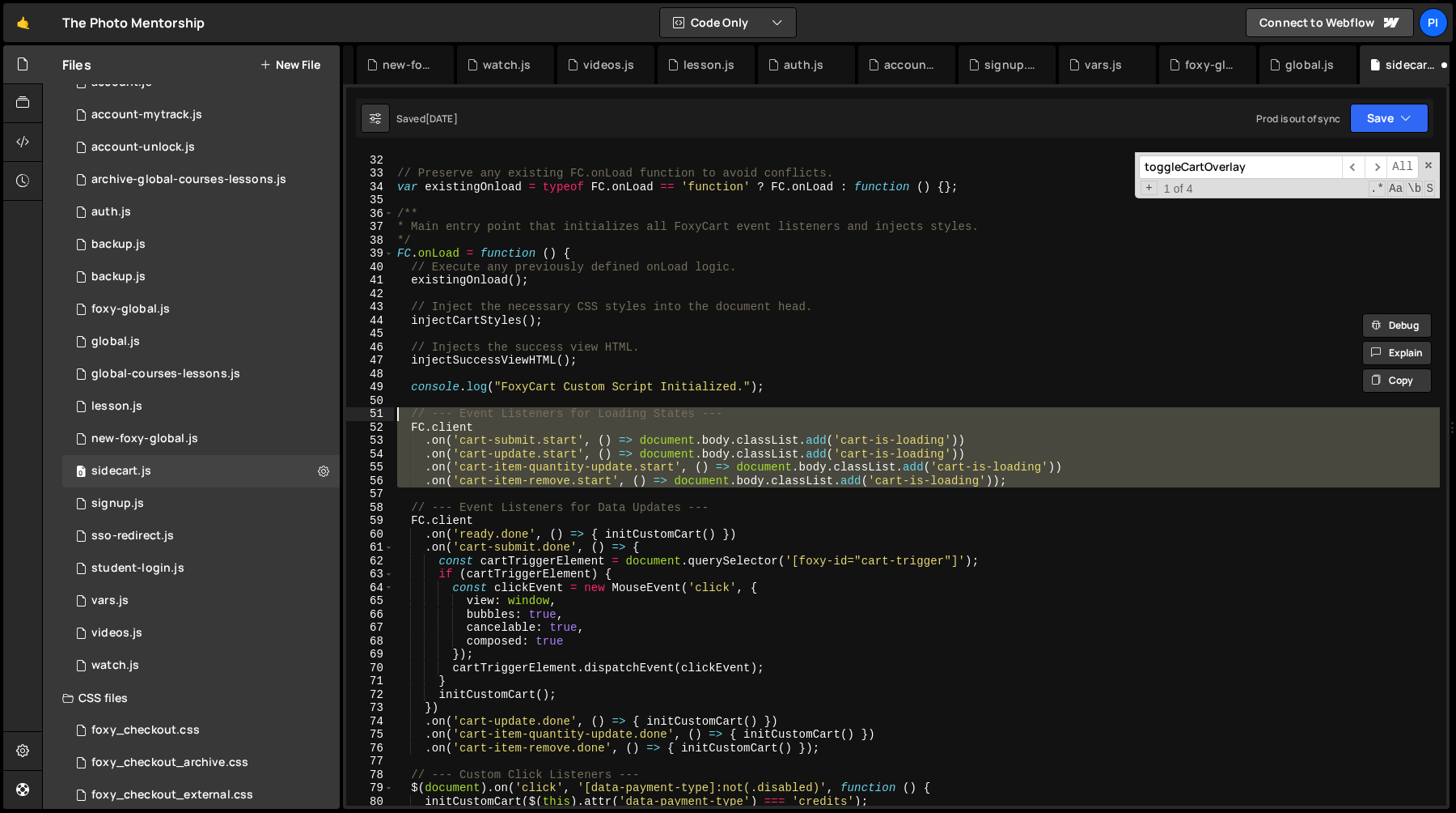
scroll to position [415, 0]
click at [579, 404] on div "// Preserve any existing FC.onLoad function to avoid conflicts. var existingOnl…" at bounding box center [917, 491] width 1046 height 680
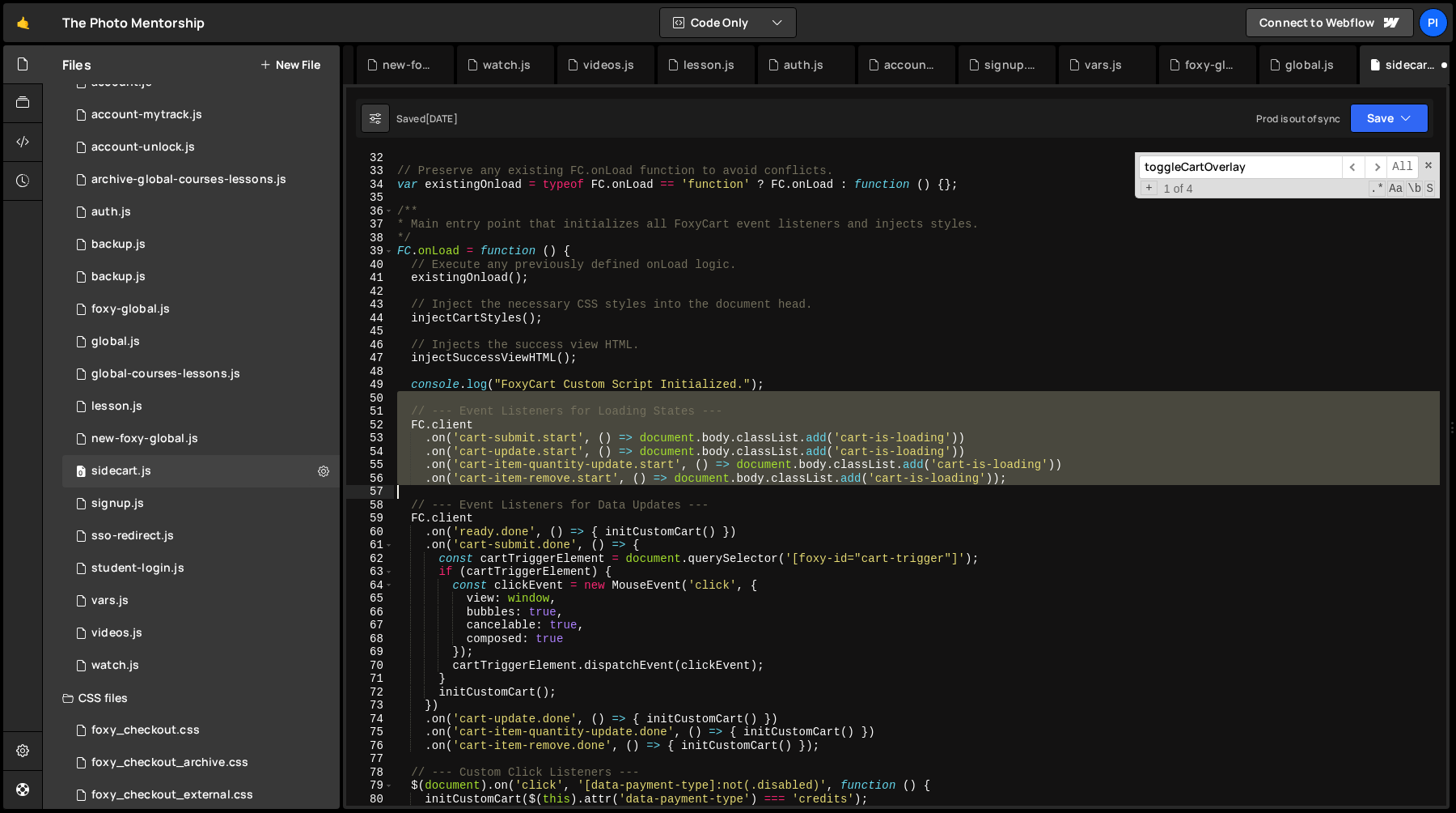
click at [1077, 487] on div "// Preserve any existing FC.onLoad function to avoid conflicts. var existingOnl…" at bounding box center [917, 491] width 1046 height 680
click at [1064, 477] on div "// Preserve any existing FC.onLoad function to avoid conflicts. var existingOnl…" at bounding box center [917, 479] width 1046 height 653
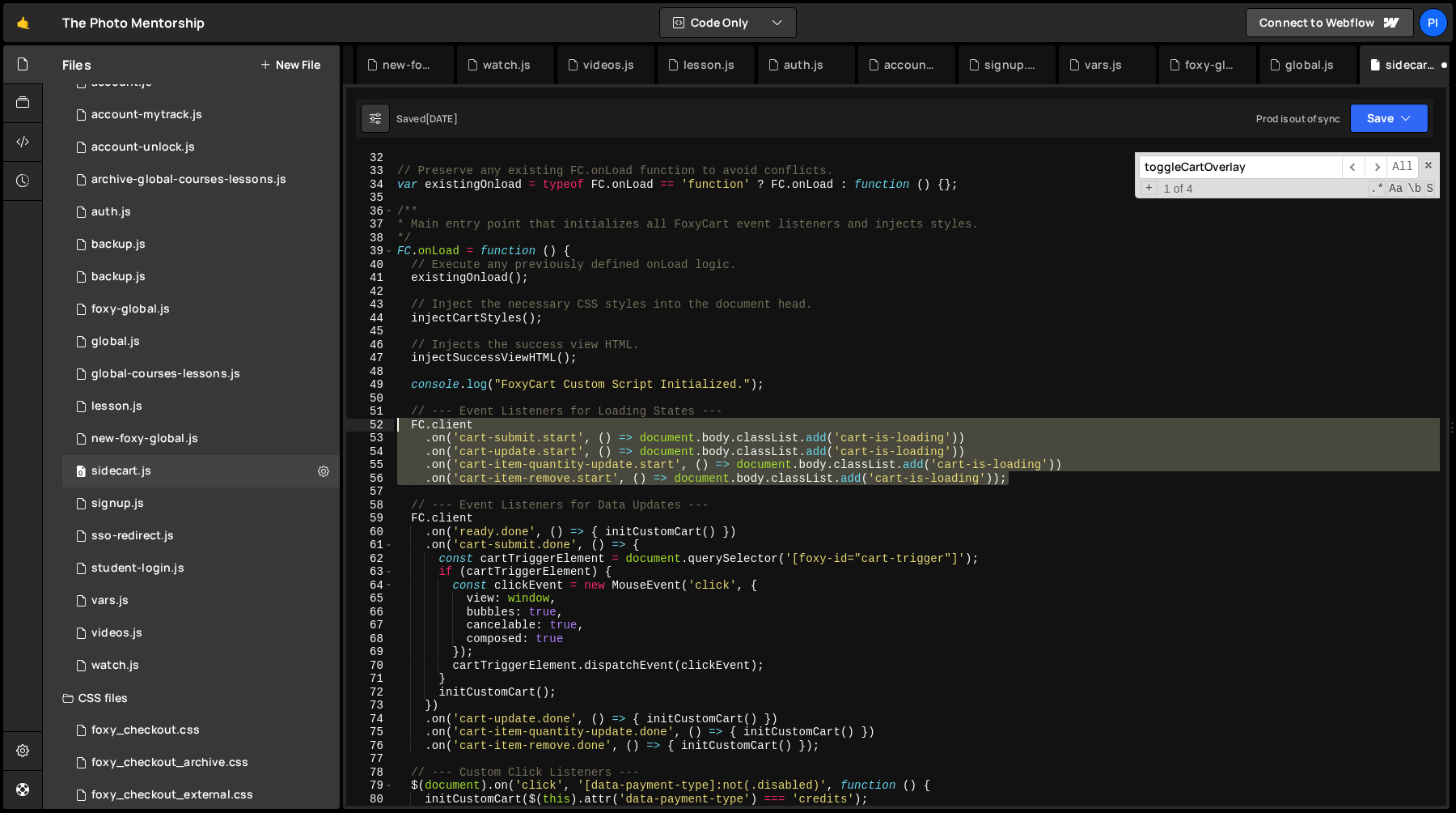
drag, startPoint x: 1039, startPoint y: 478, endPoint x: 379, endPoint y: 428, distance: 661.9
click at [379, 428] on div ".on('cart-item-remove.start', () => document.body.classList.add('cart-is-loadin…" at bounding box center [896, 479] width 1100 height 653
click at [1074, 466] on div "// Preserve any existing FC.onLoad function to avoid conflicts. var existingOnl…" at bounding box center [917, 479] width 1046 height 653
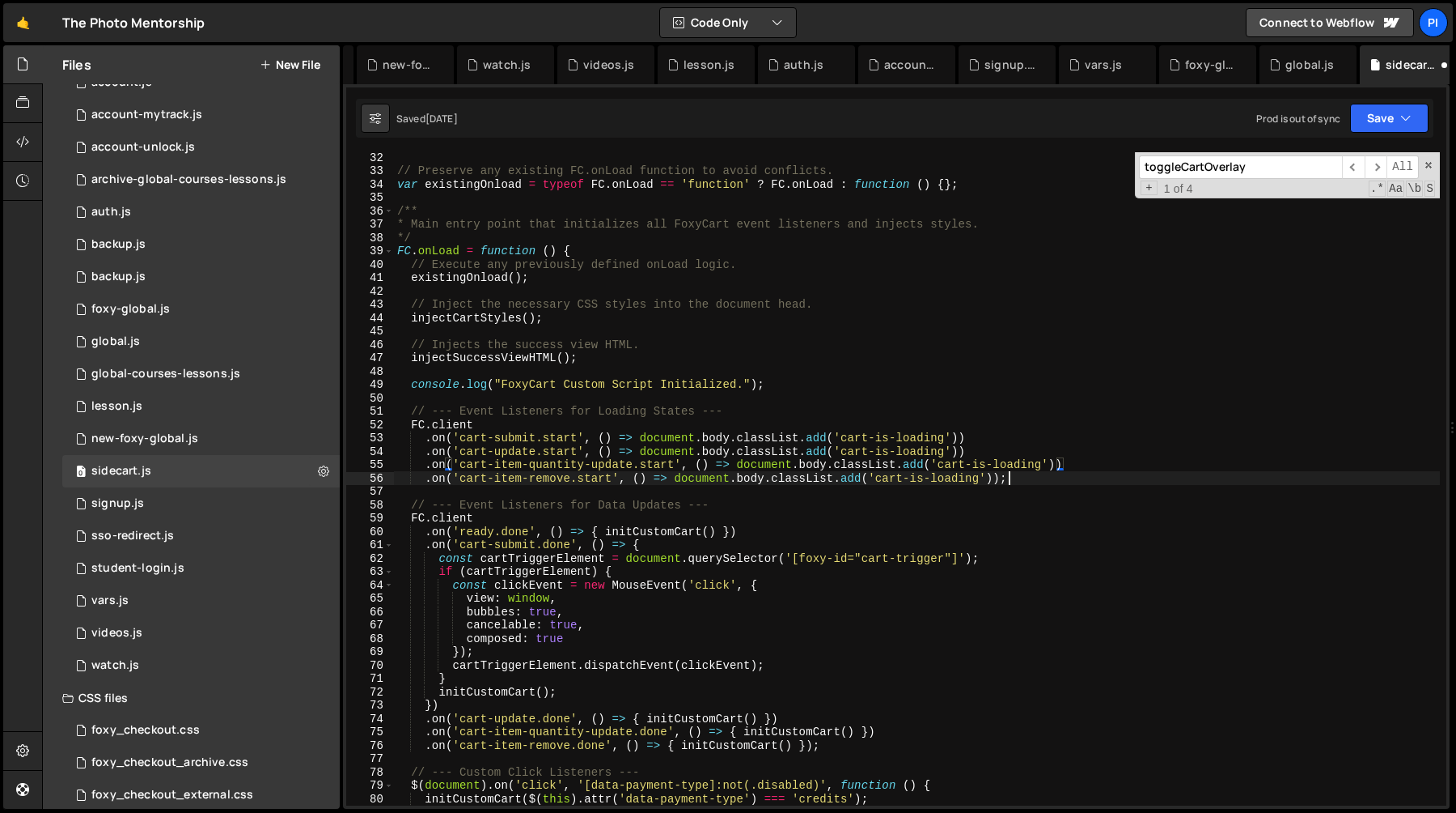
click at [1061, 480] on div "// Preserve any existing FC.onLoad function to avoid conflicts. var existingOnl…" at bounding box center [917, 491] width 1046 height 680
click at [1045, 477] on div "// Preserve any existing FC.onLoad function to avoid conflicts. var existingOnl…" at bounding box center [917, 491] width 1046 height 680
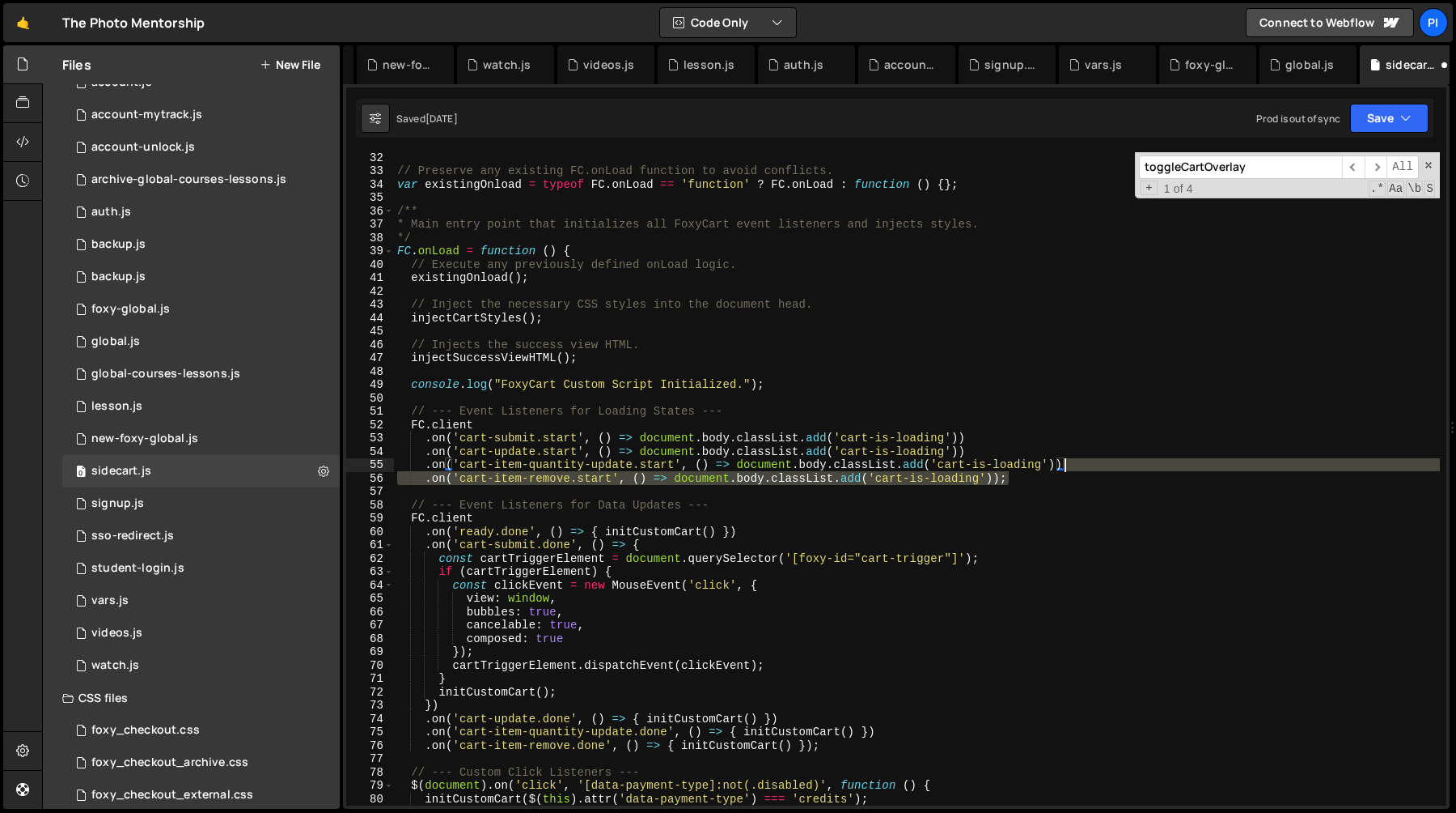
drag, startPoint x: 1045, startPoint y: 477, endPoint x: 1081, endPoint y: 466, distance: 37.6
click at [1081, 466] on div "// Preserve any existing FC.onLoad function to avoid conflicts. var existingOnl…" at bounding box center [917, 491] width 1046 height 680
click at [1045, 478] on div "// Preserve any existing FC.onLoad function to avoid conflicts. var existingOnl…" at bounding box center [917, 479] width 1046 height 653
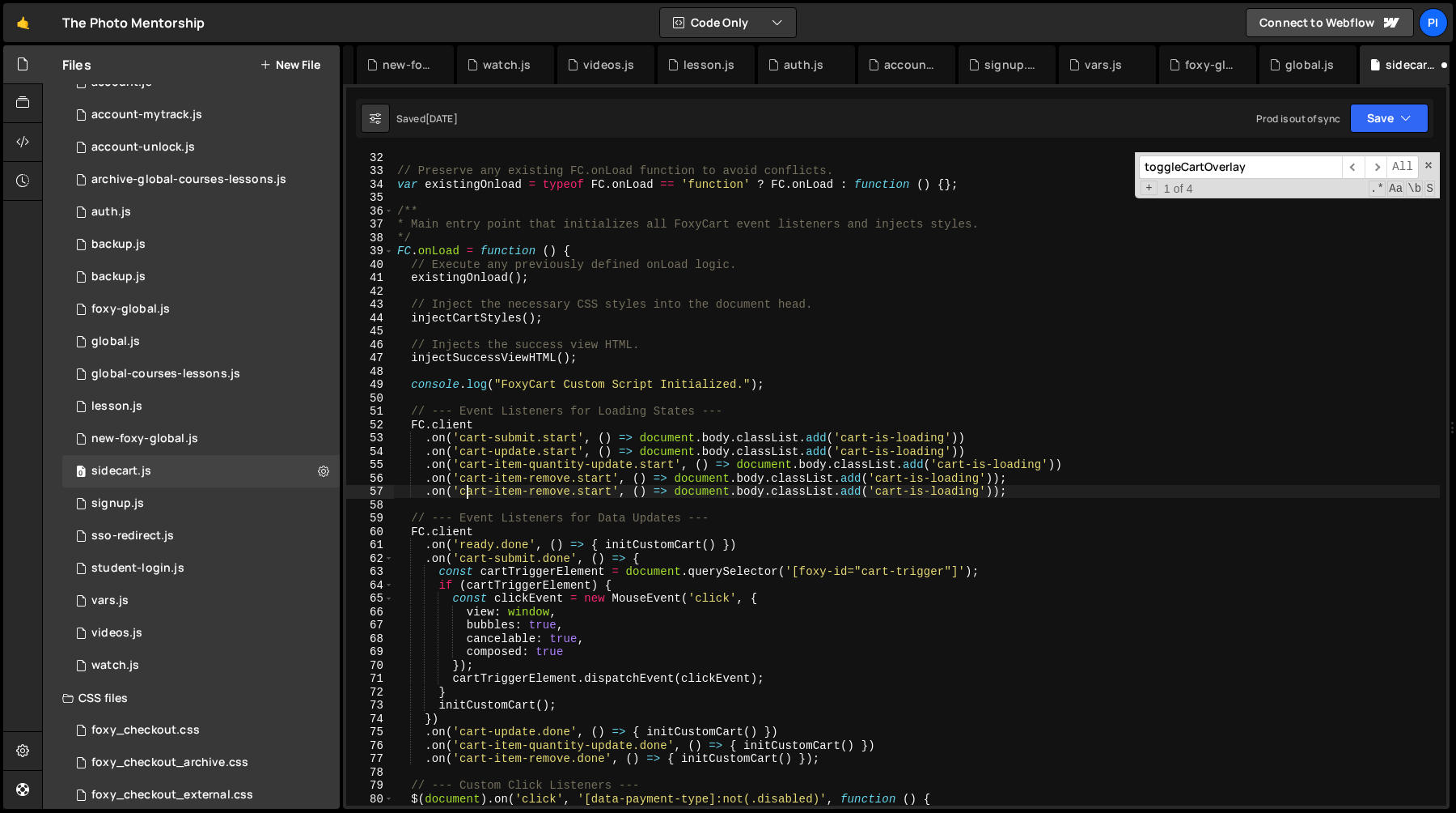
click at [469, 497] on div "// Preserve any existing FC.onLoad function to avoid conflicts. var existingOnl…" at bounding box center [917, 491] width 1046 height 680
click at [1031, 475] on div "// Preserve any existing FC.onLoad function to avoid conflicts. var existingOnl…" at bounding box center [917, 491] width 1046 height 680
type textarea ".on('cart-item-remove.start', () => document.body.classList.add('cart-is-loadin…"
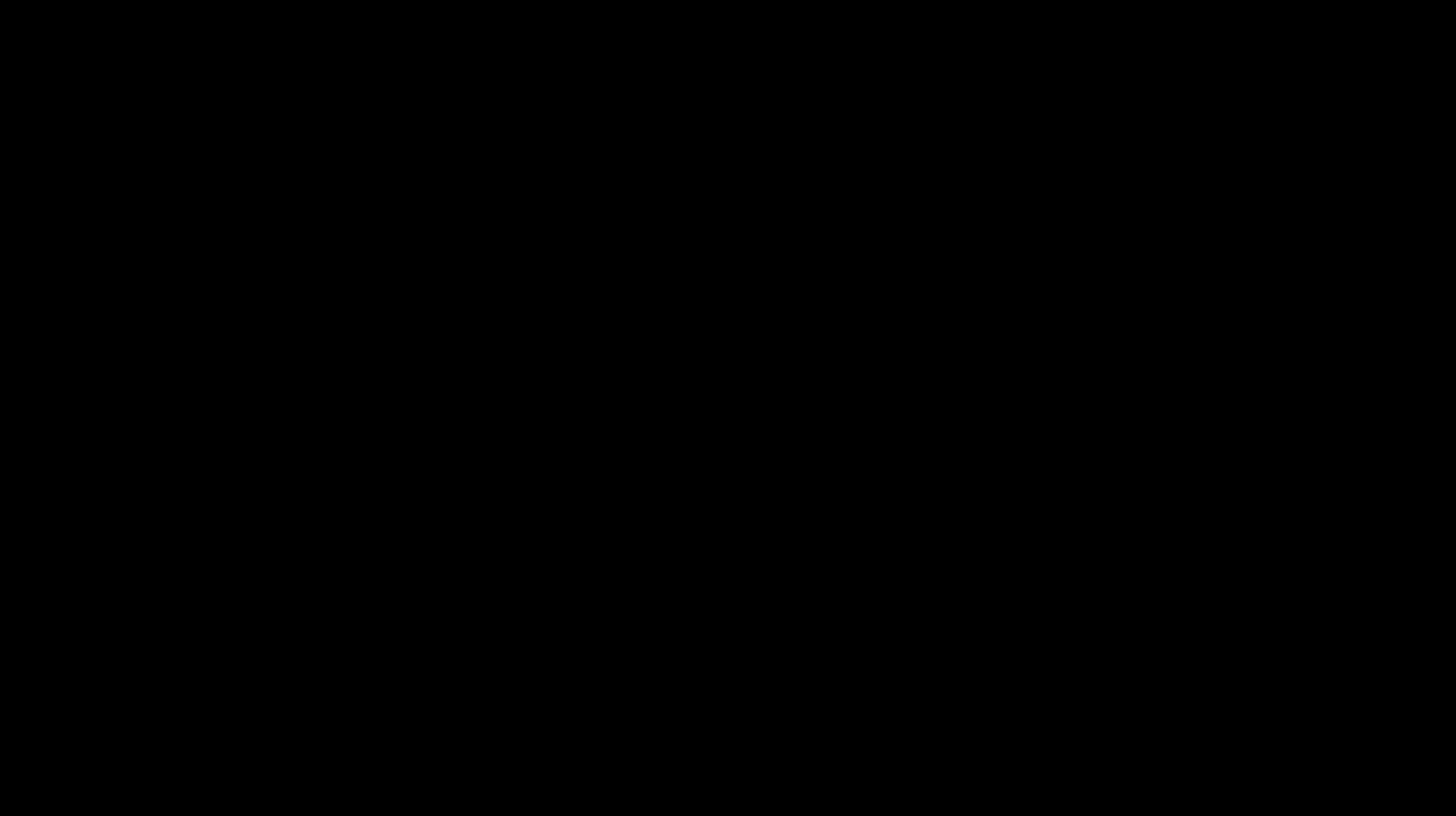
scroll to position [360, 0]
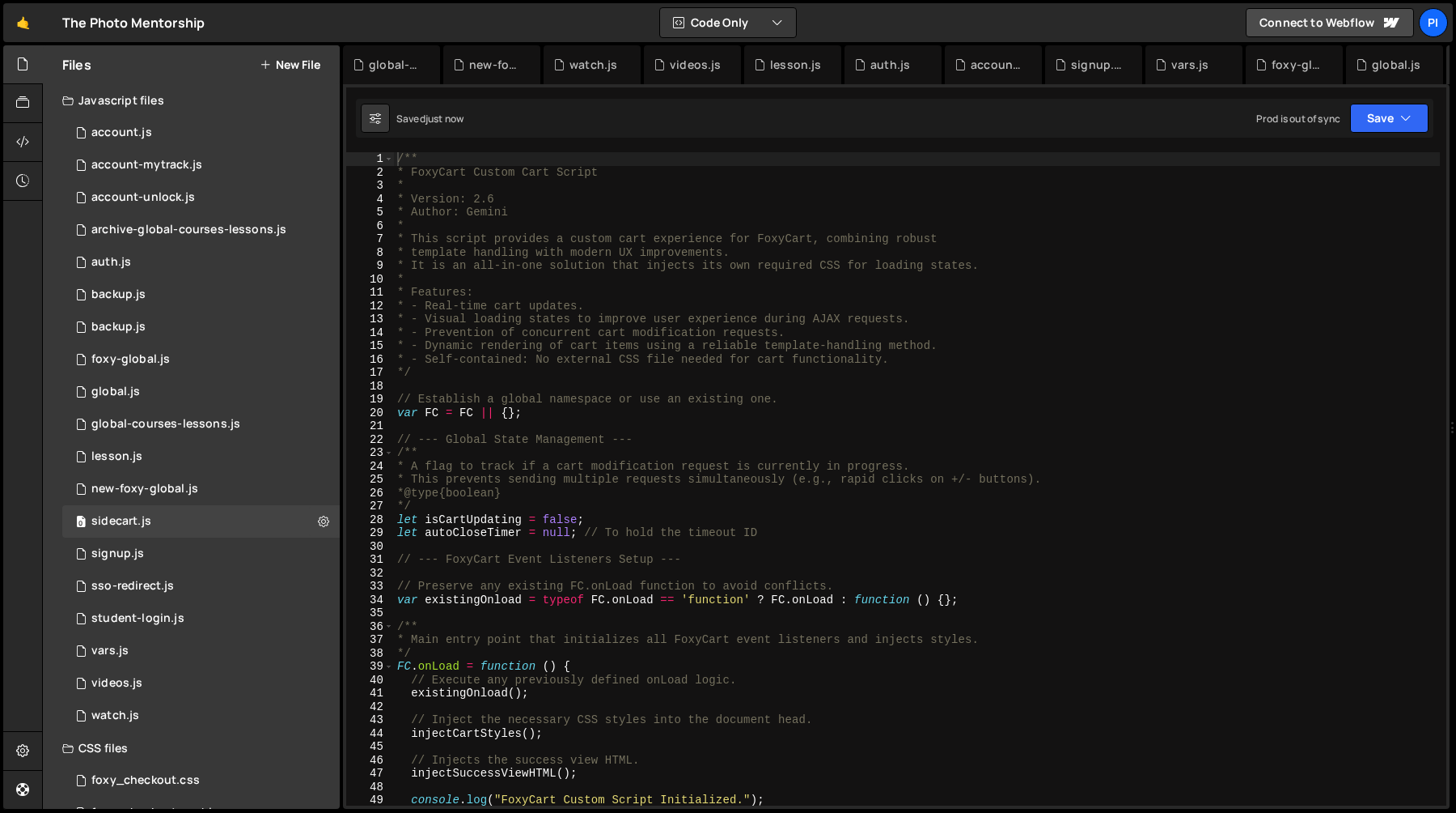
scroll to position [429, 0]
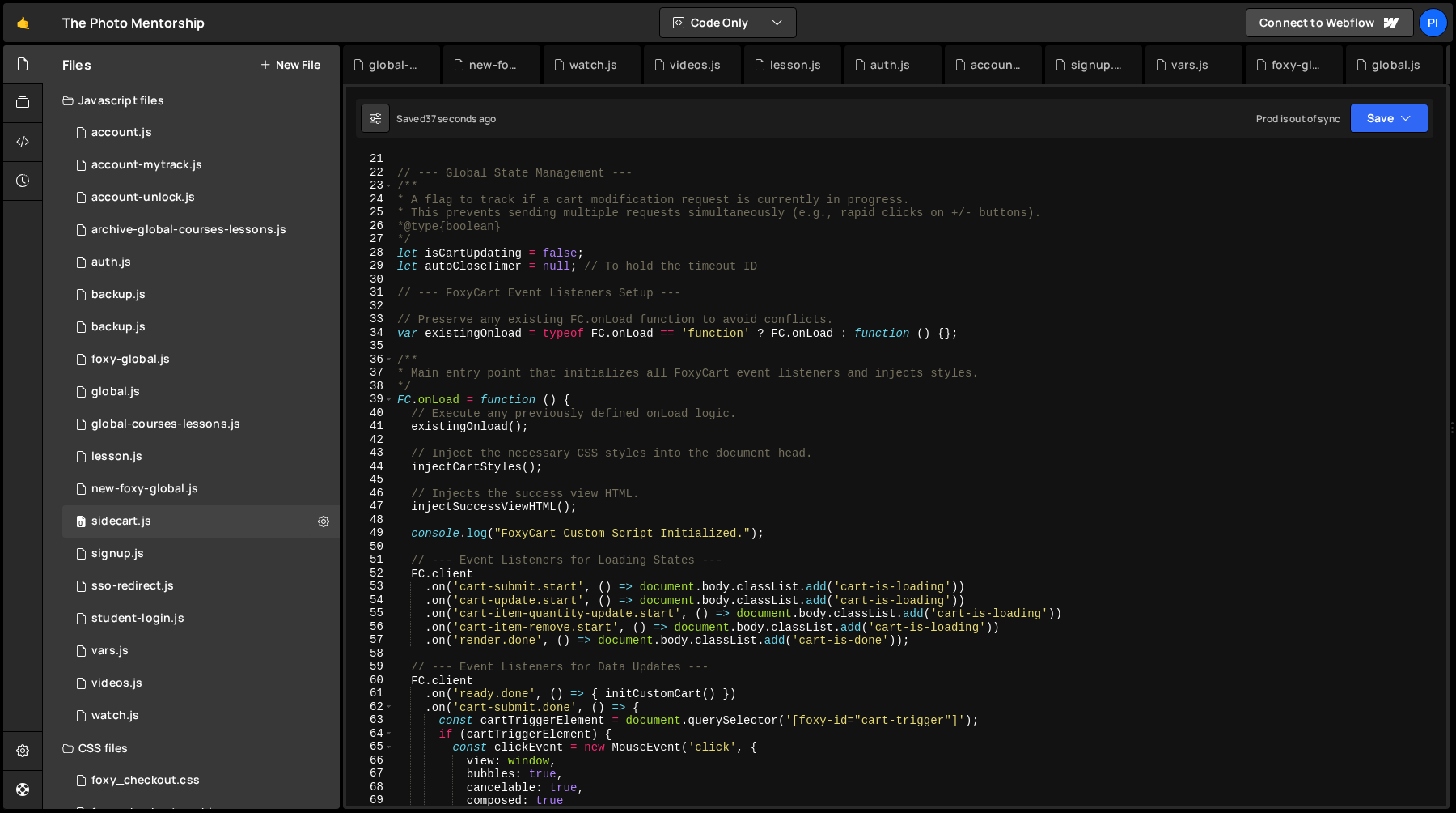
scroll to position [267, 0]
click at [779, 643] on div "var FC = FC || { } ; // --- Global State Management --- /** * A flag to track i…" at bounding box center [917, 480] width 1046 height 680
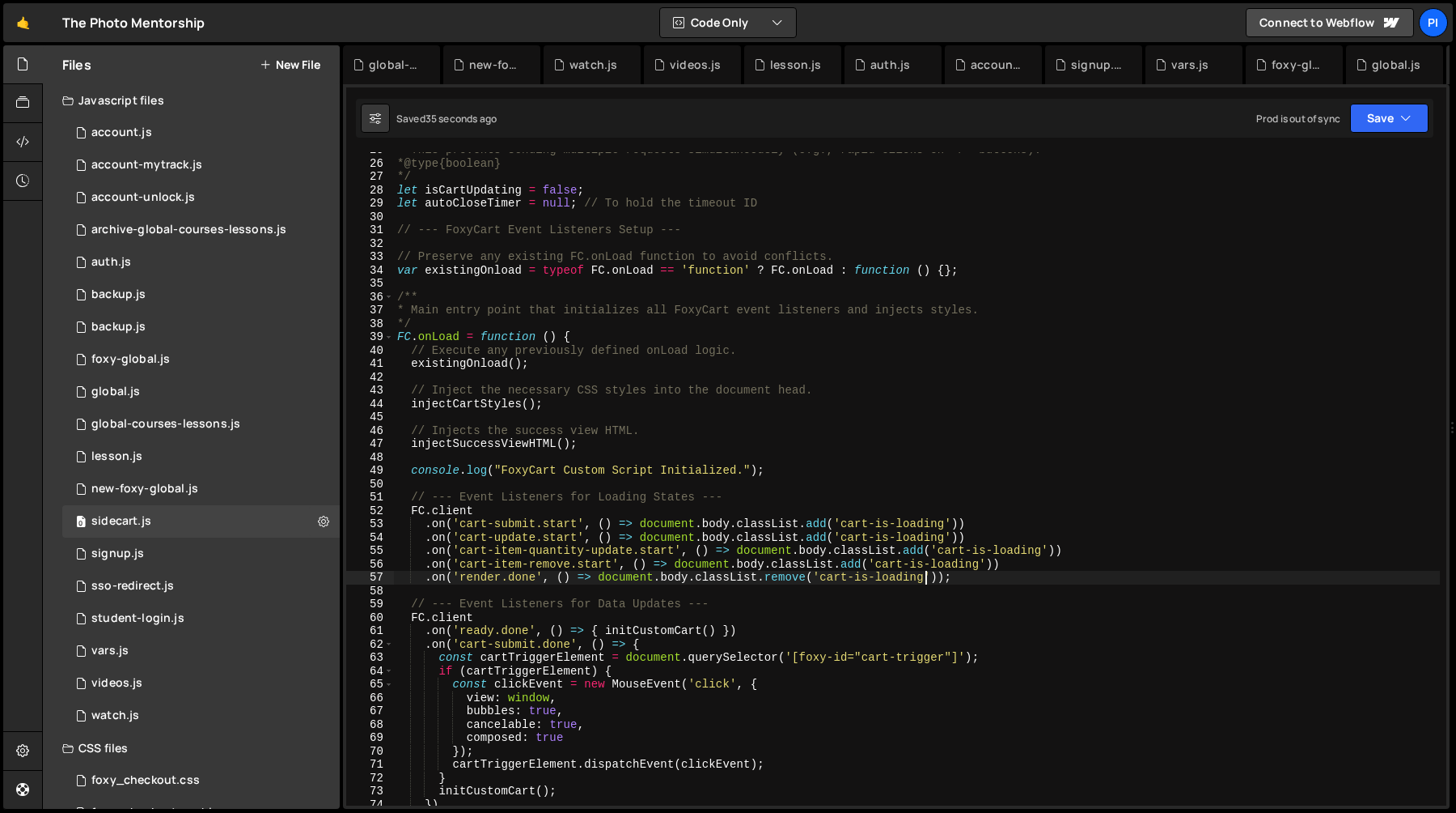
scroll to position [329, 0]
click at [678, 566] on div "* This prevents sending multiple requests simultaneously (e.g., rapid clicks on…" at bounding box center [917, 484] width 1046 height 680
click at [995, 567] on div "* This prevents sending multiple requests simultaneously (e.g., rapid clicks on…" at bounding box center [917, 484] width 1046 height 680
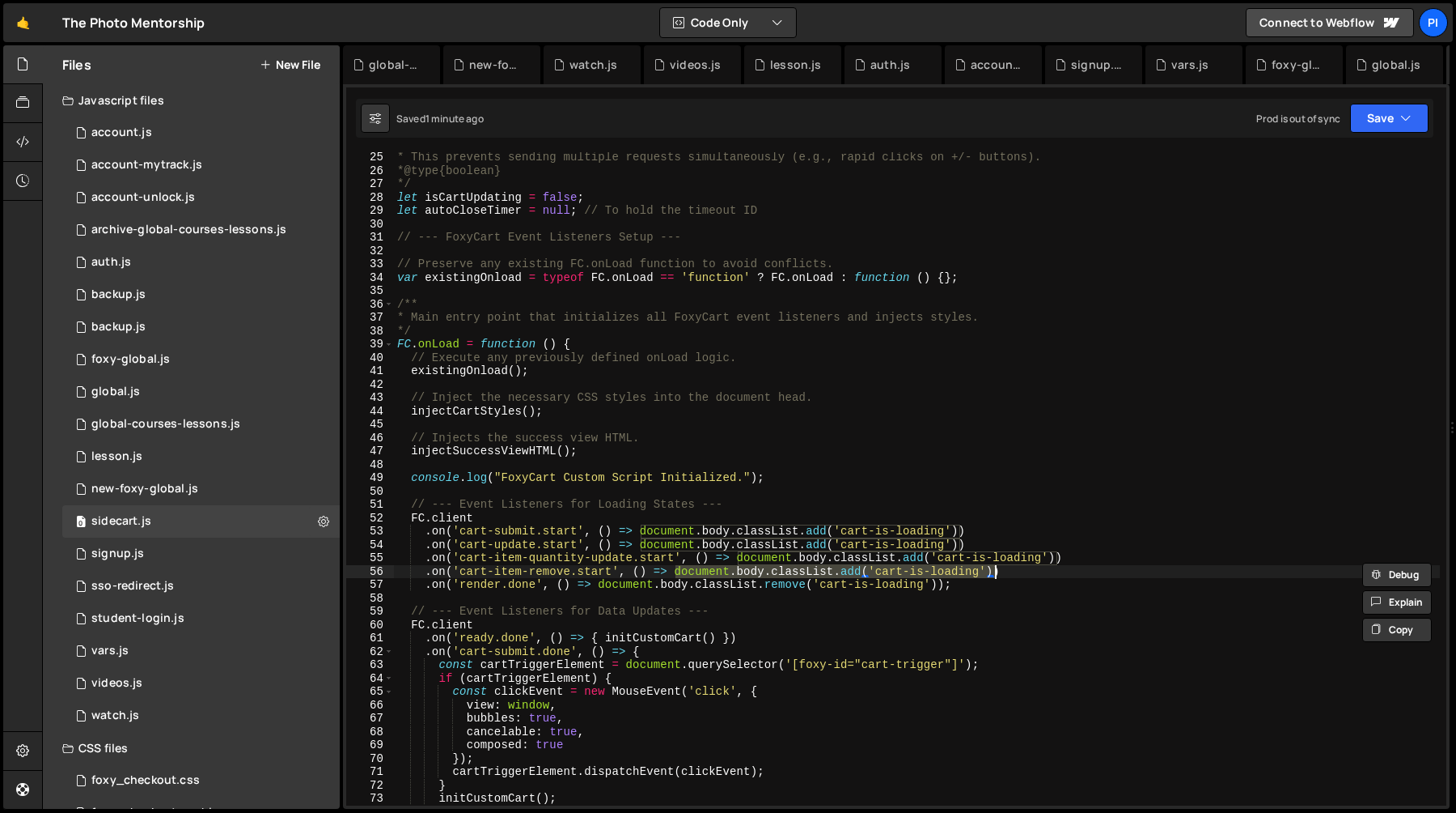
scroll to position [323, 0]
click at [986, 585] on div "* This prevents sending multiple requests simultaneously (e.g., rapid clicks on…" at bounding box center [917, 490] width 1046 height 680
paste textarea "cart-submit.done"
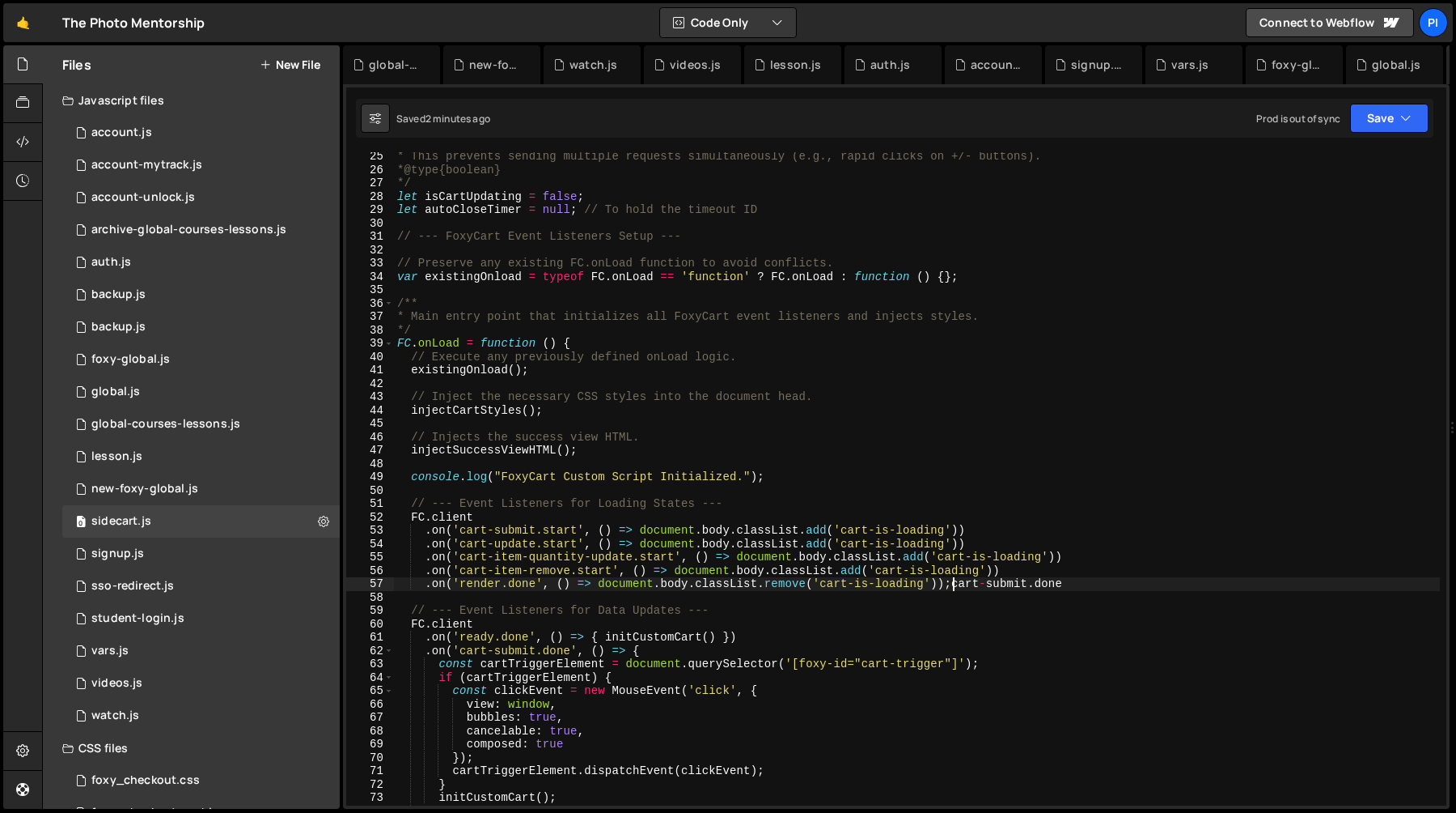
click at [951, 589] on div "* This prevents sending multiple requests simultaneously (e.g., rapid clicks on…" at bounding box center [917, 490] width 1046 height 680
click at [946, 588] on div "* This prevents sending multiple requests simultaneously (e.g., rapid clicks on…" at bounding box center [917, 490] width 1046 height 680
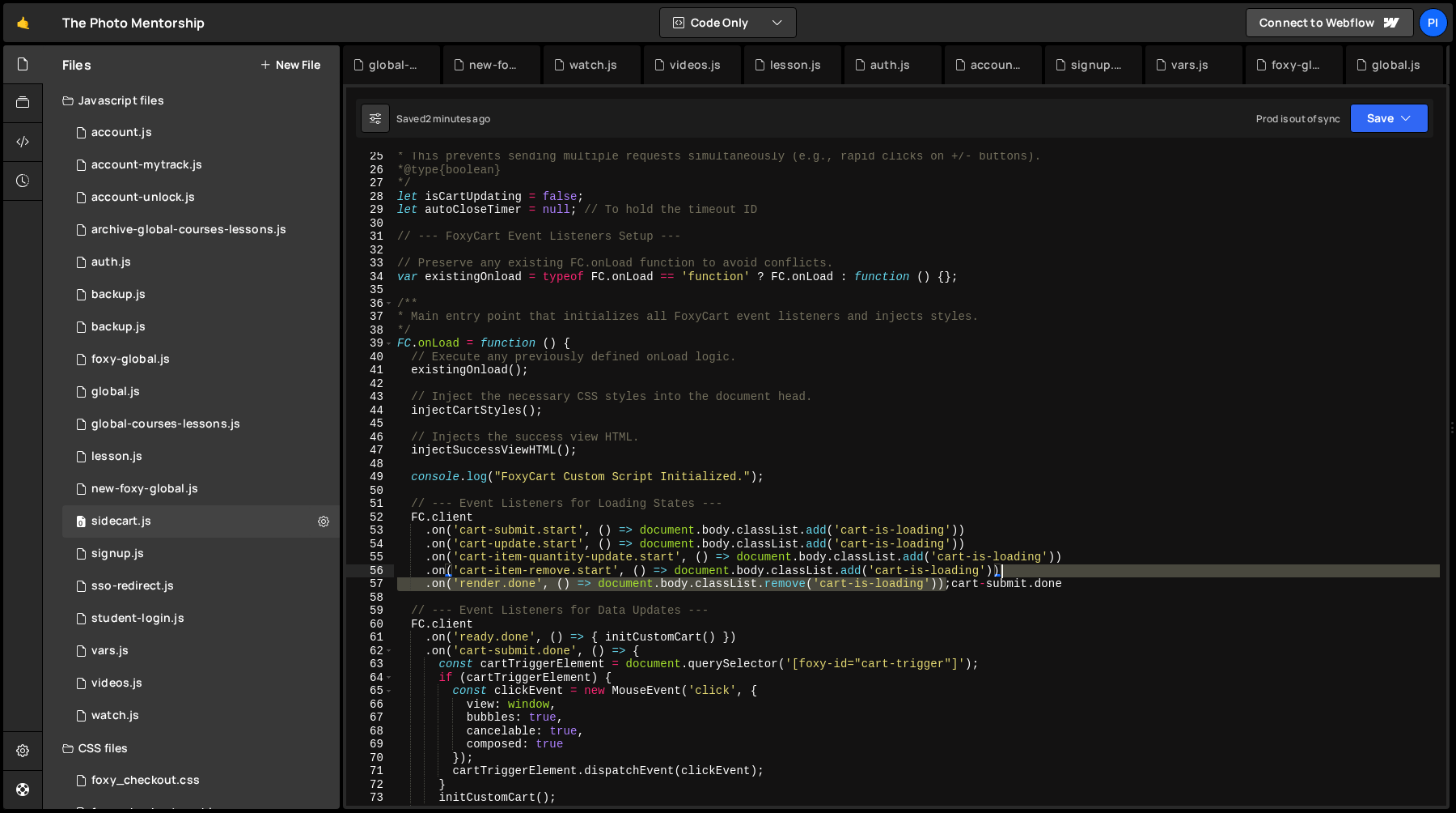
click at [1018, 569] on div "* This prevents sending multiple requests simultaneously (e.g., rapid clicks on…" at bounding box center [917, 490] width 1046 height 680
click at [945, 587] on div "* This prevents sending multiple requests simultaneously (e.g., rapid clicks on…" at bounding box center [917, 490] width 1046 height 680
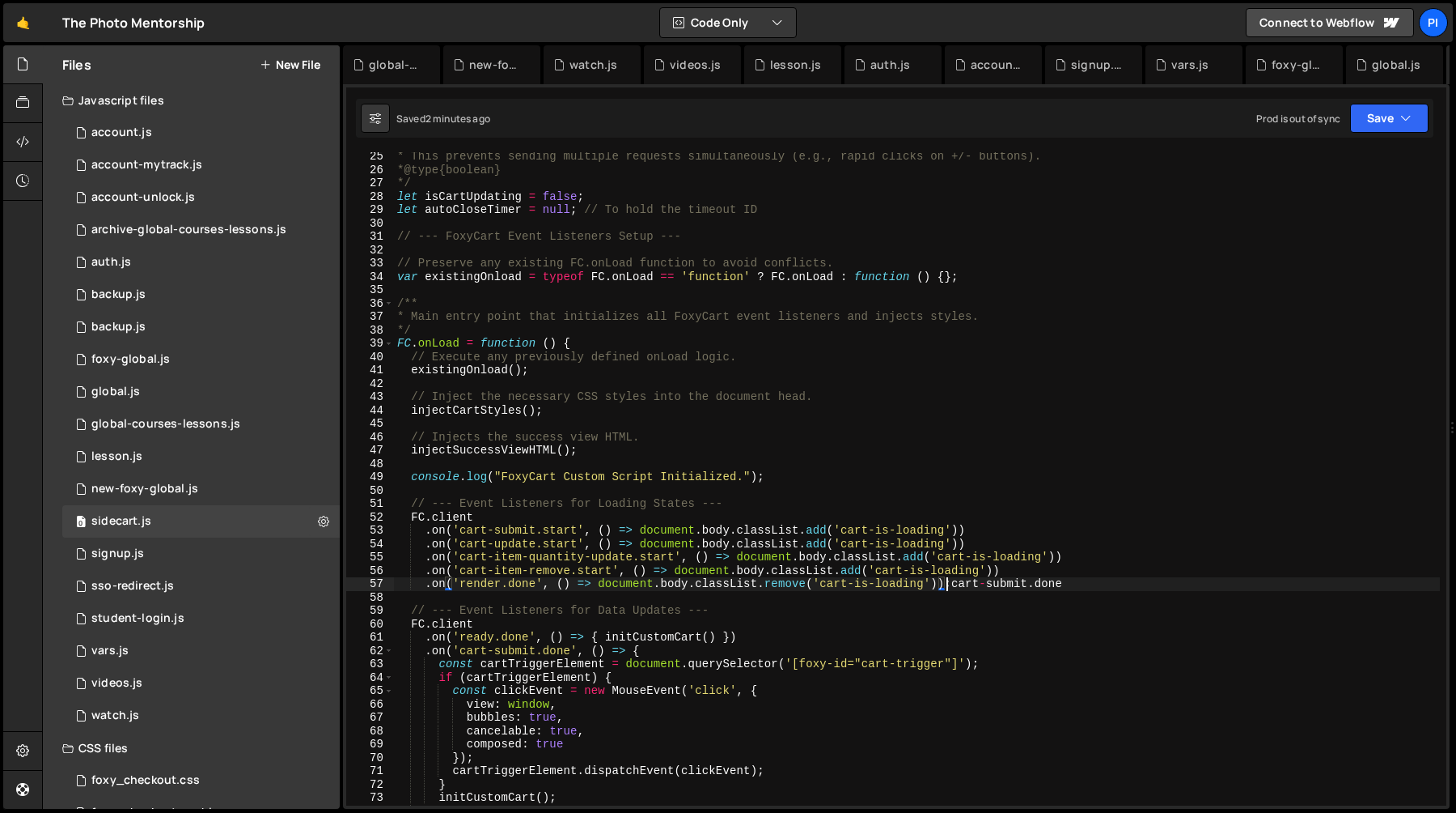
paste textarea
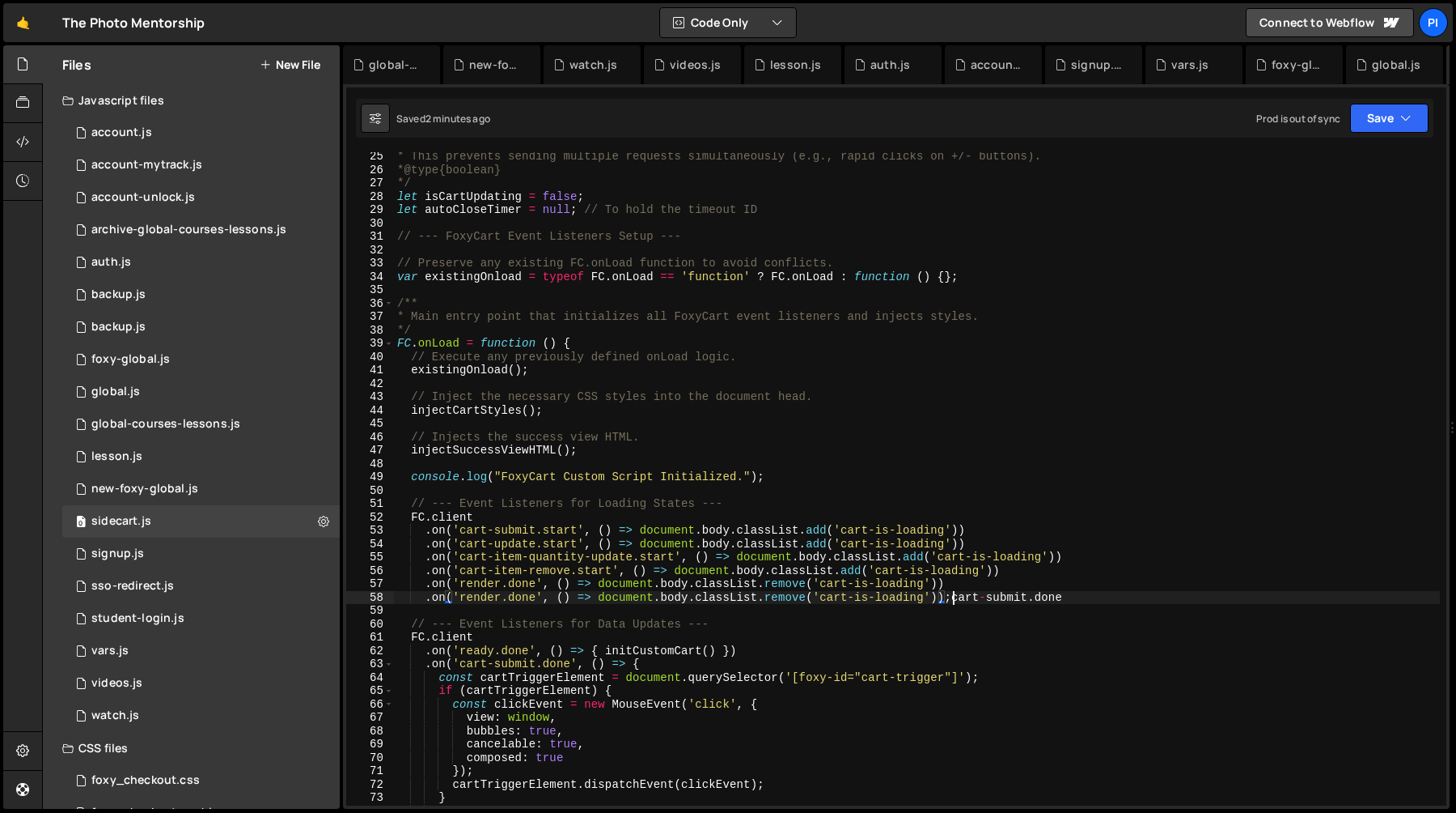
click at [954, 597] on div "* This prevents sending multiple requests simultaneously (e.g., rapid clicks on…" at bounding box center [917, 490] width 1046 height 680
click at [1099, 597] on div "* This prevents sending multiple requests simultaneously (e.g., rapid clicks on…" at bounding box center [917, 490] width 1046 height 680
click at [483, 600] on div "* This prevents sending multiple requests simultaneously (e.g., rapid clicks on…" at bounding box center [917, 490] width 1046 height 680
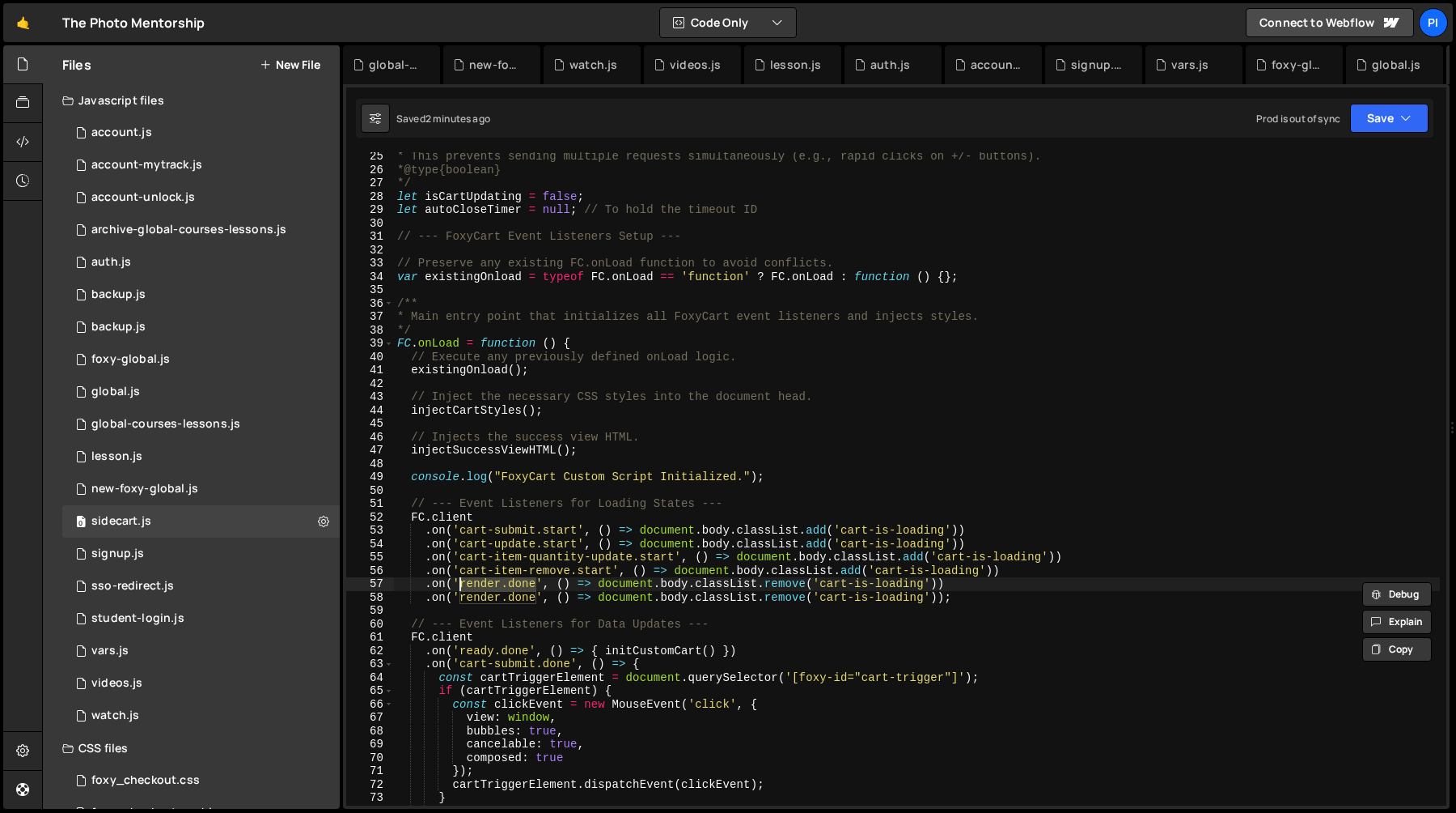
paste textarea "cart-submit"
click at [520, 518] on div "* This prevents sending multiple requests simultaneously (e.g., rapid clicks on…" at bounding box center [917, 490] width 1046 height 680
type textarea "FC.client"
